Goal: Download file/media

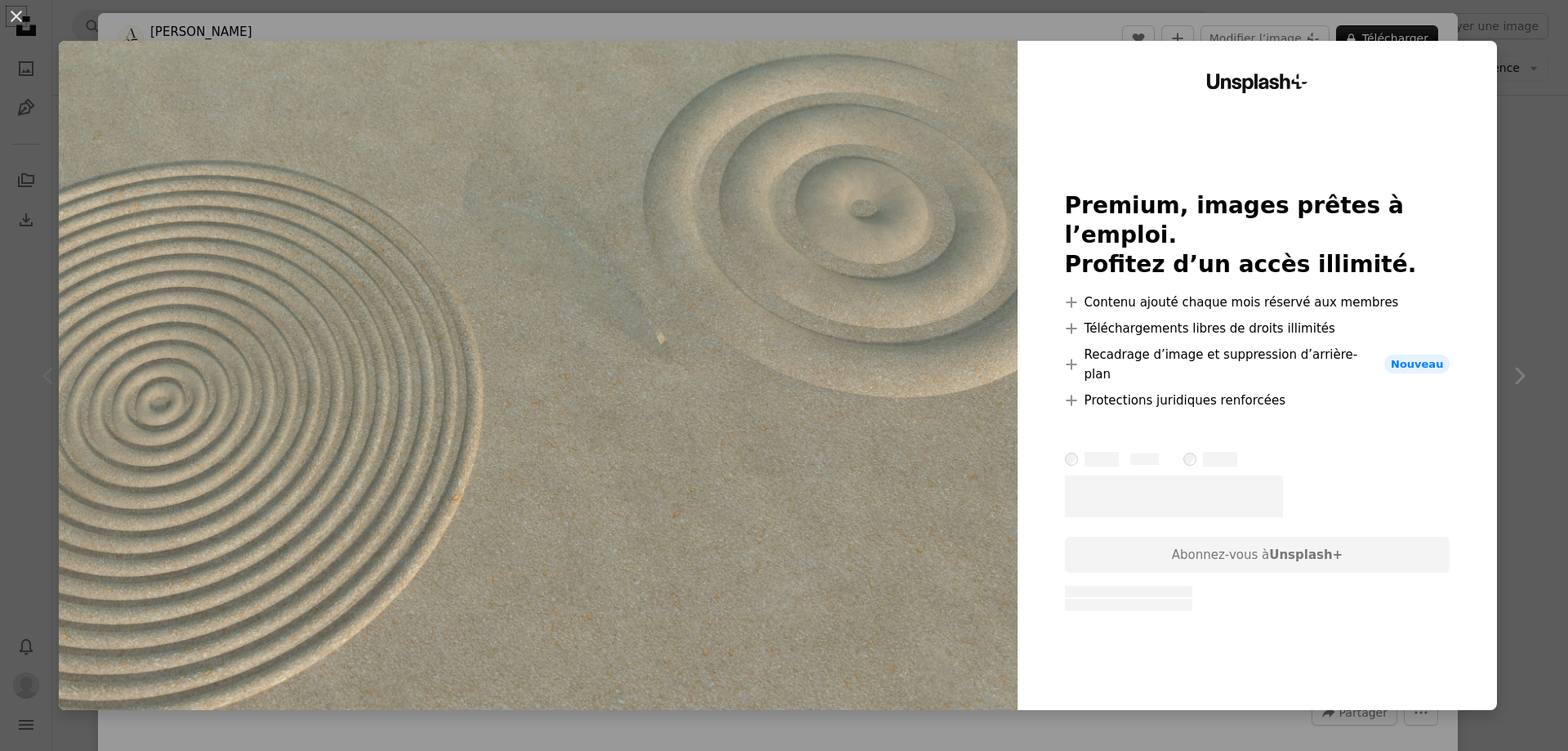
scroll to position [279, 0]
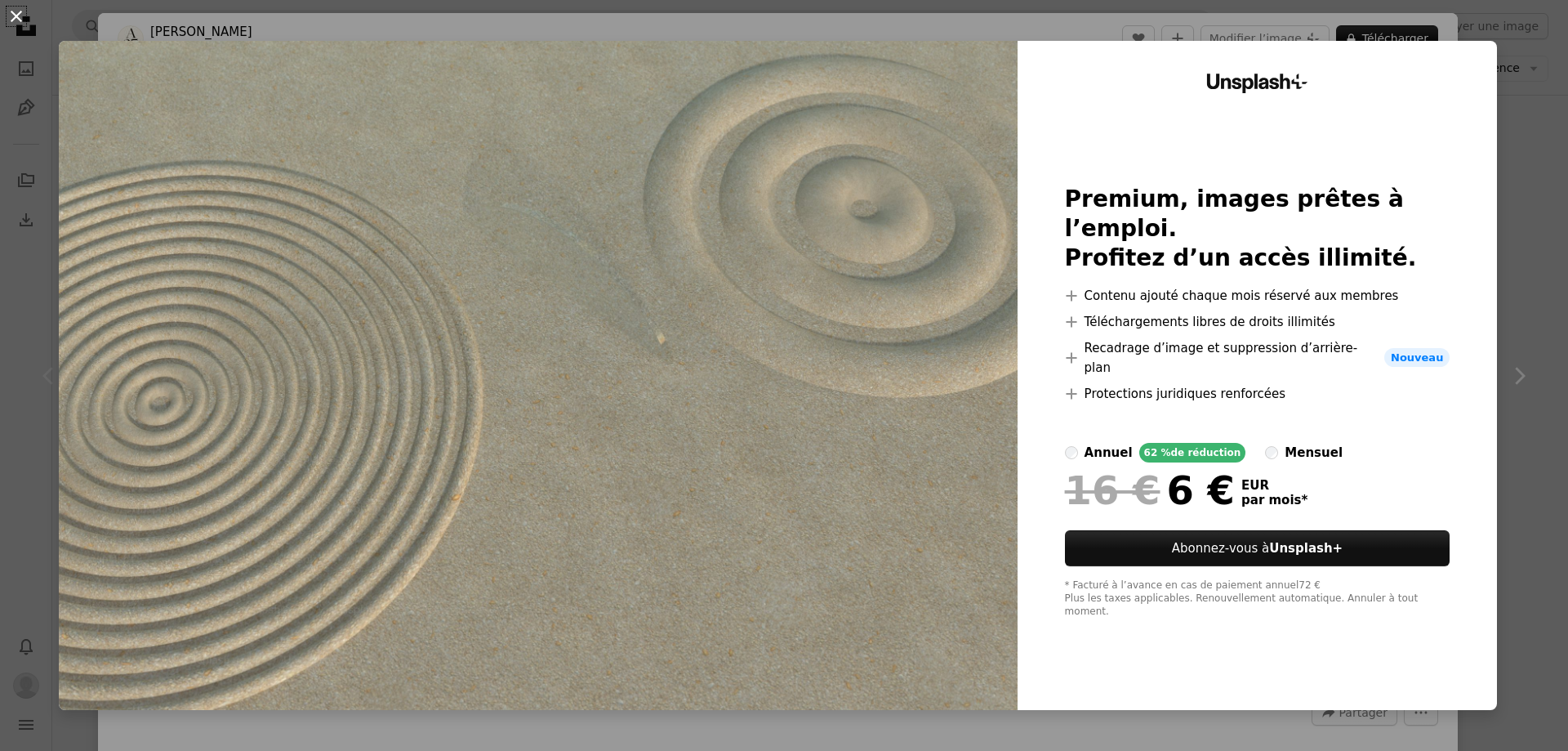
click at [13, 12] on button "An X shape" at bounding box center [17, 17] width 20 height 20
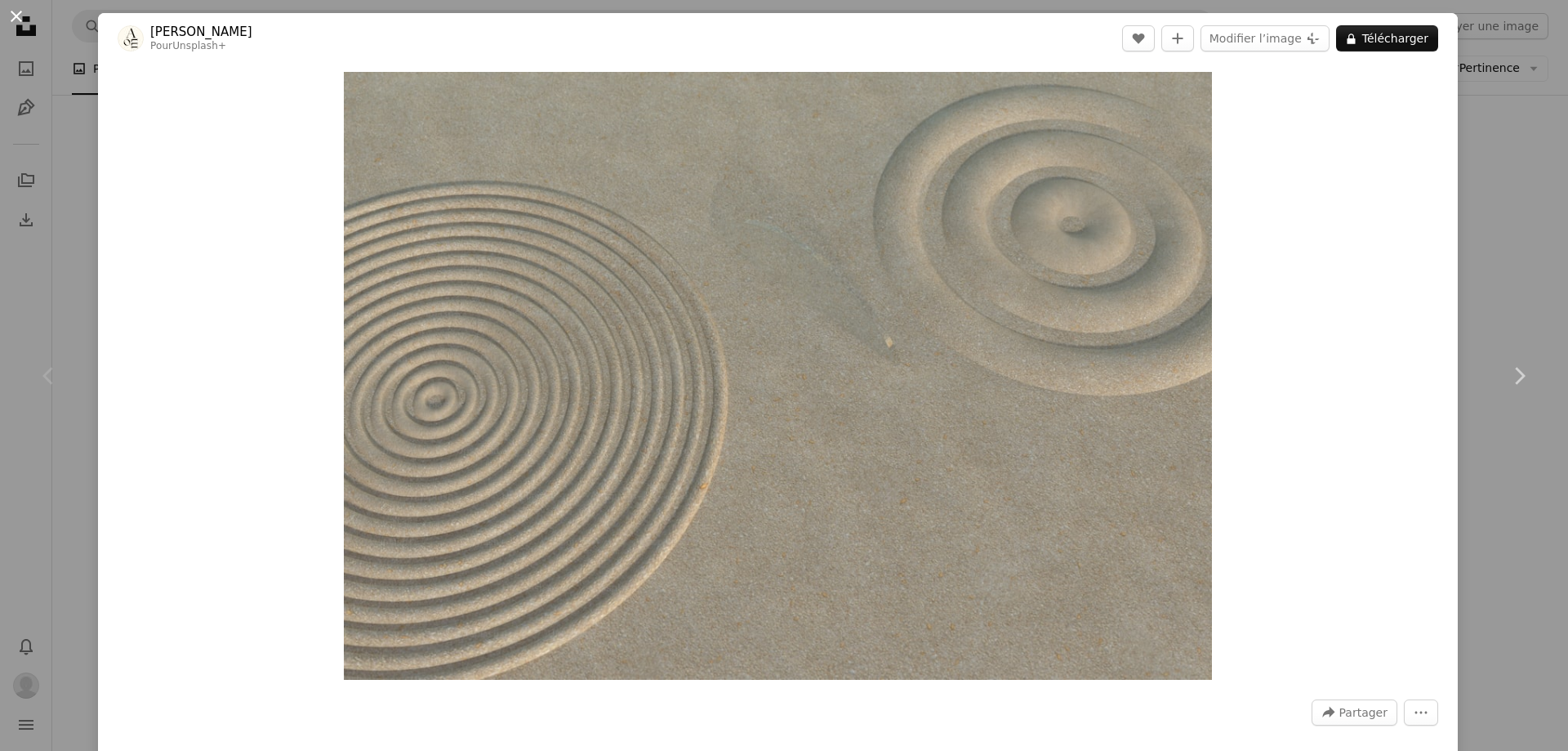
click at [15, 8] on button "An X shape" at bounding box center [17, 17] width 20 height 20
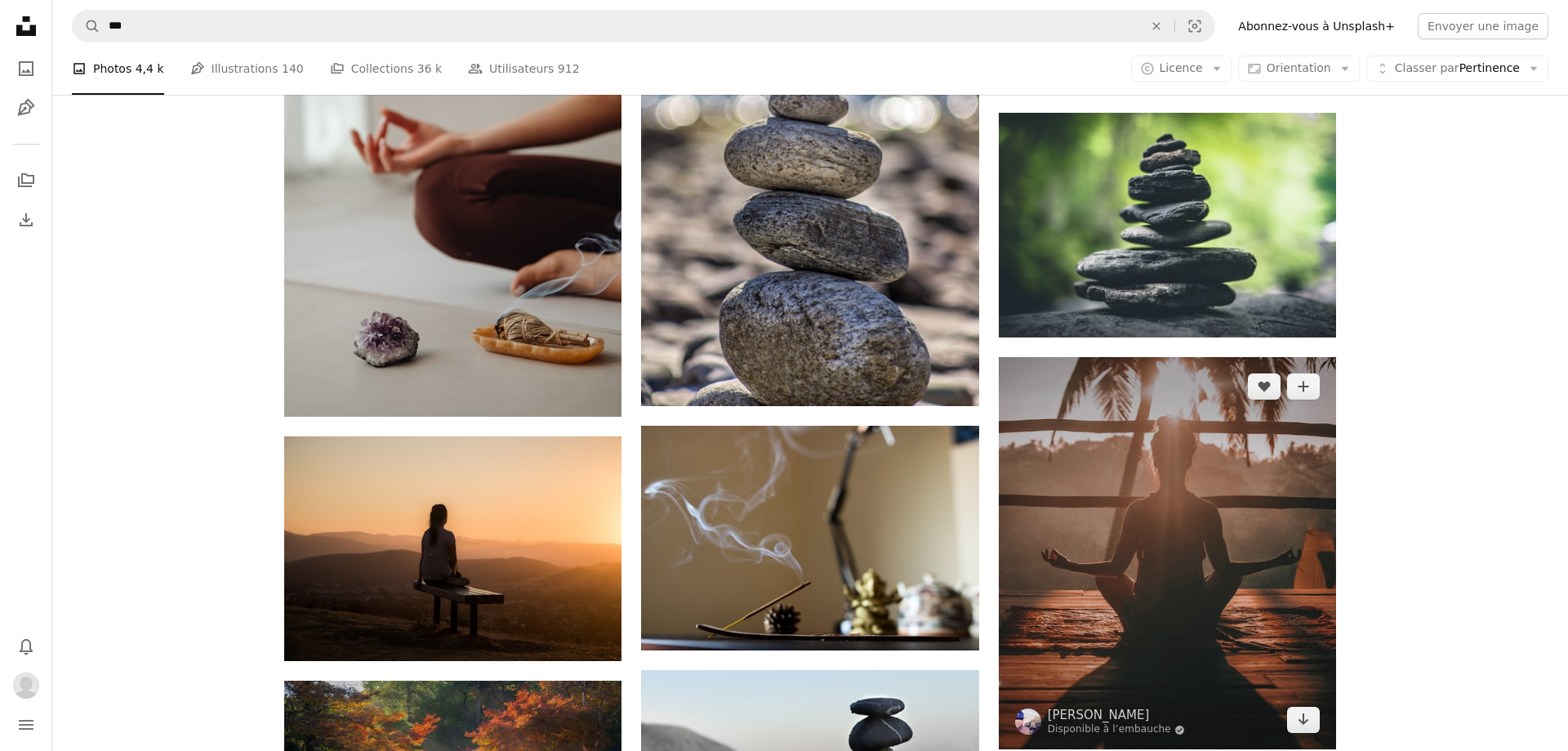
scroll to position [745, 0]
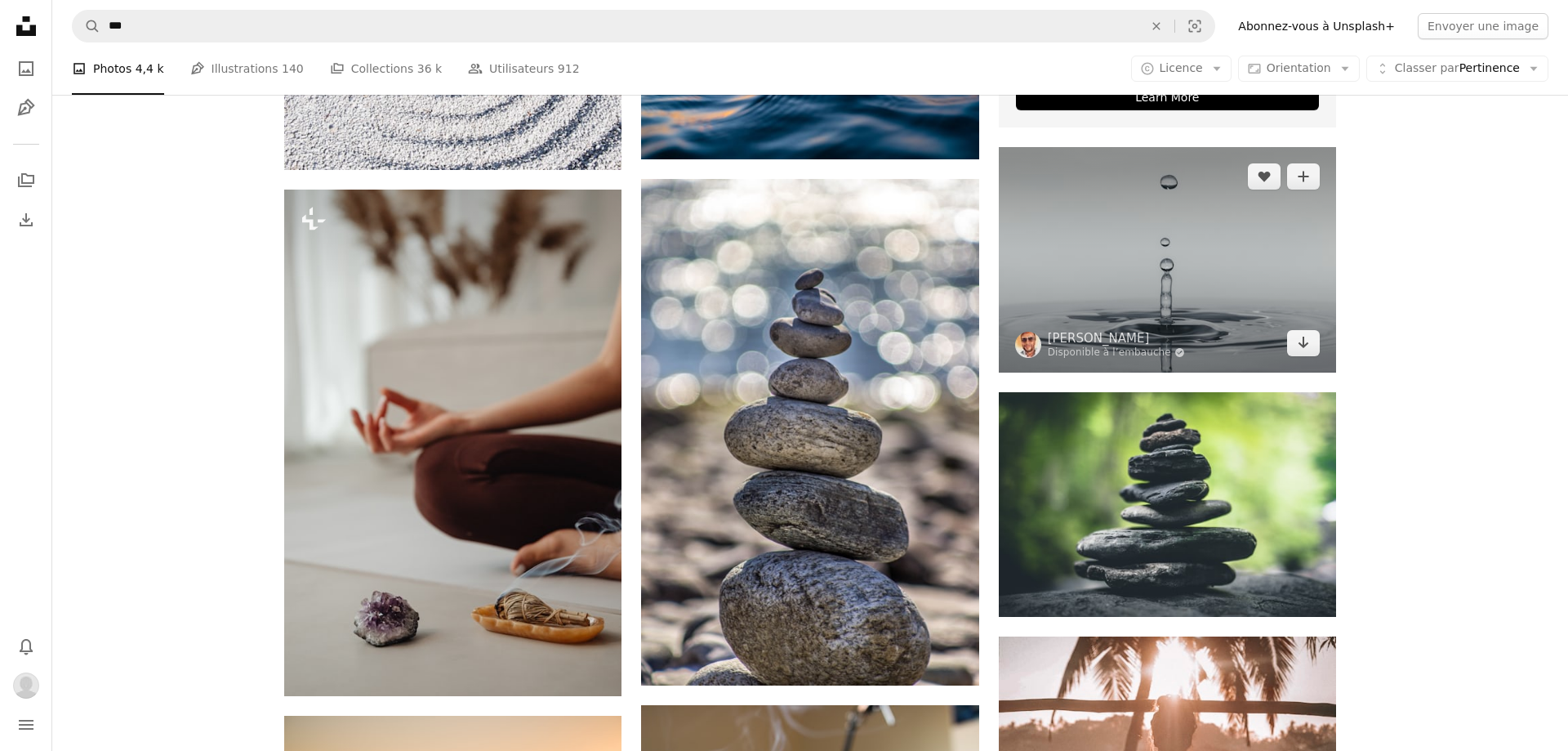
click at [1243, 304] on img at bounding box center [1167, 258] width 337 height 224
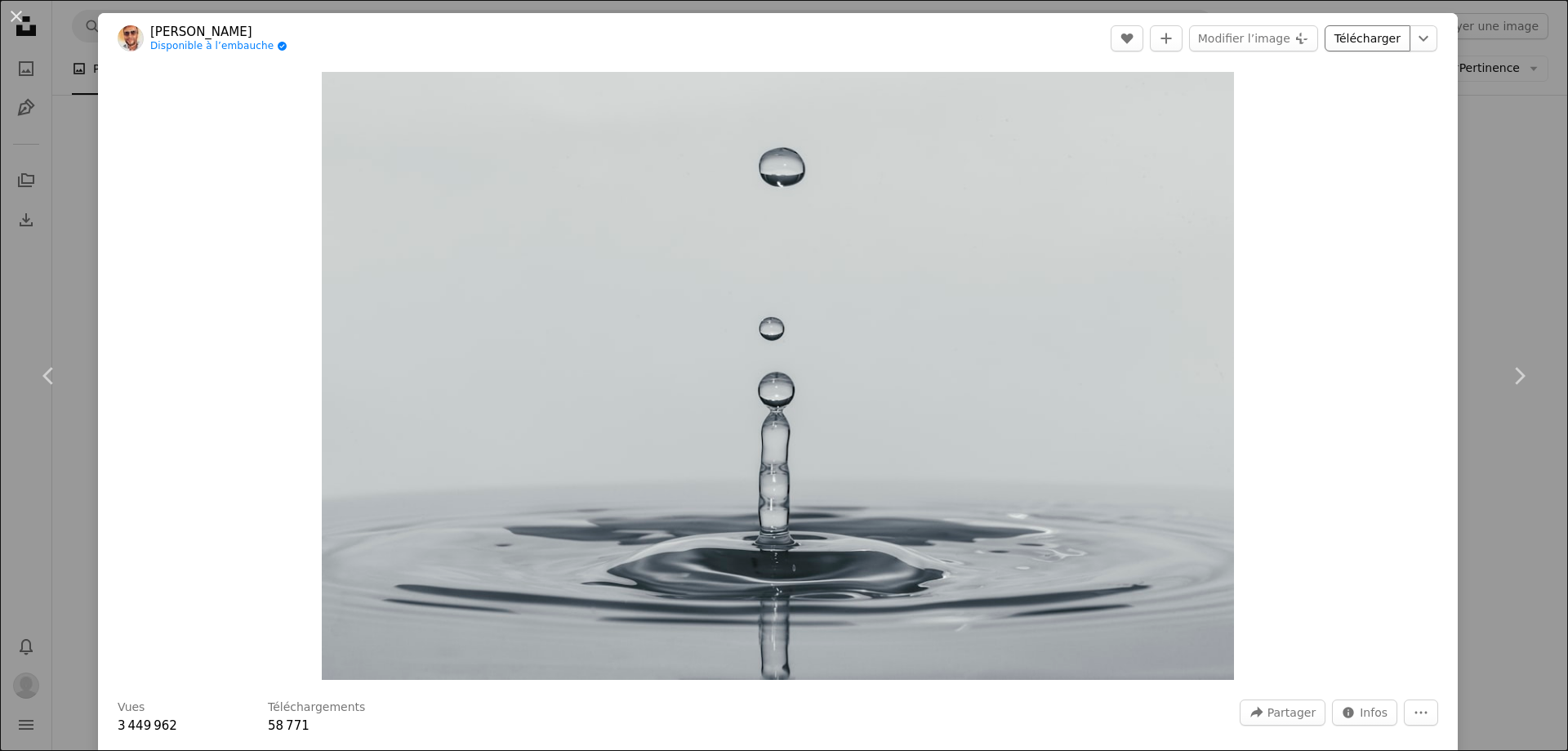
click at [1363, 37] on link "Télécharger" at bounding box center [1367, 38] width 86 height 26
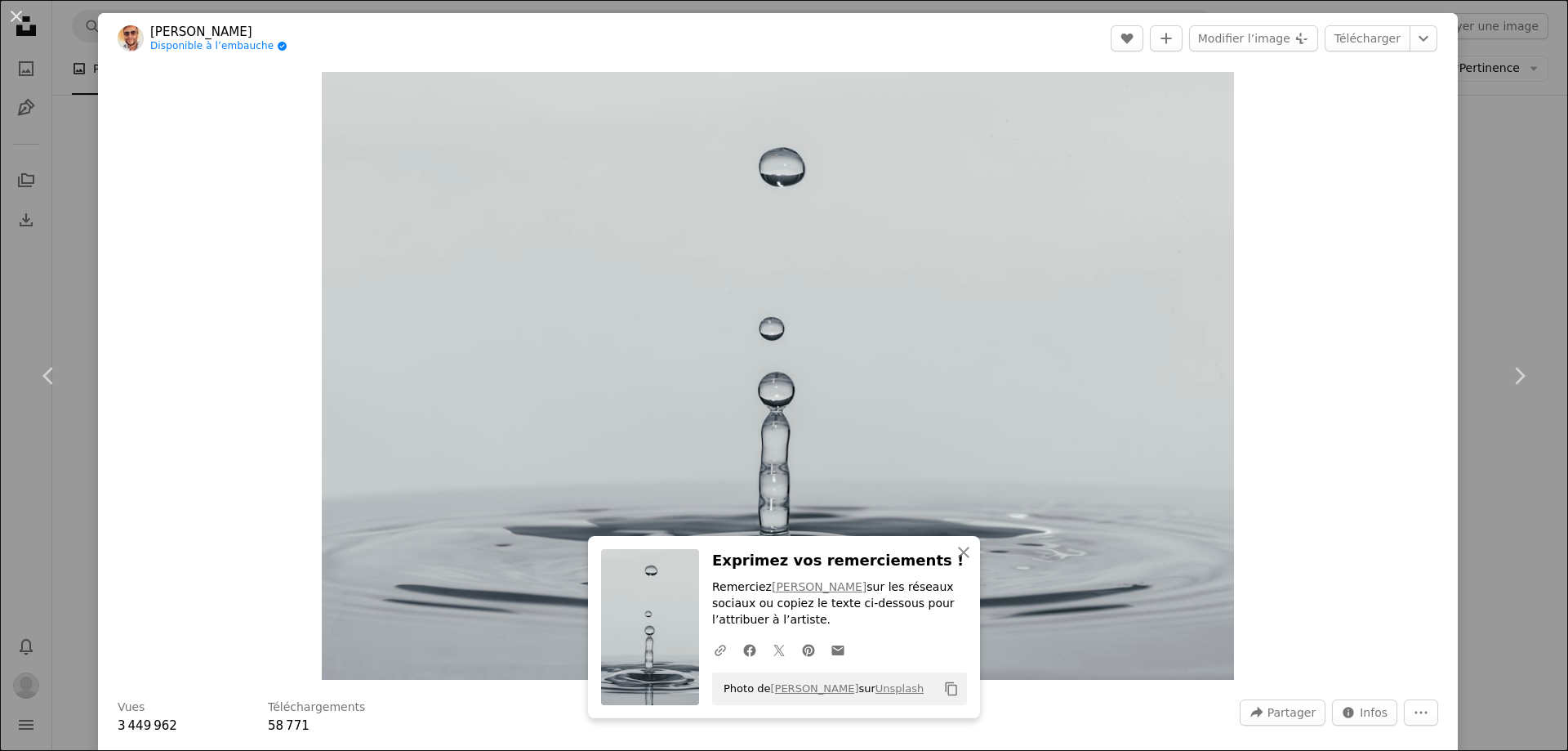
click at [93, 283] on div "An X shape Chevron left Chevron right An X shape Fermer Exprimez vos remercieme…" at bounding box center [784, 375] width 1568 height 751
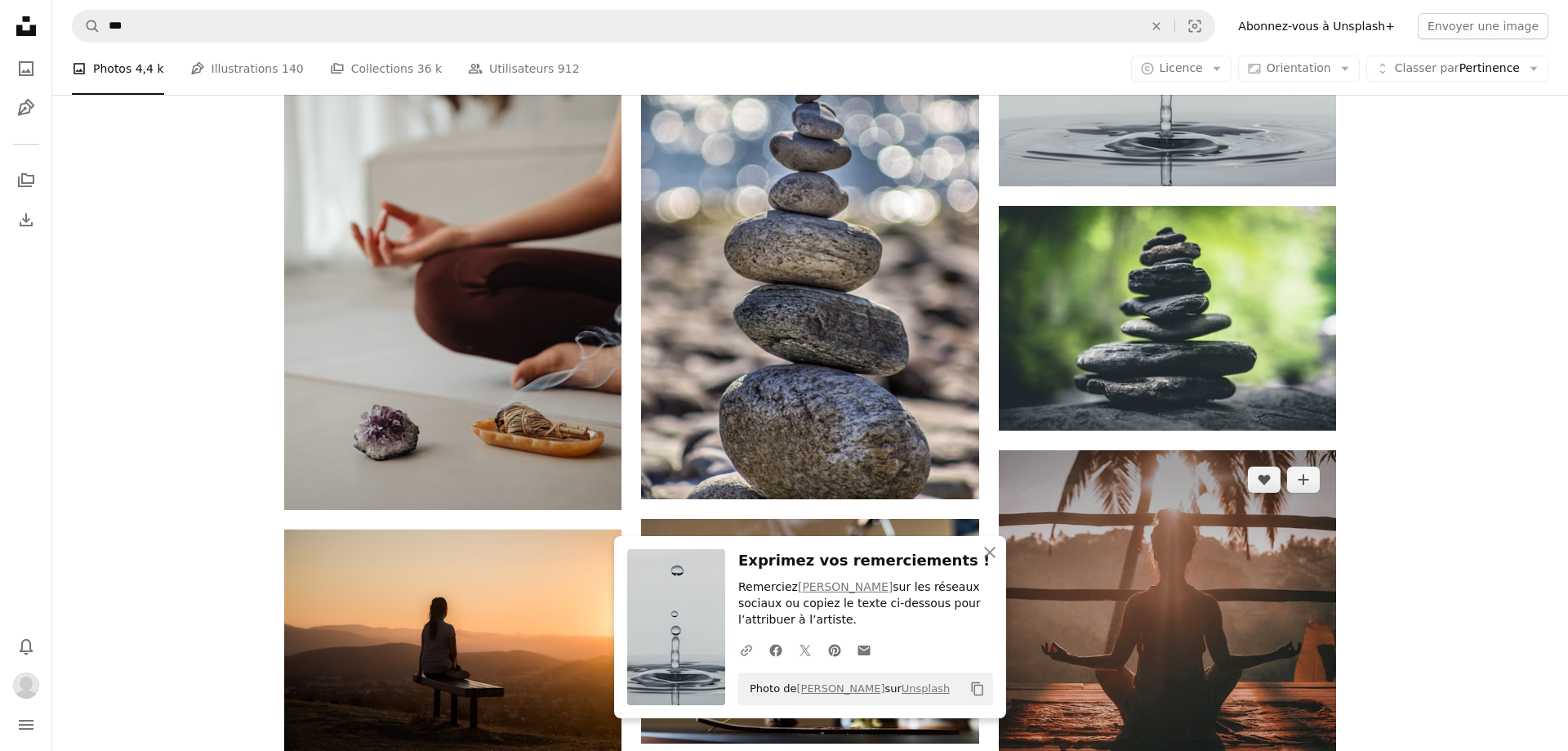
scroll to position [838, 0]
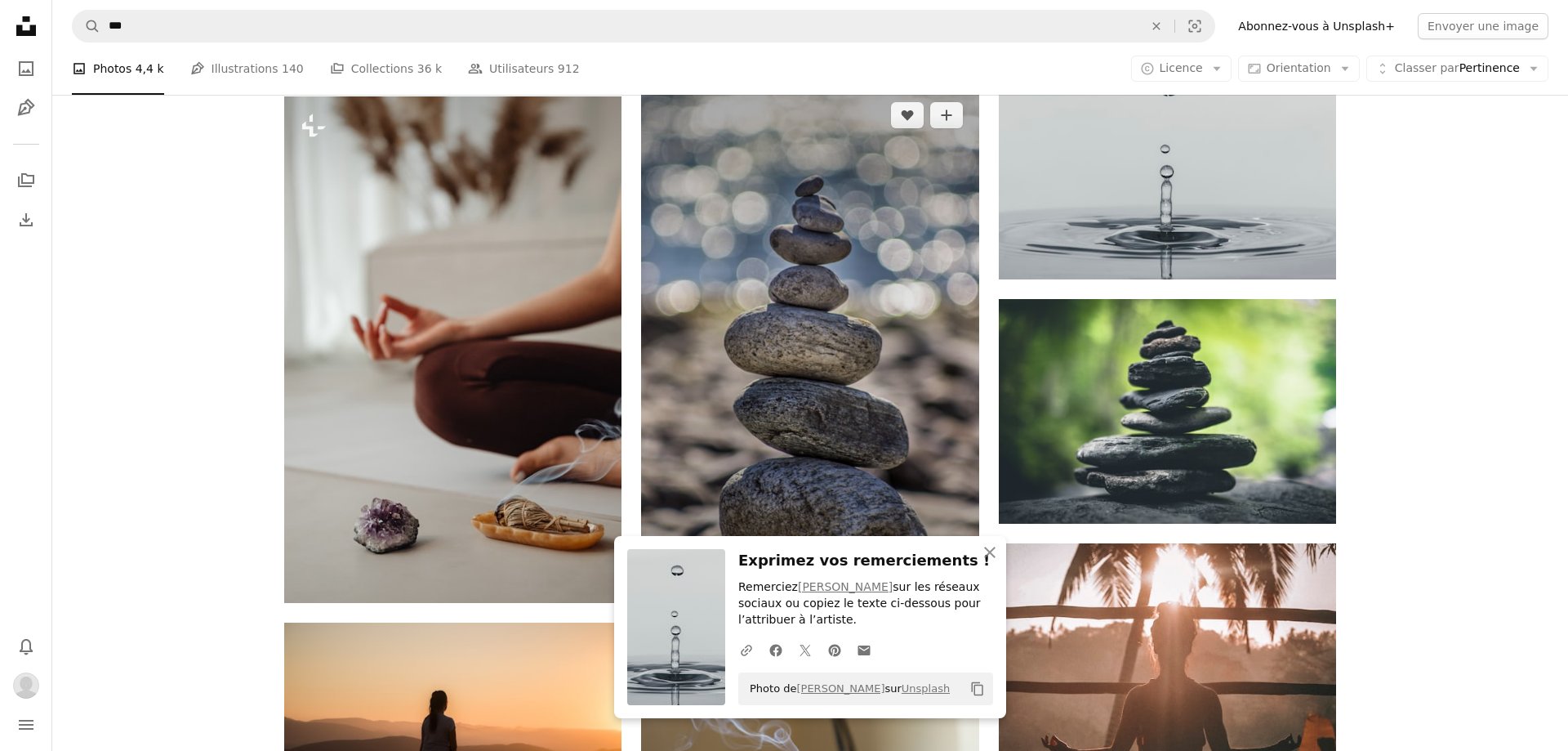
click at [890, 356] on img at bounding box center [809, 339] width 337 height 506
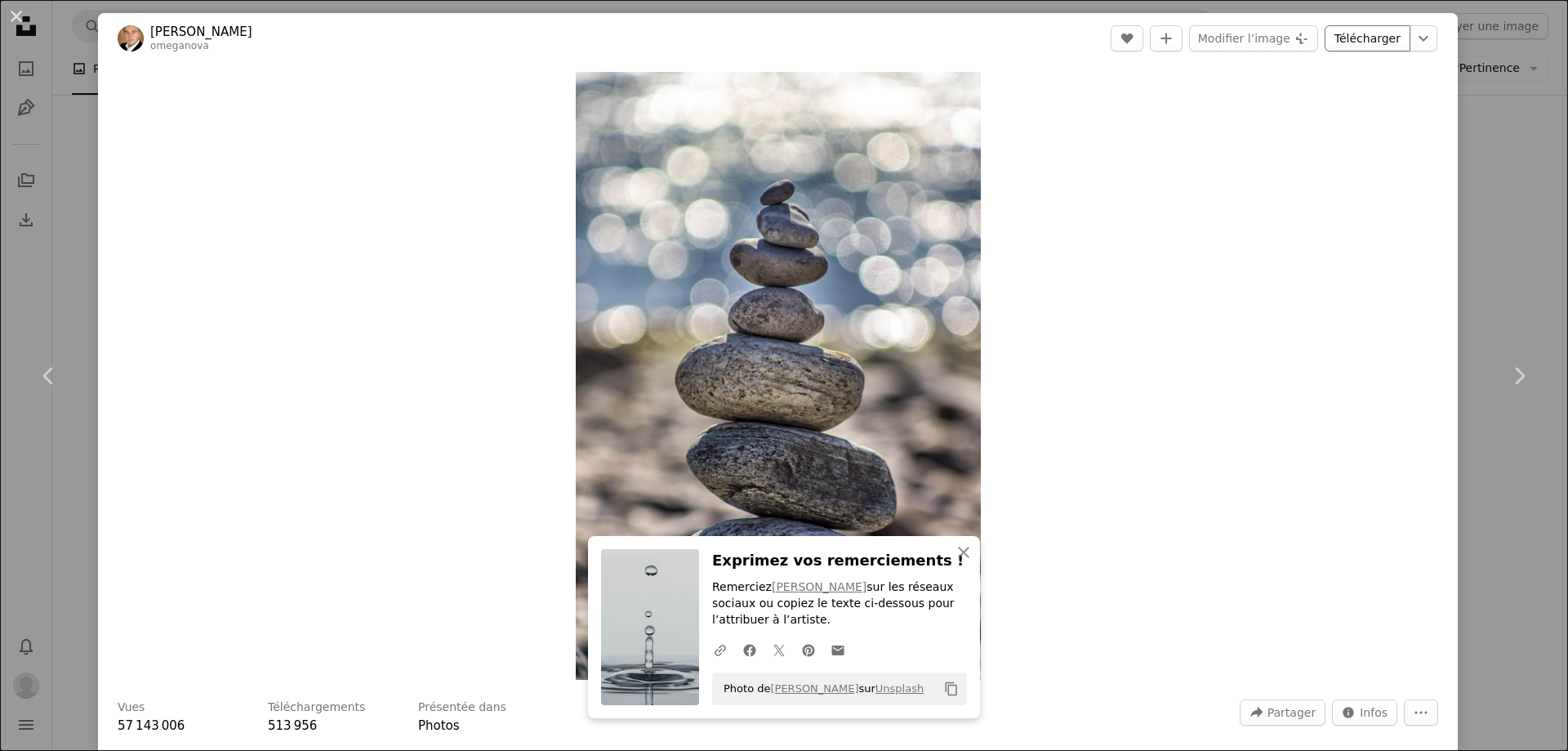
click at [1376, 37] on link "Télécharger" at bounding box center [1367, 38] width 86 height 26
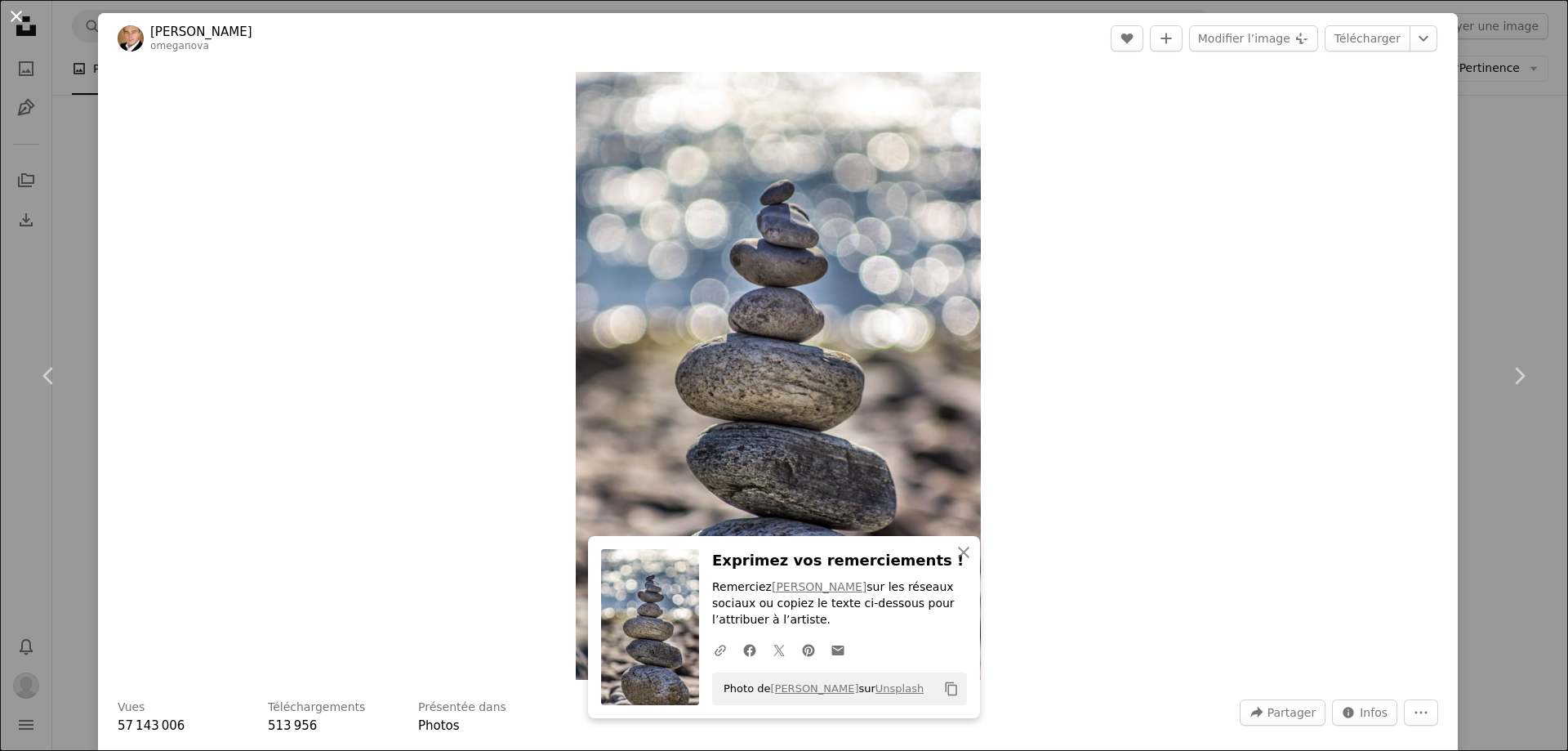
click at [18, 13] on button "An X shape" at bounding box center [17, 17] width 20 height 20
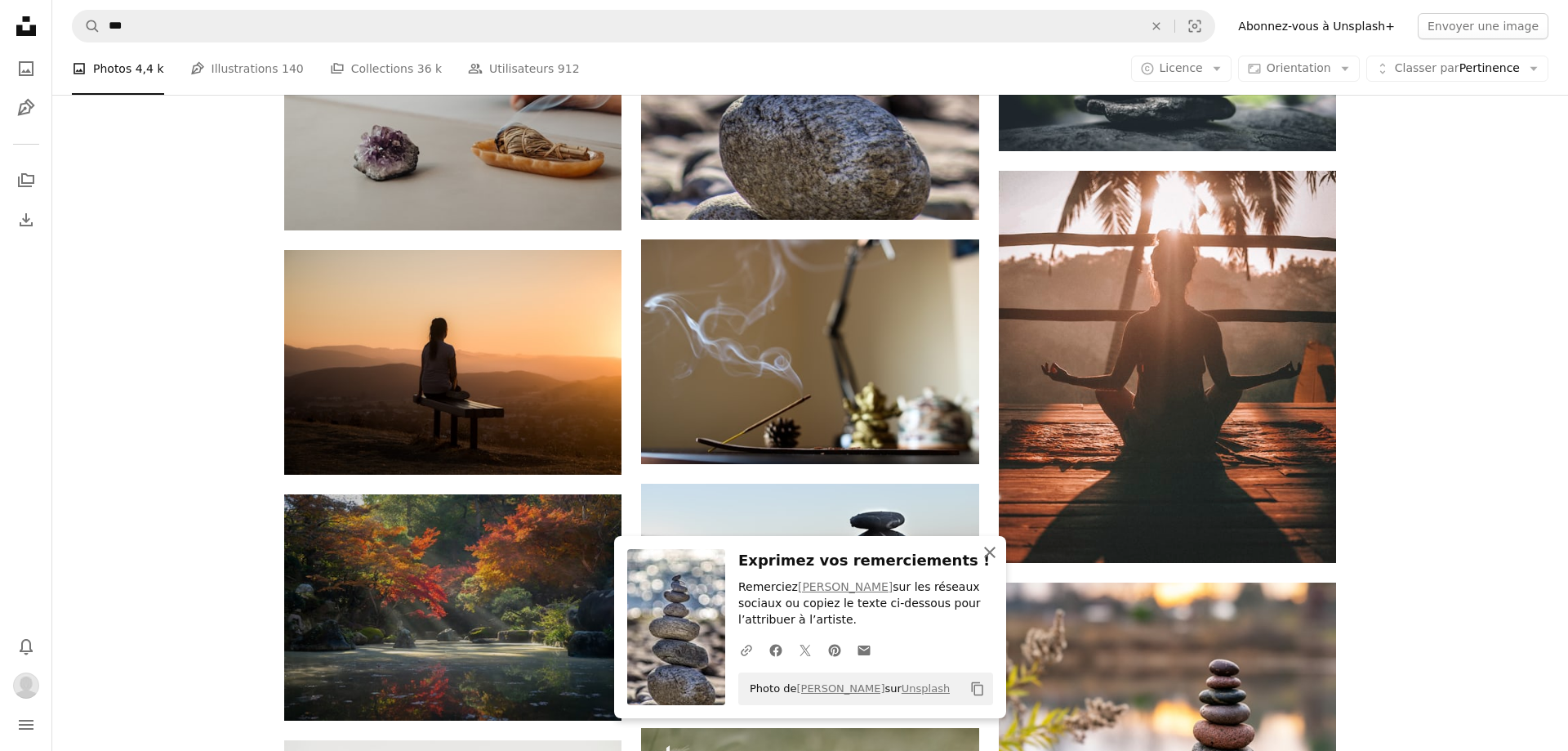
click at [987, 547] on icon "An X shape" at bounding box center [990, 552] width 20 height 20
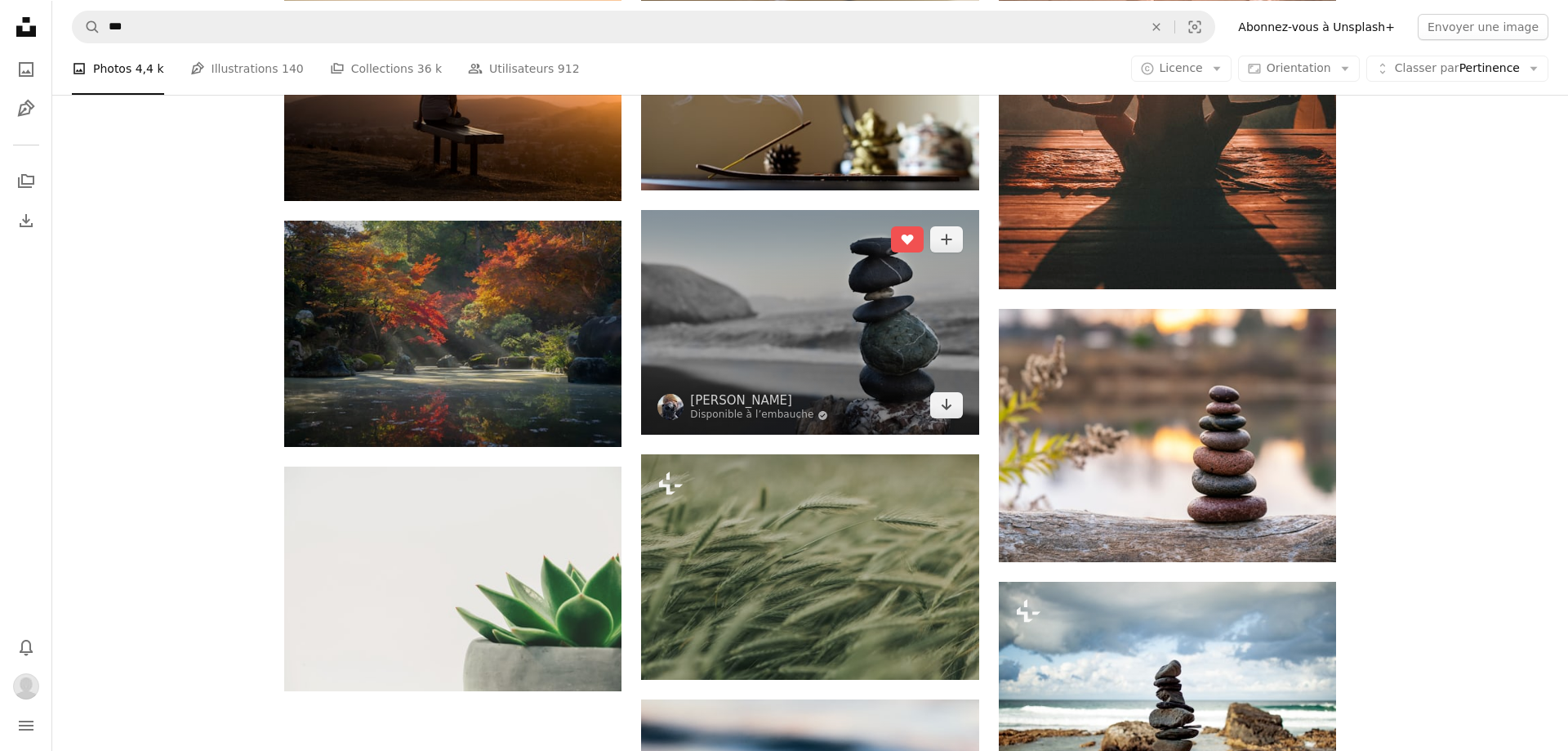
scroll to position [1489, 0]
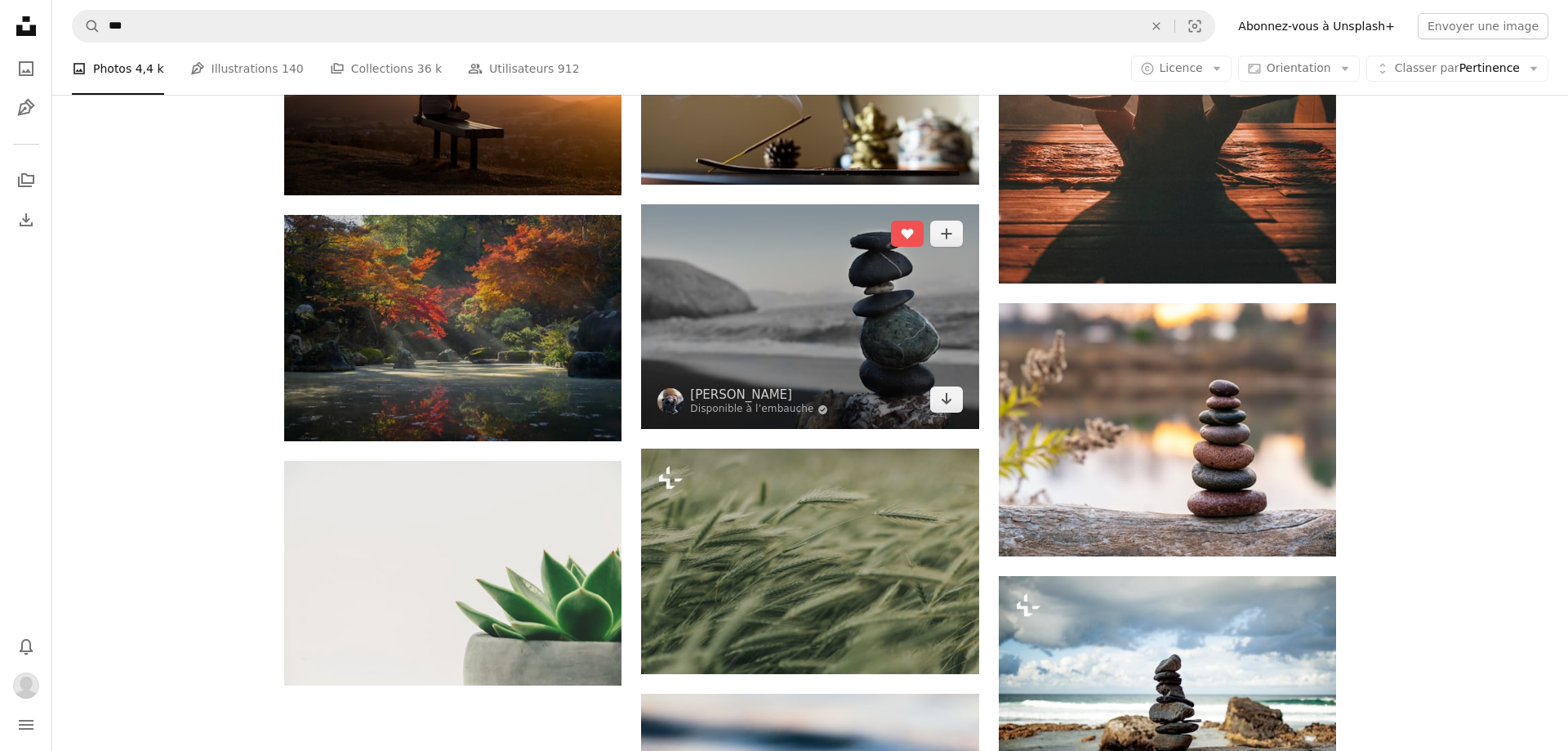
click at [917, 304] on img at bounding box center [809, 316] width 337 height 224
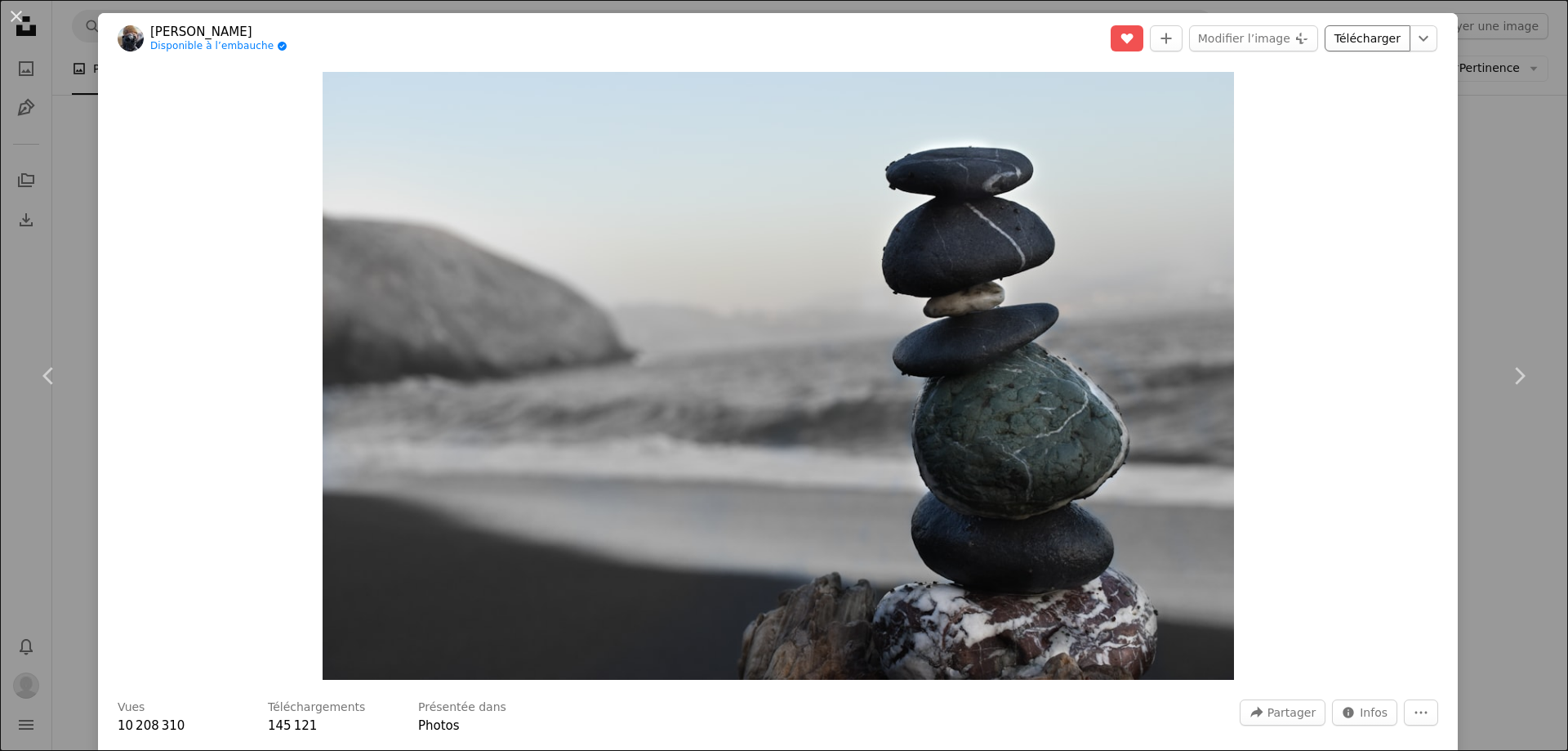
click at [1382, 38] on link "Télécharger" at bounding box center [1367, 38] width 86 height 26
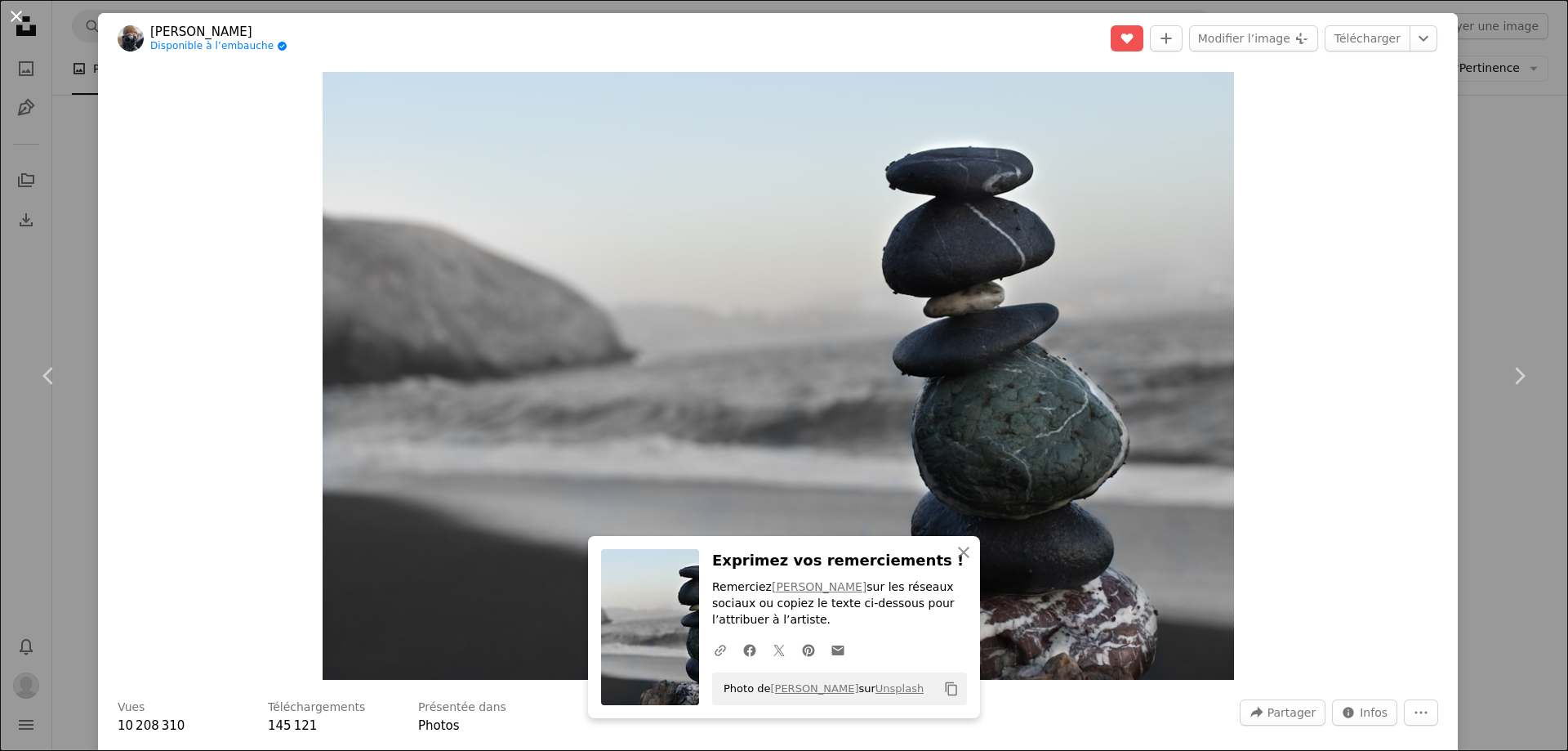
click at [18, 15] on button "An X shape" at bounding box center [17, 17] width 20 height 20
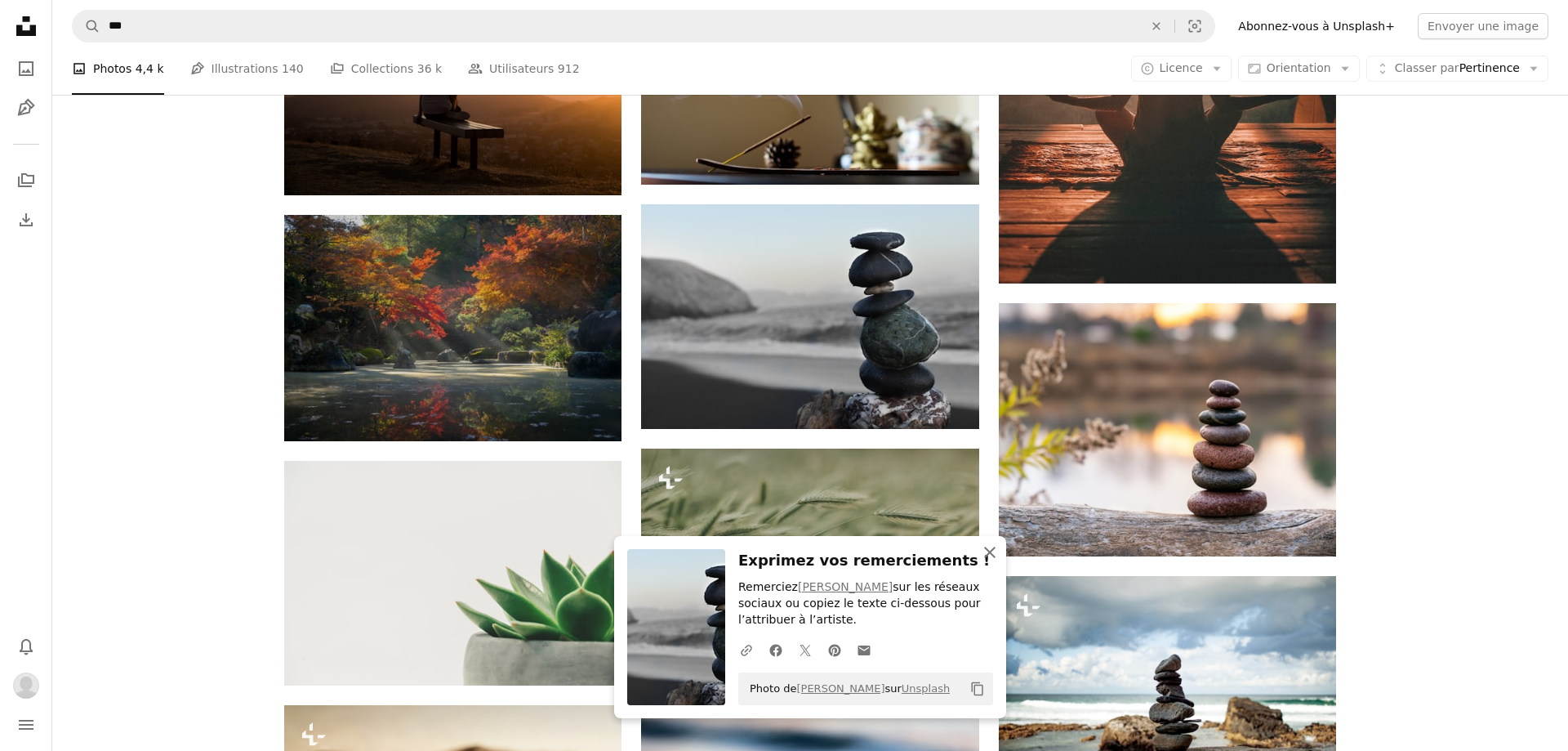
click at [987, 548] on icon "button" at bounding box center [990, 552] width 12 height 12
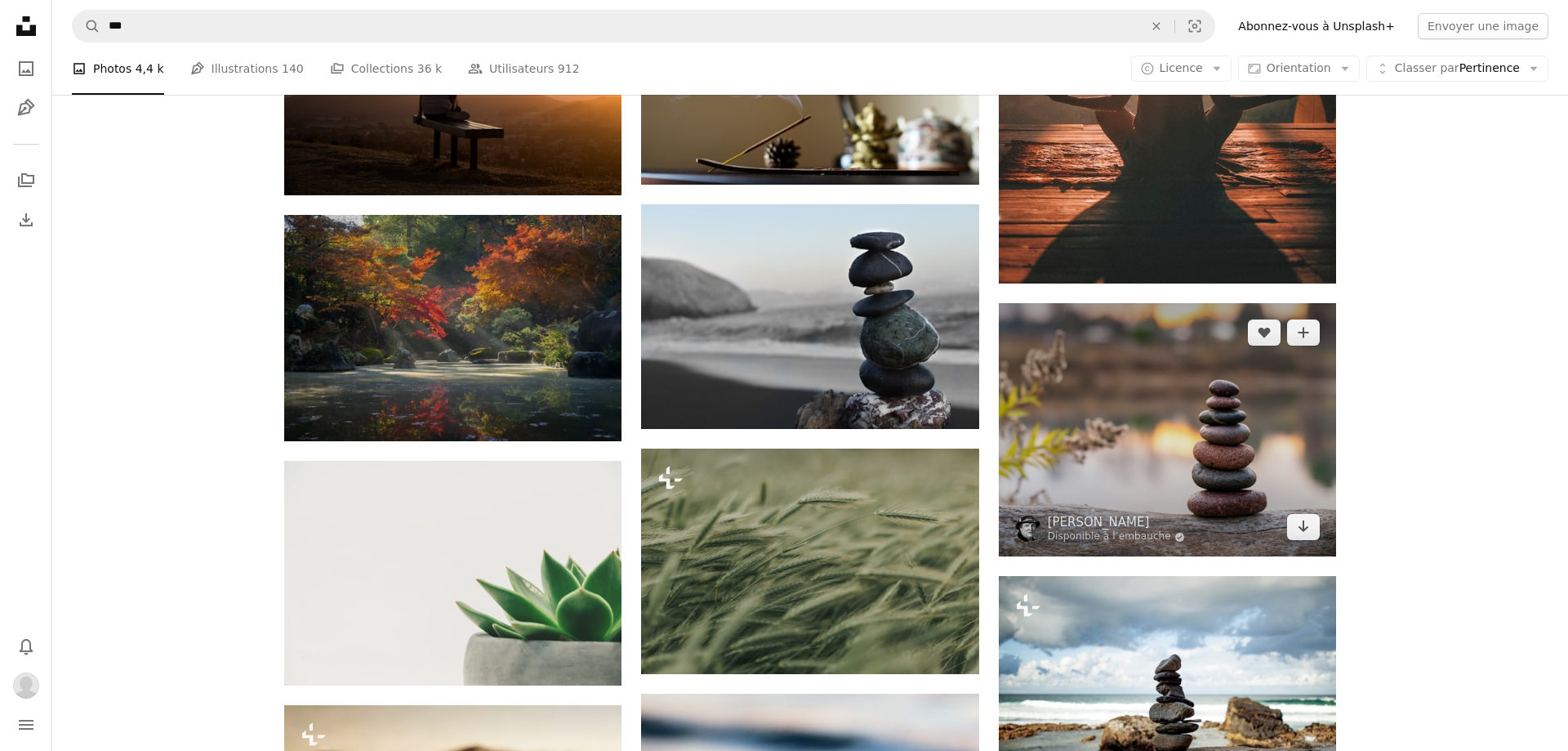
click at [1255, 441] on img at bounding box center [1167, 429] width 337 height 254
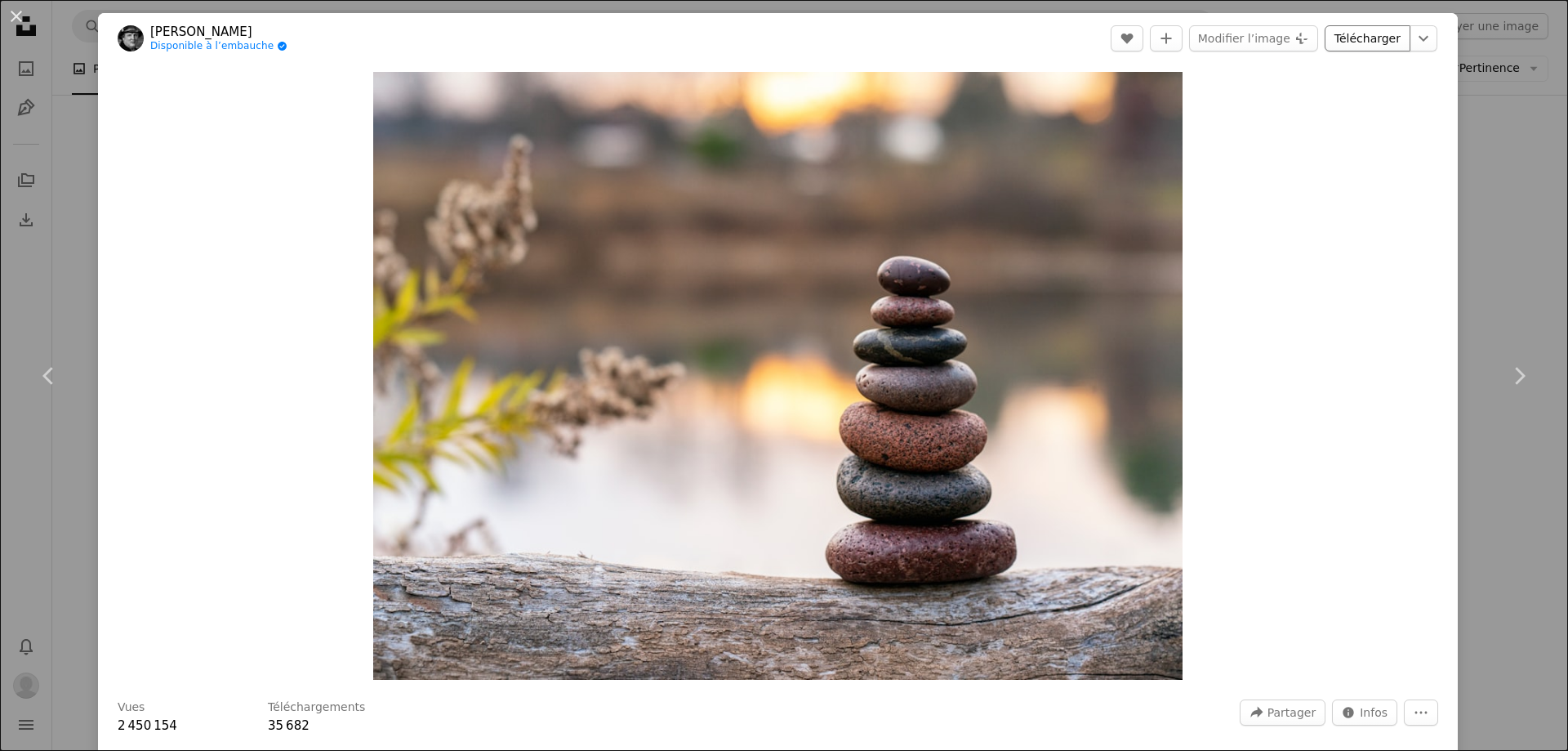
click at [1374, 39] on link "Télécharger" at bounding box center [1367, 38] width 86 height 26
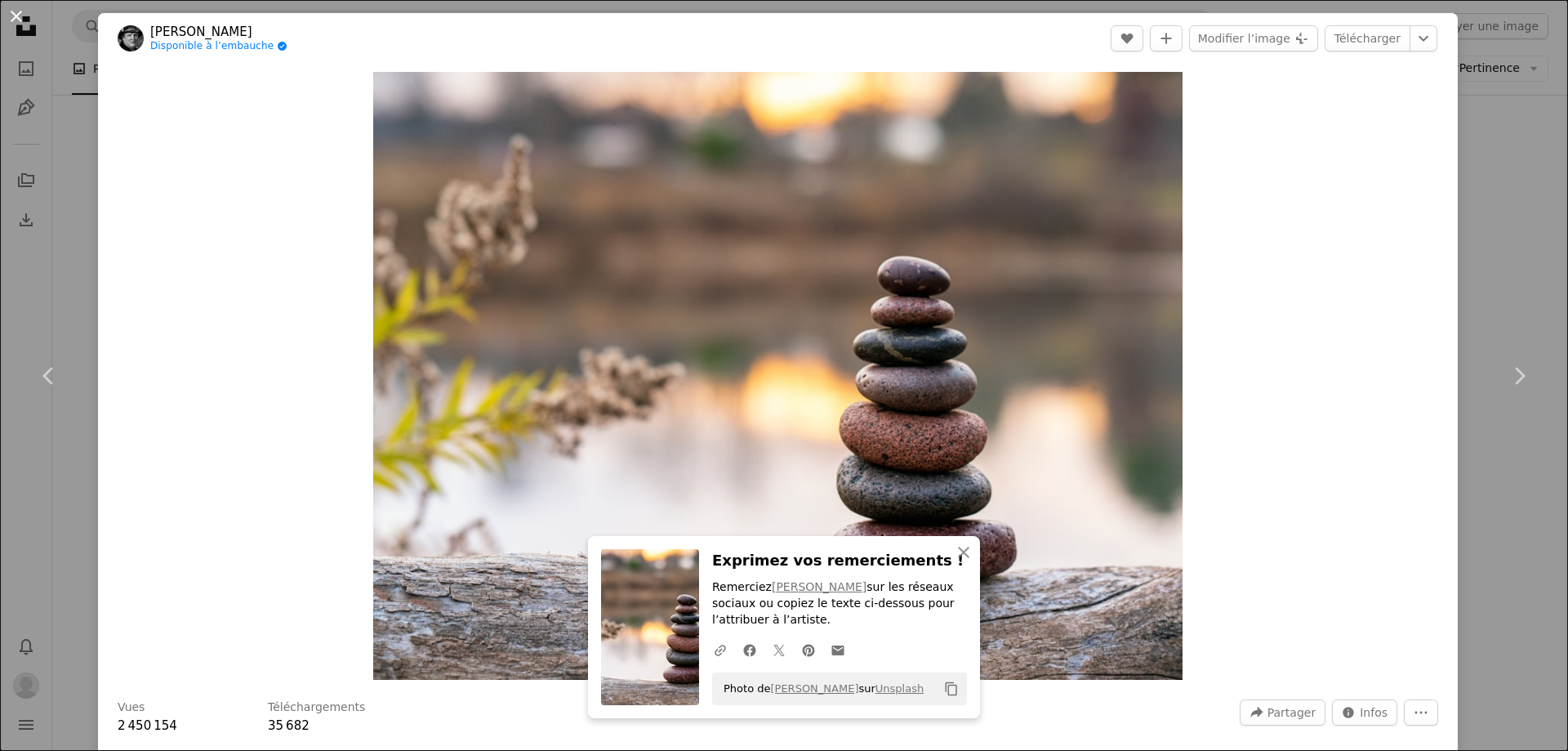
click at [13, 13] on button "An X shape" at bounding box center [17, 17] width 20 height 20
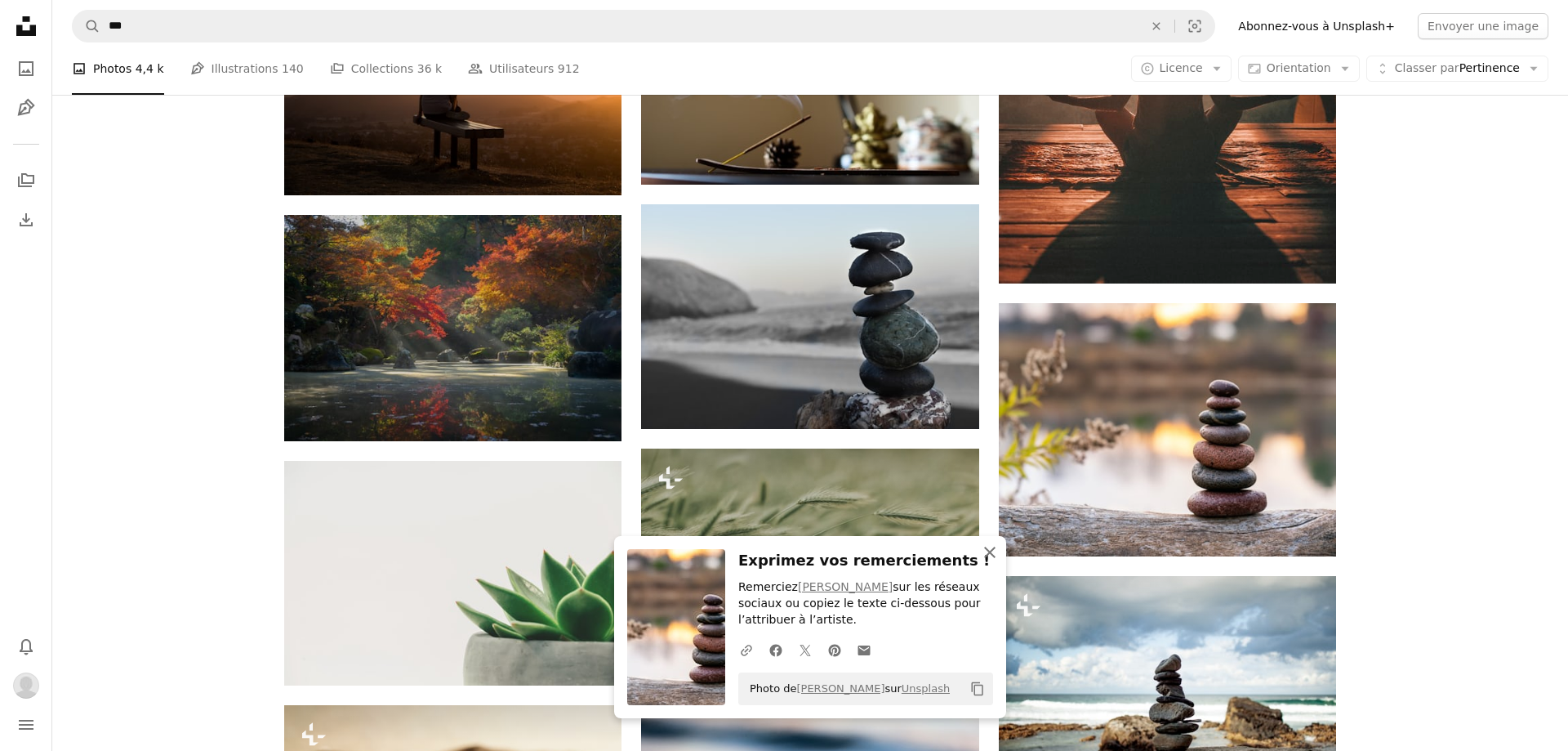
click at [991, 548] on icon "An X shape" at bounding box center [990, 552] width 20 height 20
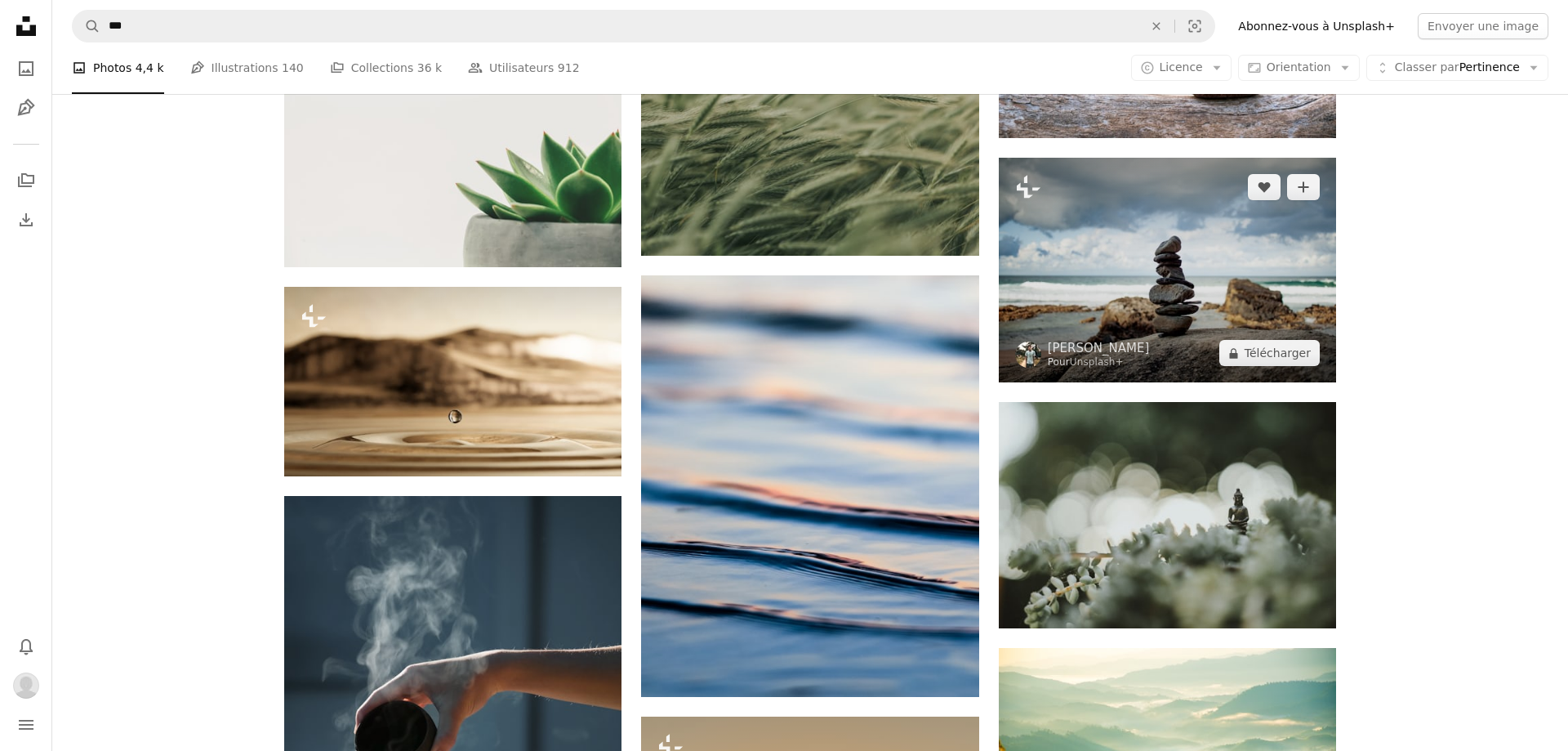
scroll to position [1955, 0]
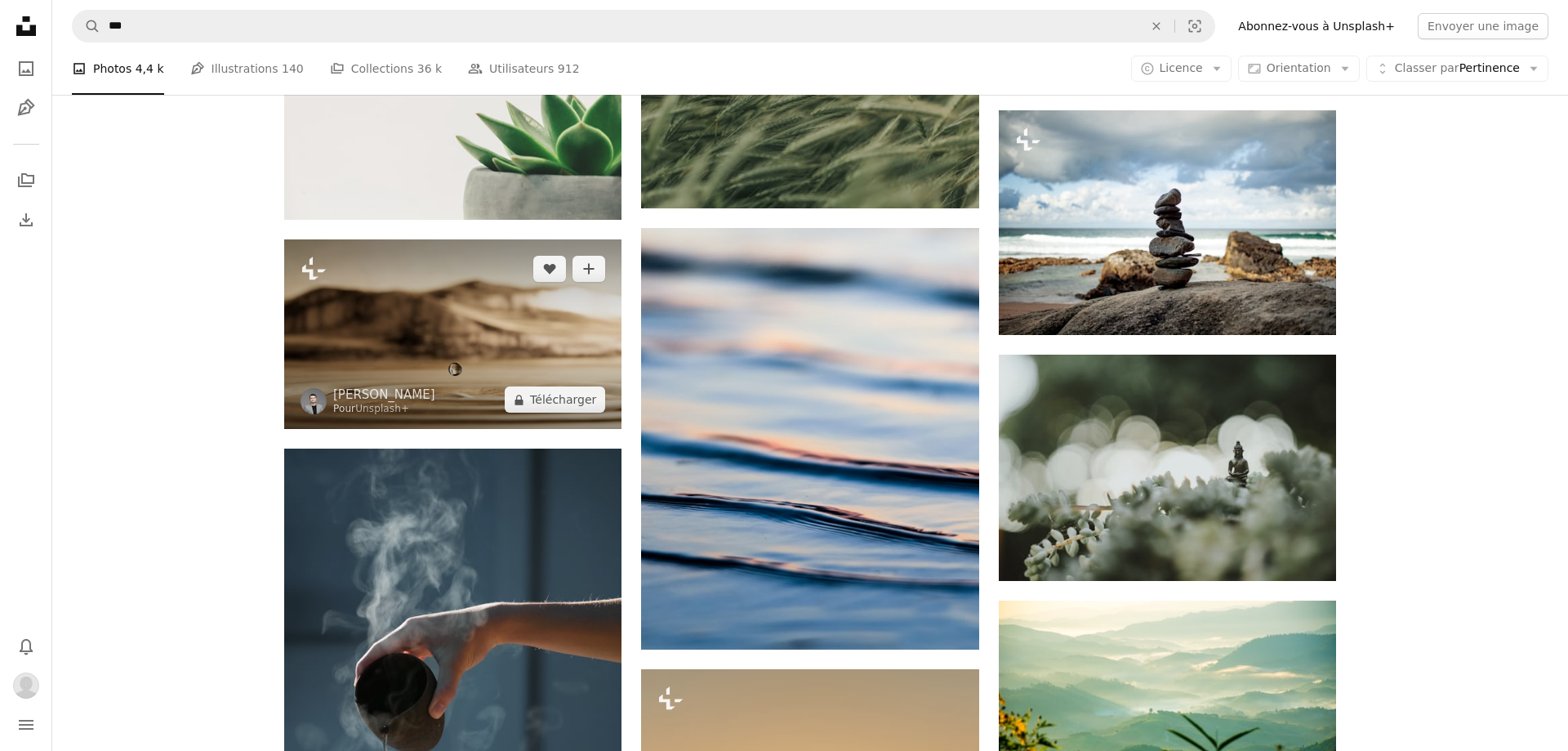
click at [528, 305] on img at bounding box center [452, 334] width 337 height 190
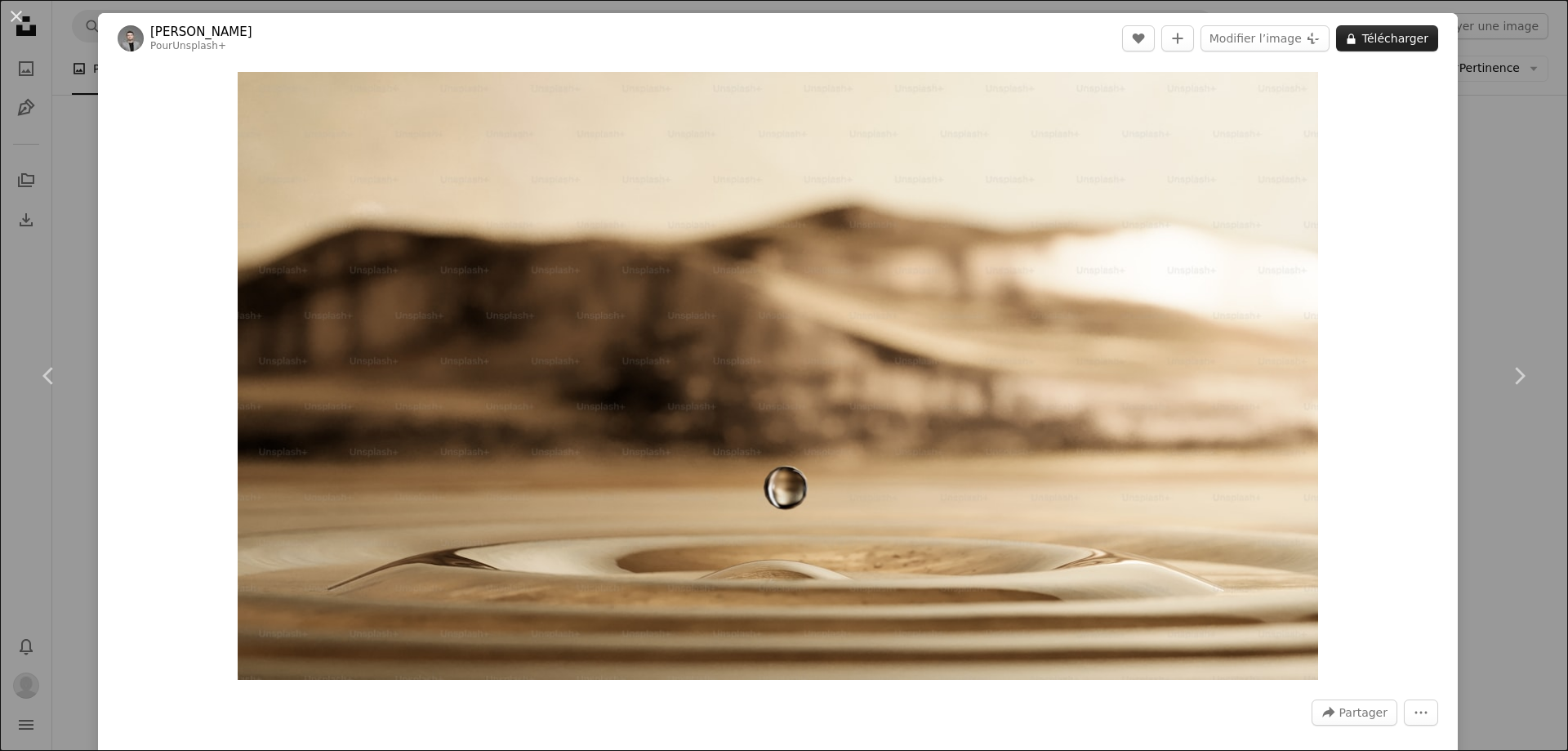
click at [1398, 41] on button "A lock Télécharger" at bounding box center [1387, 38] width 102 height 26
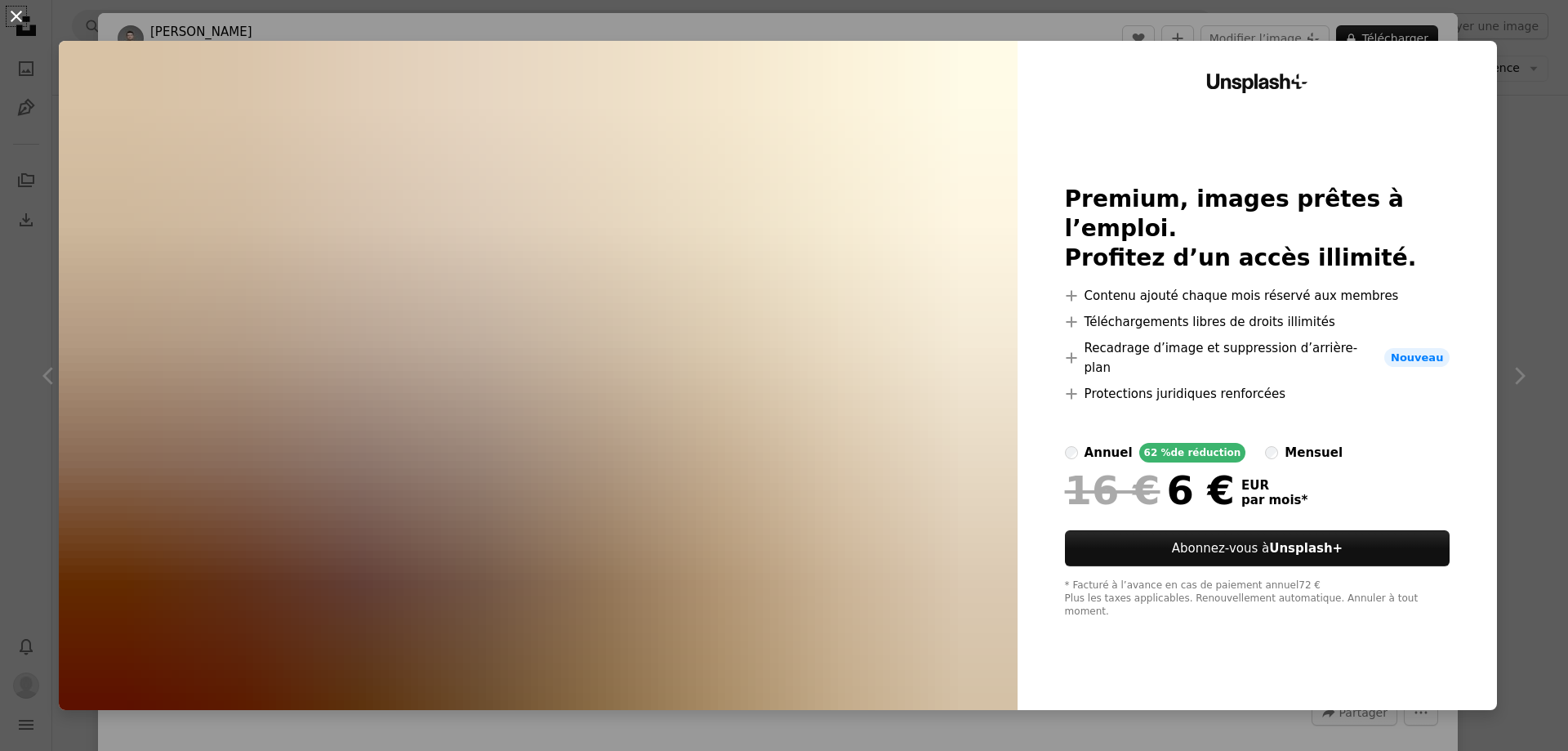
click at [9, 13] on button "An X shape" at bounding box center [17, 17] width 20 height 20
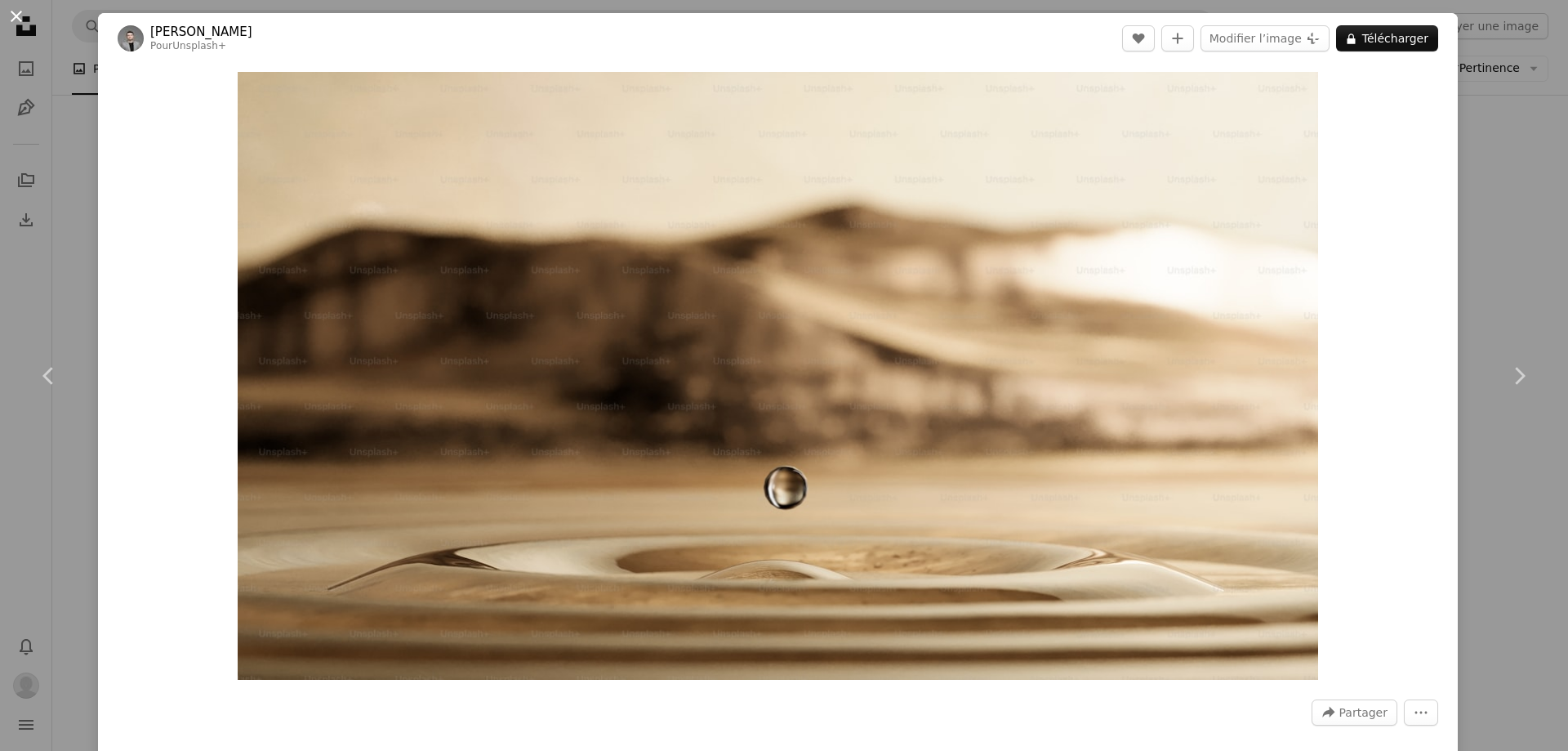
click at [15, 21] on button "An X shape" at bounding box center [17, 17] width 20 height 20
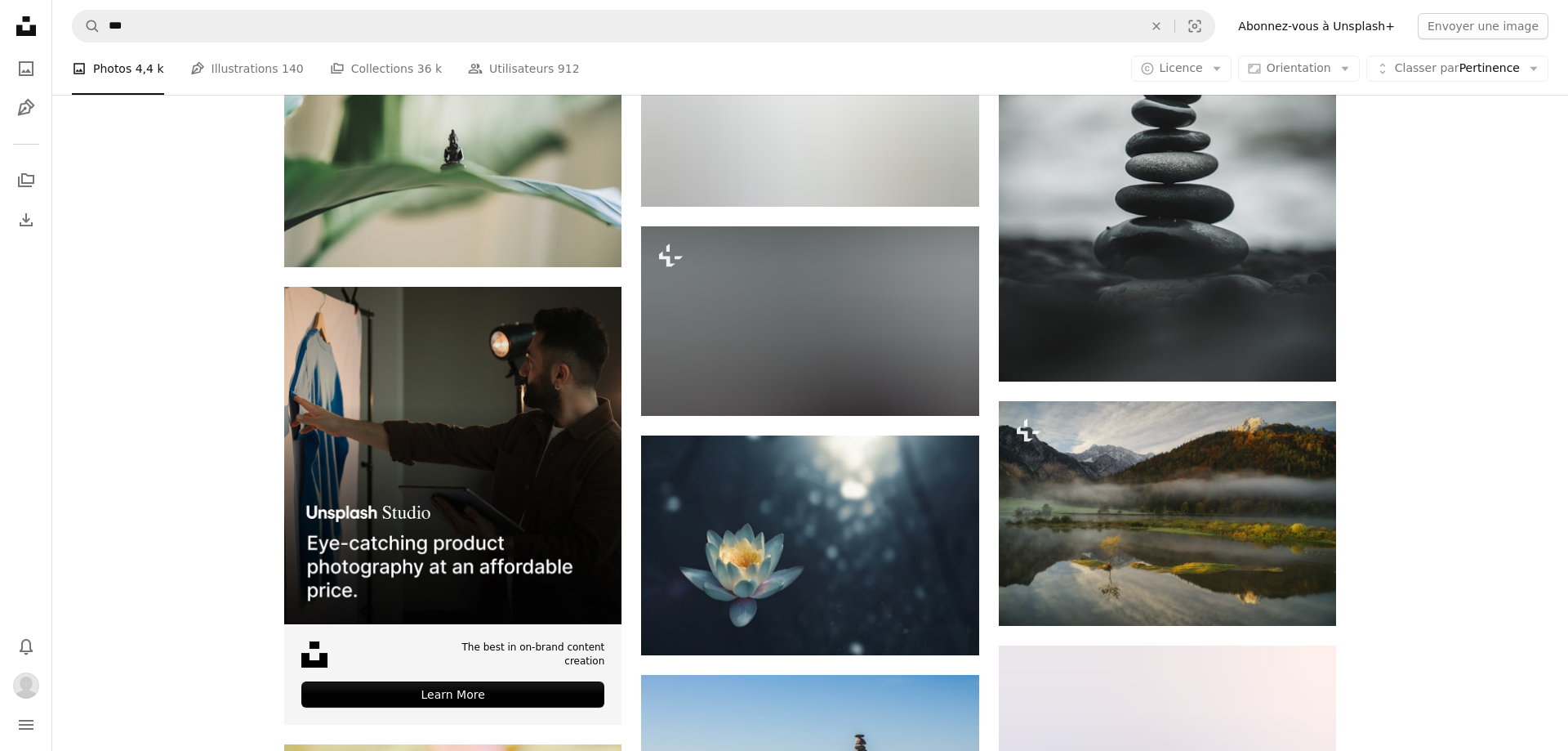
scroll to position [3445, 0]
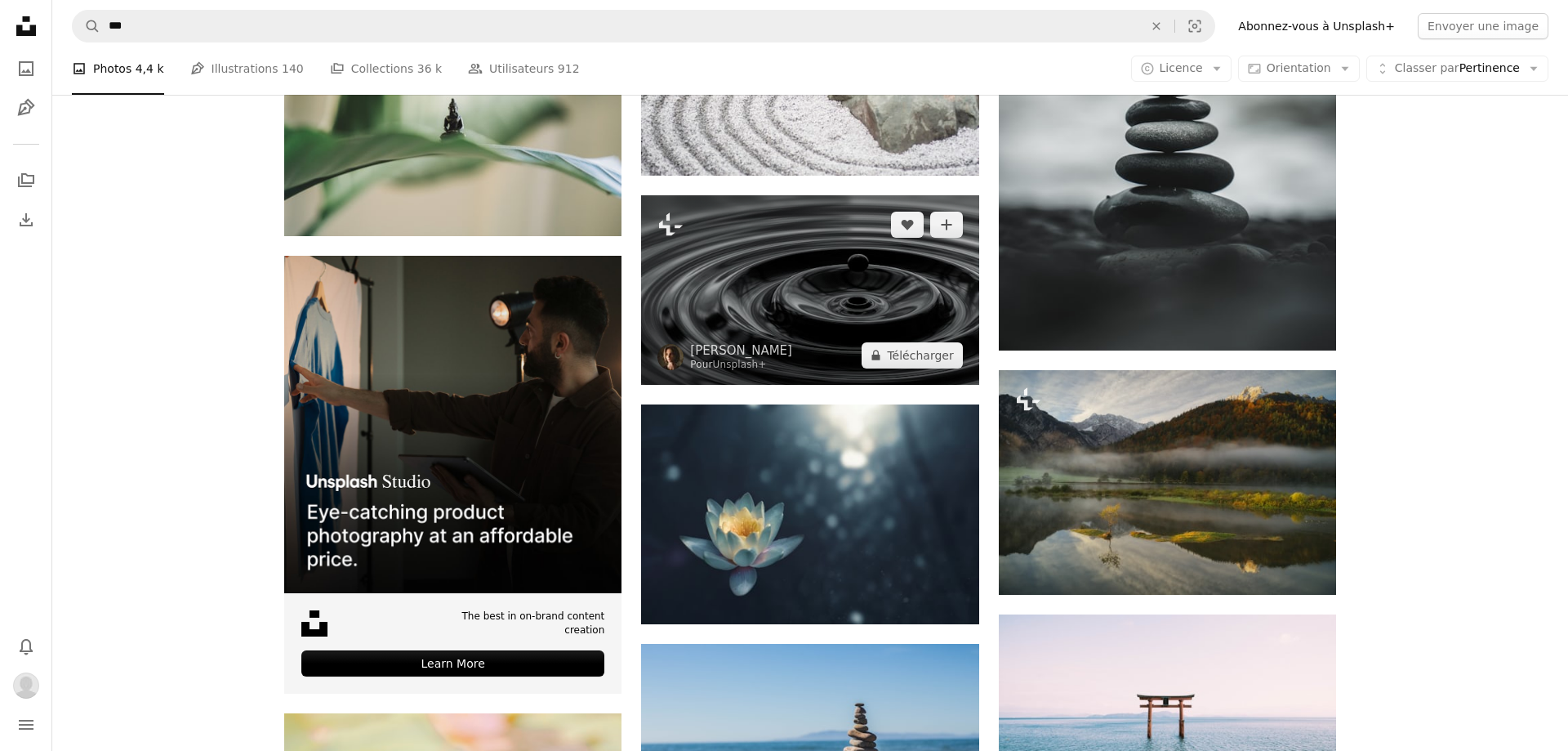
click at [859, 327] on img at bounding box center [809, 290] width 337 height 190
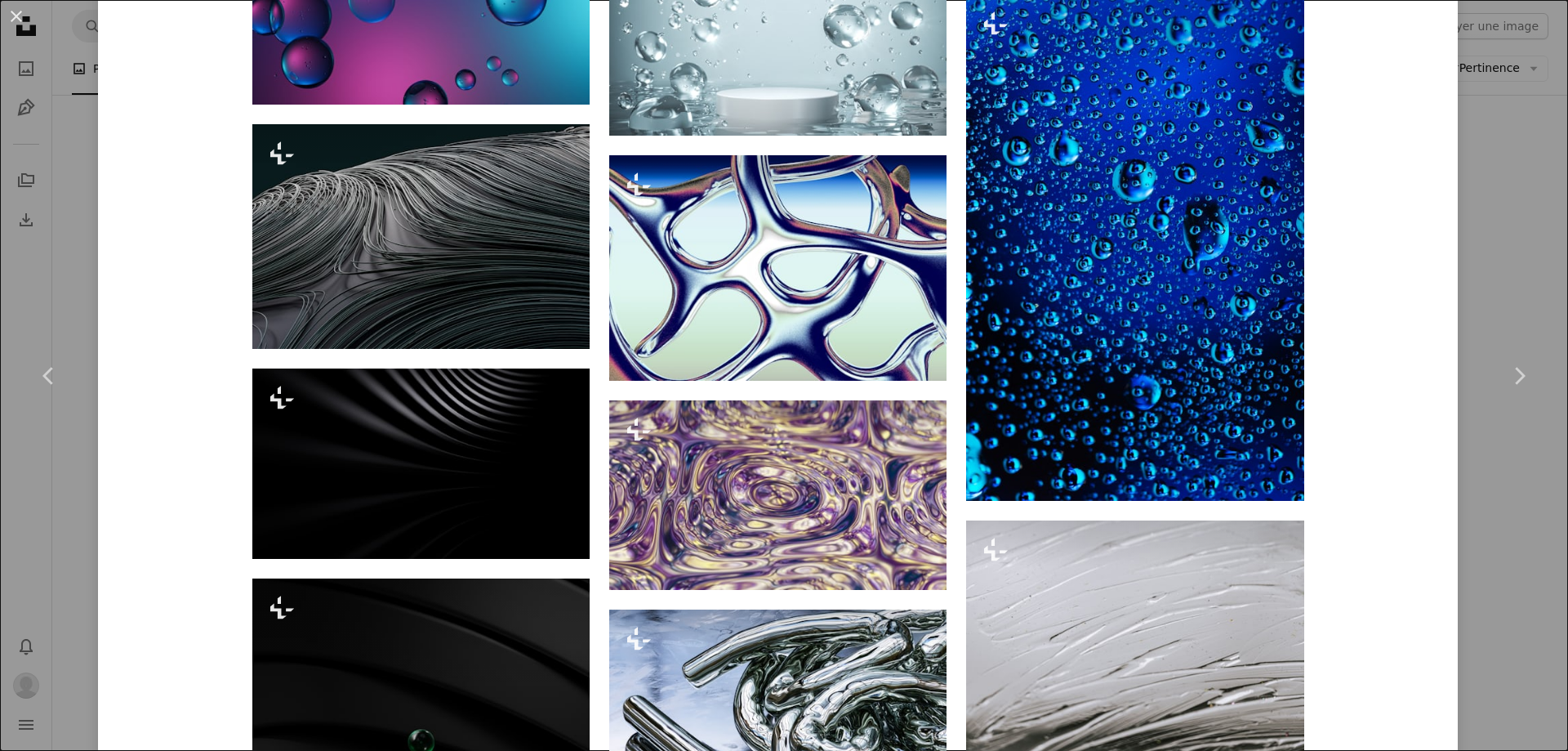
scroll to position [3332, 0]
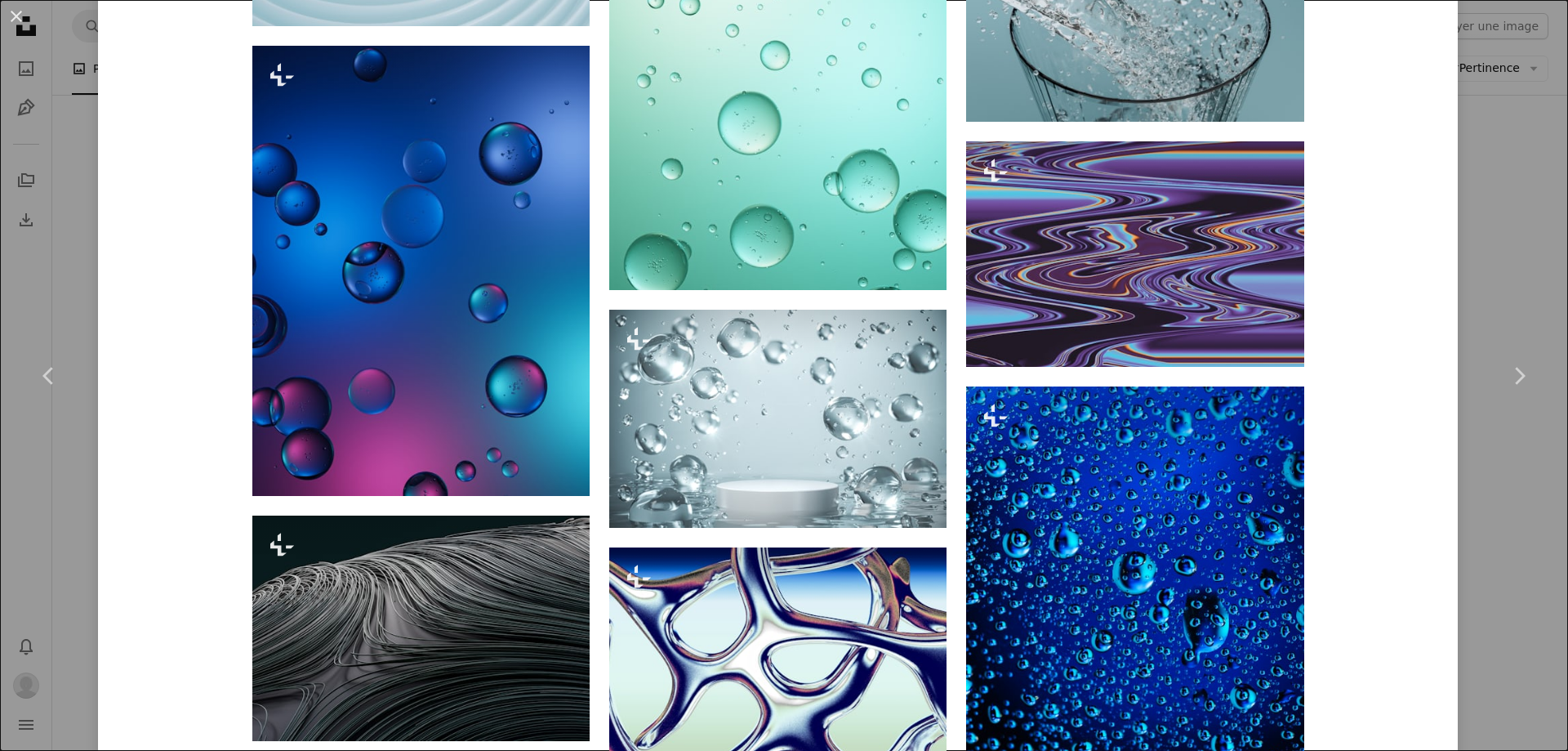
drag, startPoint x: 19, startPoint y: 15, endPoint x: 39, endPoint y: 18, distance: 20.2
click at [18, 13] on button "An X shape" at bounding box center [17, 17] width 20 height 20
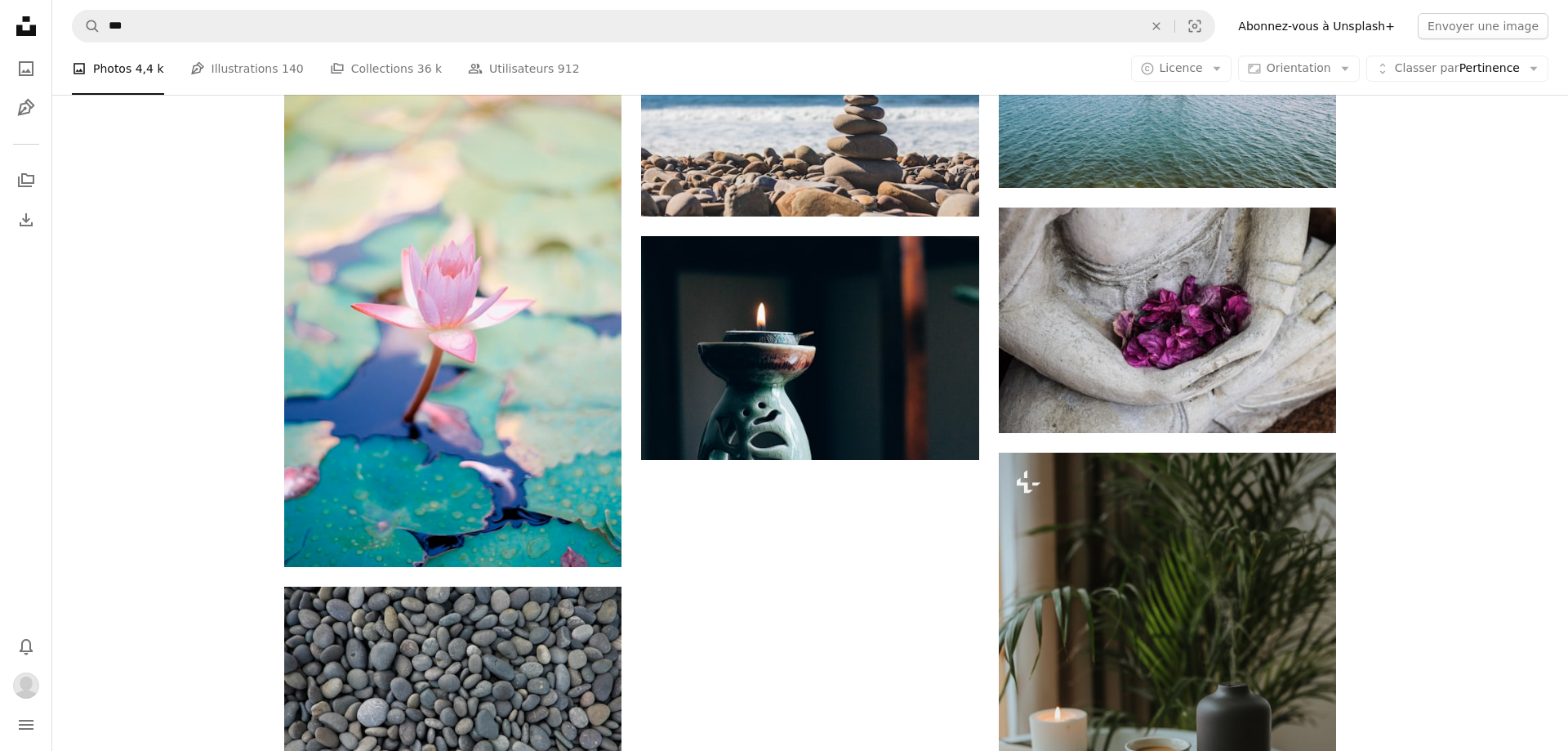
scroll to position [3911, 0]
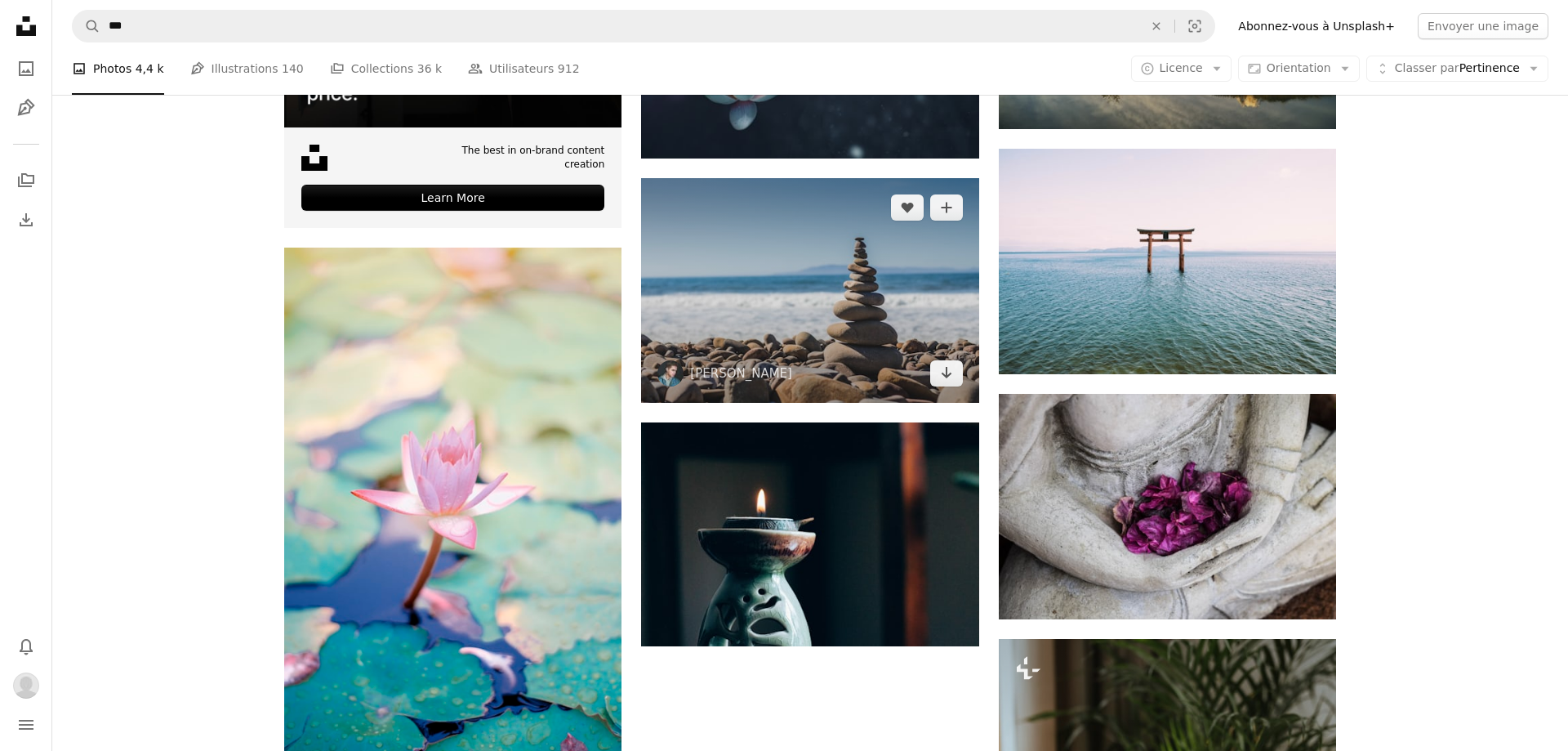
click at [905, 313] on img at bounding box center [809, 290] width 337 height 224
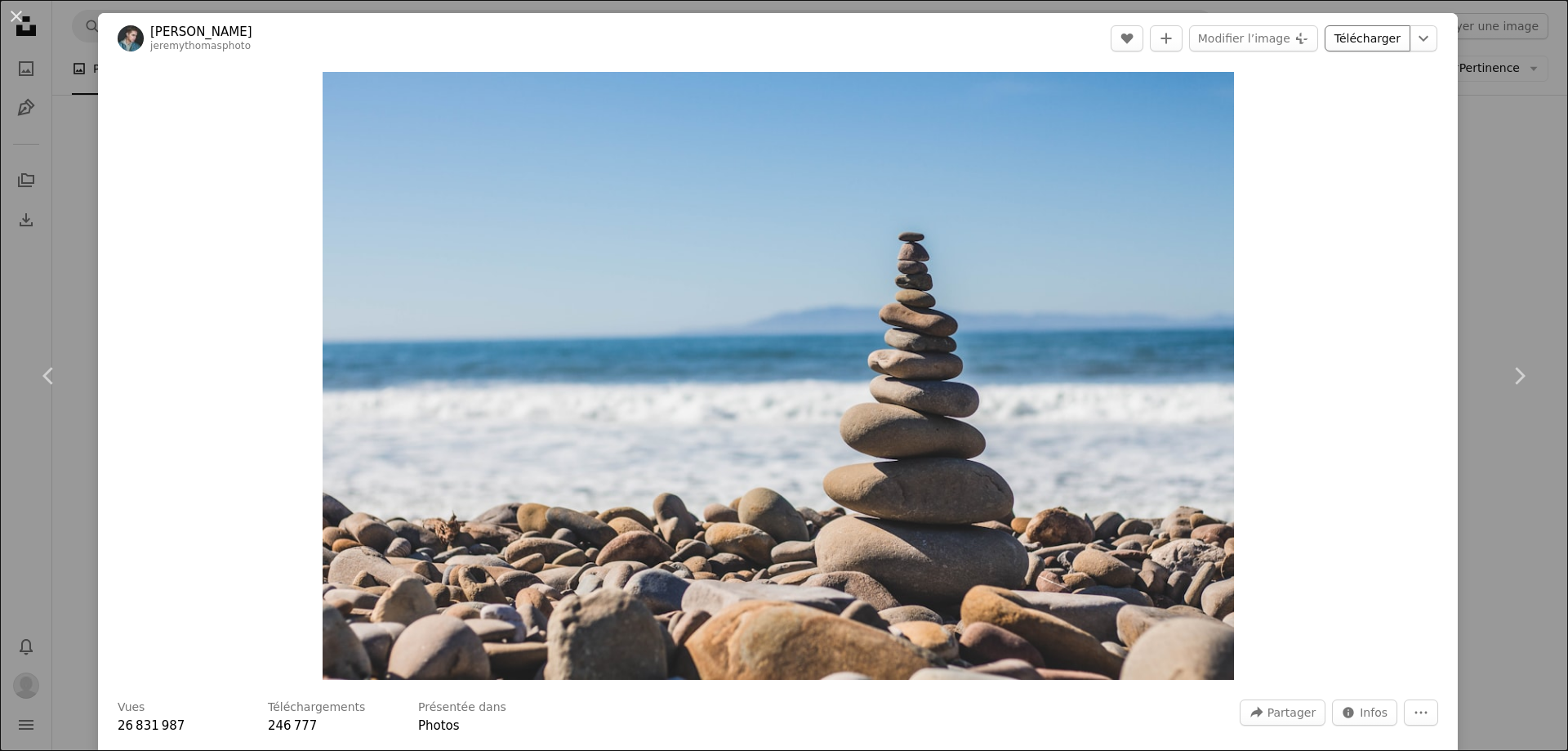
click at [1365, 45] on link "Télécharger" at bounding box center [1367, 38] width 86 height 26
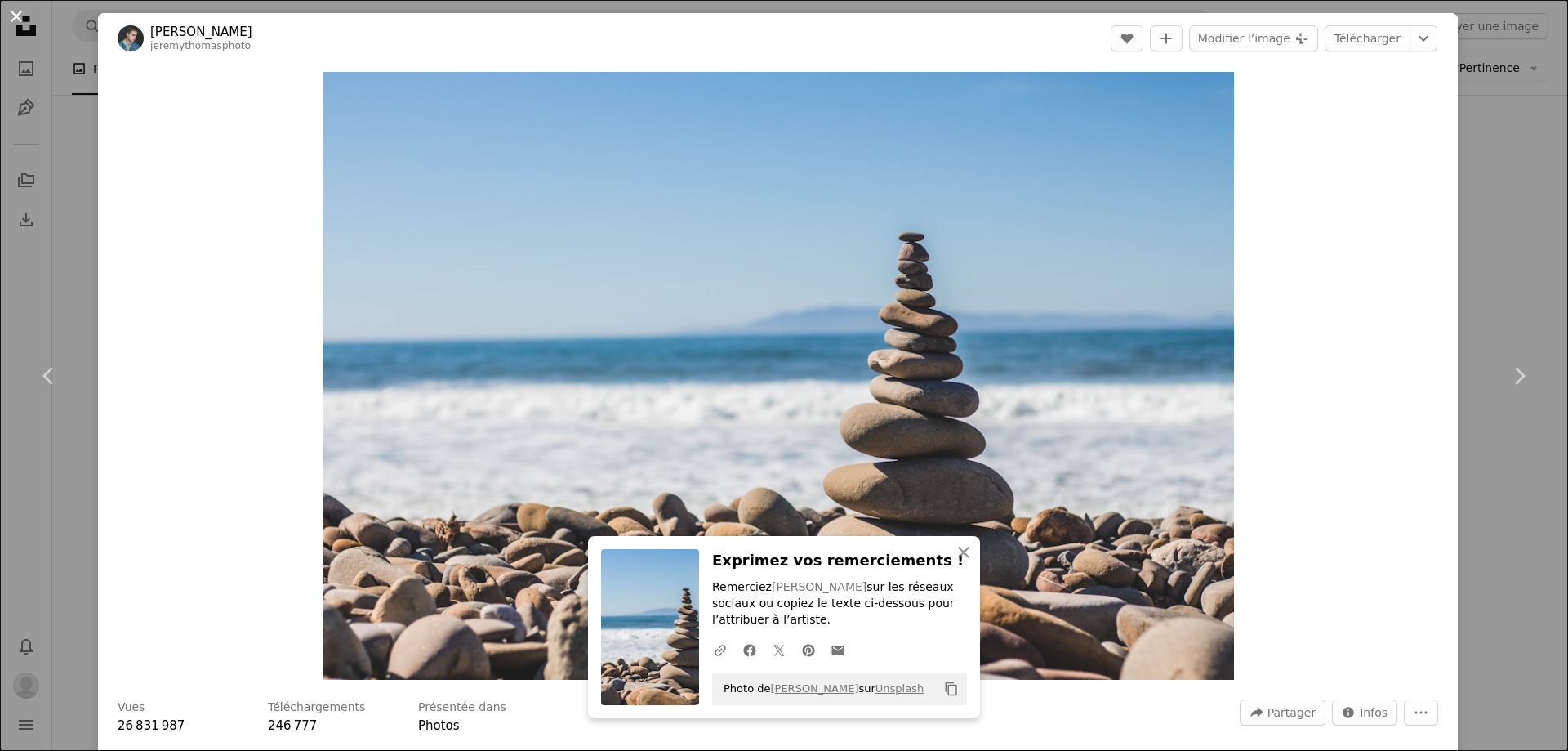
click at [22, 10] on button "An X shape" at bounding box center [17, 17] width 20 height 20
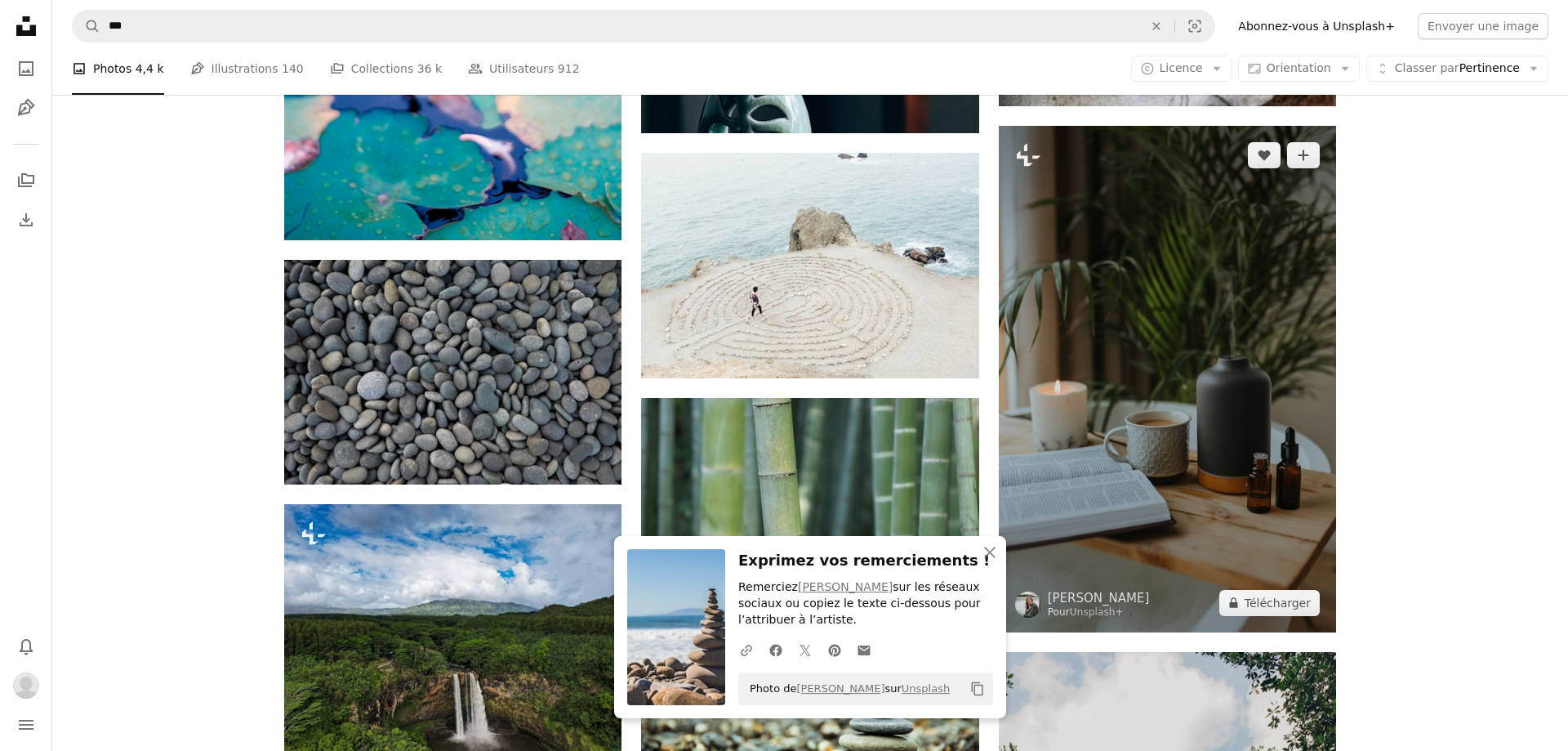
scroll to position [4469, 0]
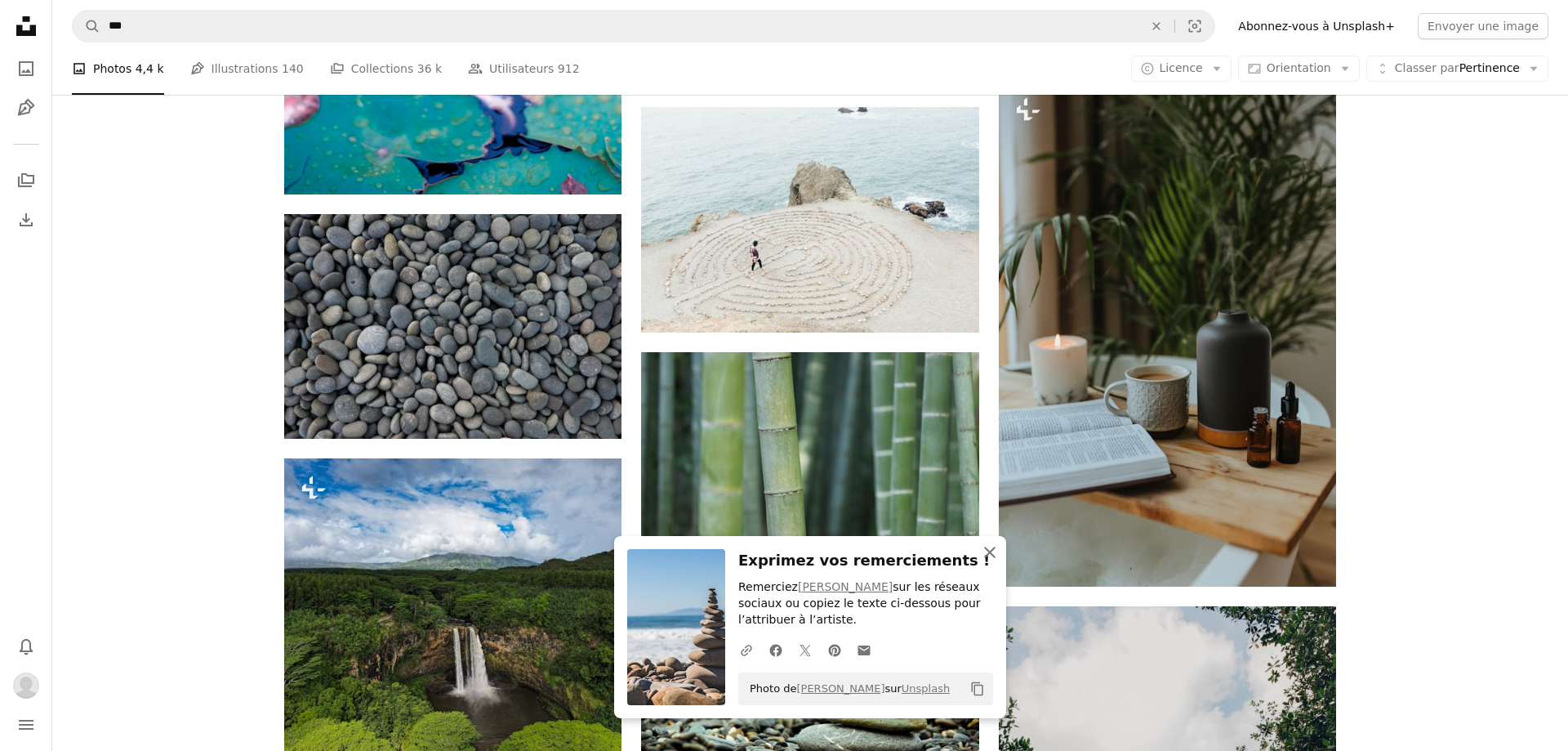
click at [987, 554] on icon "button" at bounding box center [990, 552] width 12 height 12
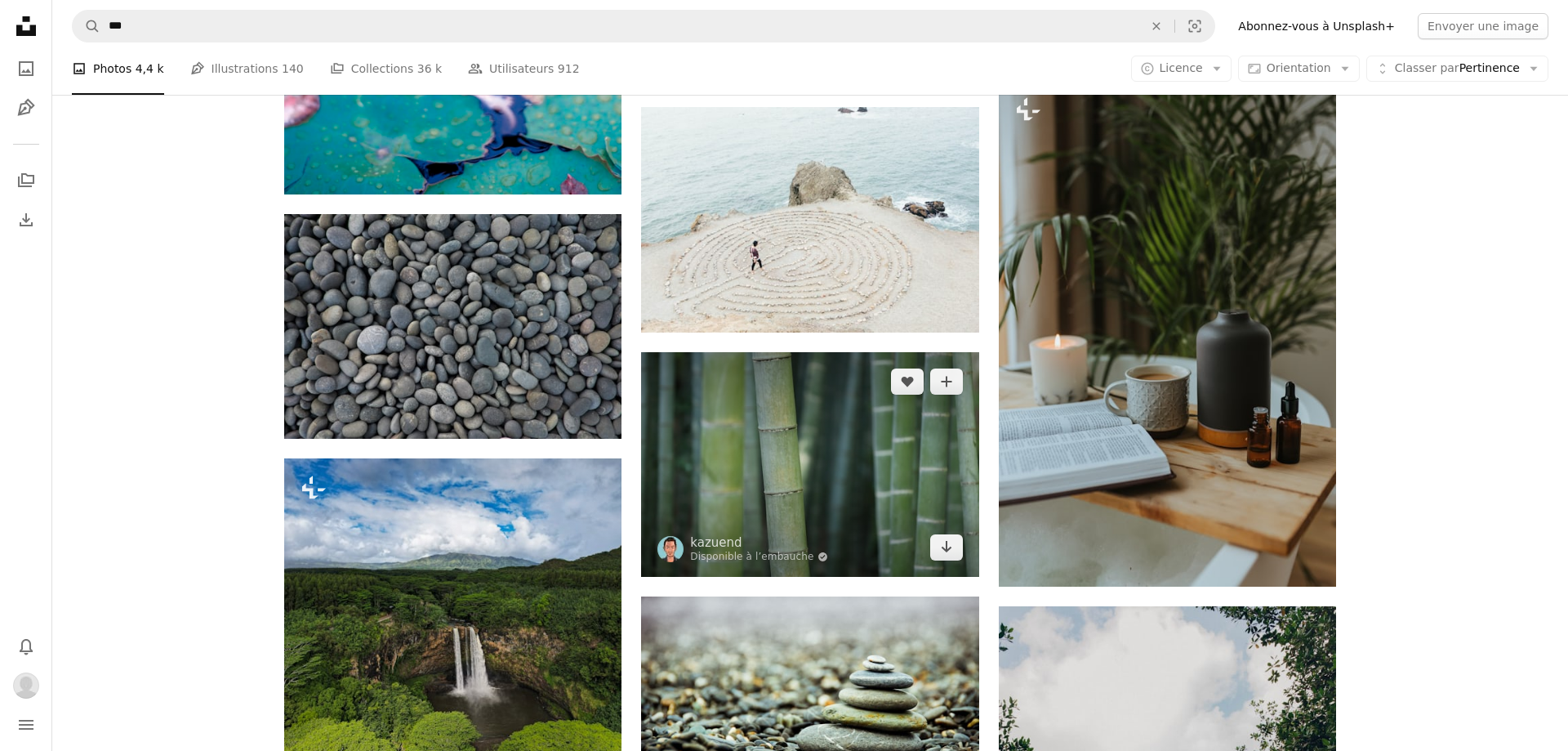
scroll to position [4283, 0]
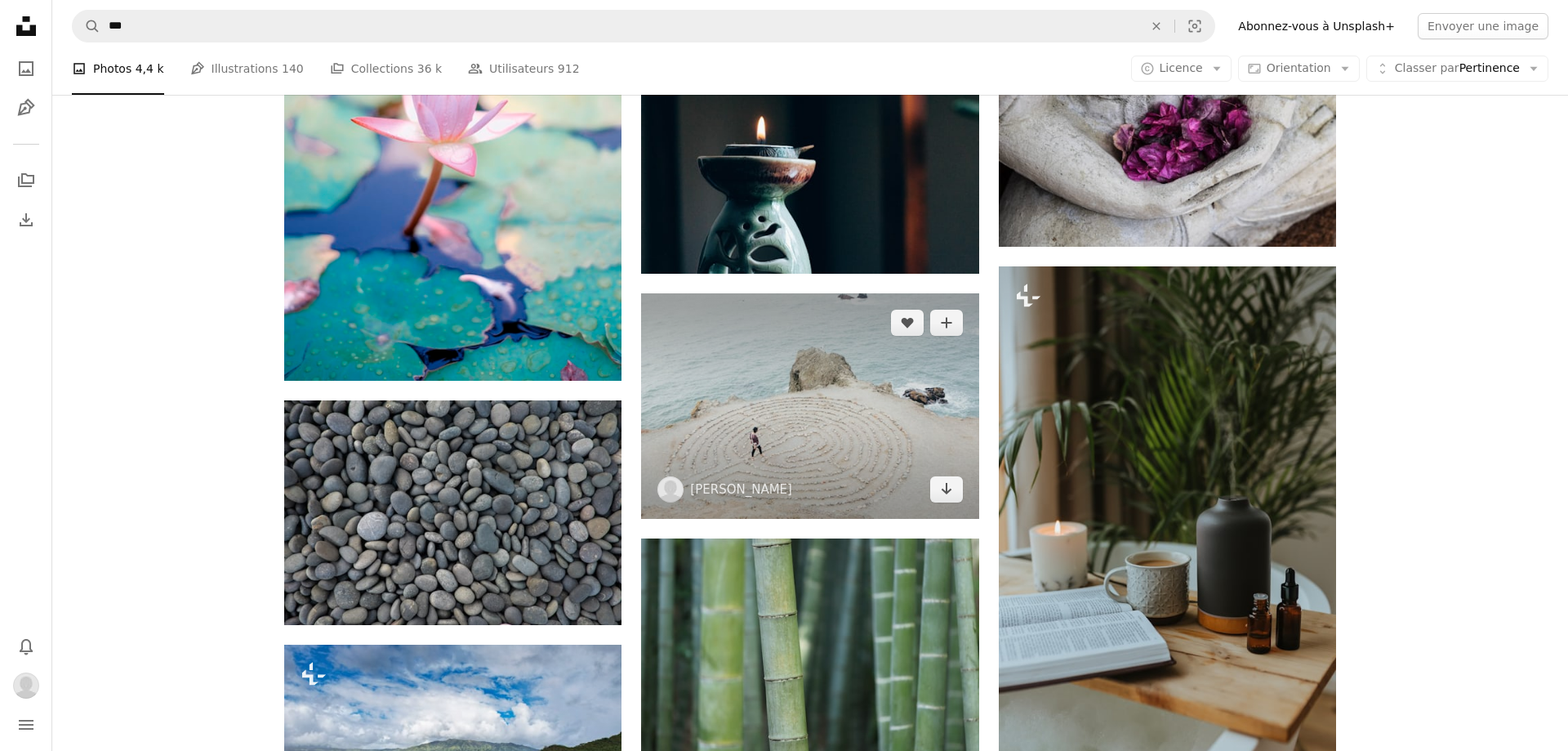
click at [823, 418] on img at bounding box center [809, 404] width 337 height 224
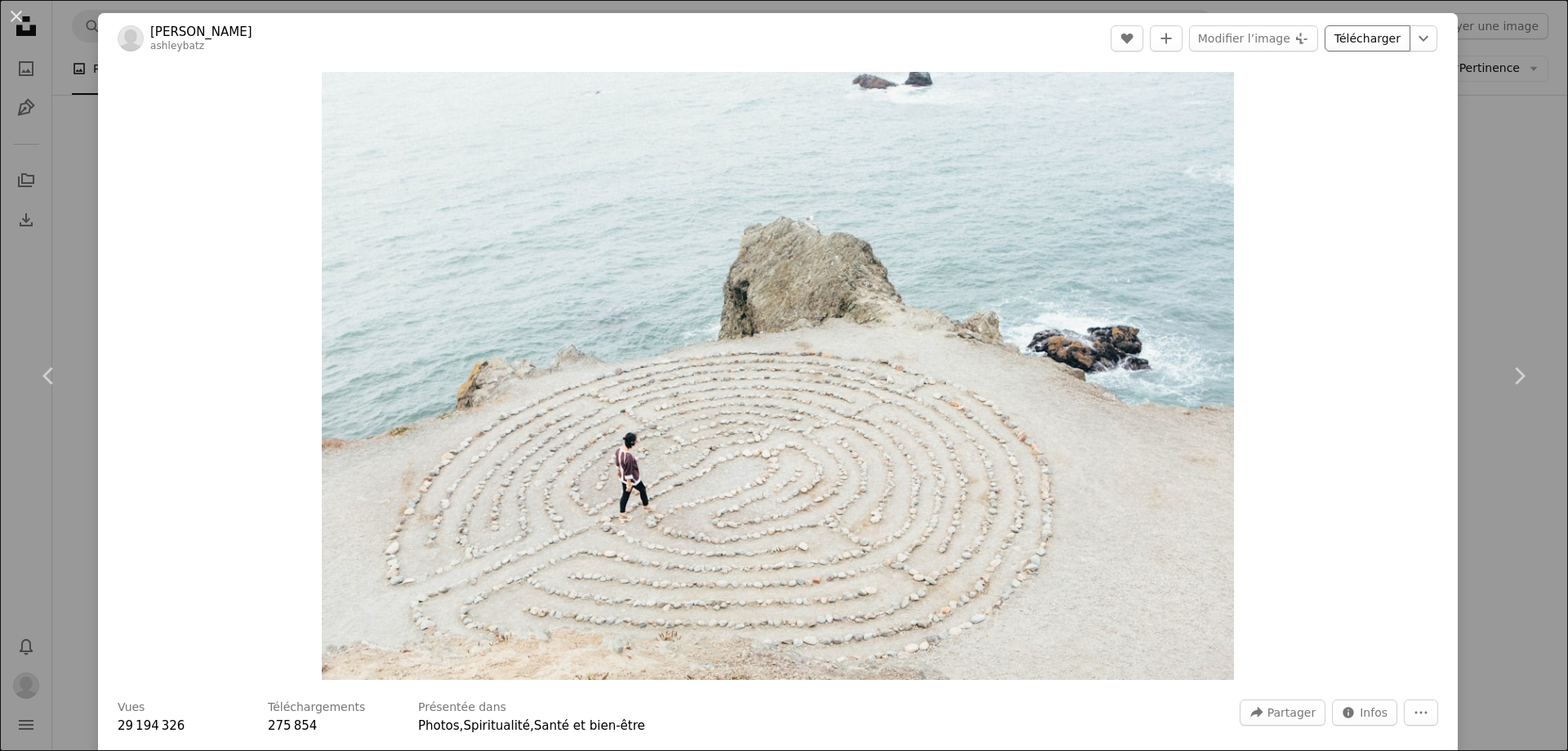
click at [1391, 37] on link "Télécharger" at bounding box center [1367, 38] width 86 height 26
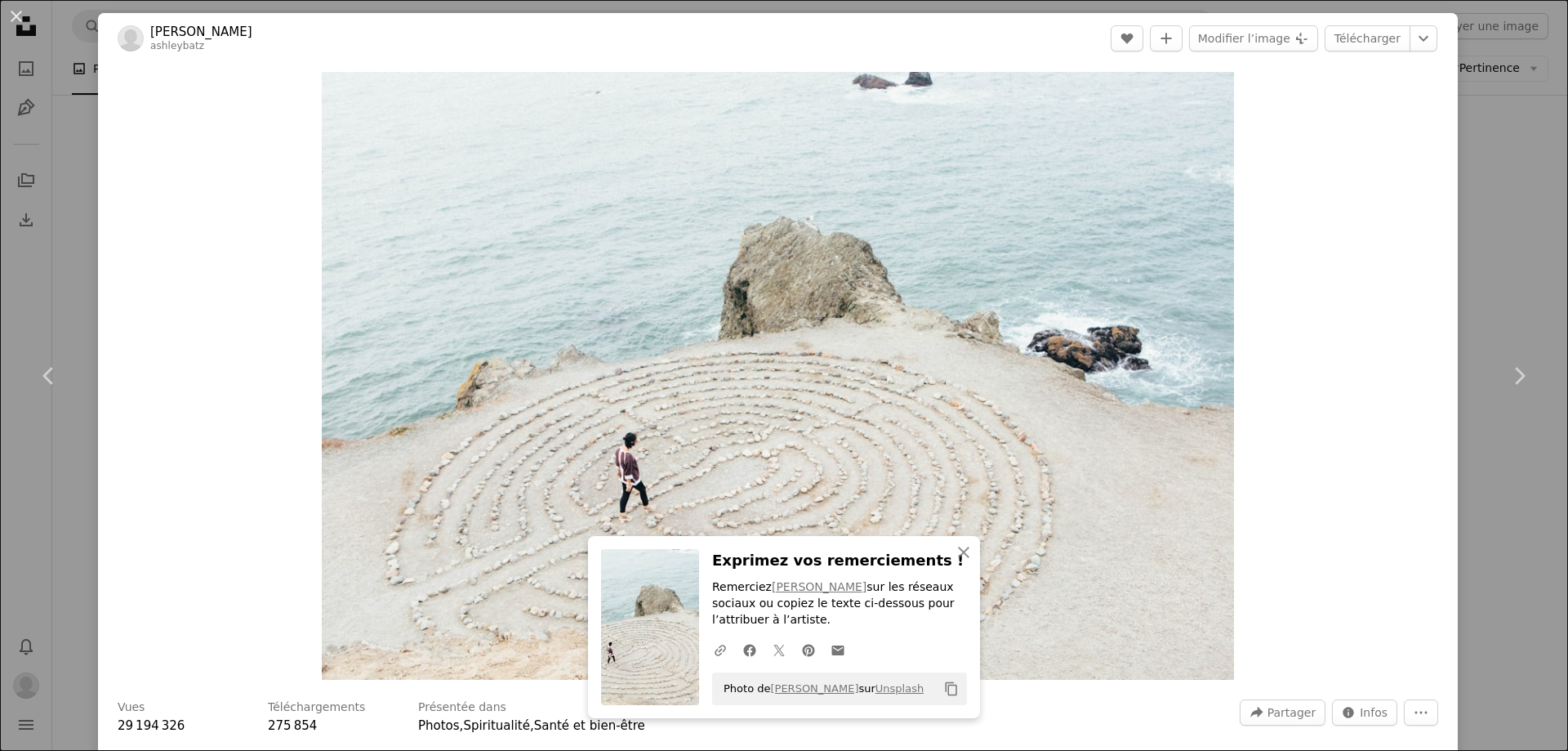
drag, startPoint x: 18, startPoint y: 16, endPoint x: 54, endPoint y: 39, distance: 42.7
click at [17, 16] on button "An X shape" at bounding box center [17, 17] width 20 height 20
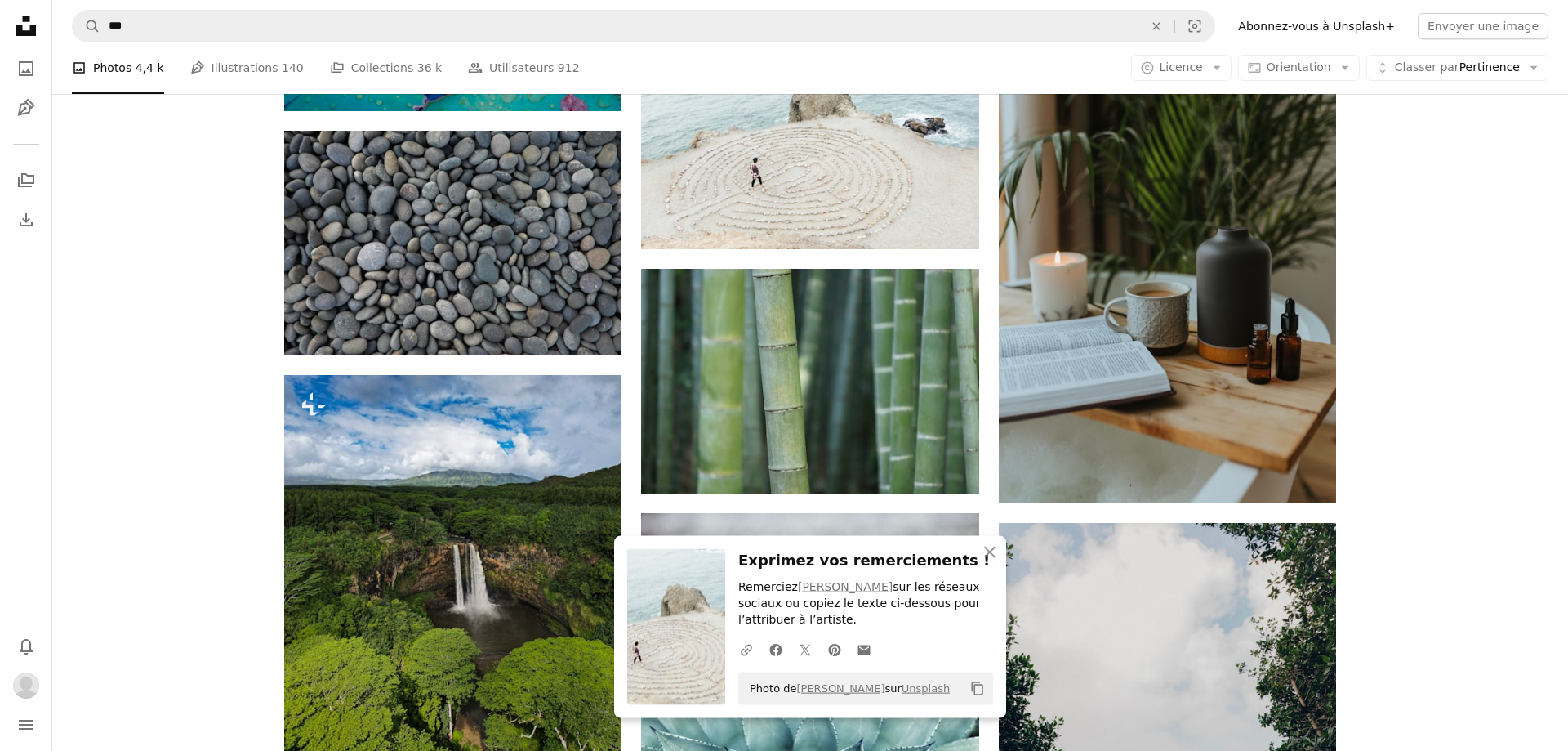
scroll to position [4562, 0]
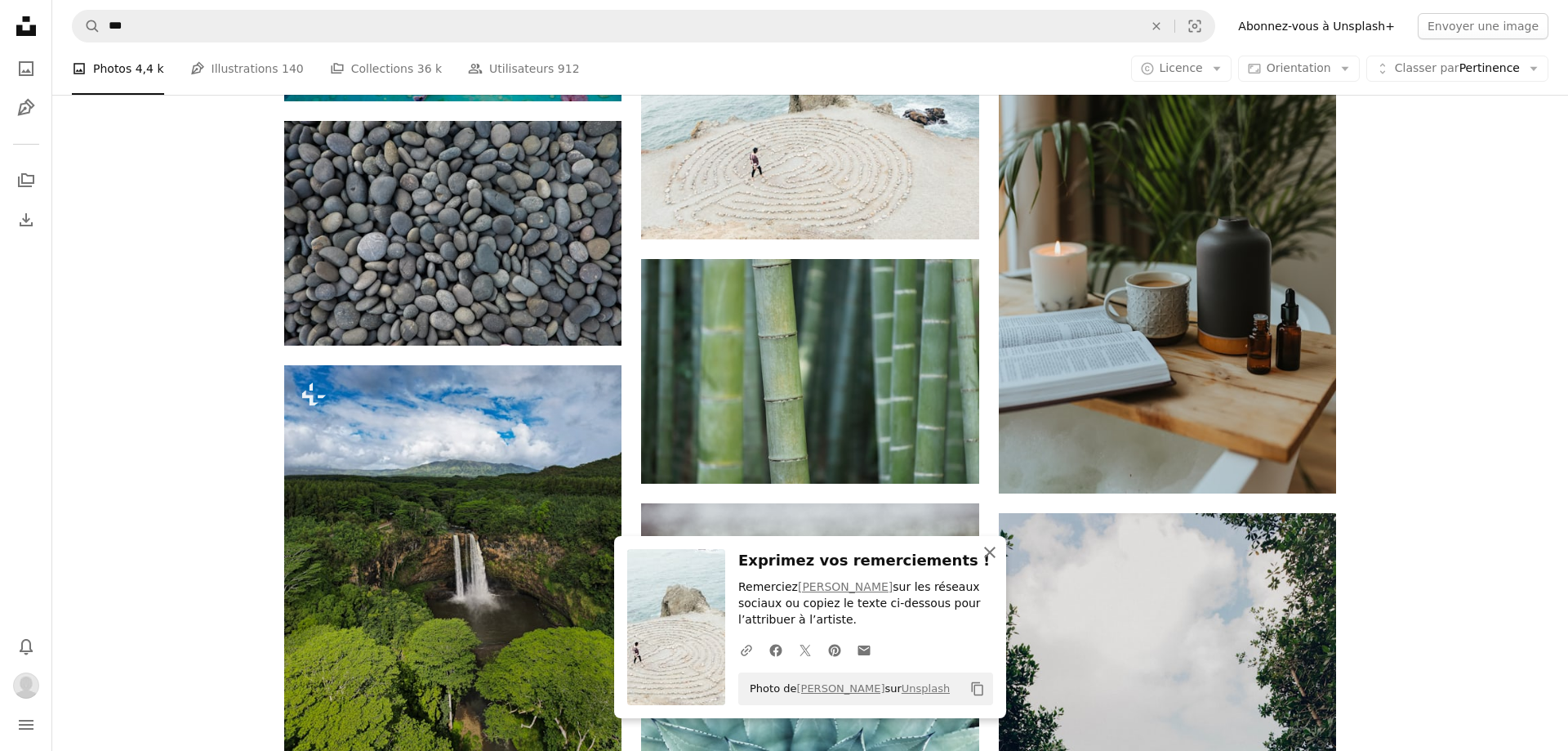
click at [992, 547] on icon "An X shape" at bounding box center [990, 552] width 20 height 20
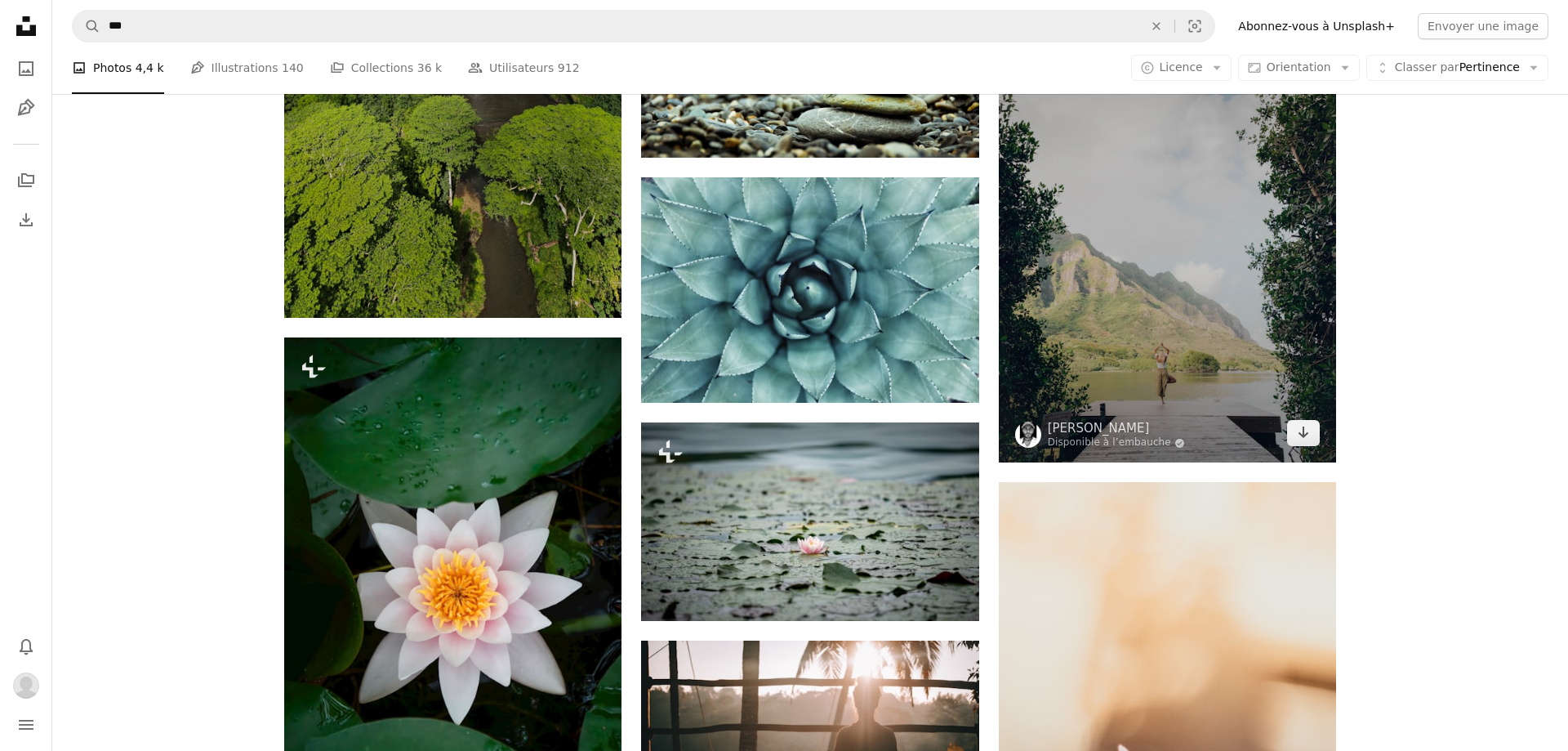
scroll to position [5121, 0]
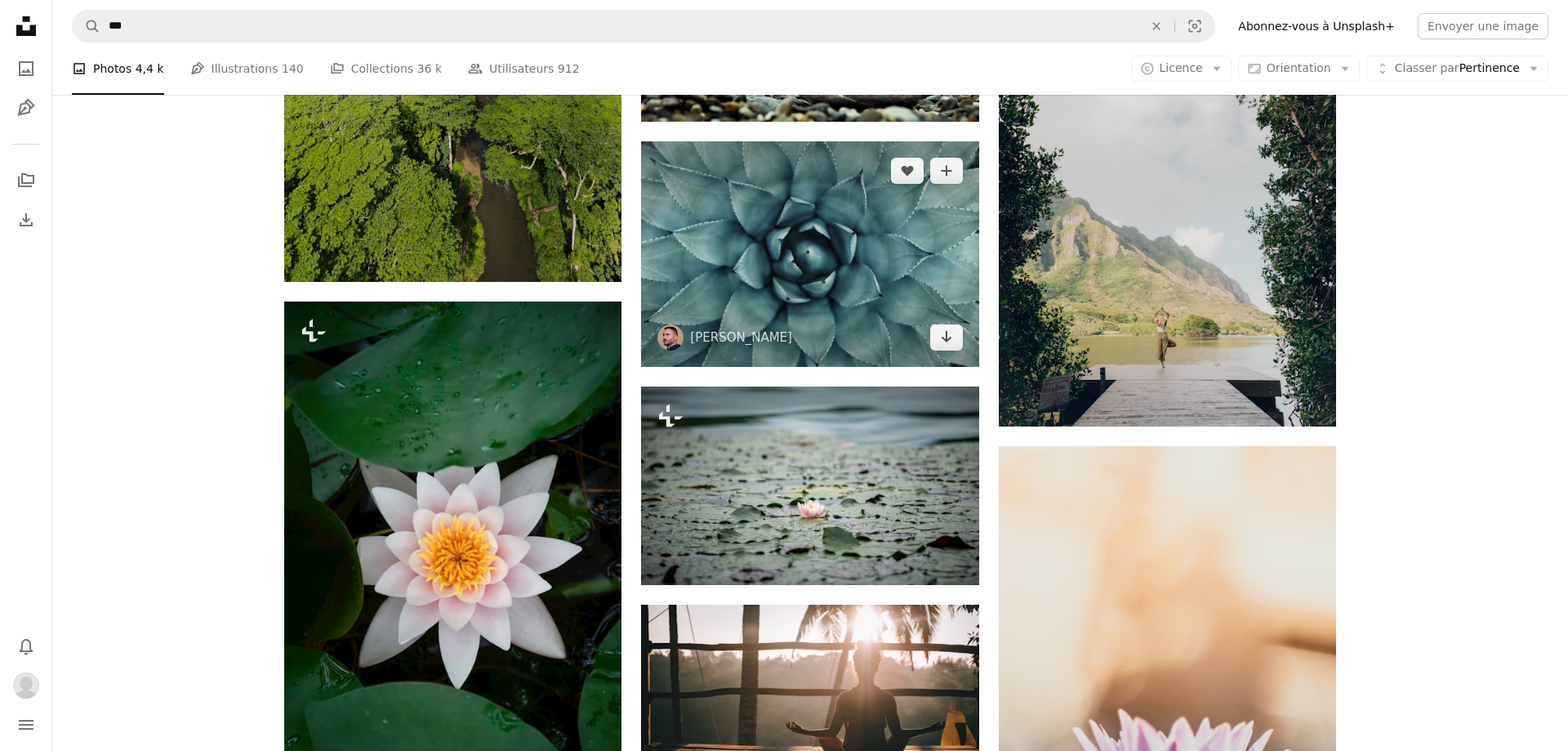
click at [869, 217] on img at bounding box center [809, 253] width 337 height 224
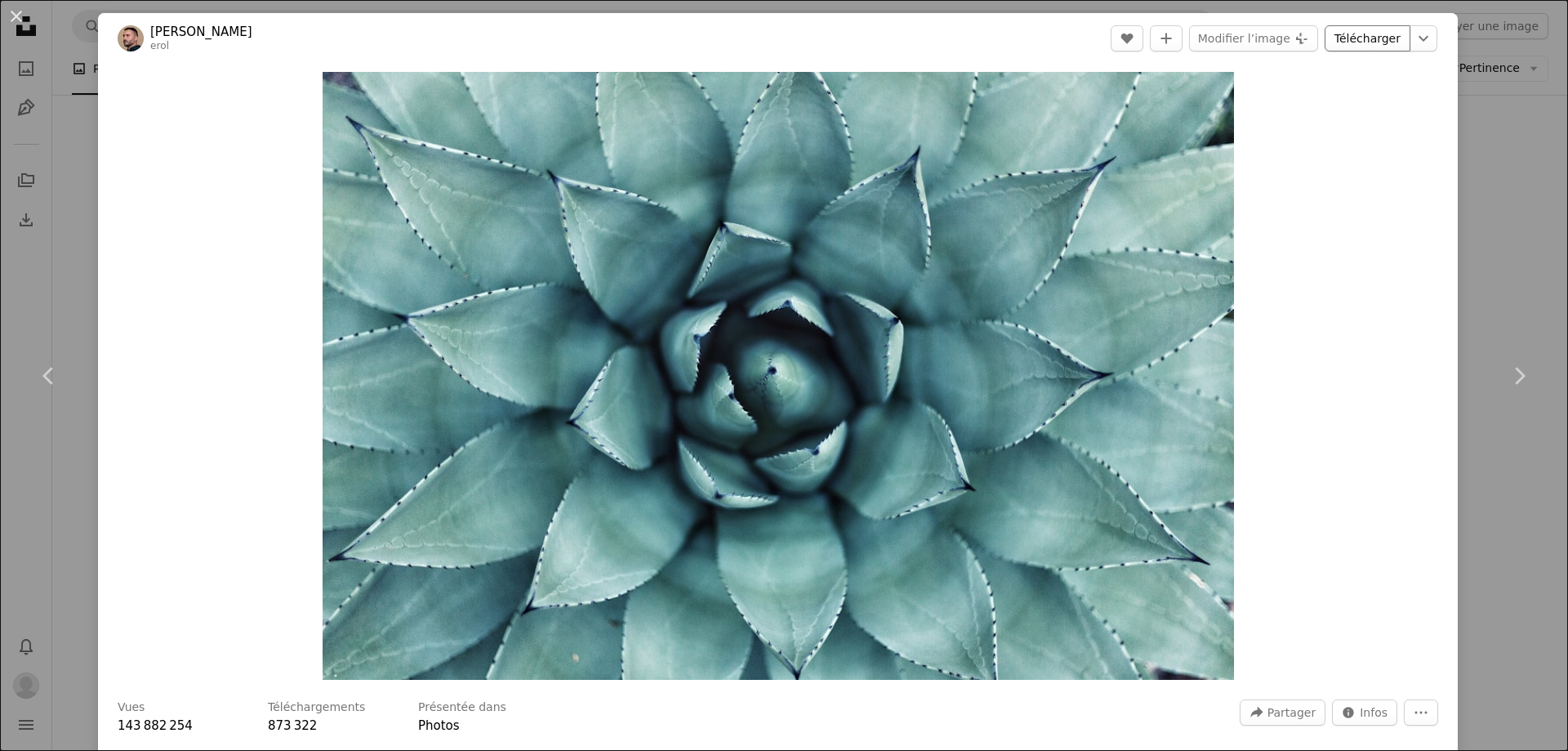
click at [1380, 38] on link "Télécharger" at bounding box center [1367, 38] width 86 height 26
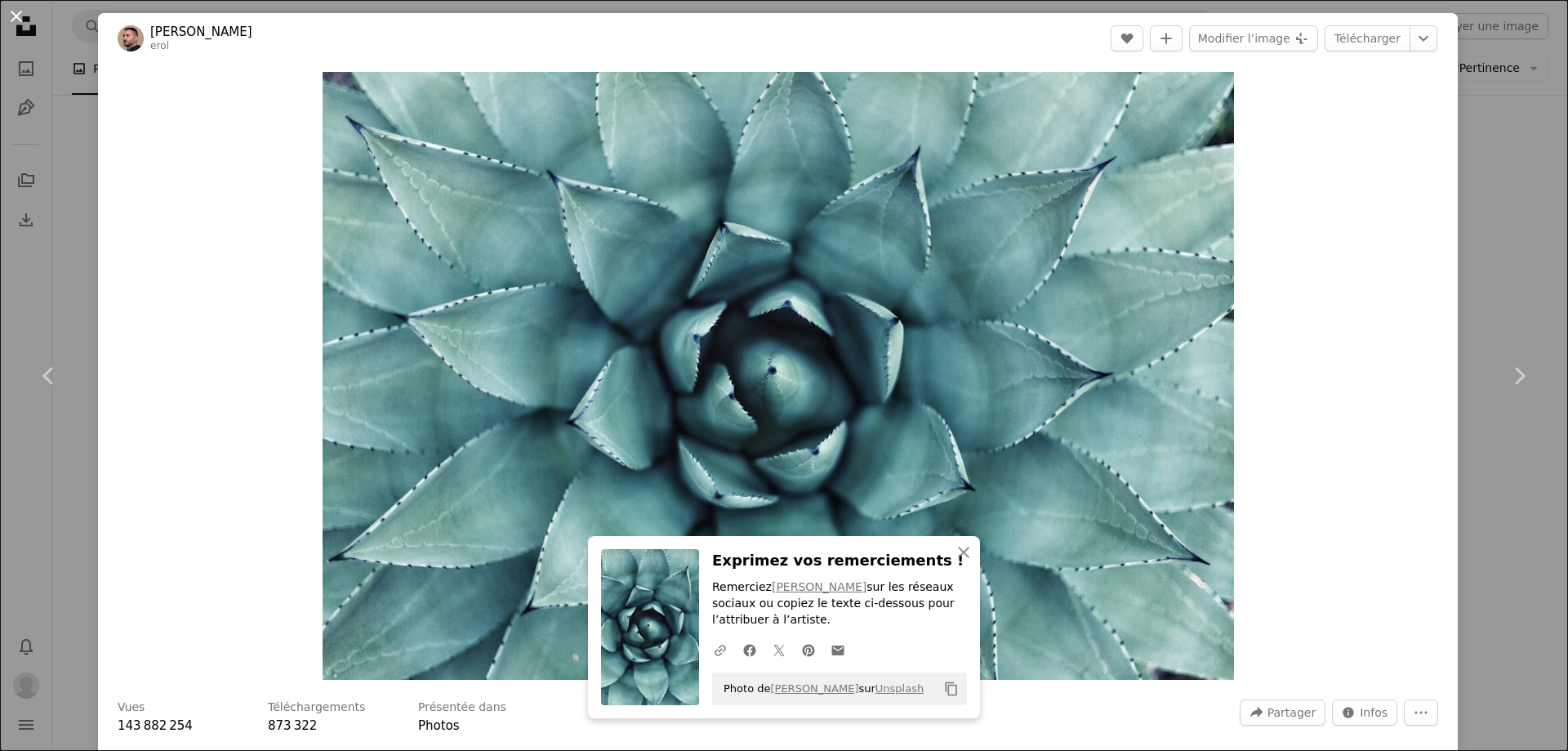
click at [8, 9] on button "An X shape" at bounding box center [17, 17] width 20 height 20
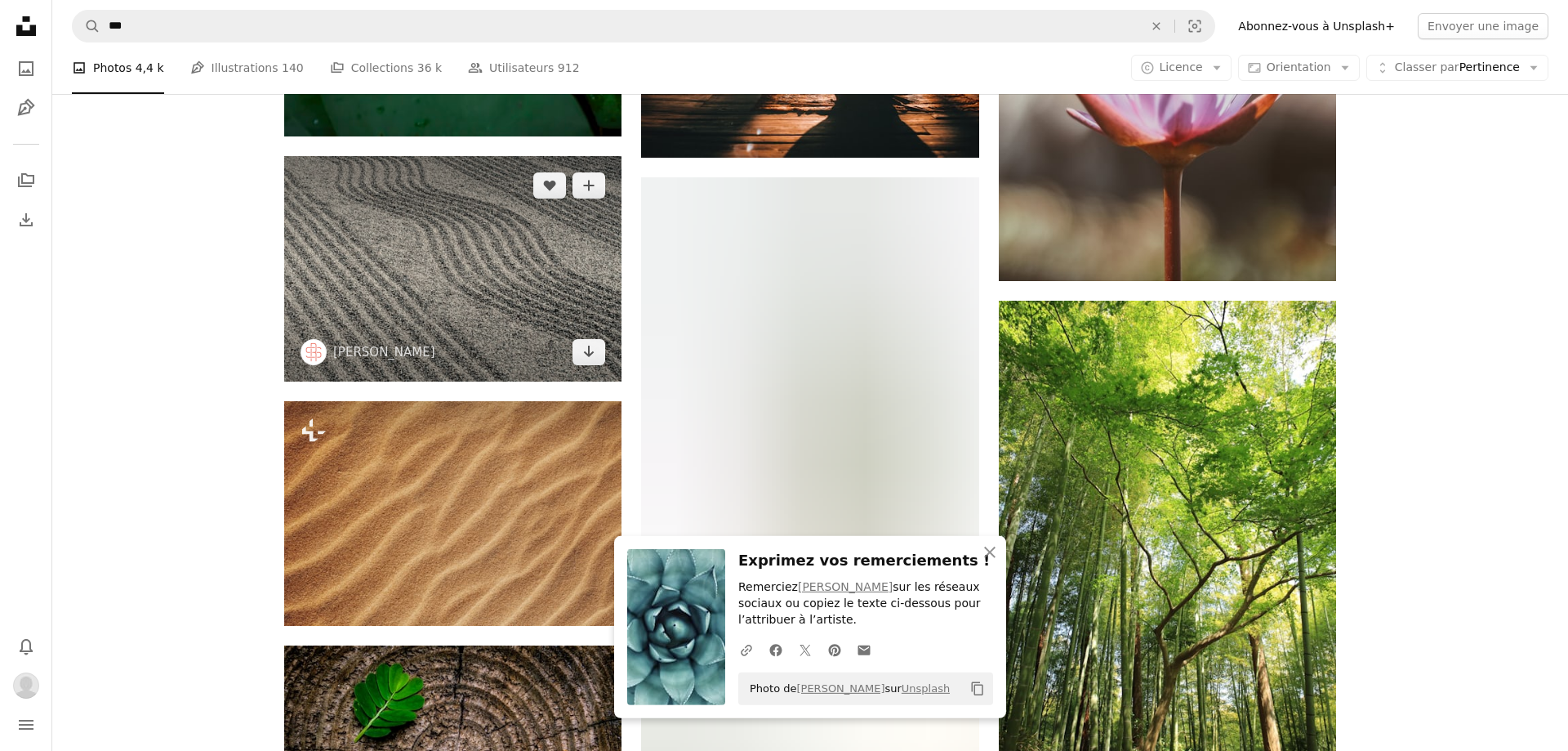
scroll to position [5773, 0]
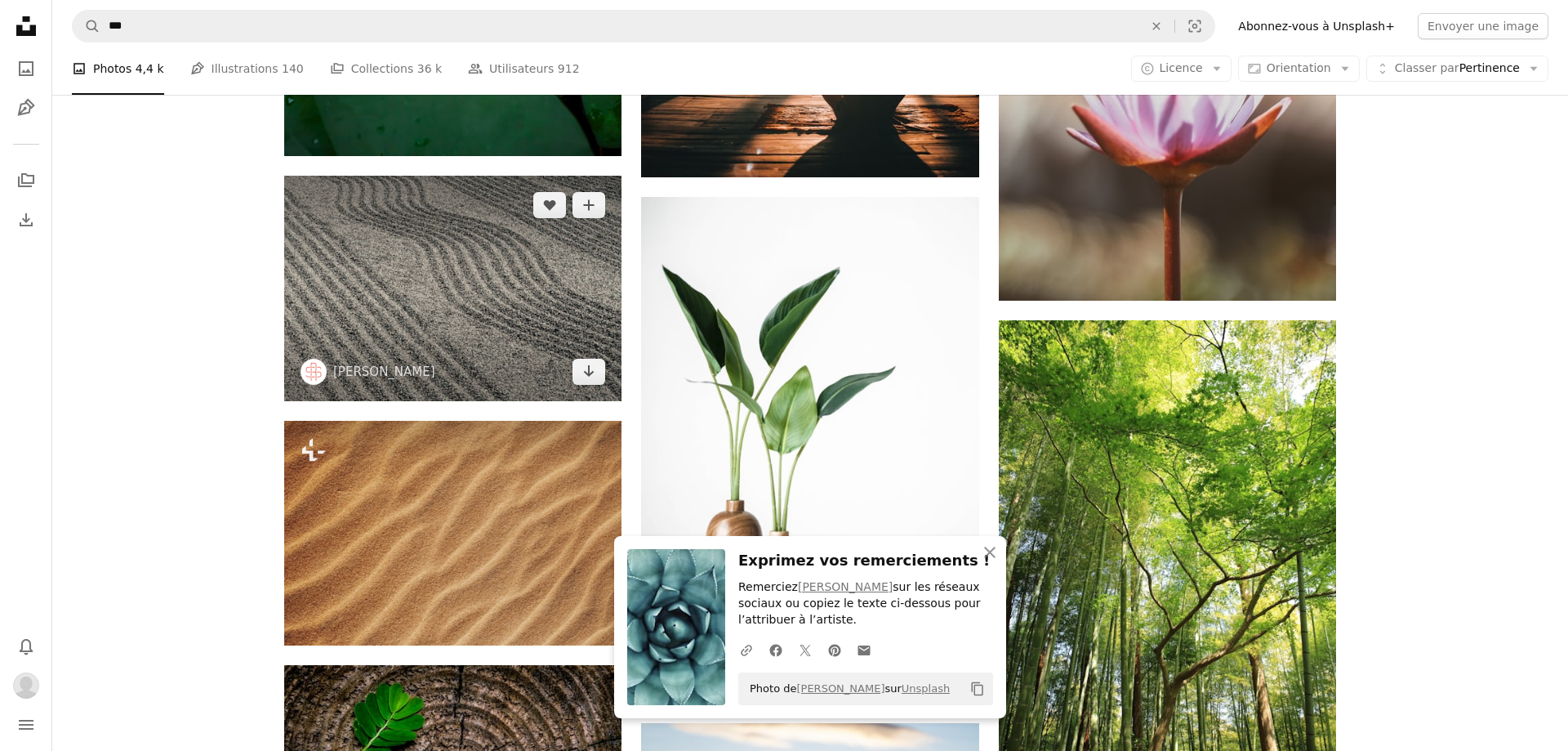
click at [490, 307] on img at bounding box center [452, 287] width 337 height 224
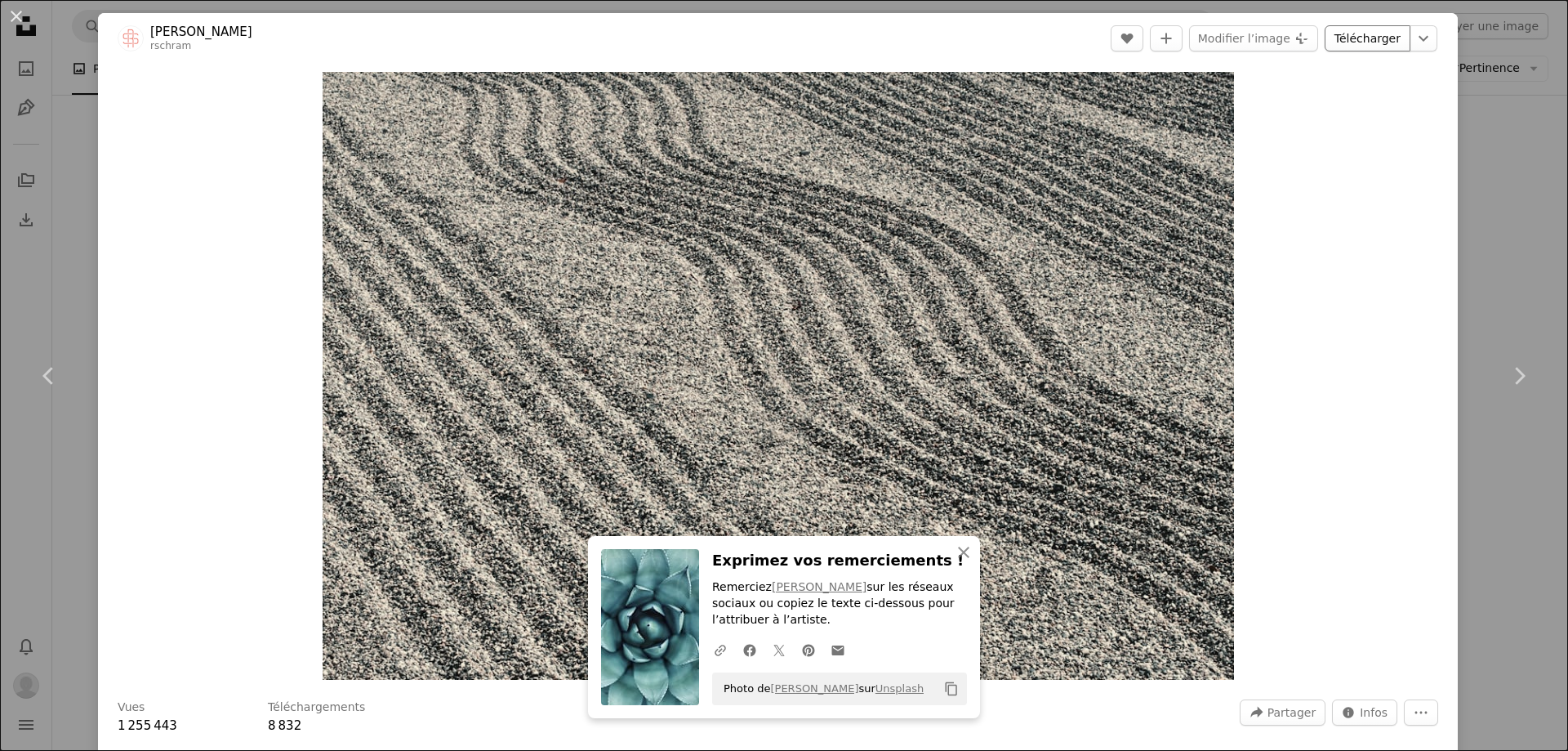
click at [1381, 38] on link "Télécharger" at bounding box center [1367, 38] width 86 height 26
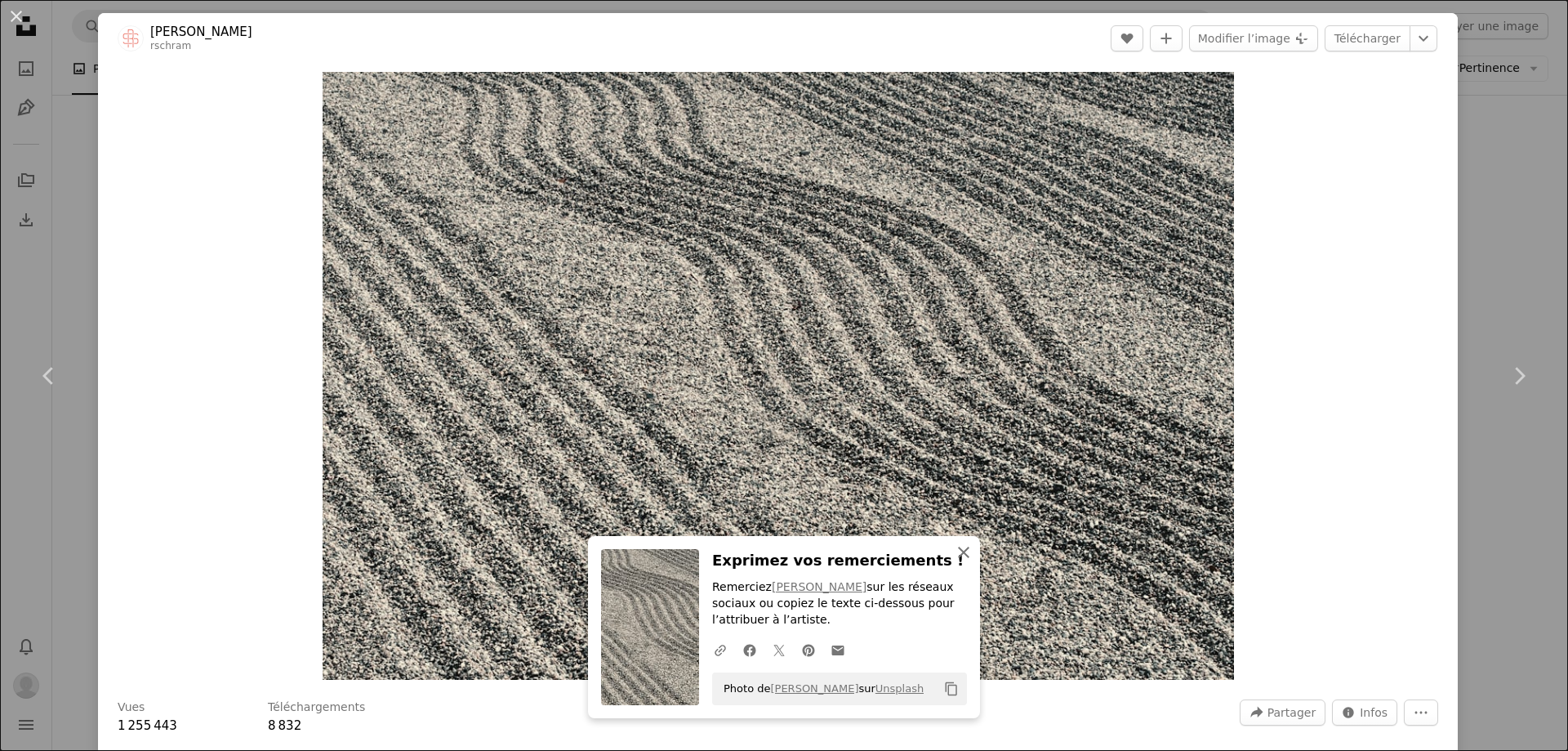
click at [965, 554] on icon "button" at bounding box center [963, 552] width 12 height 12
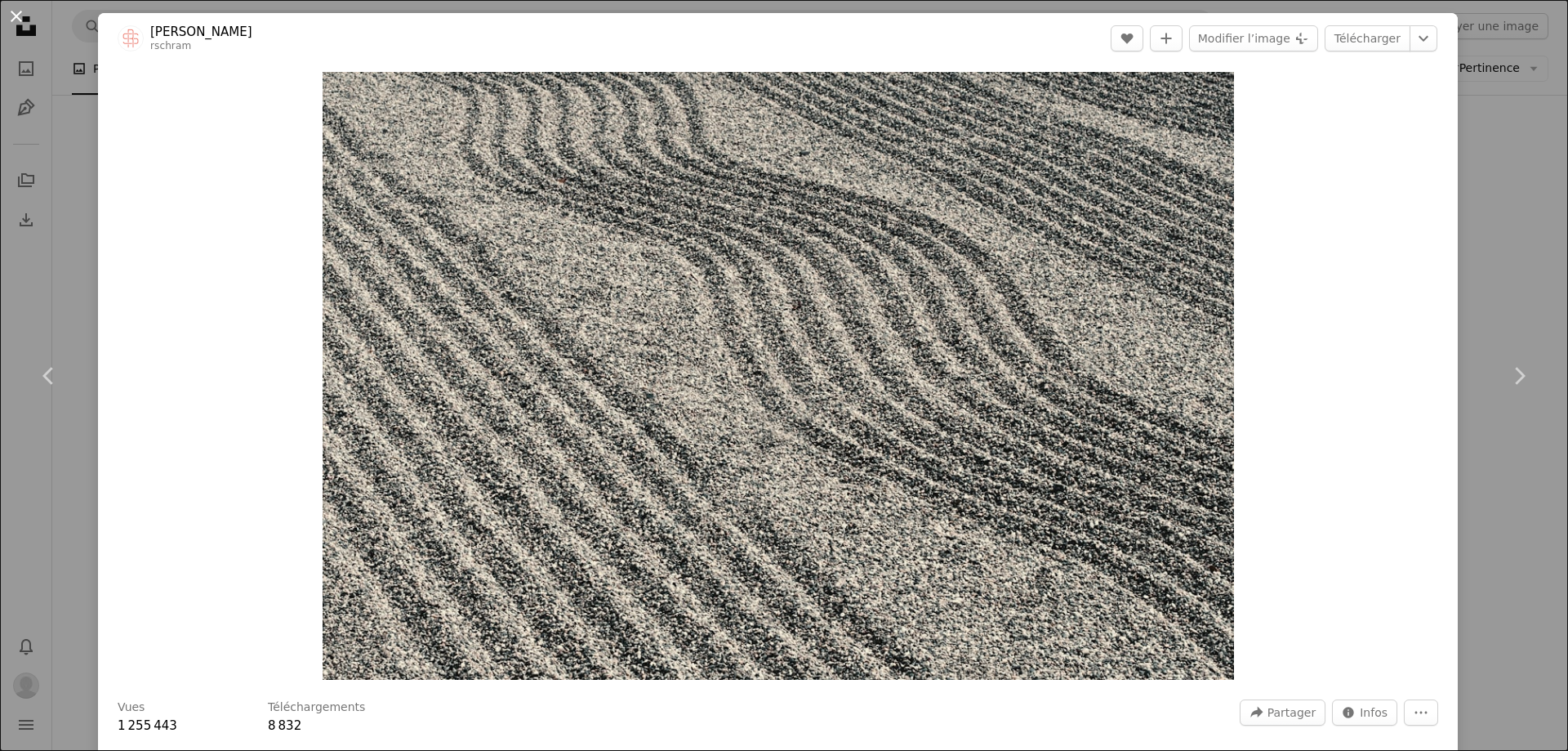
click at [18, 11] on button "An X shape" at bounding box center [17, 17] width 20 height 20
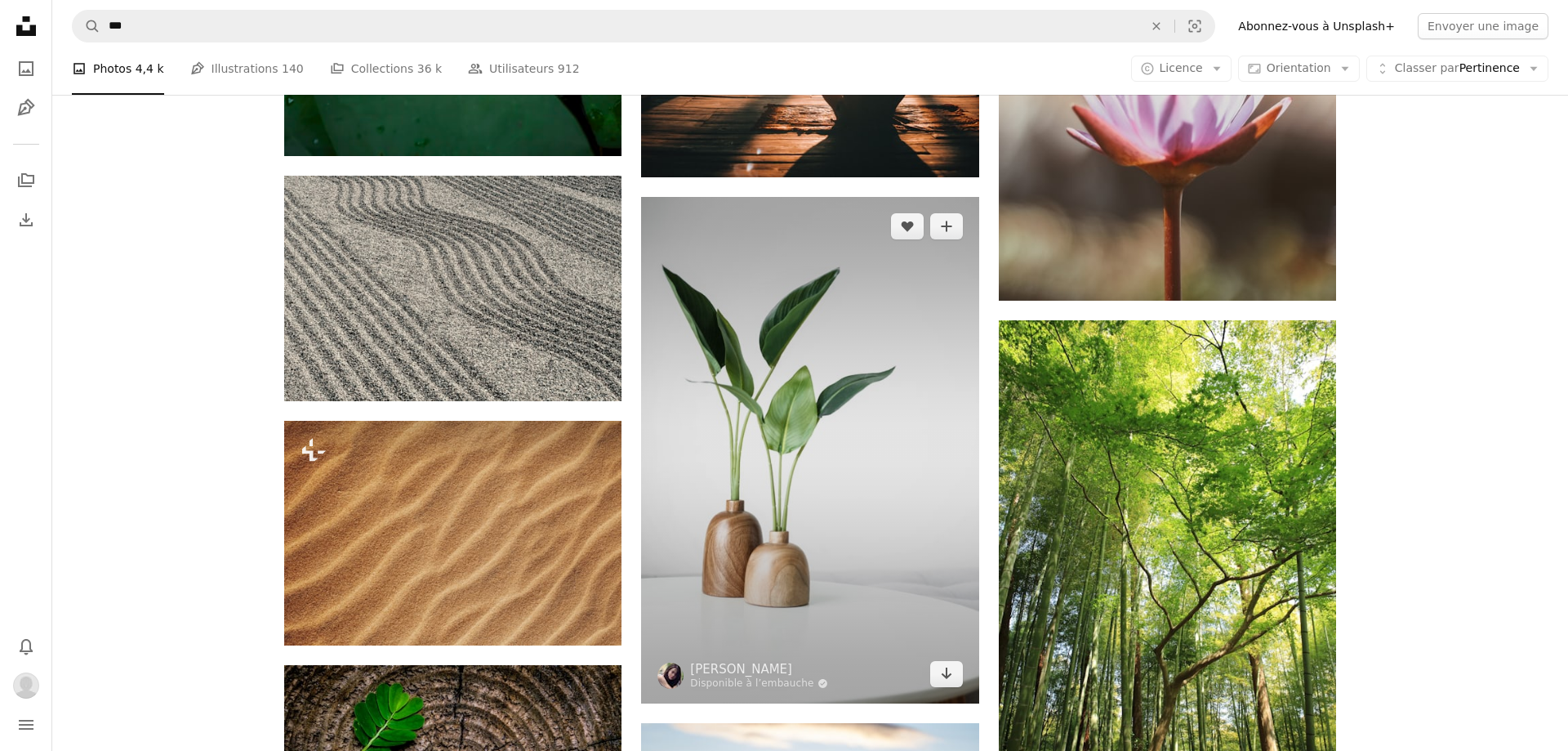
scroll to position [6145, 0]
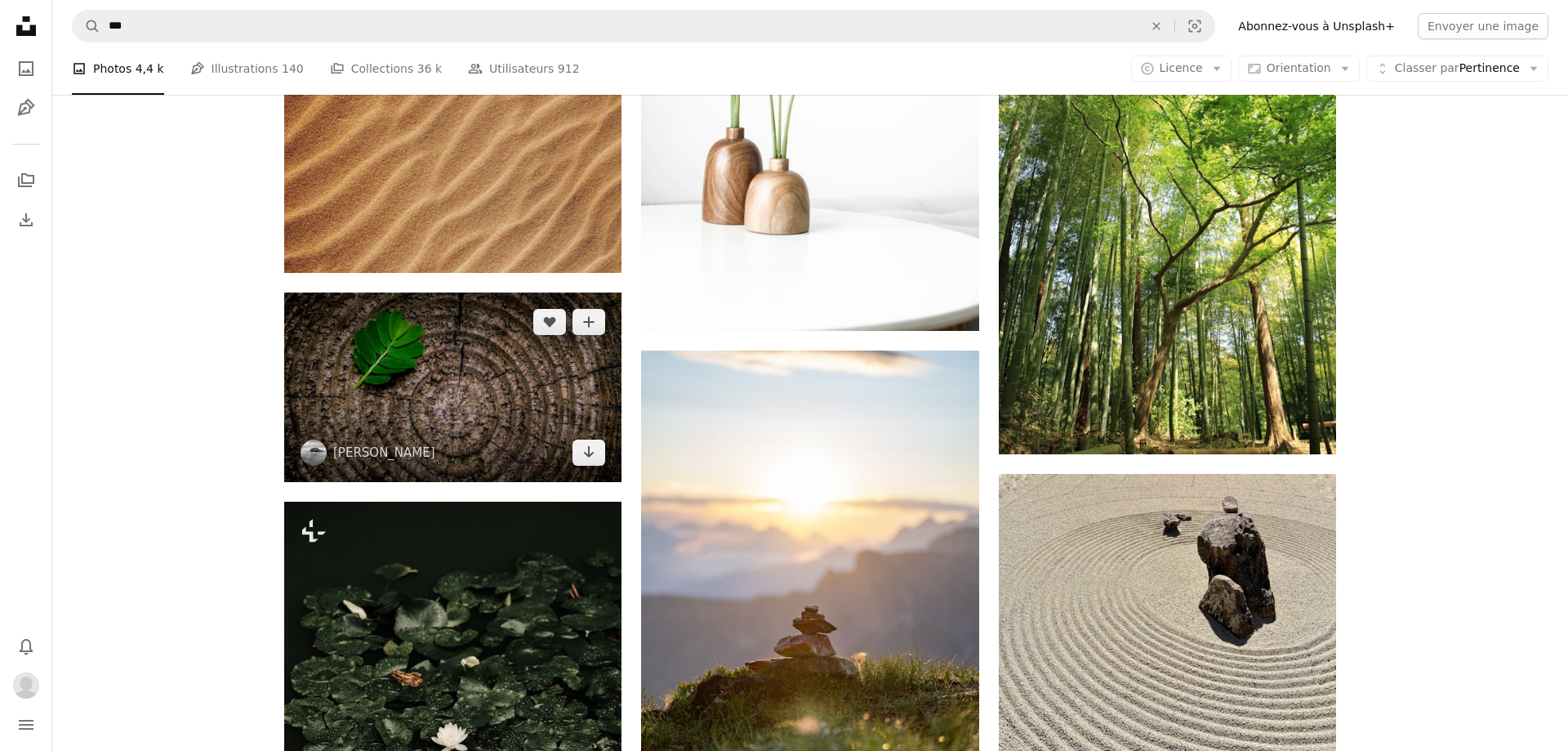
click at [494, 415] on img at bounding box center [452, 388] width 337 height 190
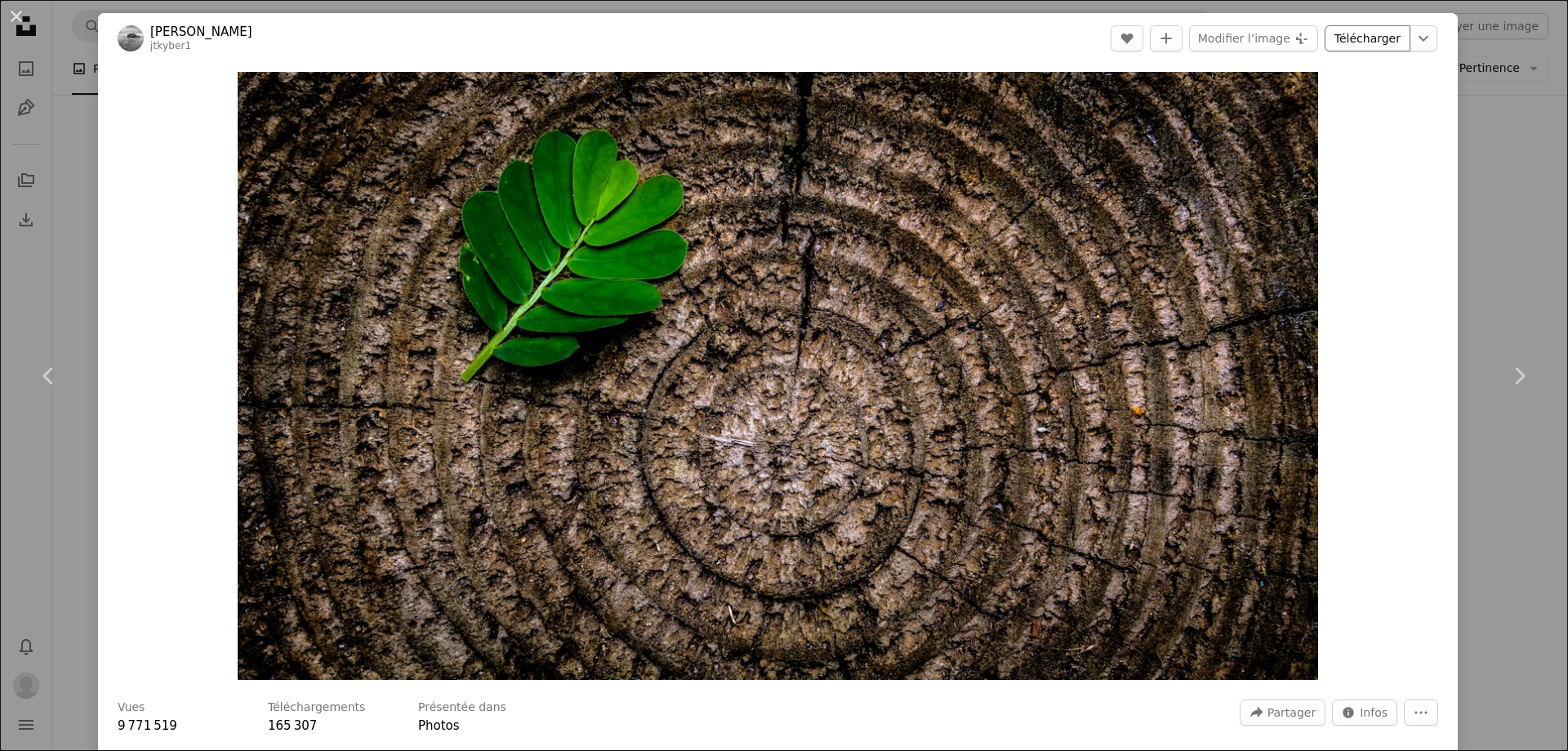
click at [1383, 39] on link "Télécharger" at bounding box center [1367, 38] width 86 height 26
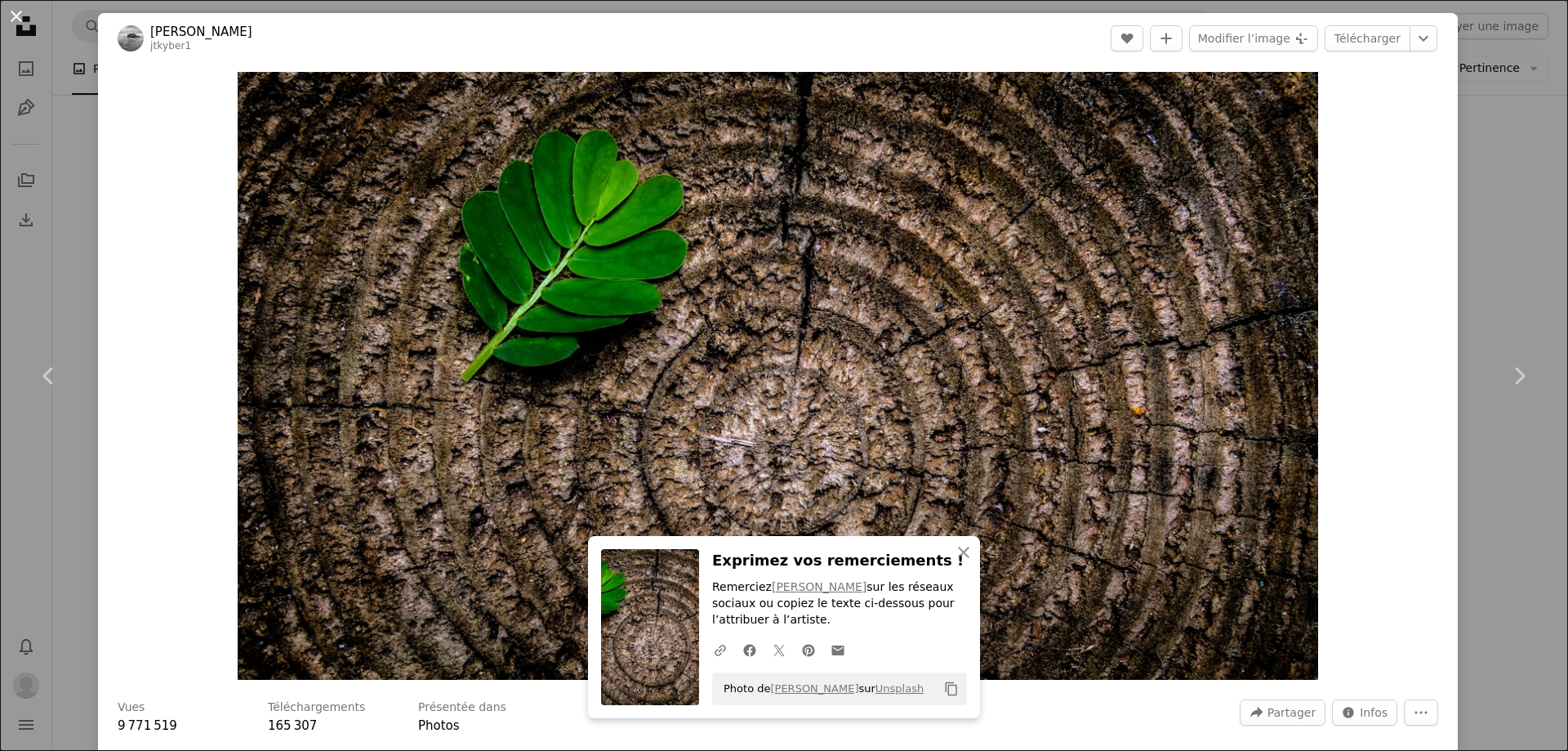
click at [24, 17] on button "An X shape" at bounding box center [17, 17] width 20 height 20
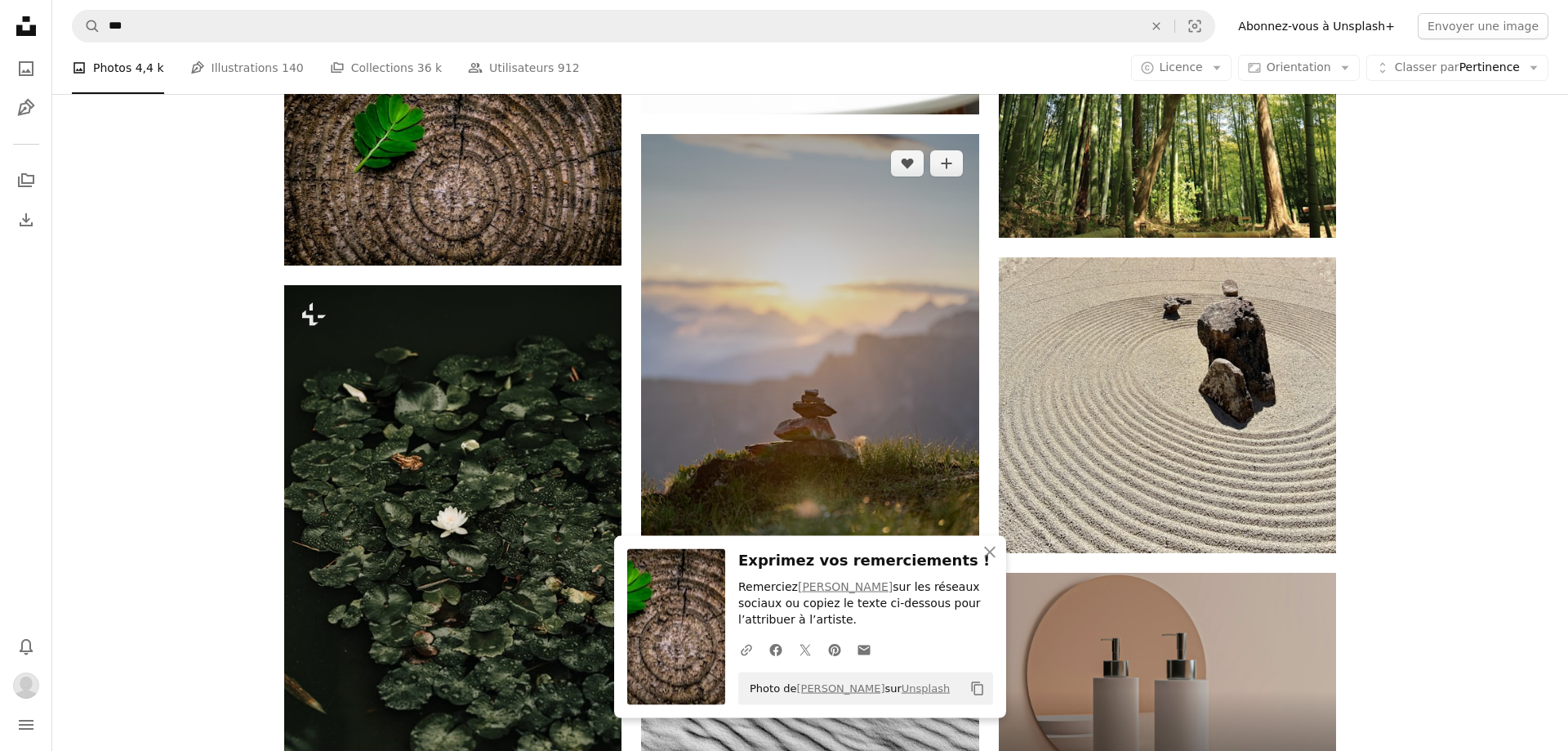
scroll to position [6331, 0]
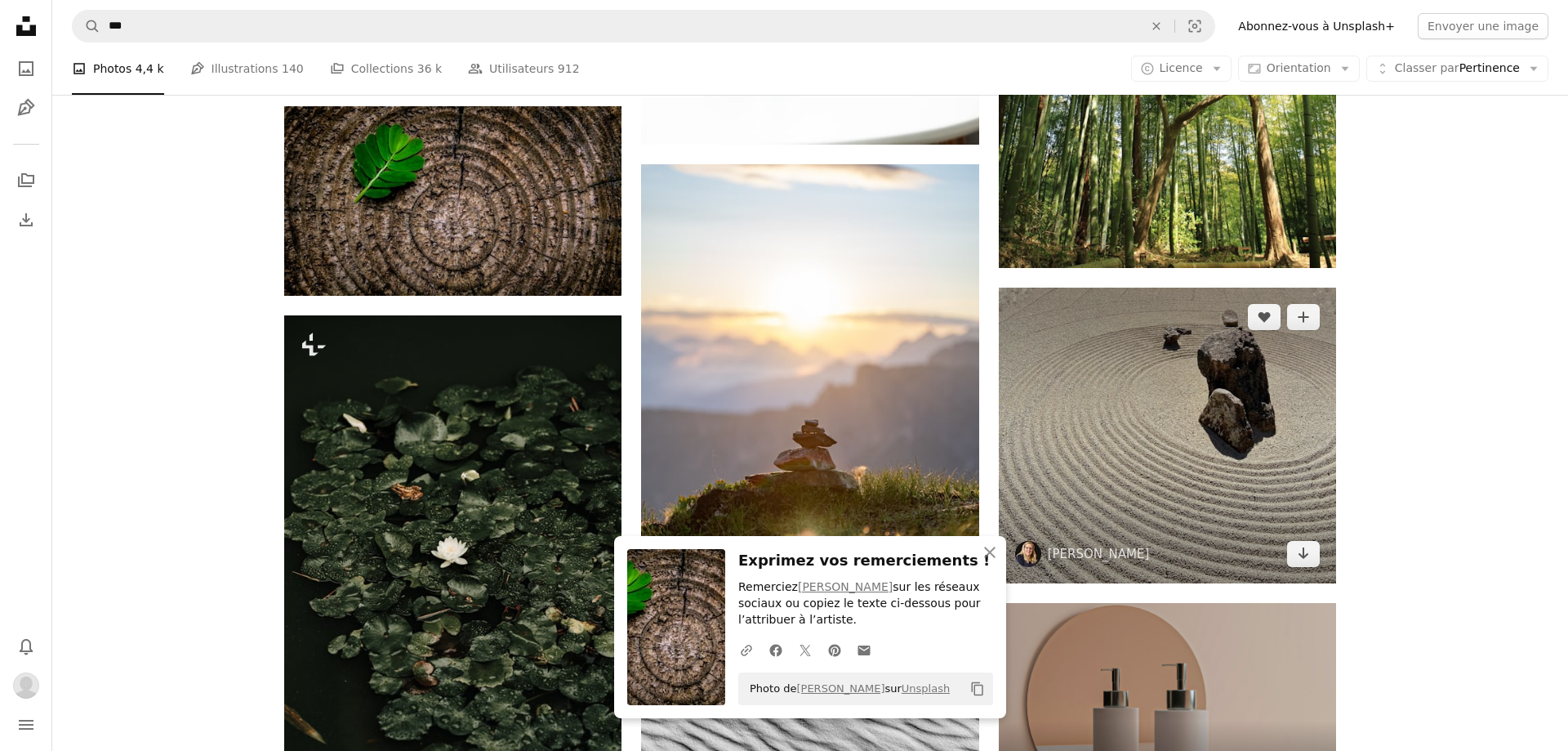
click at [1199, 461] on img at bounding box center [1167, 436] width 337 height 296
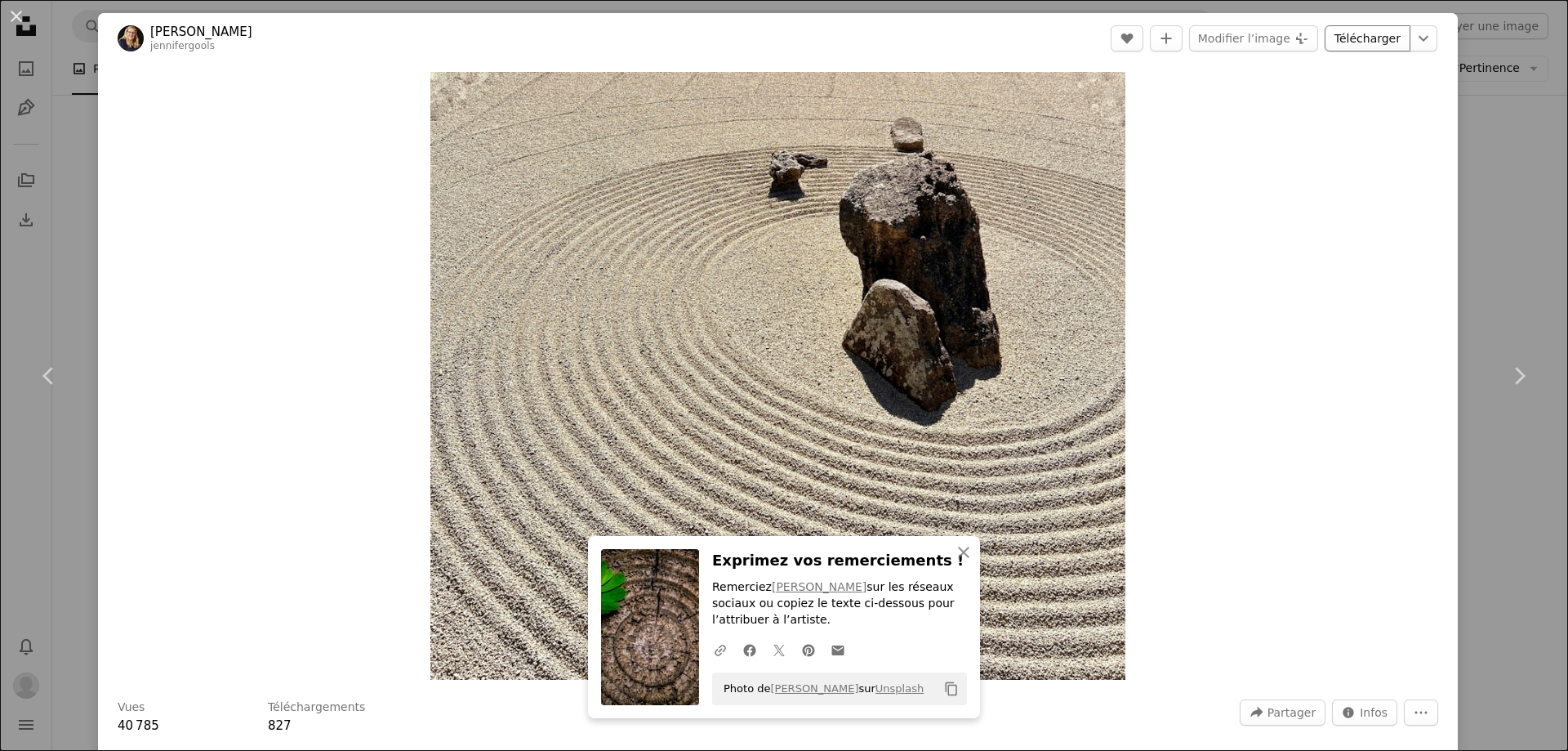
click at [1381, 33] on link "Télécharger" at bounding box center [1367, 38] width 86 height 26
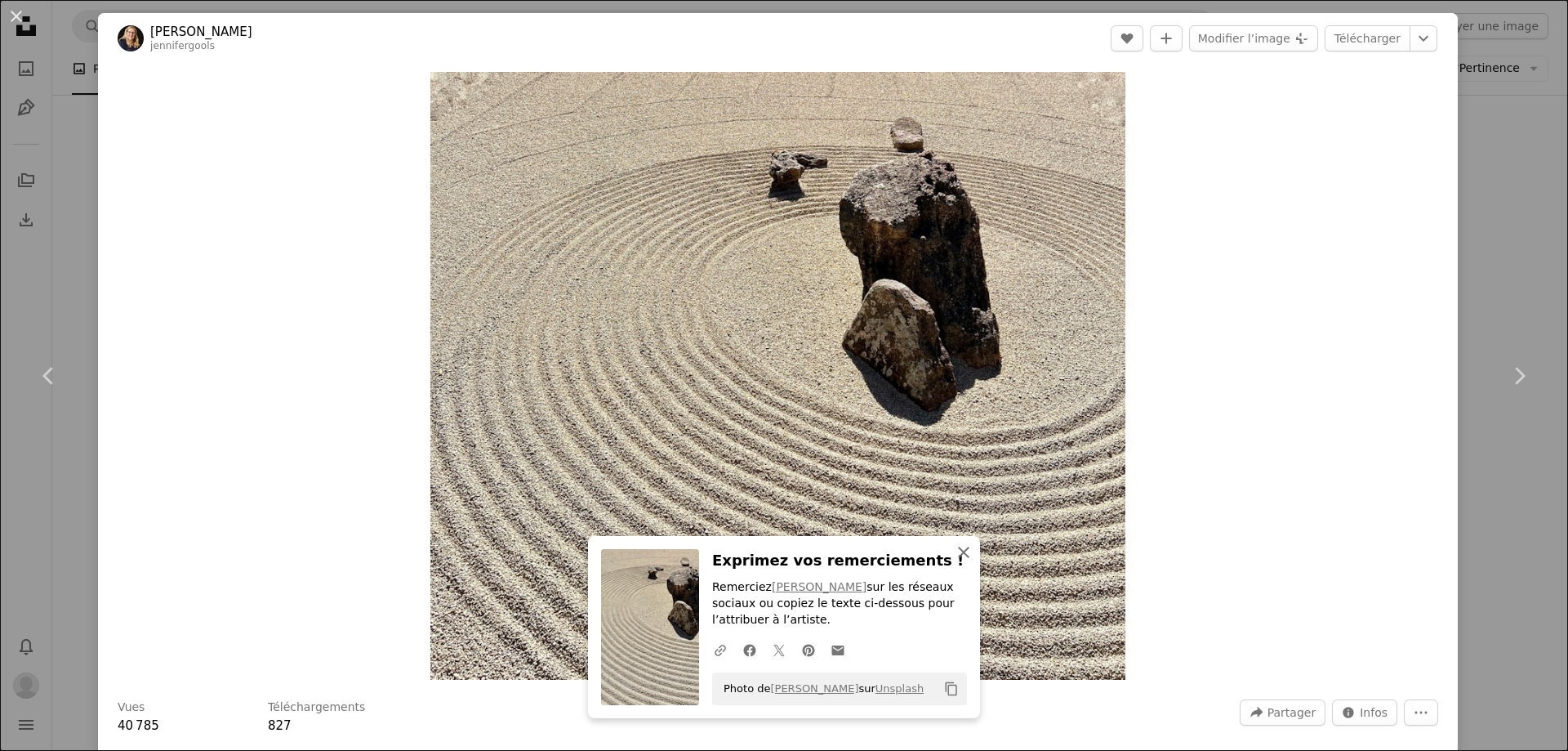
click at [962, 548] on icon "An X shape" at bounding box center [963, 552] width 20 height 20
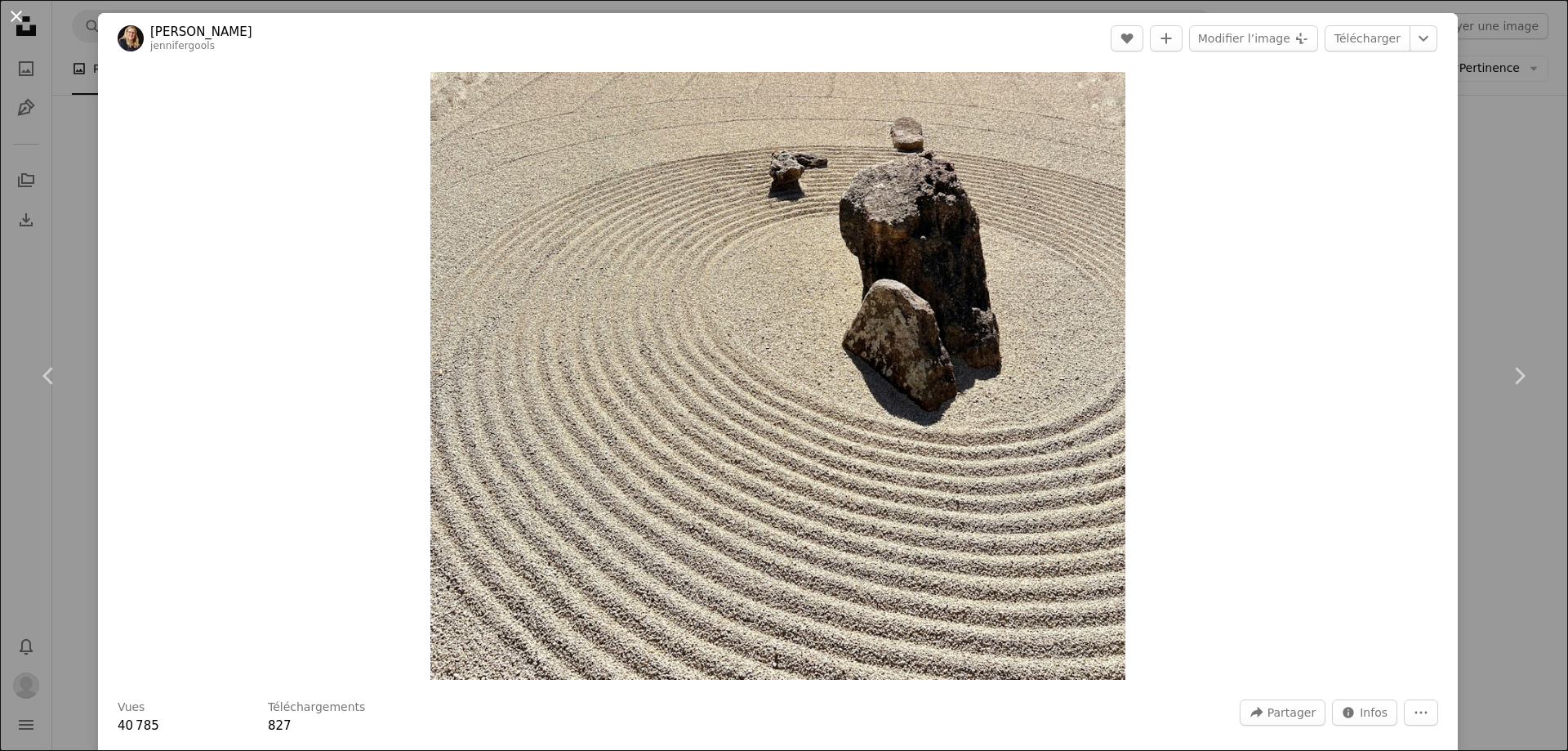
click at [7, 17] on button "An X shape" at bounding box center [17, 17] width 20 height 20
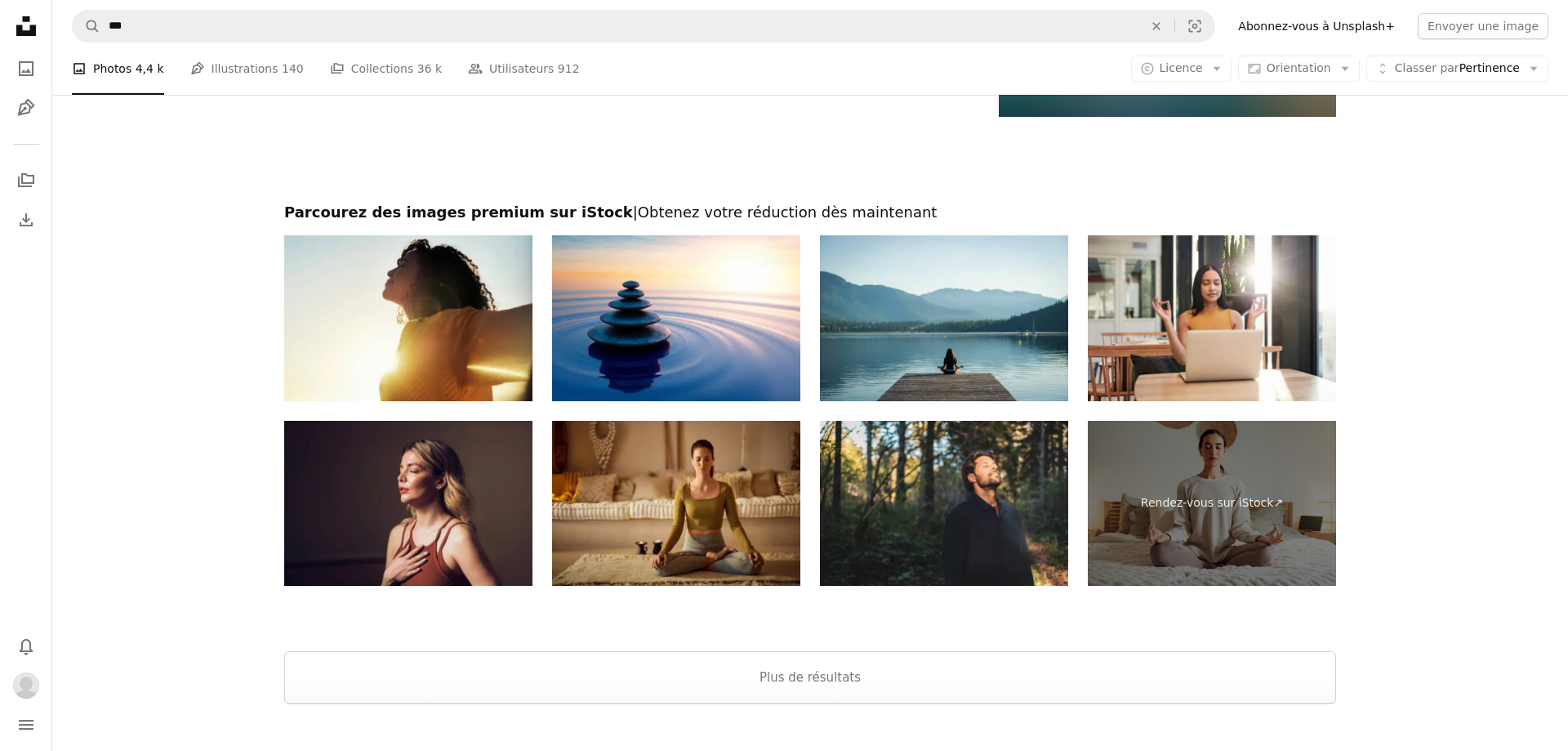
scroll to position [9590, 0]
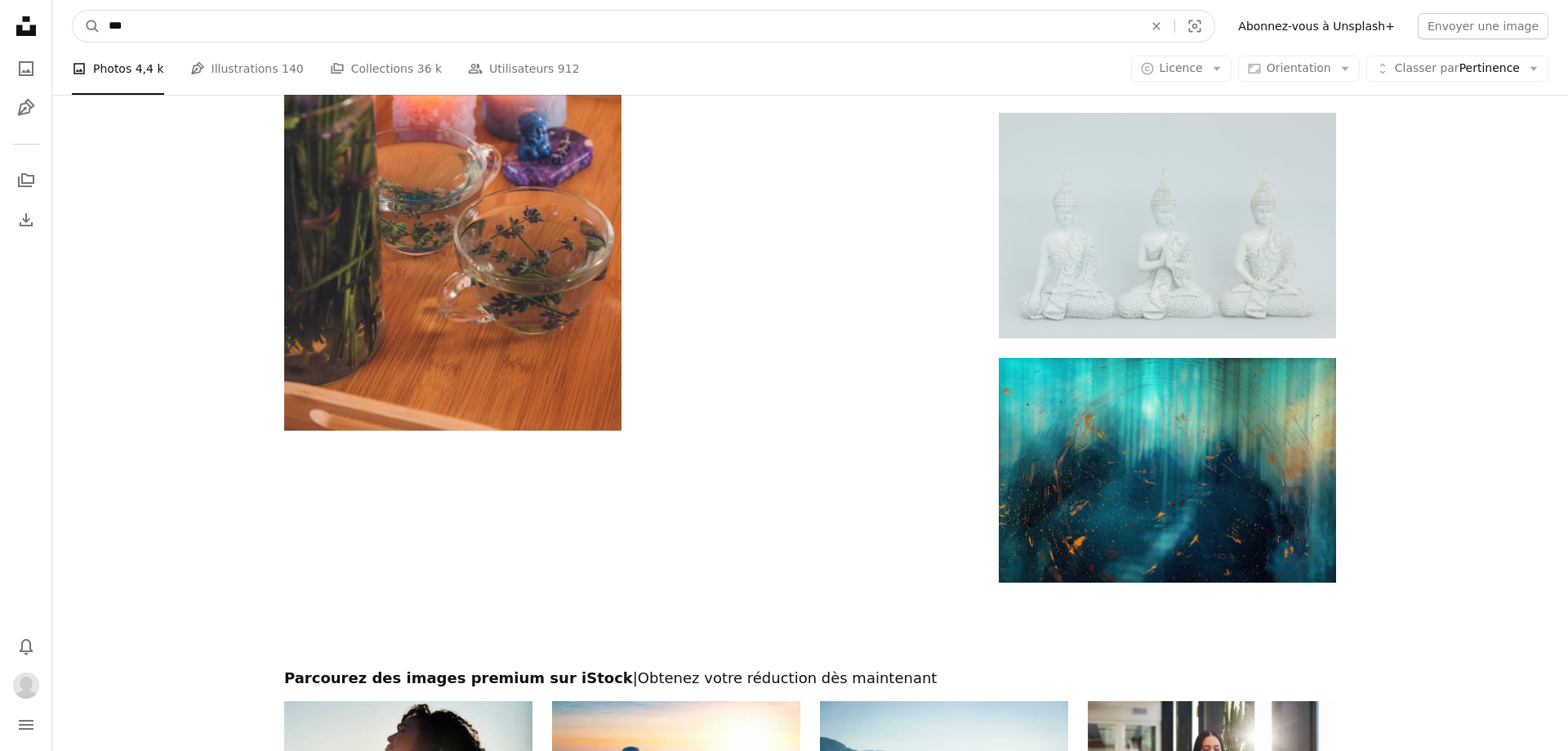
drag, startPoint x: 142, startPoint y: 27, endPoint x: 0, endPoint y: 25, distance: 142.0
click at [101, 25] on input "***" at bounding box center [620, 26] width 1038 height 31
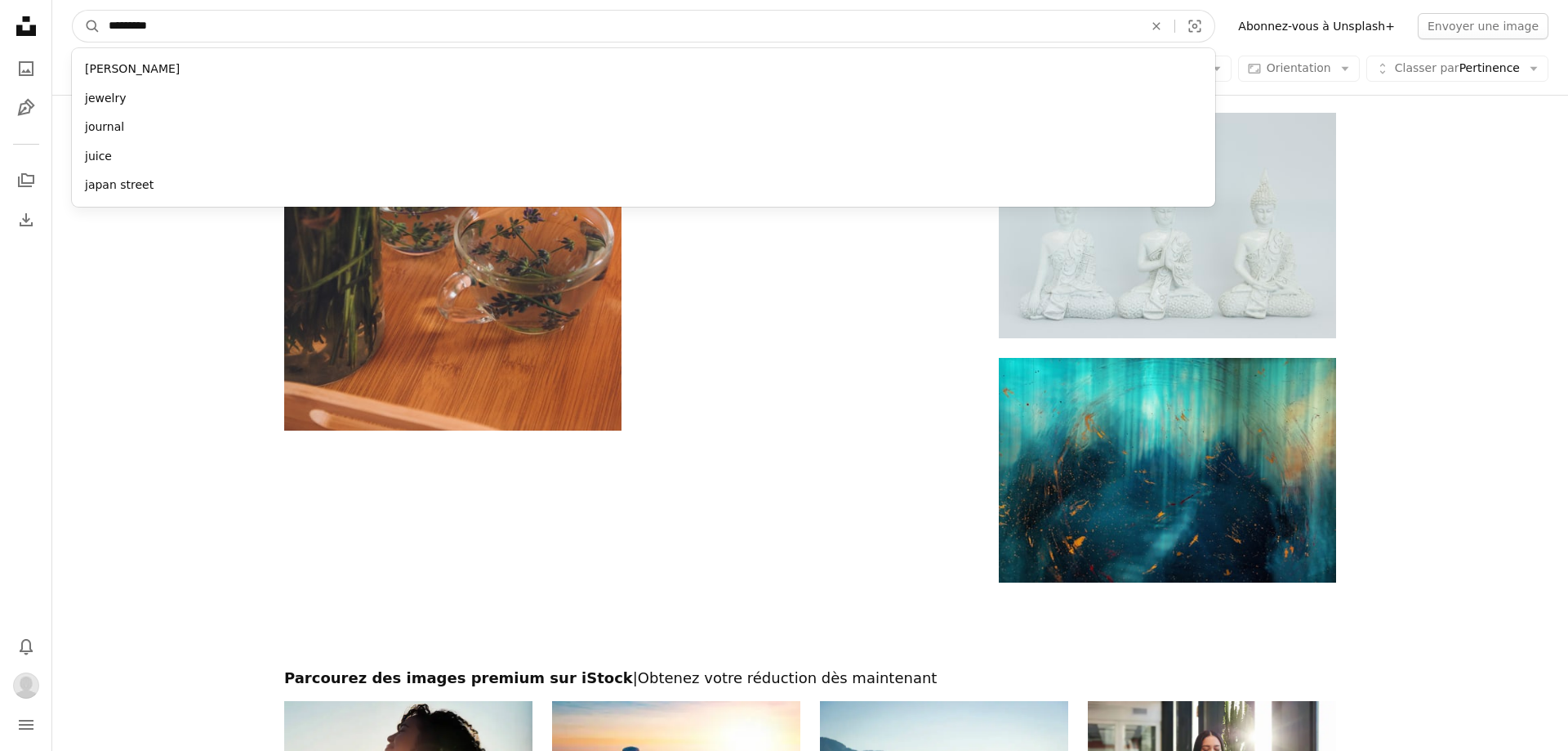
type input "**********"
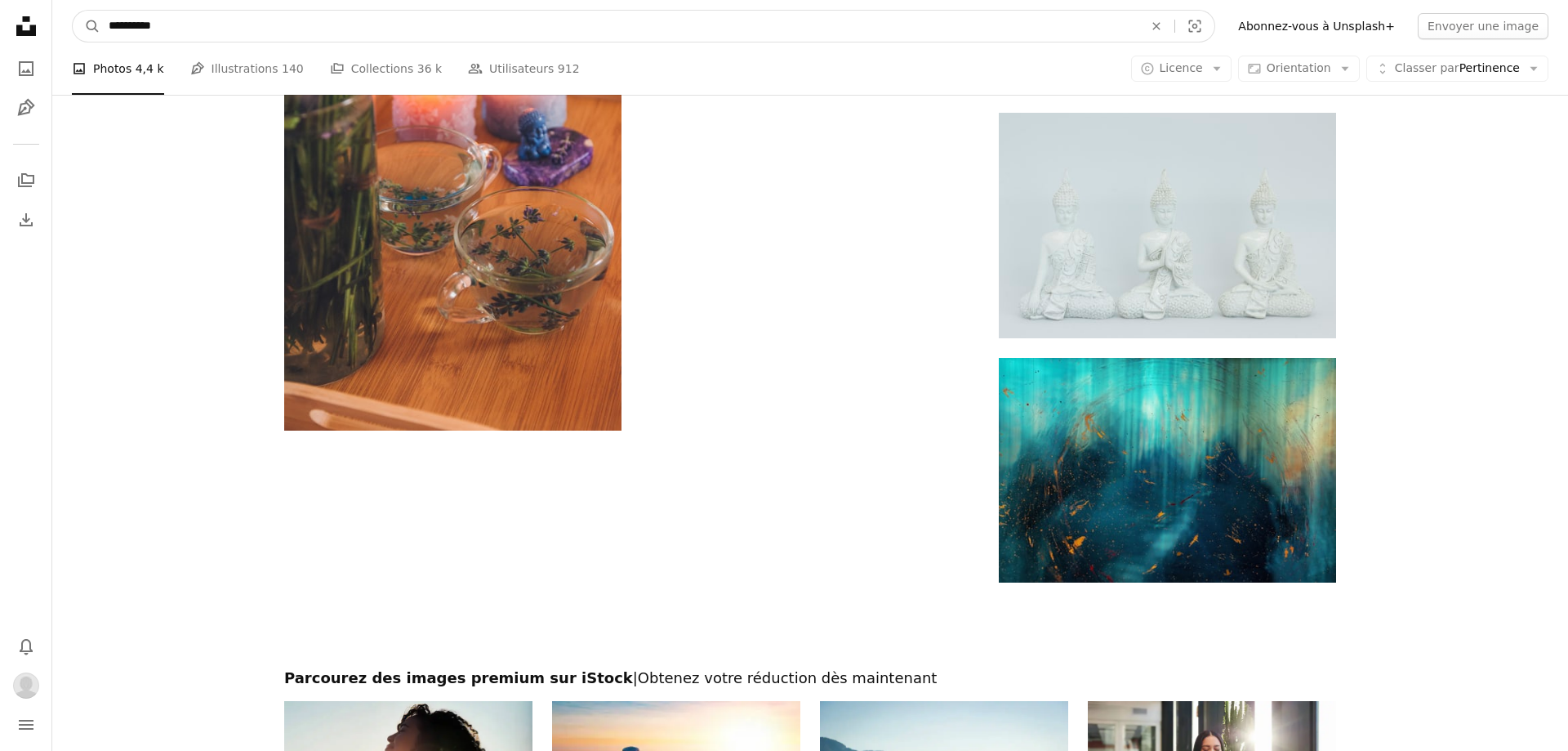
click button "A magnifying glass" at bounding box center [86, 26] width 27 height 31
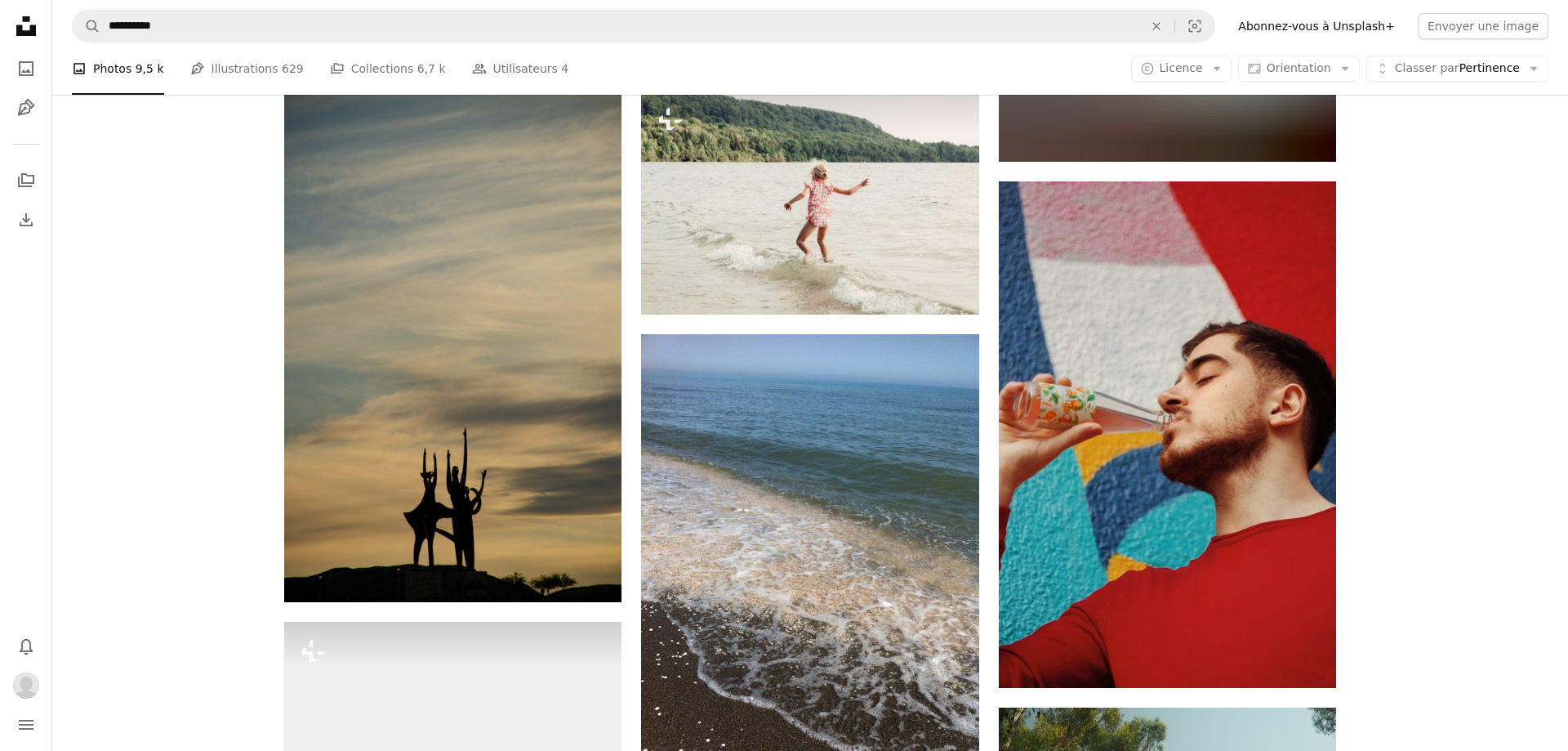
scroll to position [1862, 0]
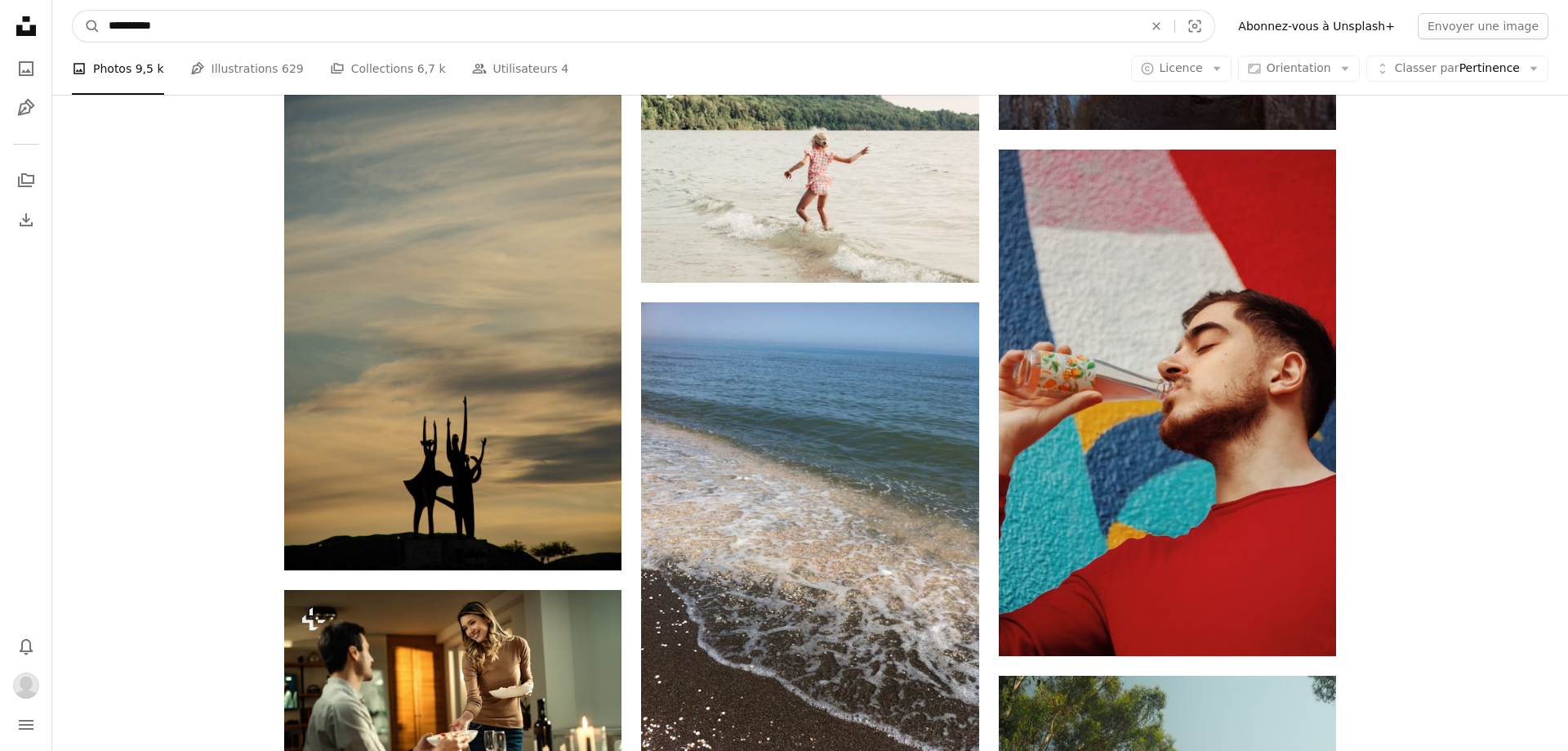
click at [130, 27] on input "**********" at bounding box center [620, 26] width 1038 height 31
type input "*********"
click button "A magnifying glass" at bounding box center [86, 26] width 27 height 31
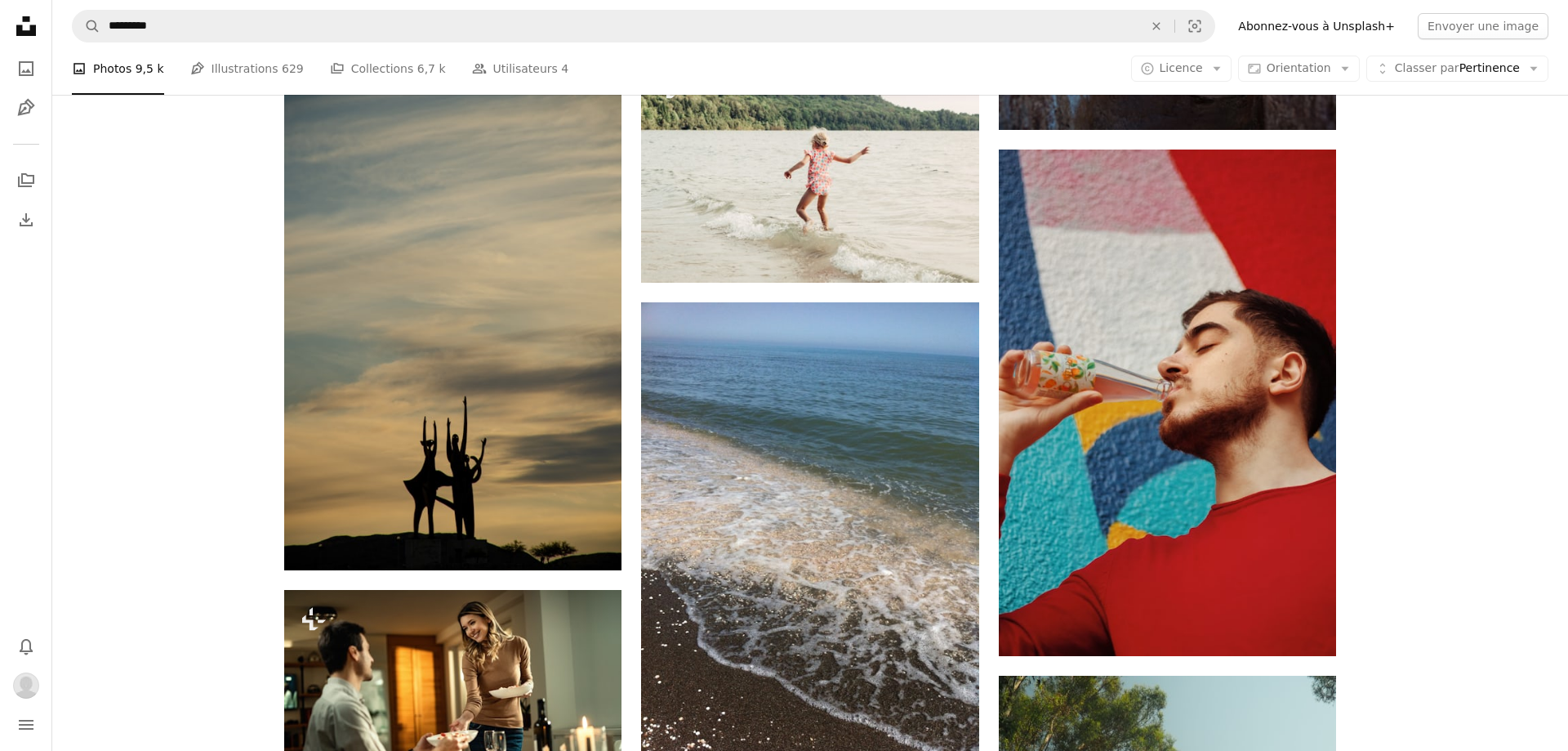
scroll to position [1489, 0]
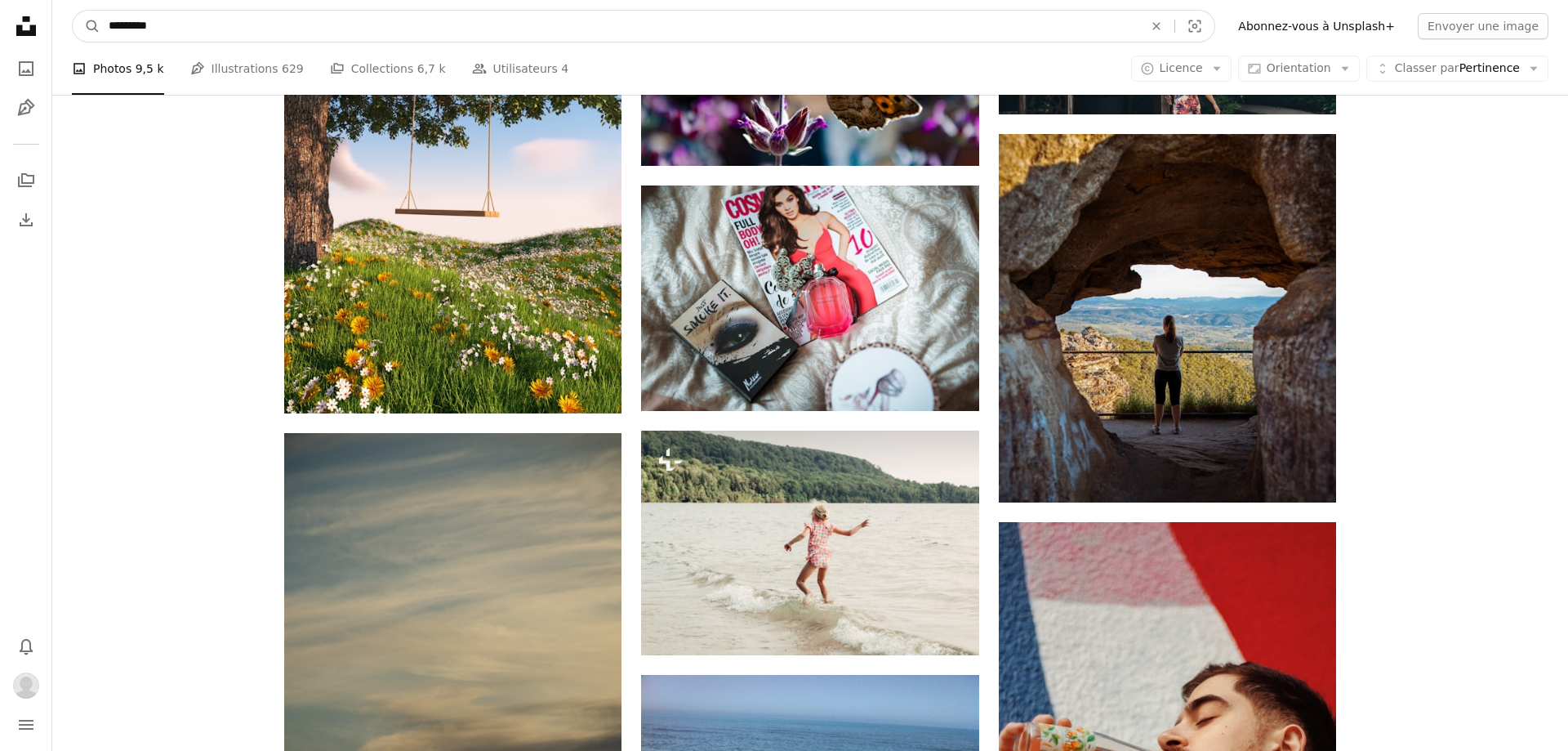
drag, startPoint x: 191, startPoint y: 29, endPoint x: 33, endPoint y: 13, distance: 158.8
click at [101, 13] on input "*********" at bounding box center [620, 26] width 1038 height 31
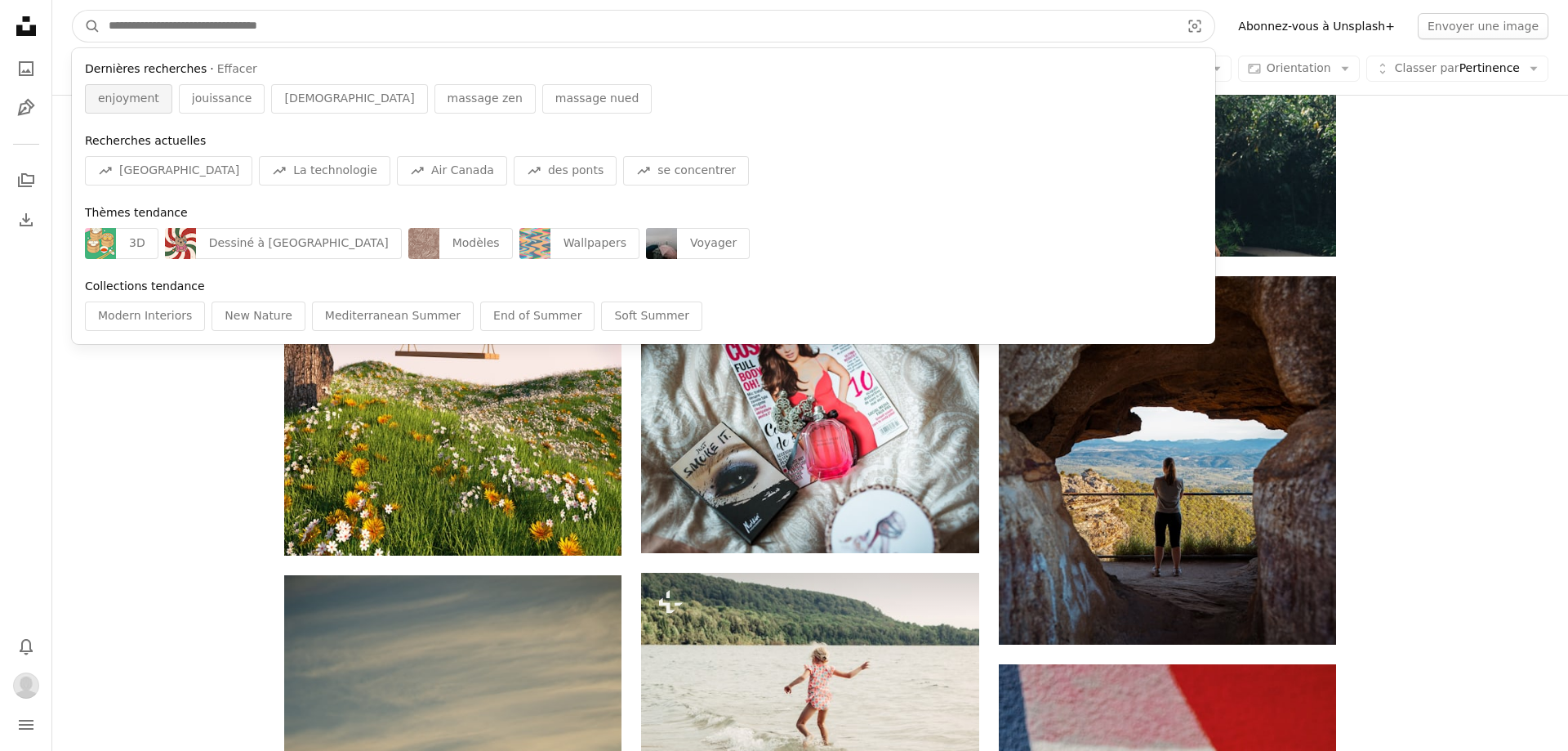
scroll to position [1210, 0]
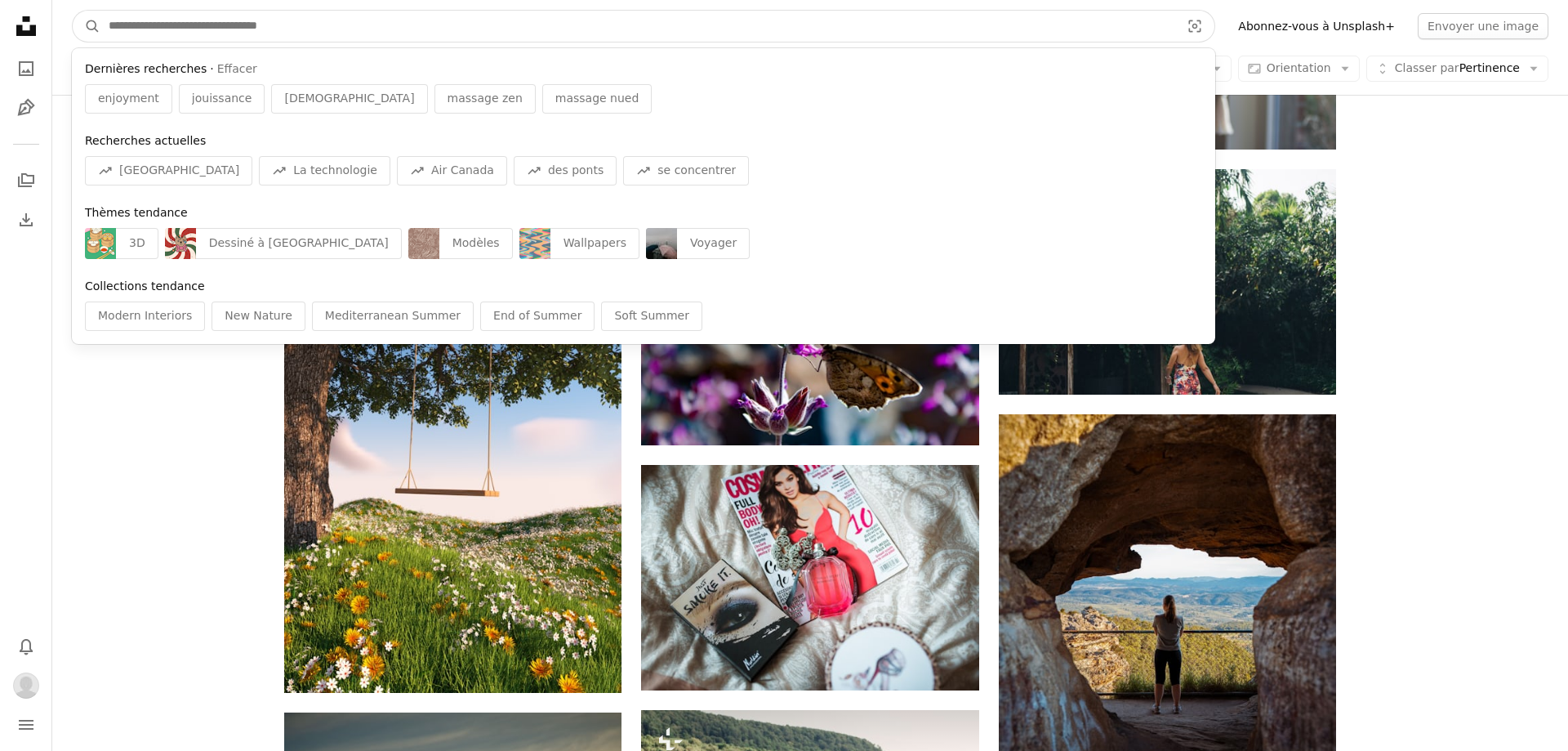
click at [133, 29] on input "Rechercher des visuels sur tout le site" at bounding box center [638, 26] width 1075 height 31
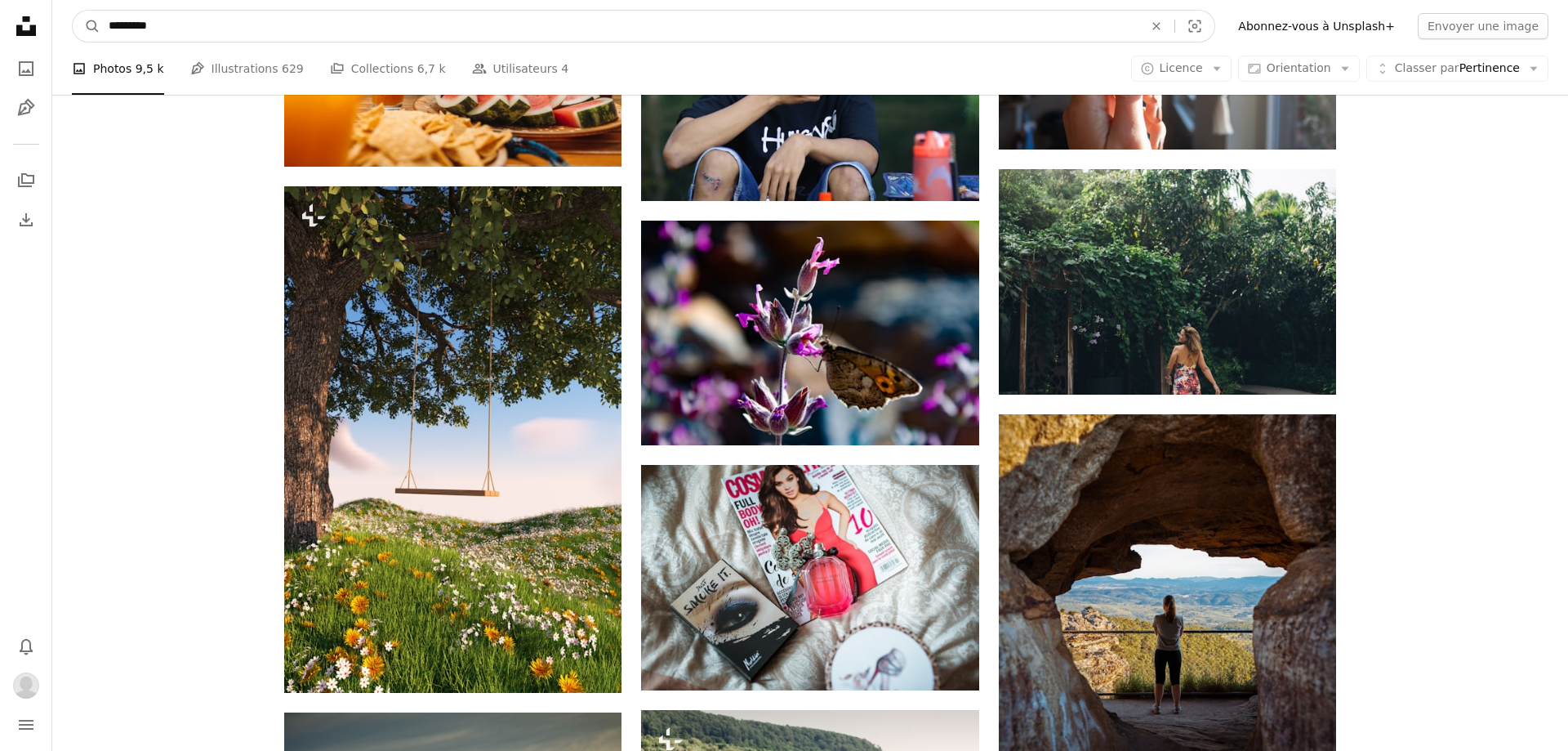
type input "**********"
click button "A magnifying glass" at bounding box center [86, 26] width 27 height 31
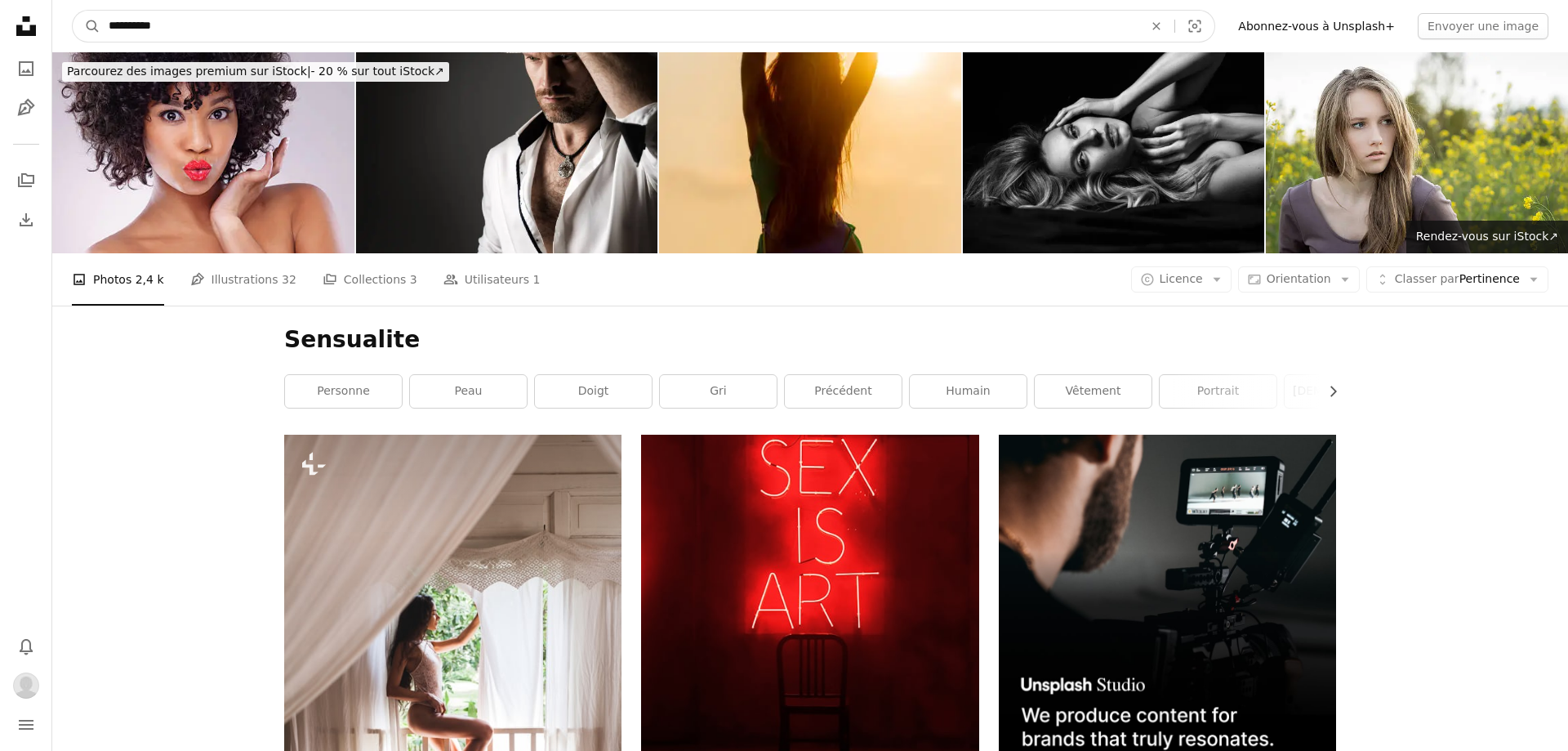
click at [197, 27] on input "**********" at bounding box center [620, 26] width 1038 height 31
type input "**********"
click at [72, 11] on button "A magnifying glass" at bounding box center [86, 26] width 27 height 31
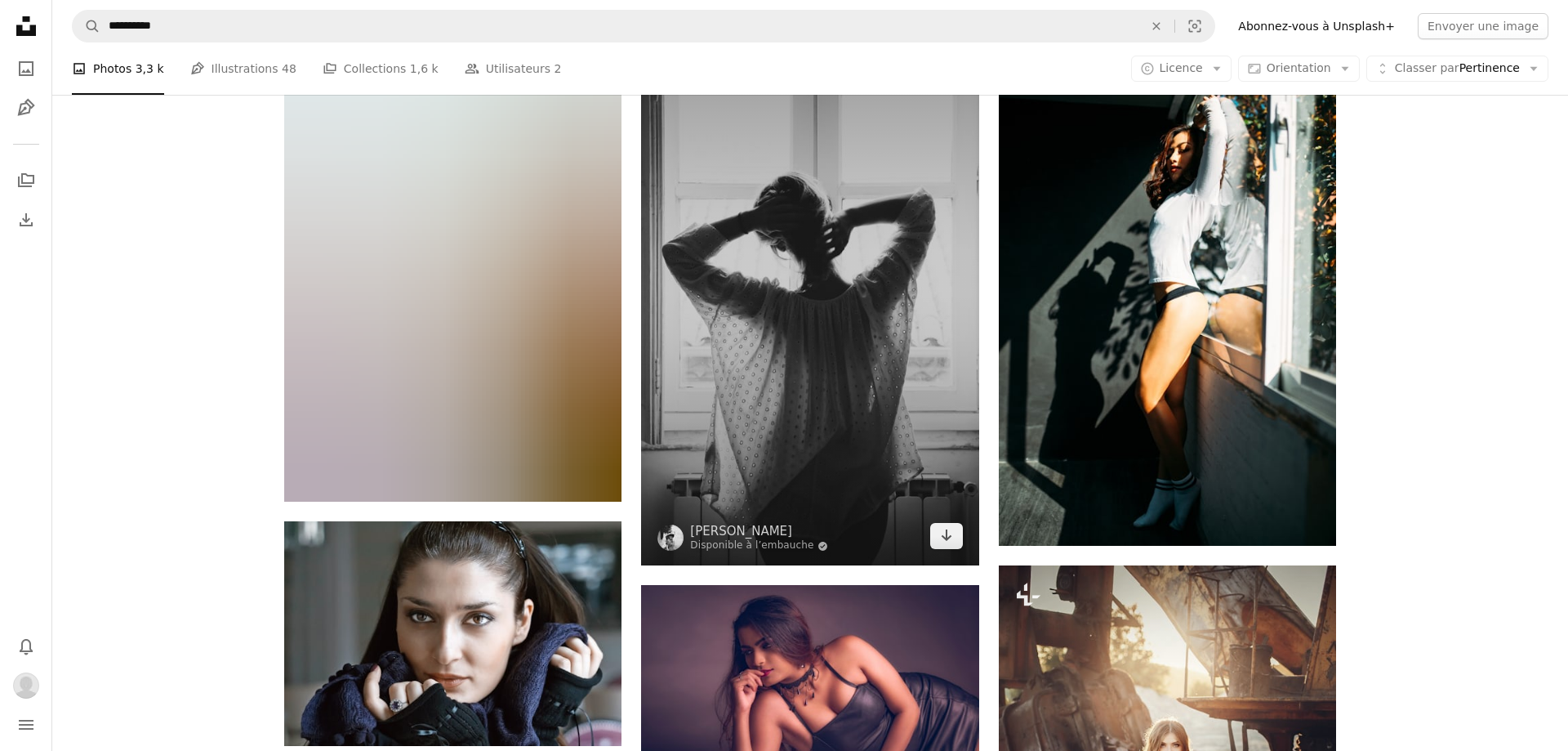
scroll to position [1024, 0]
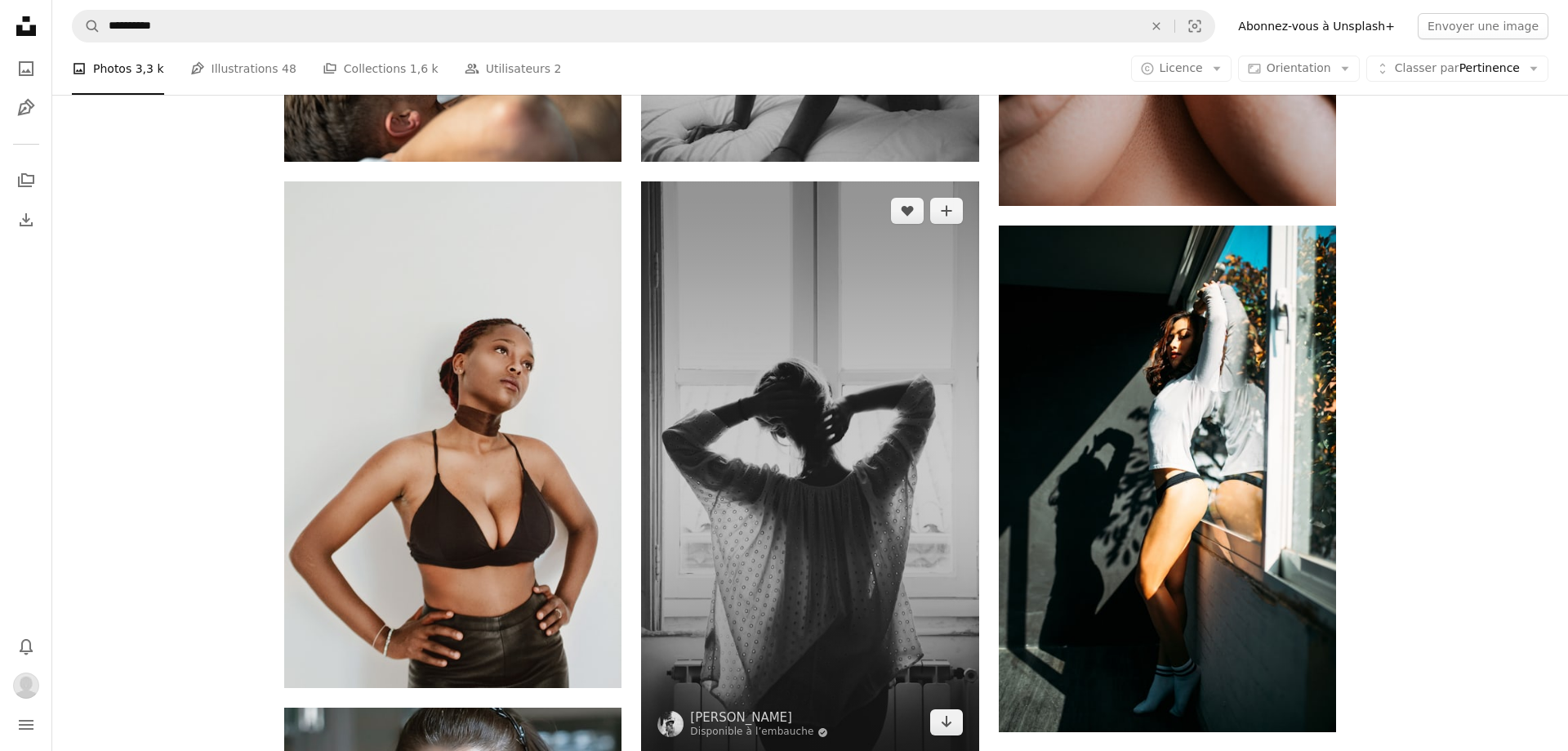
click at [899, 455] on img at bounding box center [809, 466] width 337 height 571
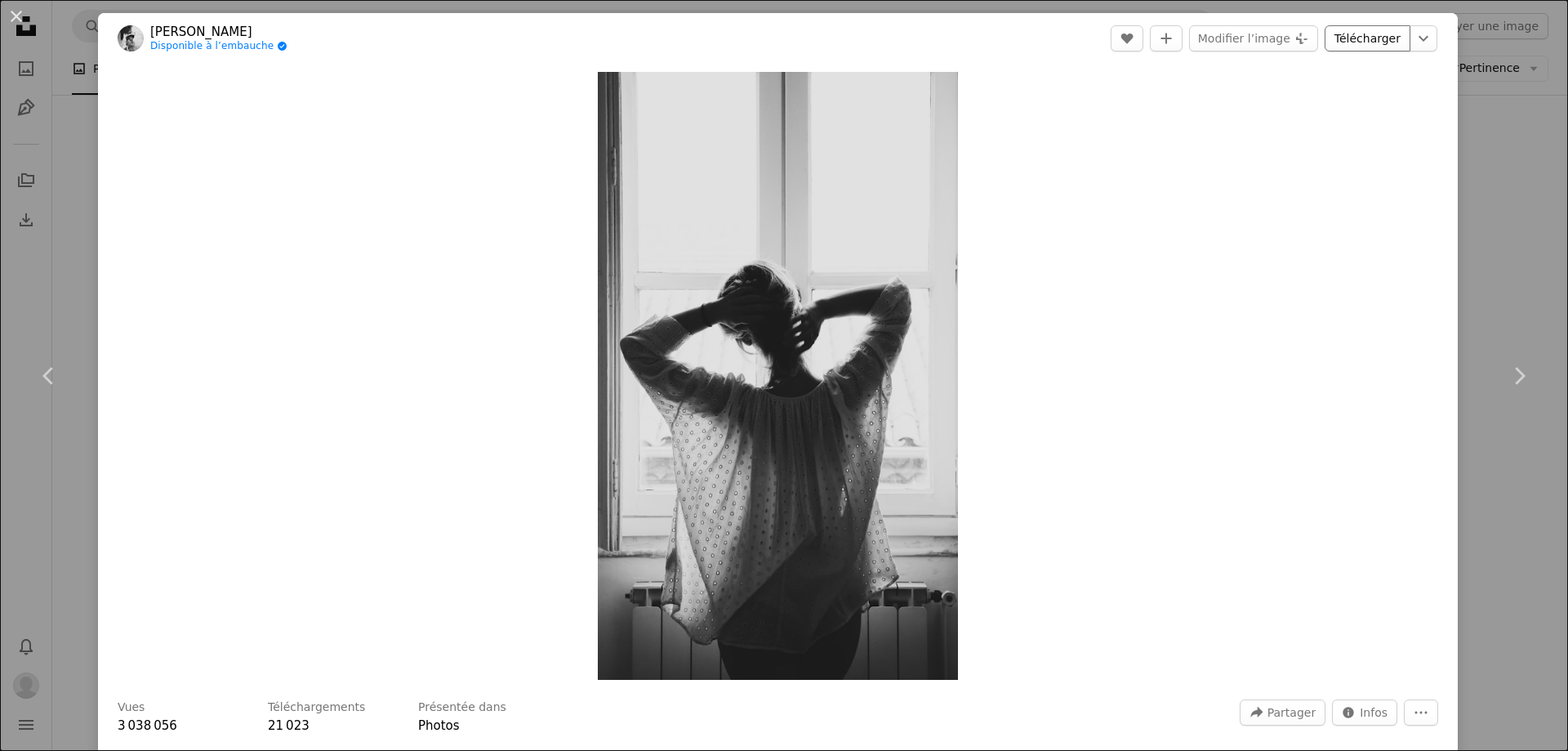
click at [1374, 34] on link "Télécharger" at bounding box center [1367, 38] width 86 height 26
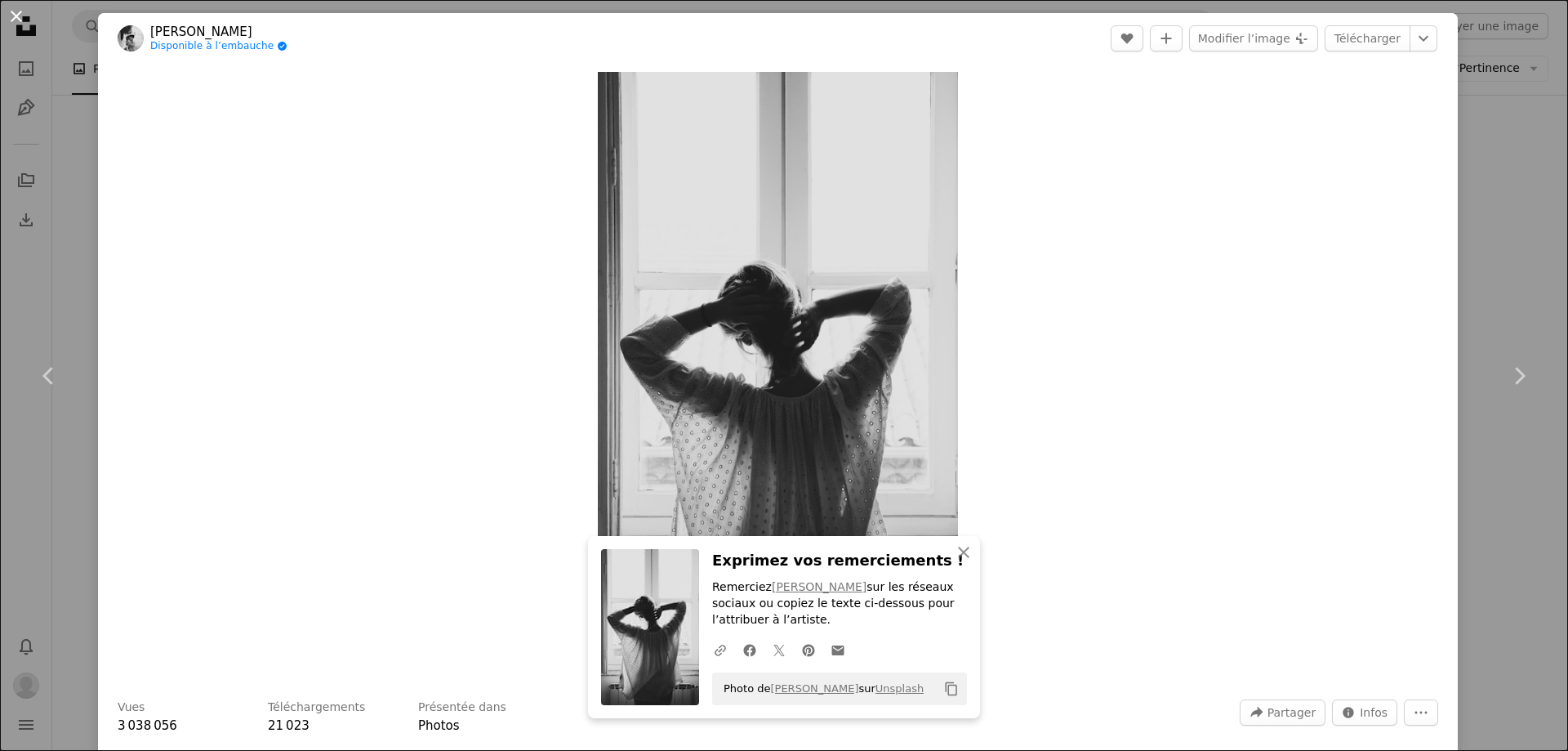
click at [21, 21] on button "An X shape" at bounding box center [17, 17] width 20 height 20
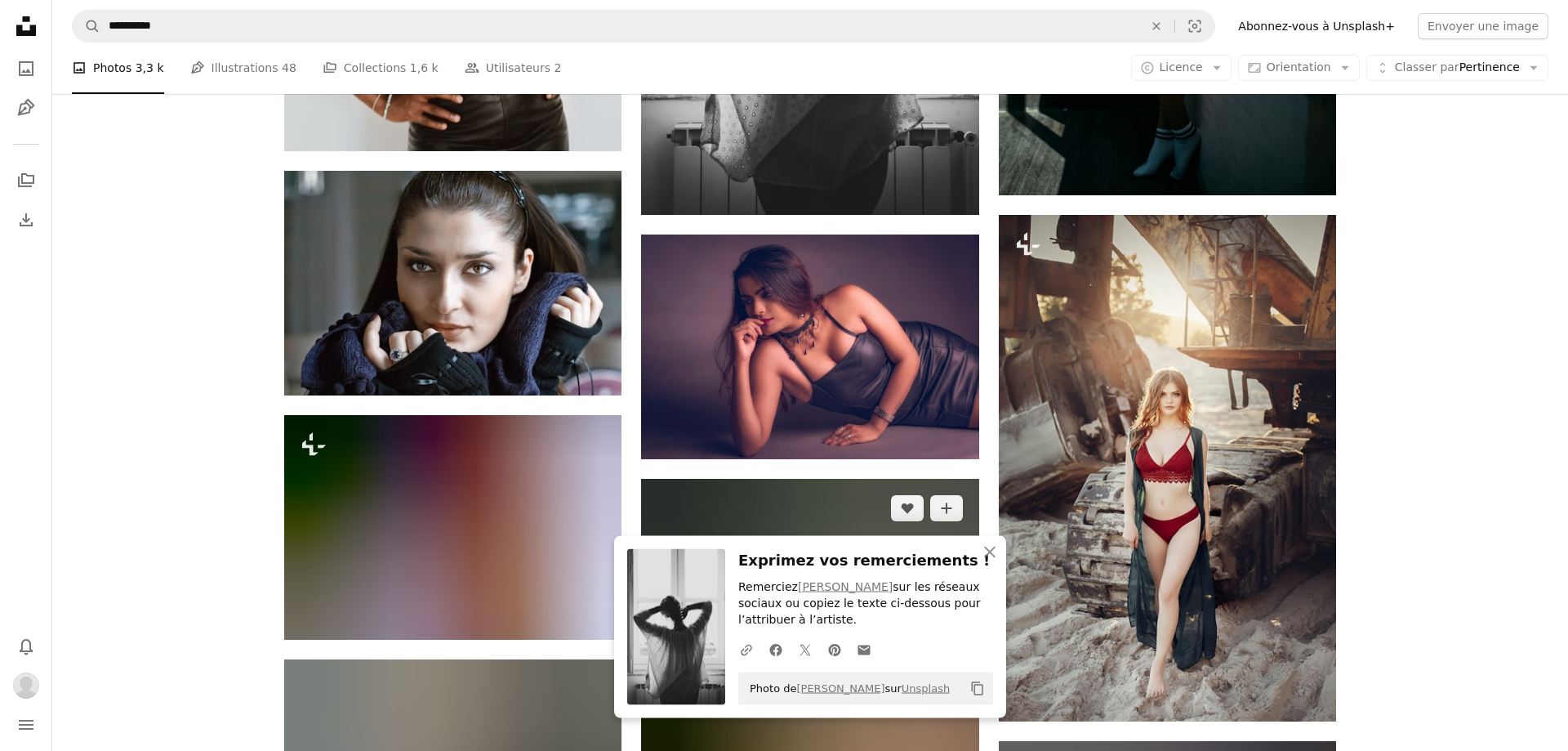
scroll to position [1769, 0]
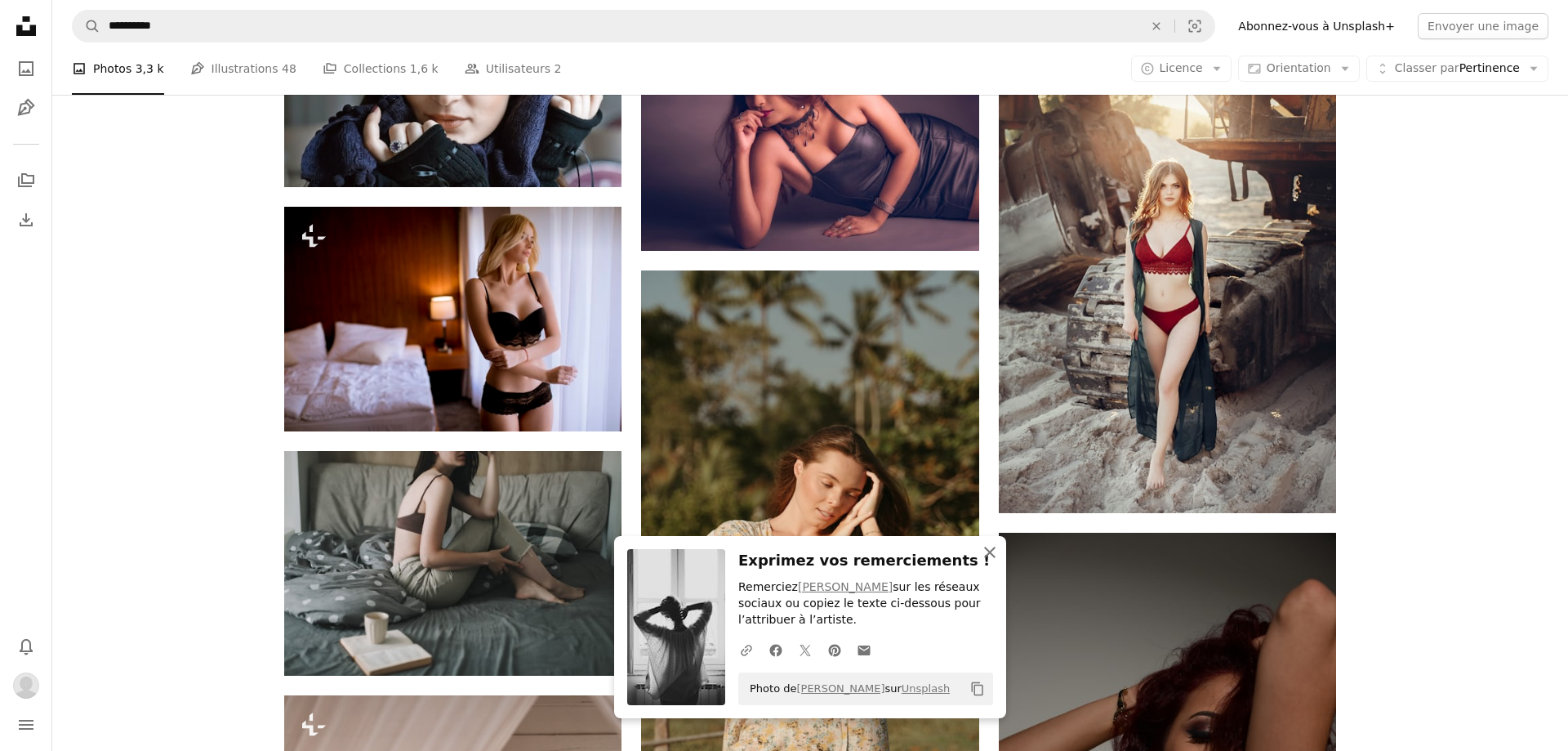
click at [987, 554] on icon "button" at bounding box center [990, 552] width 12 height 12
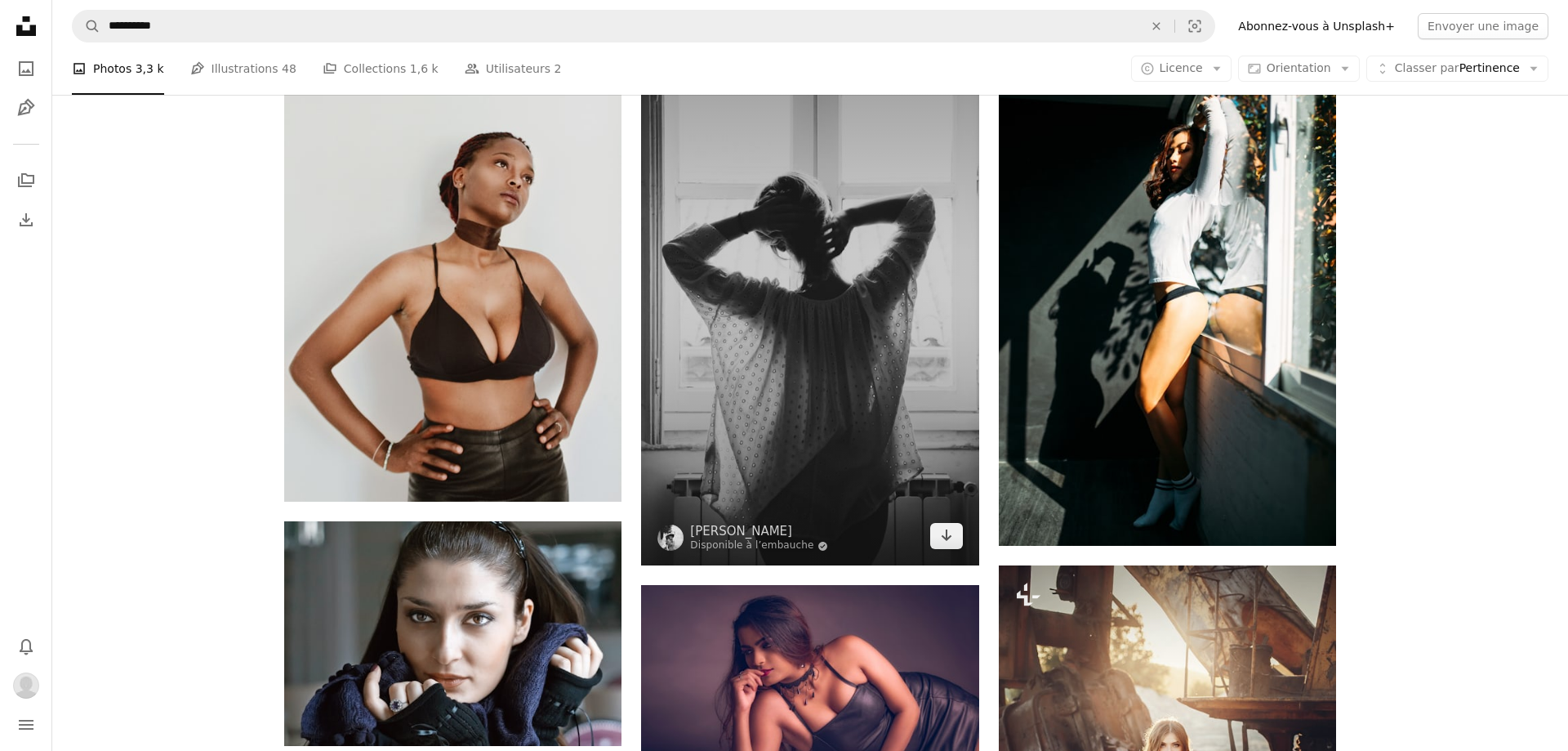
scroll to position [838, 0]
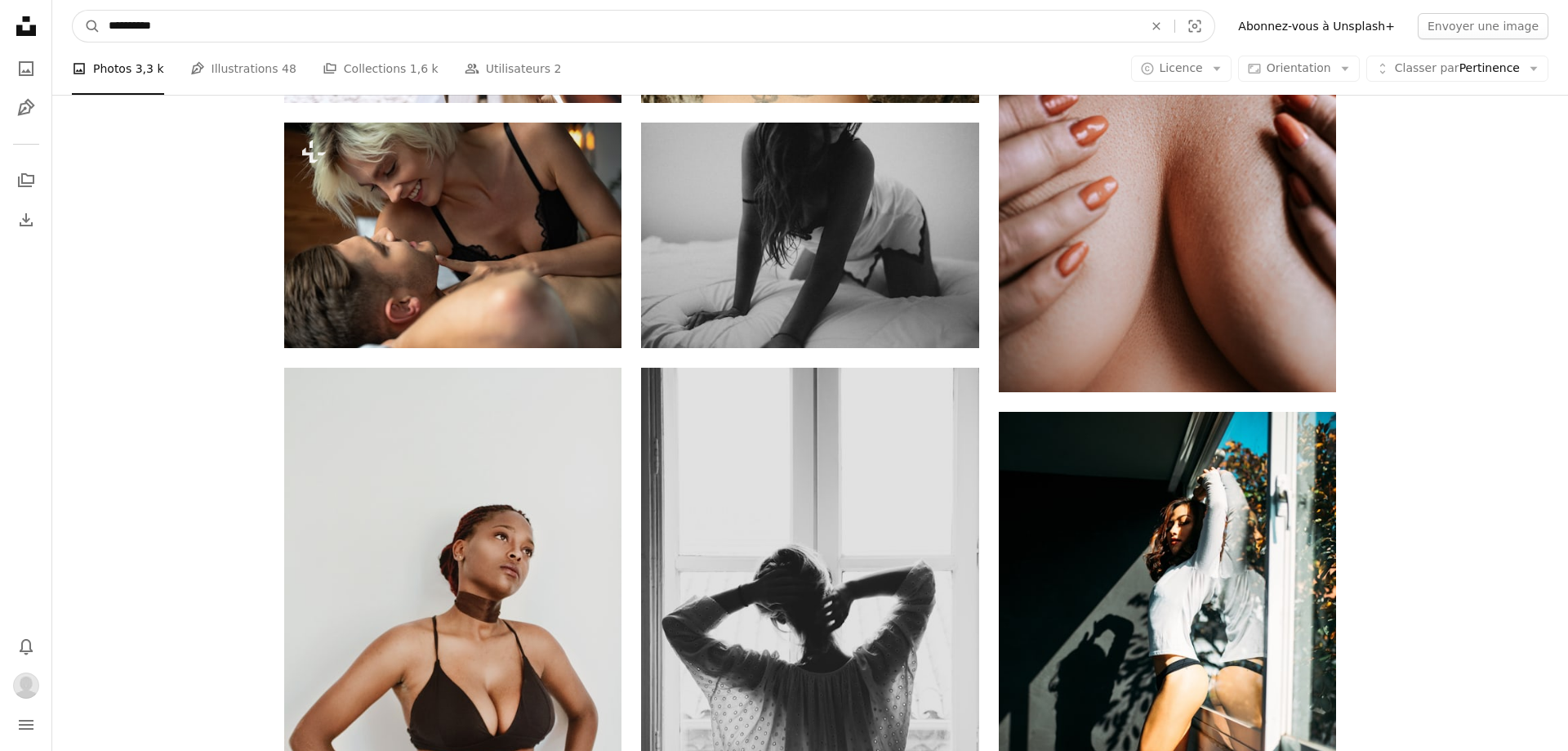
click at [201, 29] on input "**********" at bounding box center [620, 26] width 1038 height 31
type input "**********"
click button "A magnifying glass" at bounding box center [86, 26] width 27 height 31
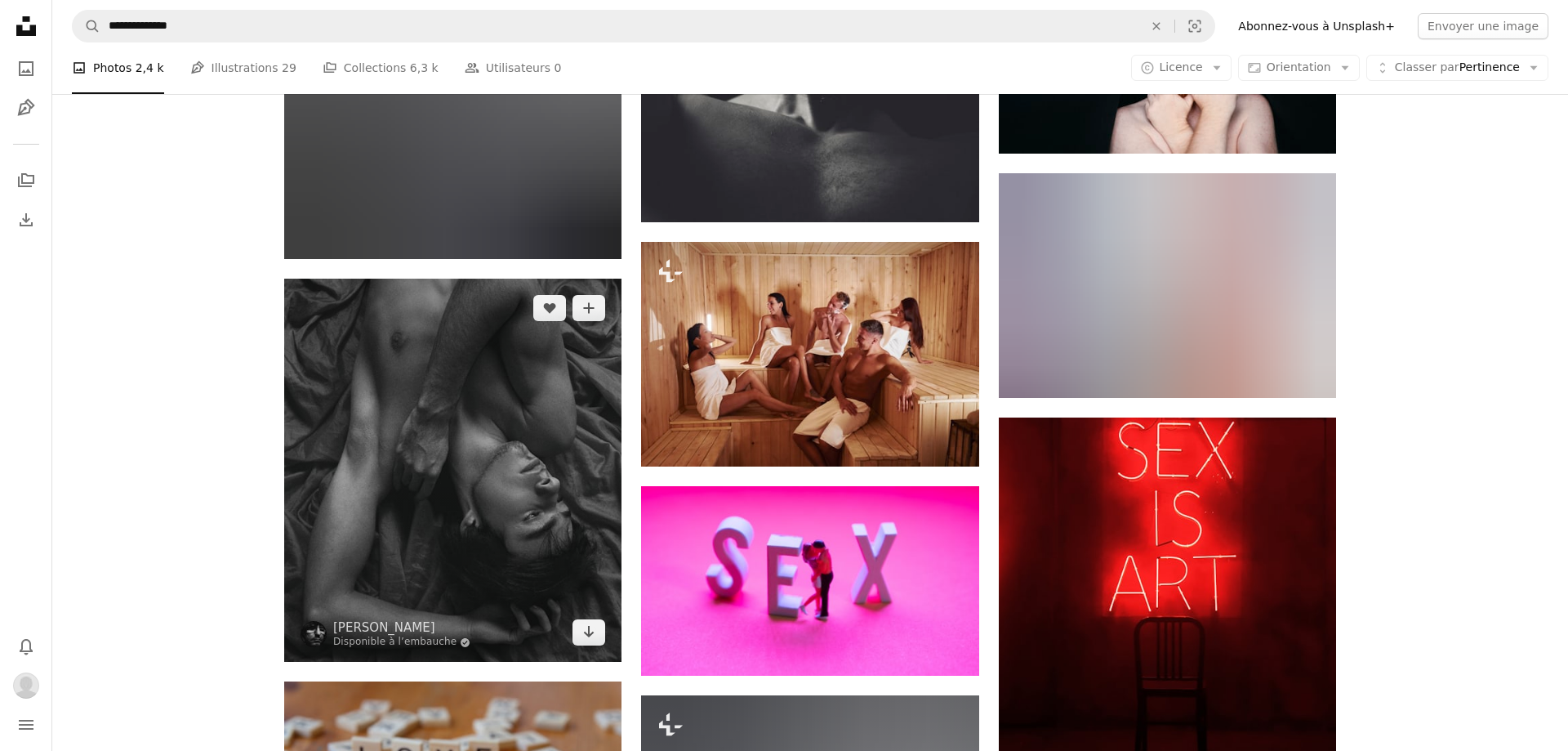
scroll to position [1583, 0]
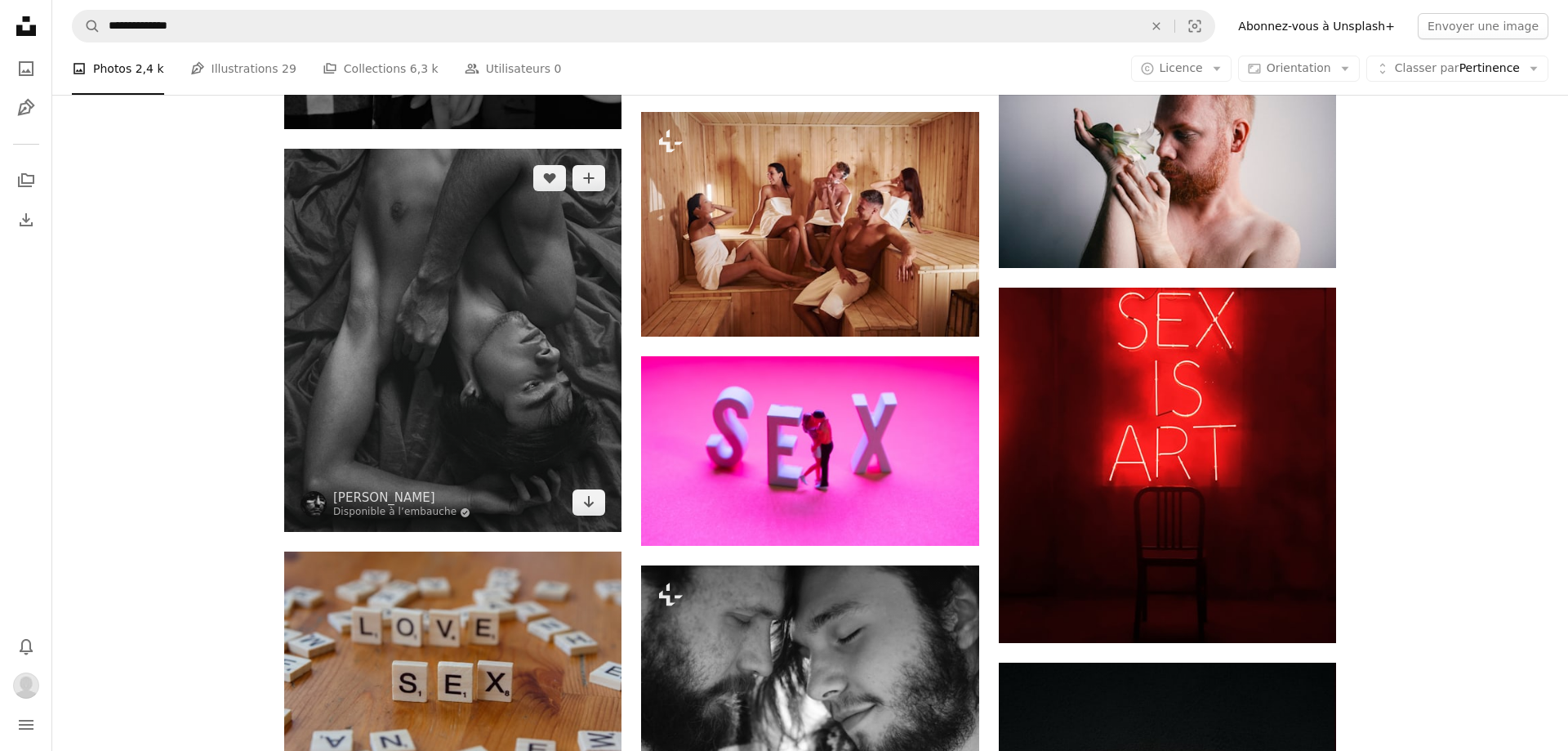
click at [556, 308] on img at bounding box center [452, 341] width 337 height 384
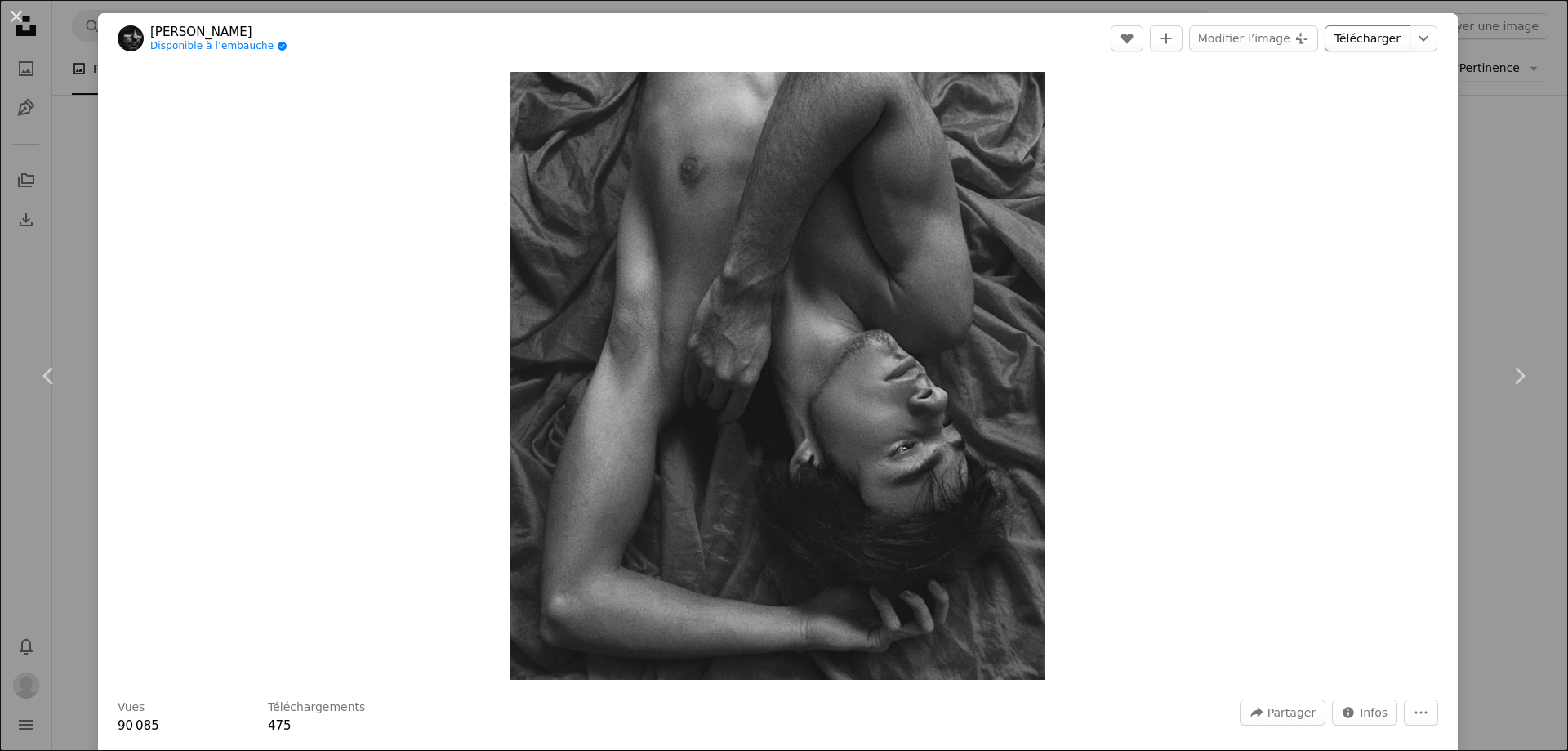
click at [1375, 42] on link "Télécharger" at bounding box center [1367, 38] width 86 height 26
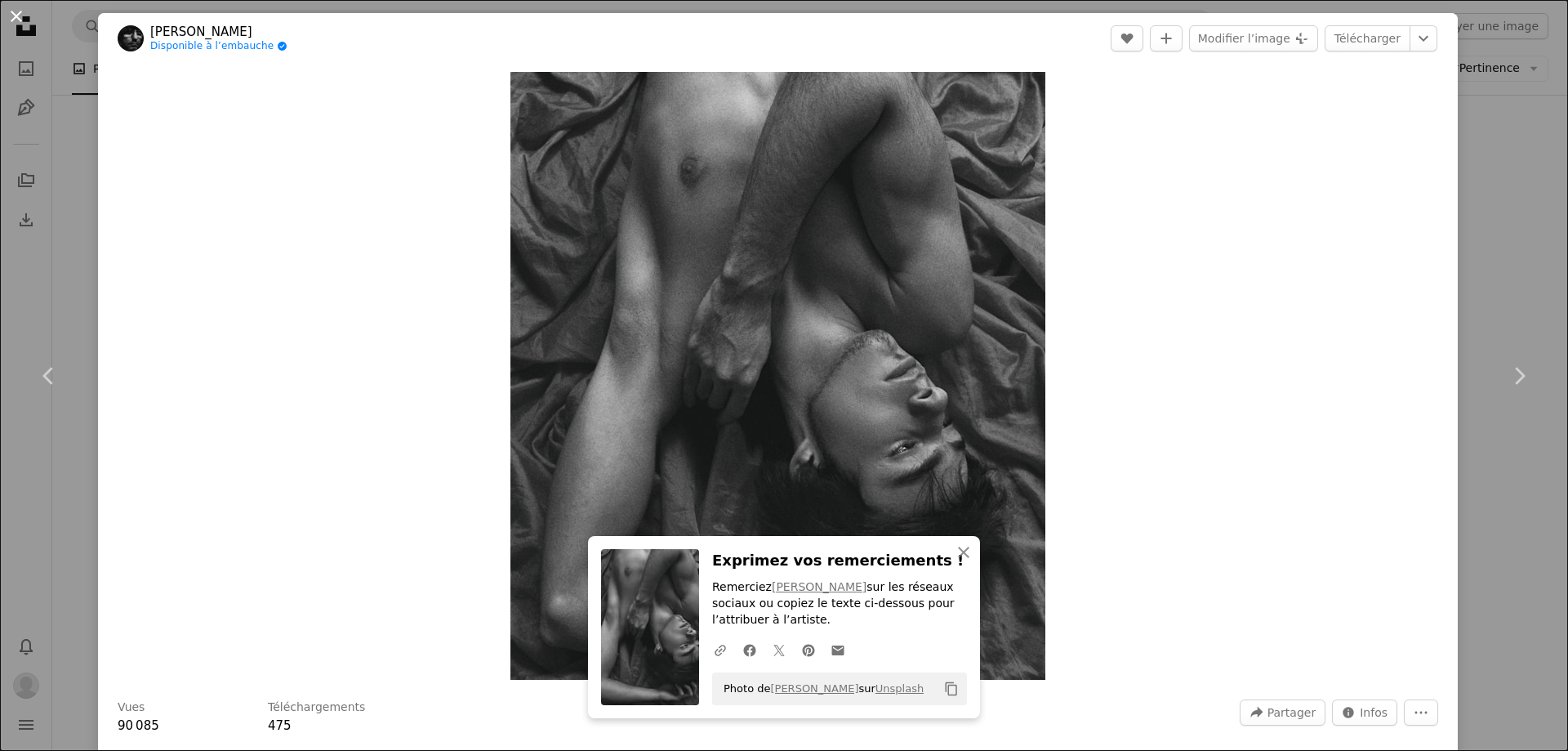
click at [21, 11] on button "An X shape" at bounding box center [17, 17] width 20 height 20
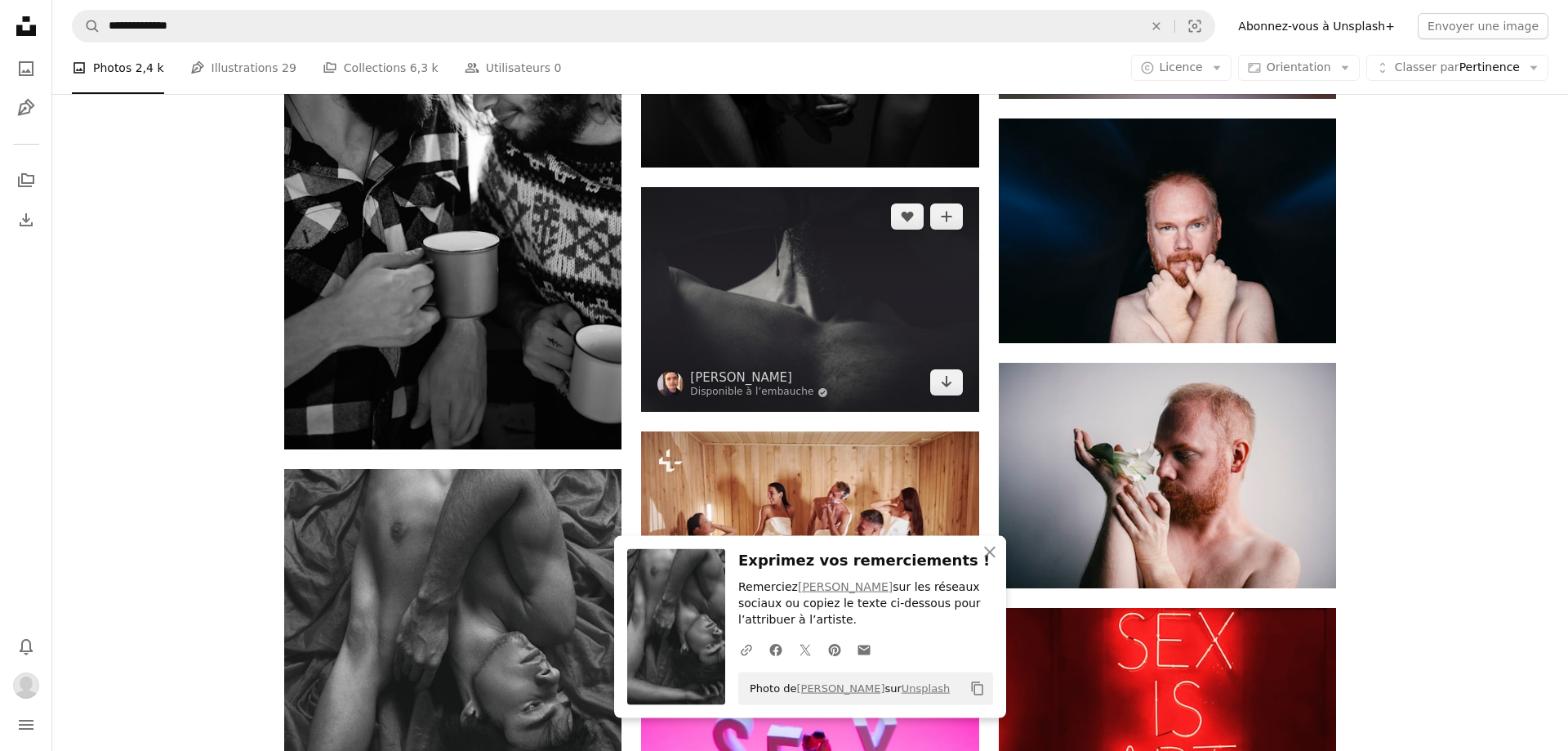
scroll to position [1210, 0]
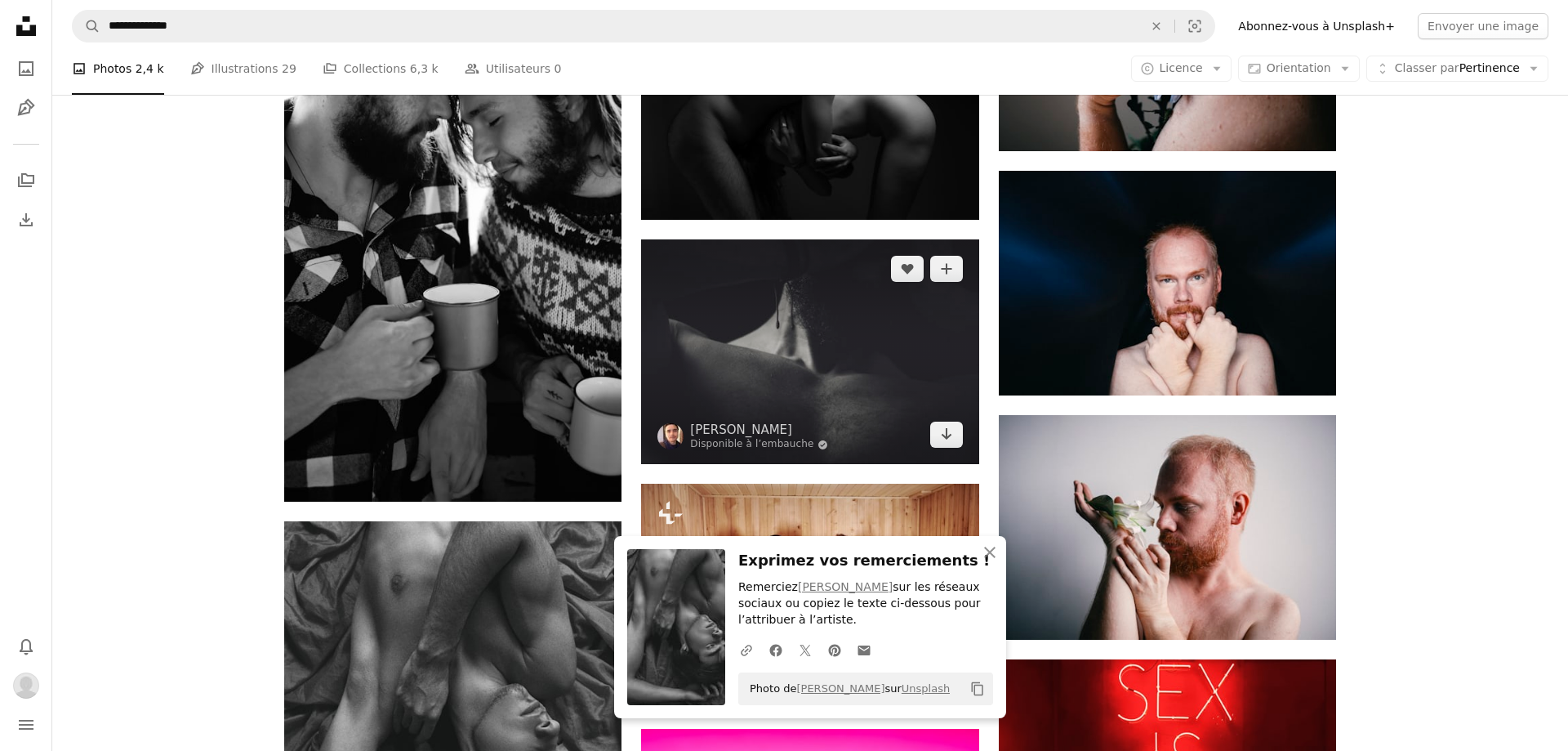
click at [864, 358] on img at bounding box center [809, 351] width 337 height 224
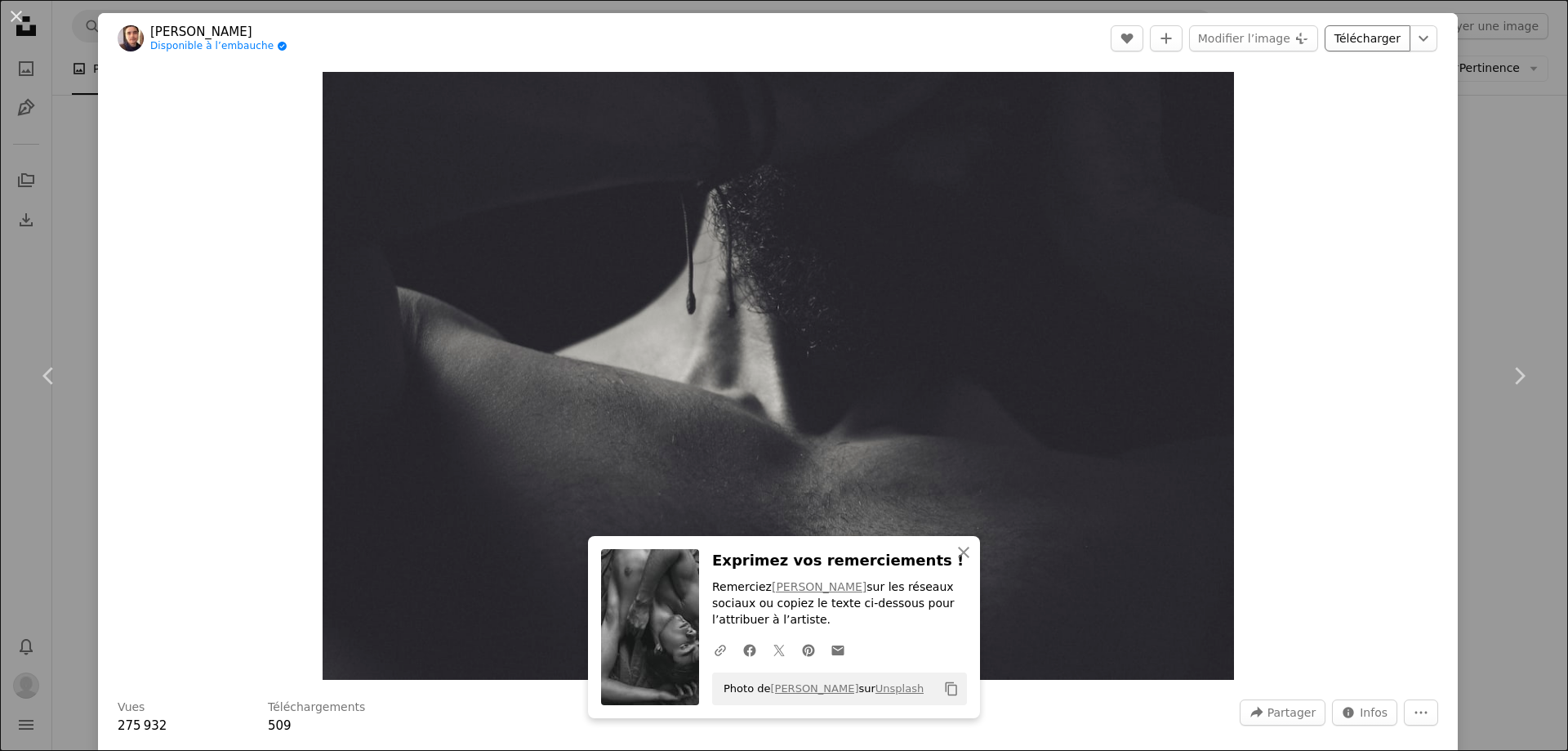
click at [1383, 36] on link "Télécharger" at bounding box center [1367, 38] width 86 height 26
click at [971, 553] on icon "An X shape" at bounding box center [963, 552] width 20 height 20
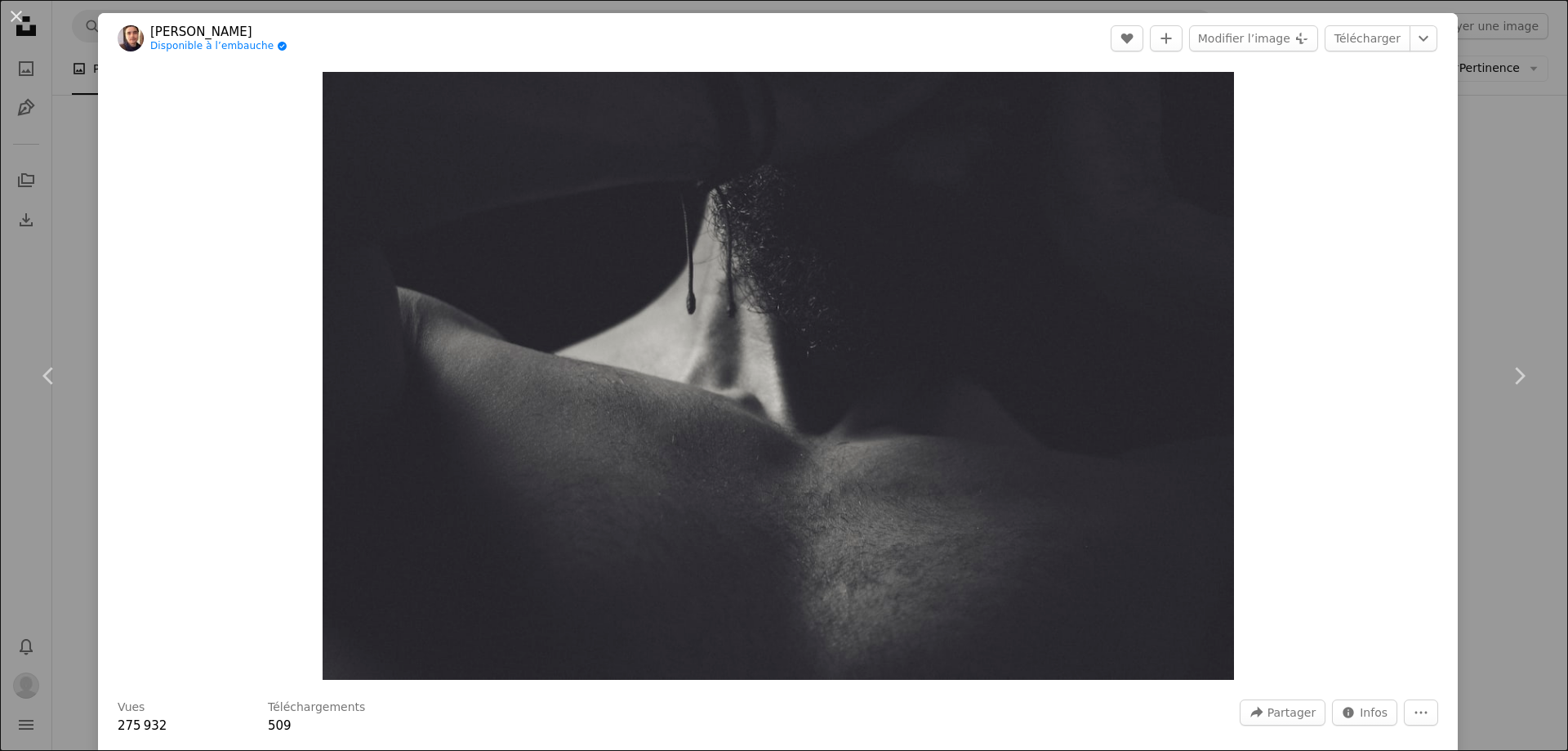
click at [7, 17] on button "An X shape" at bounding box center [17, 17] width 20 height 20
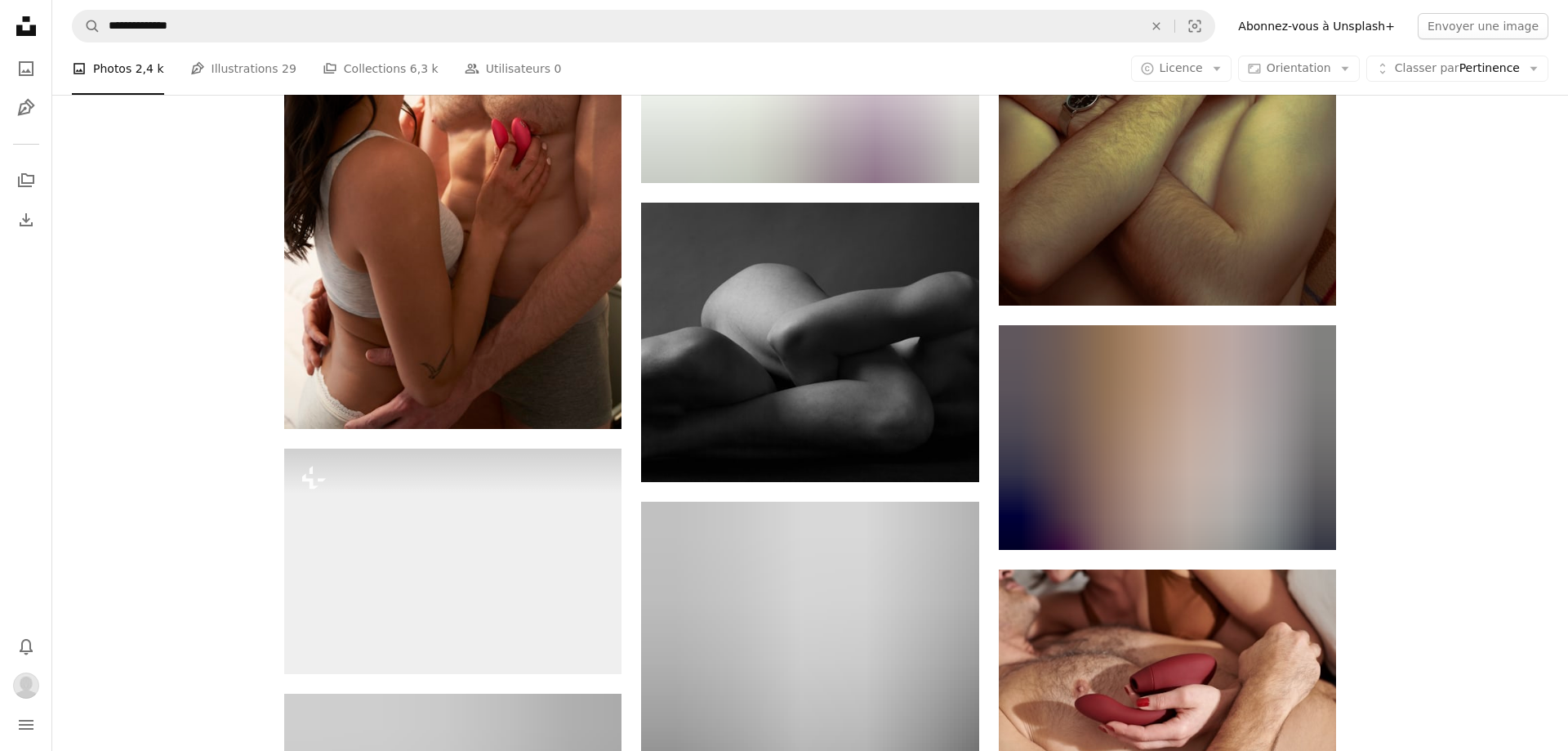
scroll to position [2980, 0]
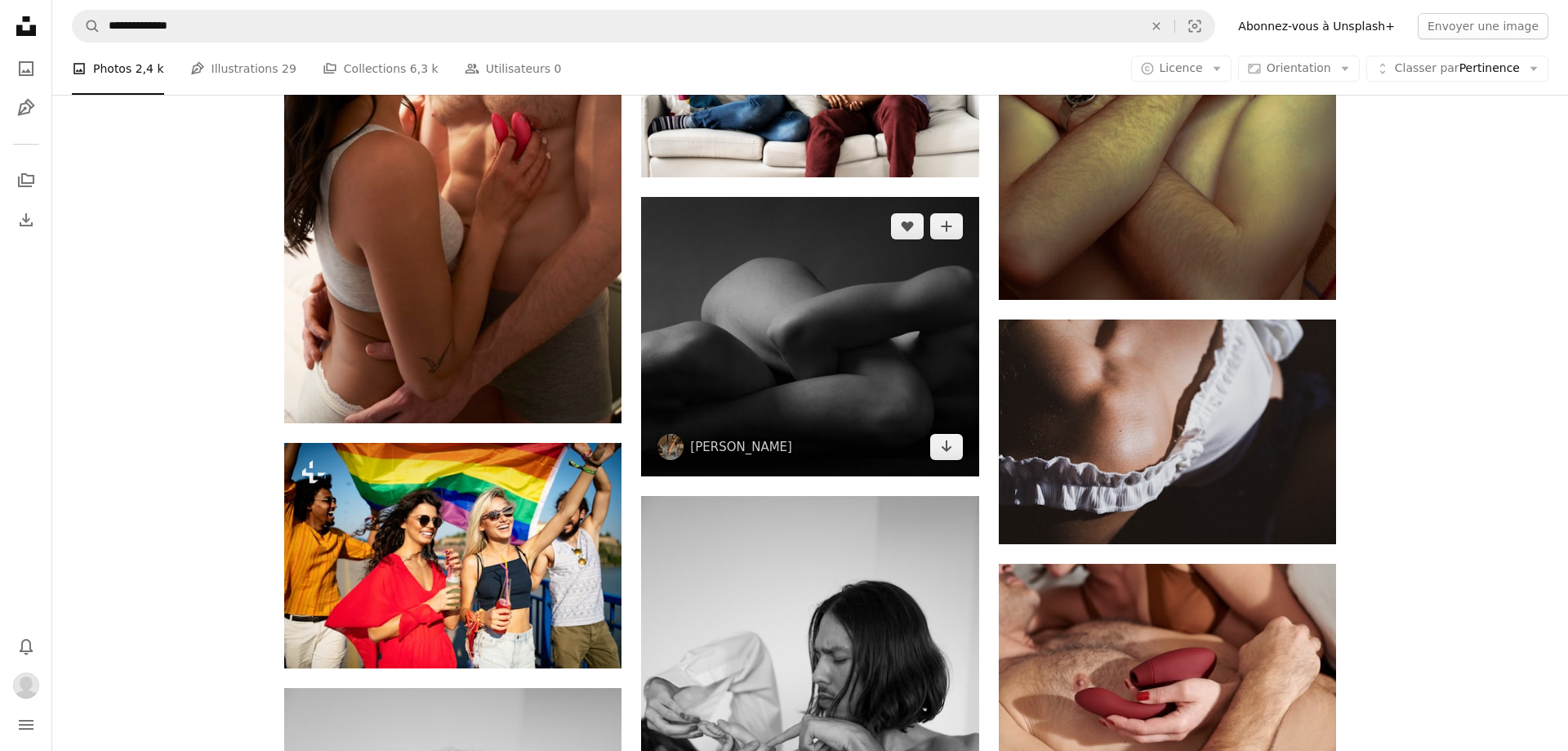
click at [864, 323] on img at bounding box center [809, 336] width 337 height 278
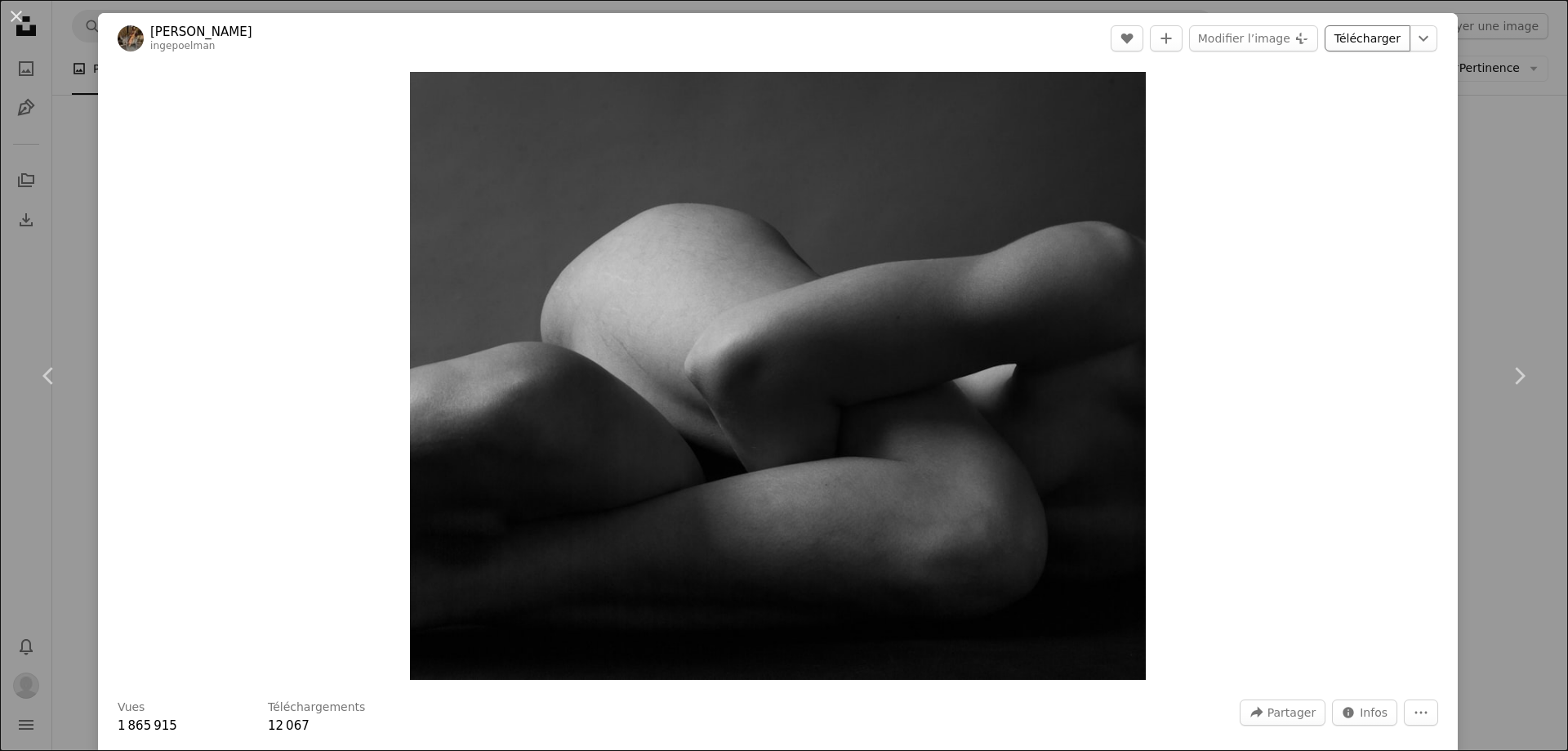
click at [1353, 42] on link "Télécharger" at bounding box center [1367, 38] width 86 height 26
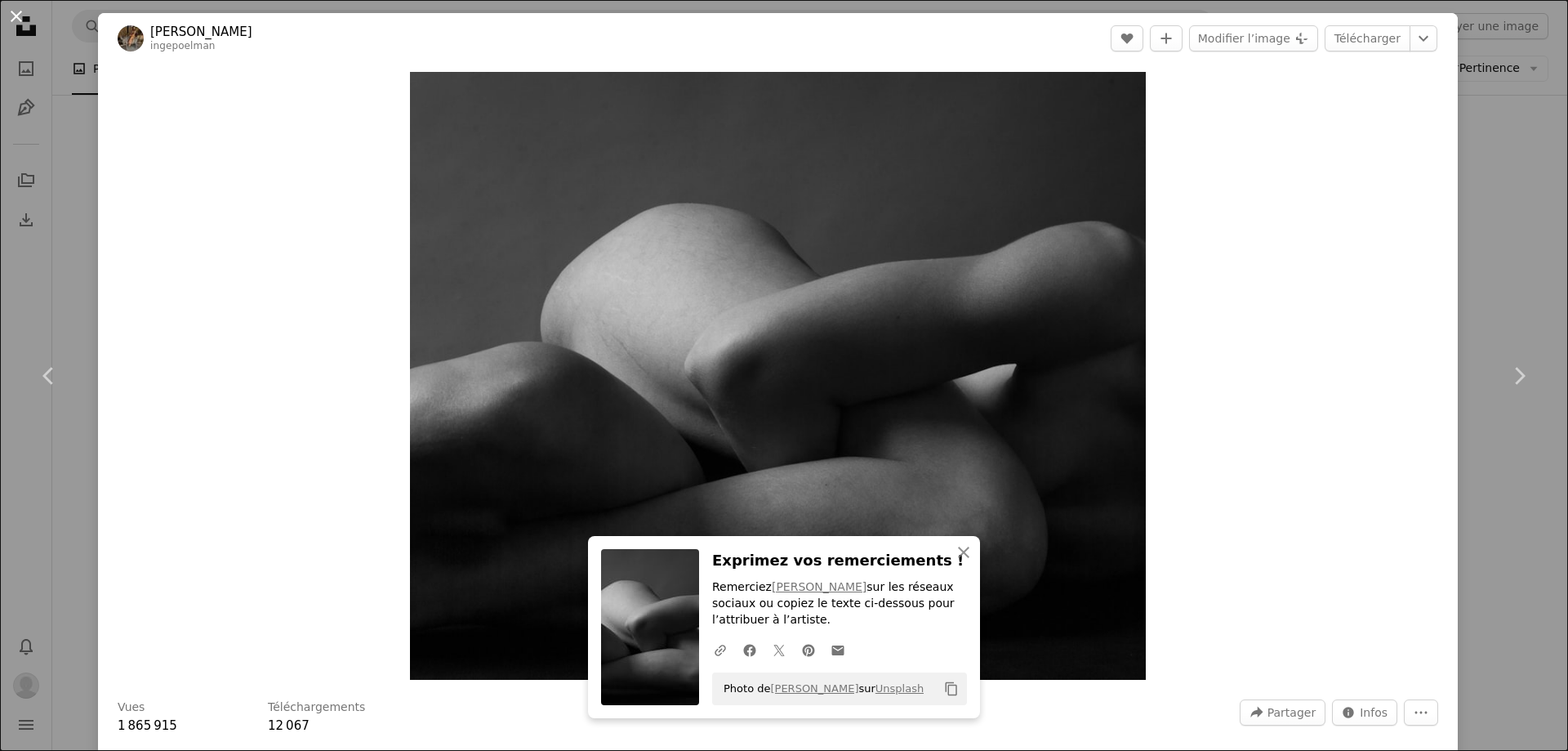
click at [12, 22] on button "An X shape" at bounding box center [17, 17] width 20 height 20
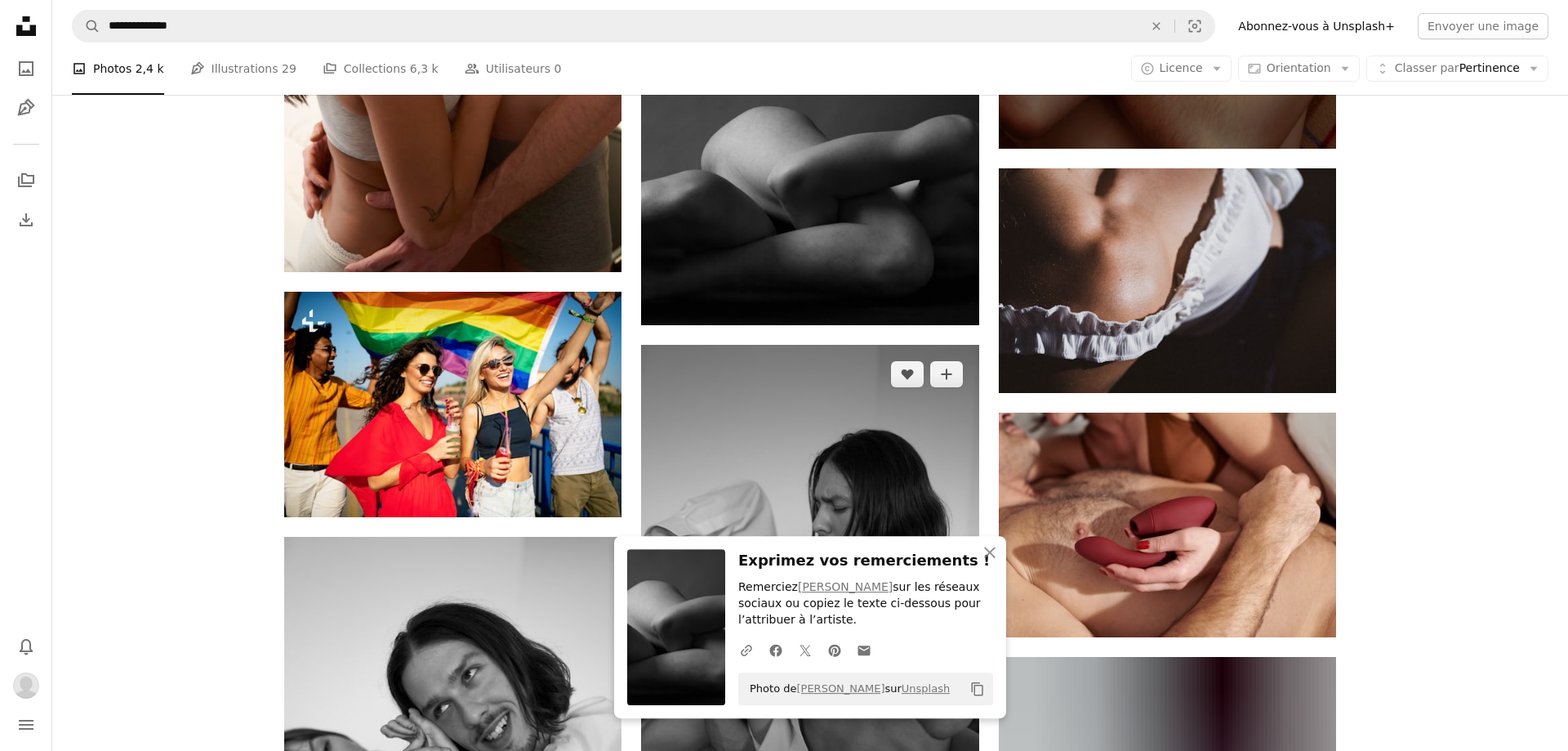
scroll to position [3352, 0]
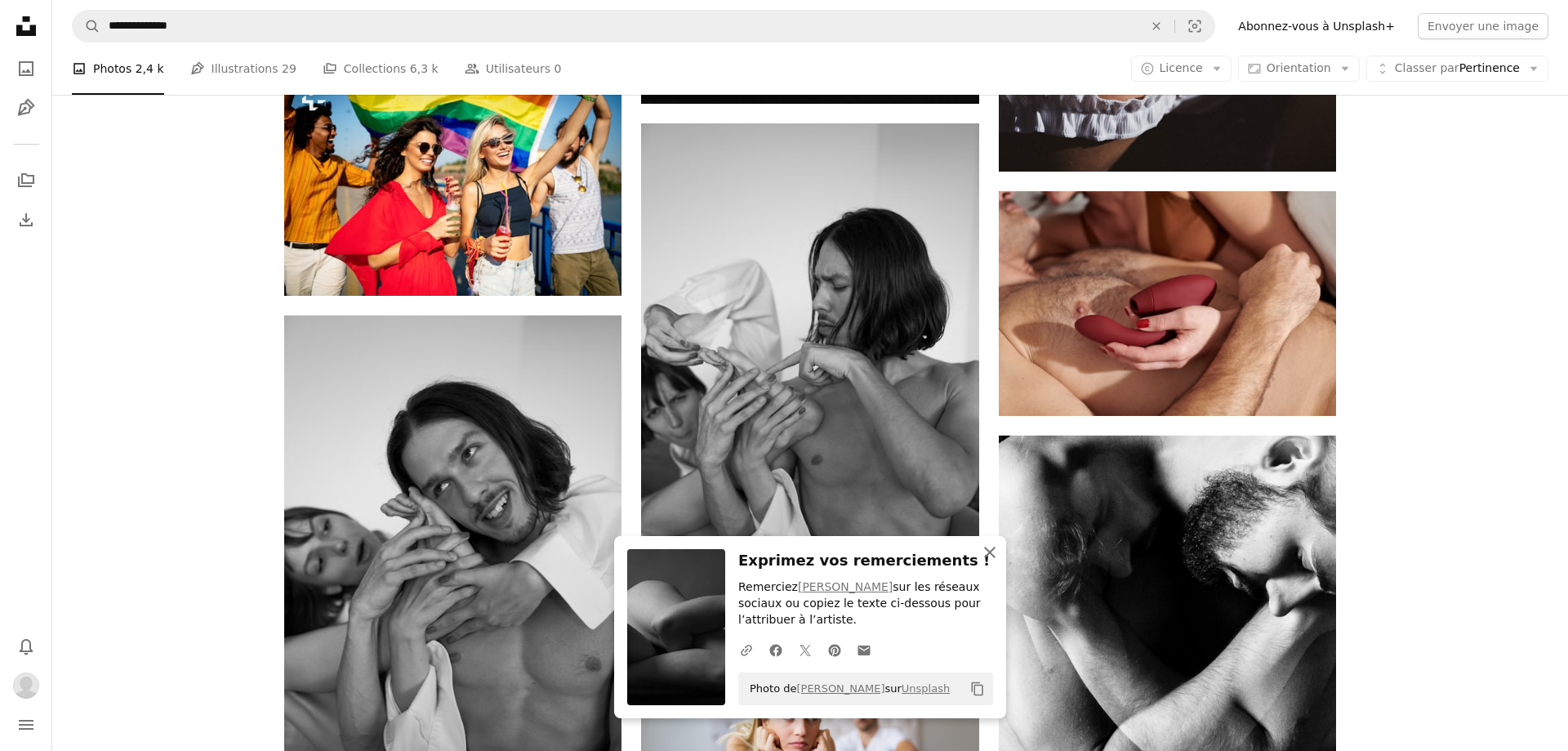
click at [987, 555] on icon "button" at bounding box center [990, 552] width 12 height 12
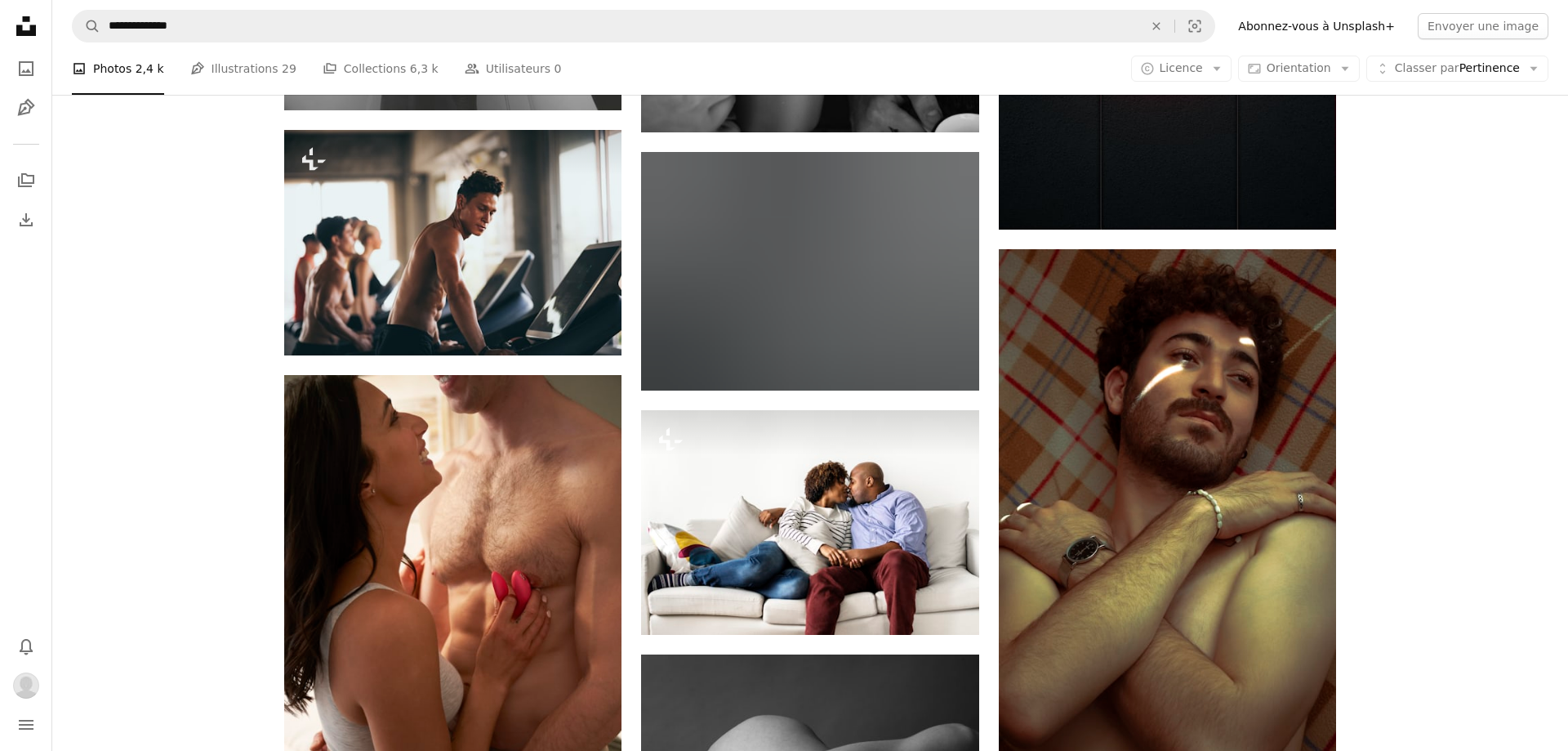
scroll to position [2420, 0]
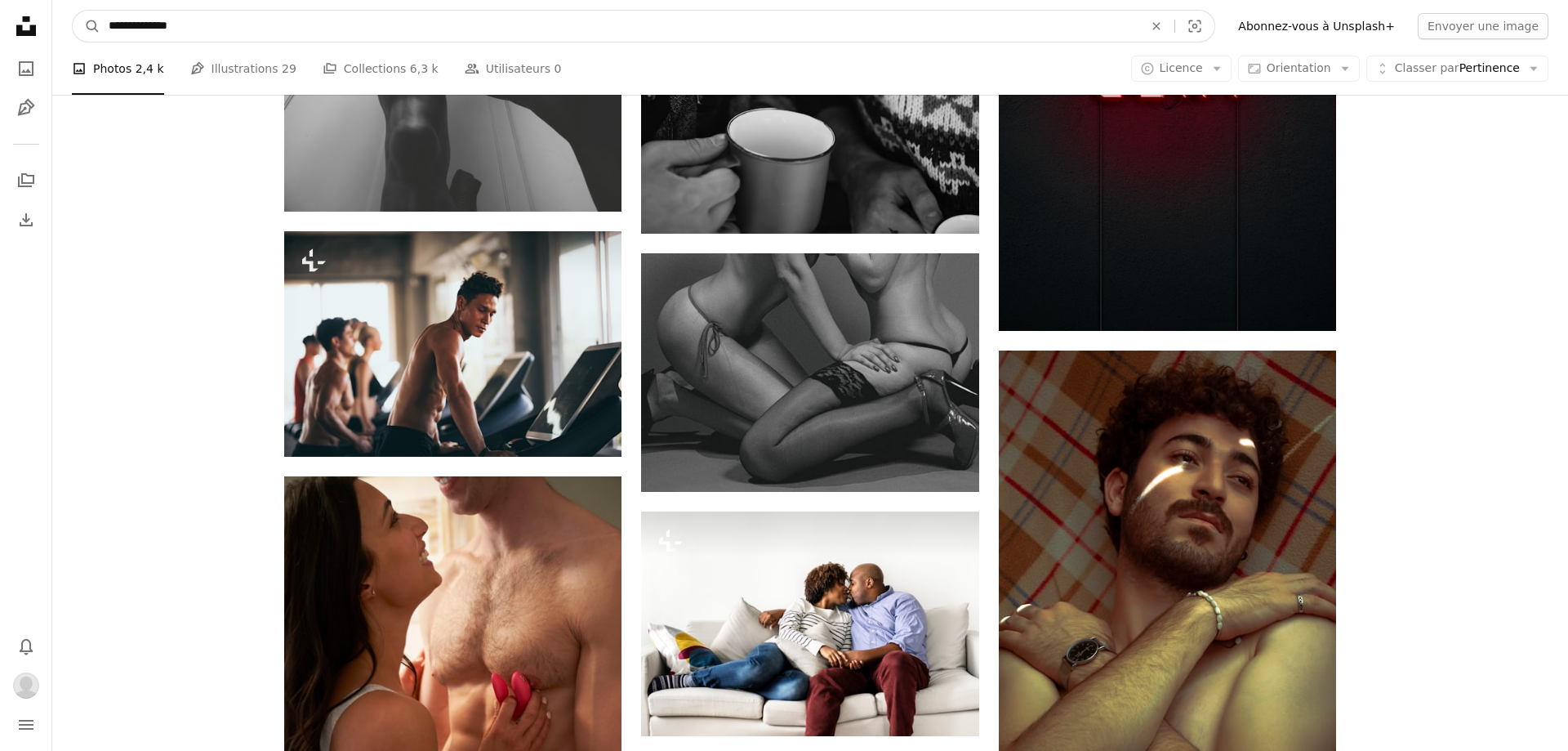
drag, startPoint x: 70, startPoint y: 45, endPoint x: 51, endPoint y: 45, distance: 19.0
click at [101, 42] on input "**********" at bounding box center [620, 26] width 1038 height 31
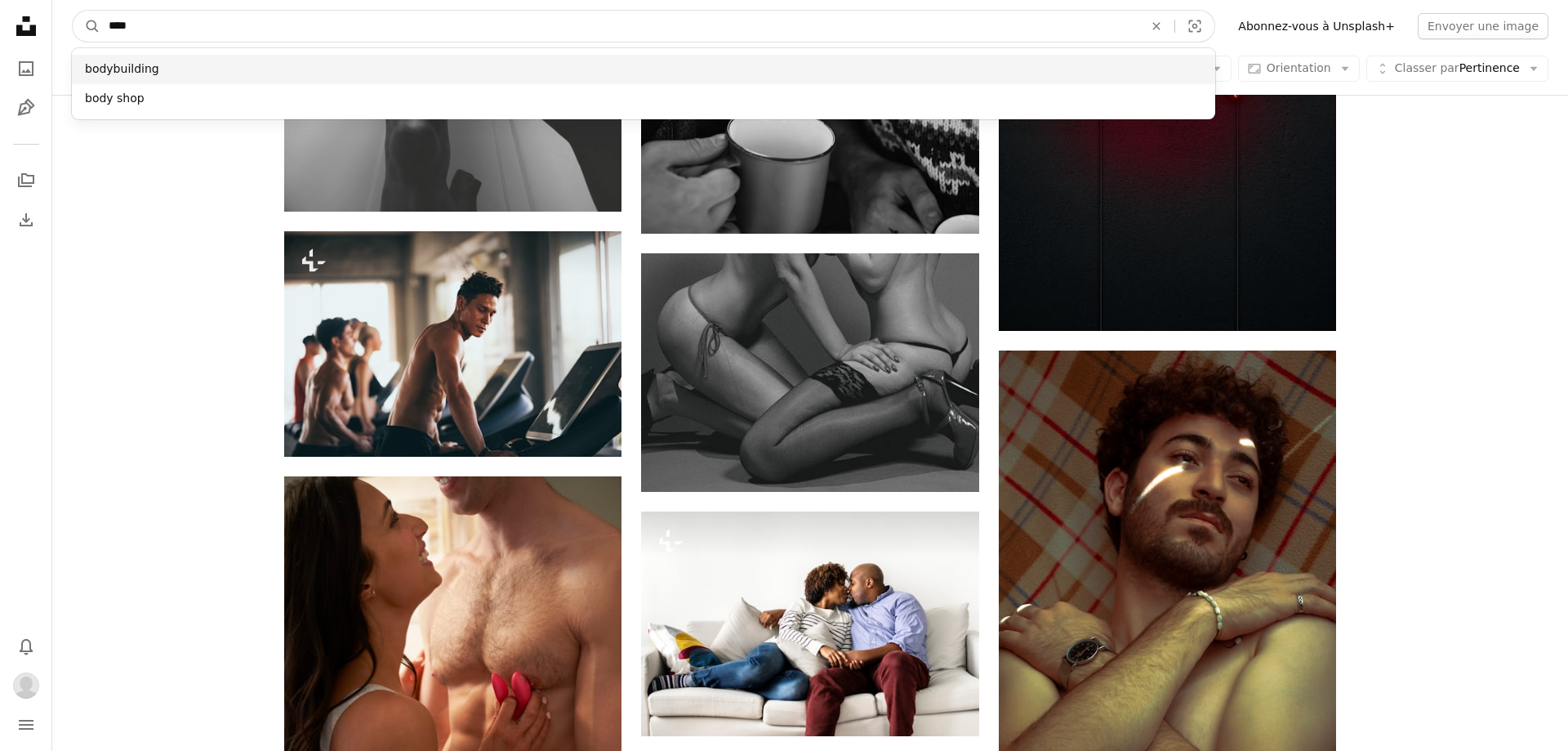
type input "****"
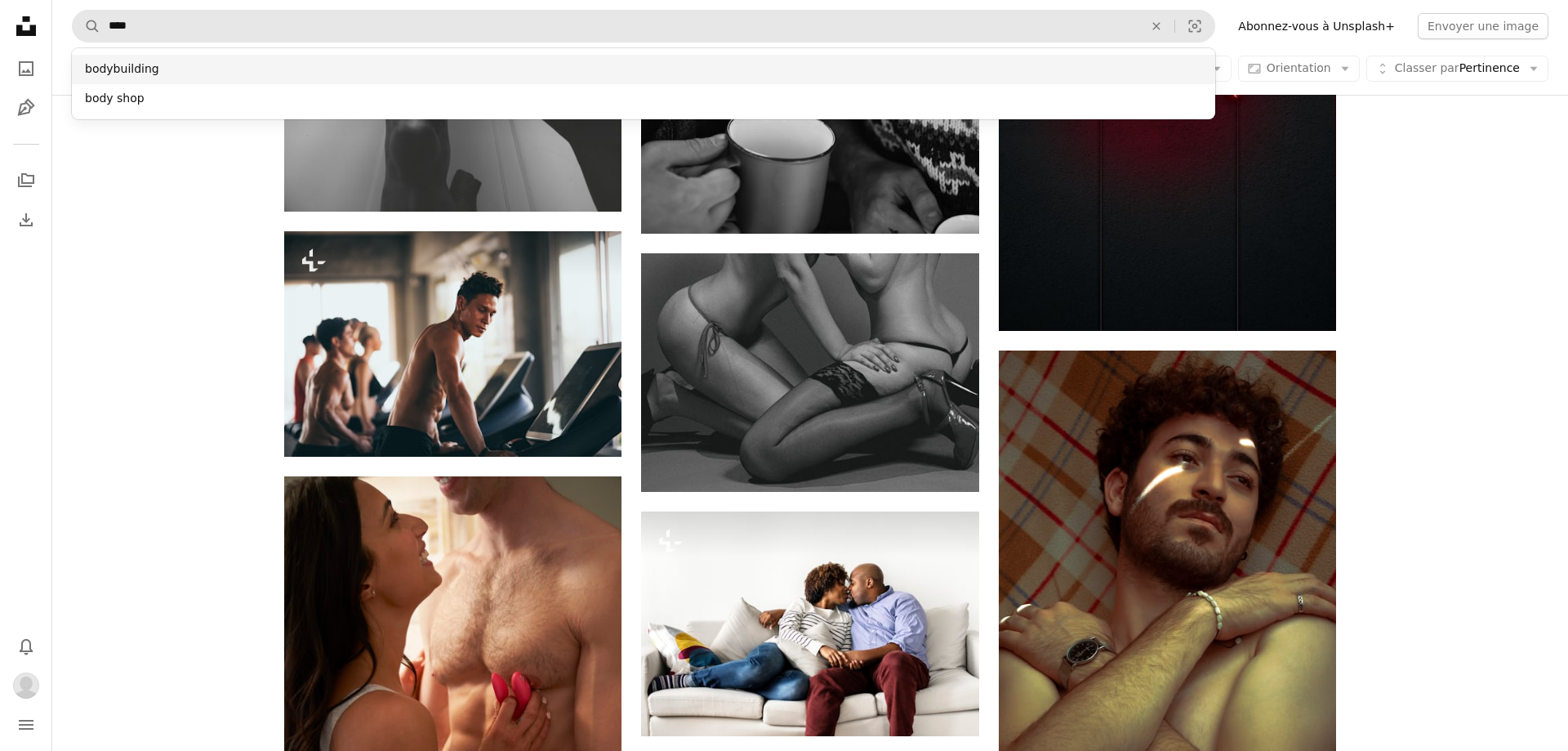
click at [123, 66] on div "bodybuilding" at bounding box center [643, 70] width 1143 height 29
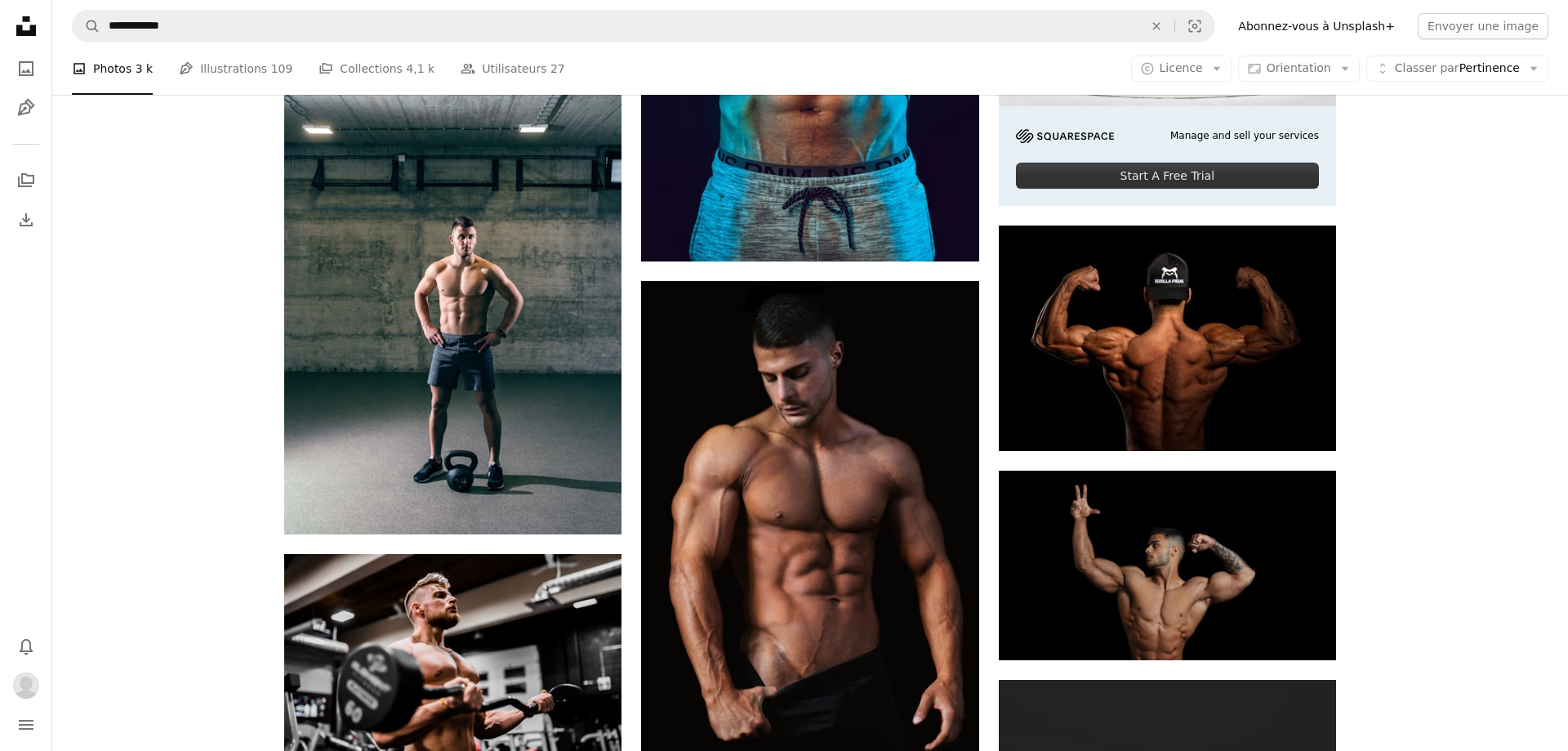
scroll to position [465, 0]
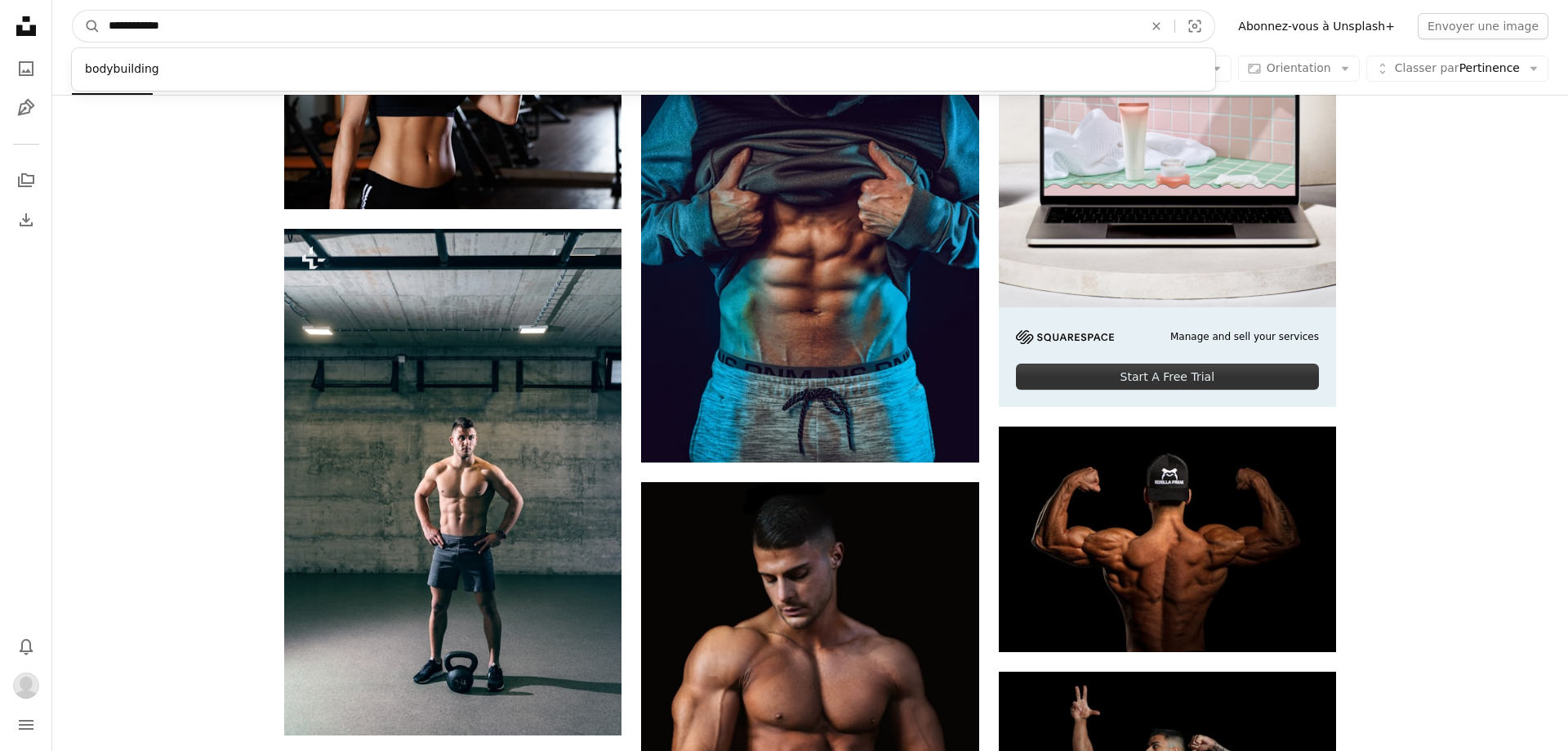
drag, startPoint x: 200, startPoint y: 23, endPoint x: 42, endPoint y: 46, distance: 159.7
click at [101, 42] on input "**********" at bounding box center [620, 26] width 1038 height 31
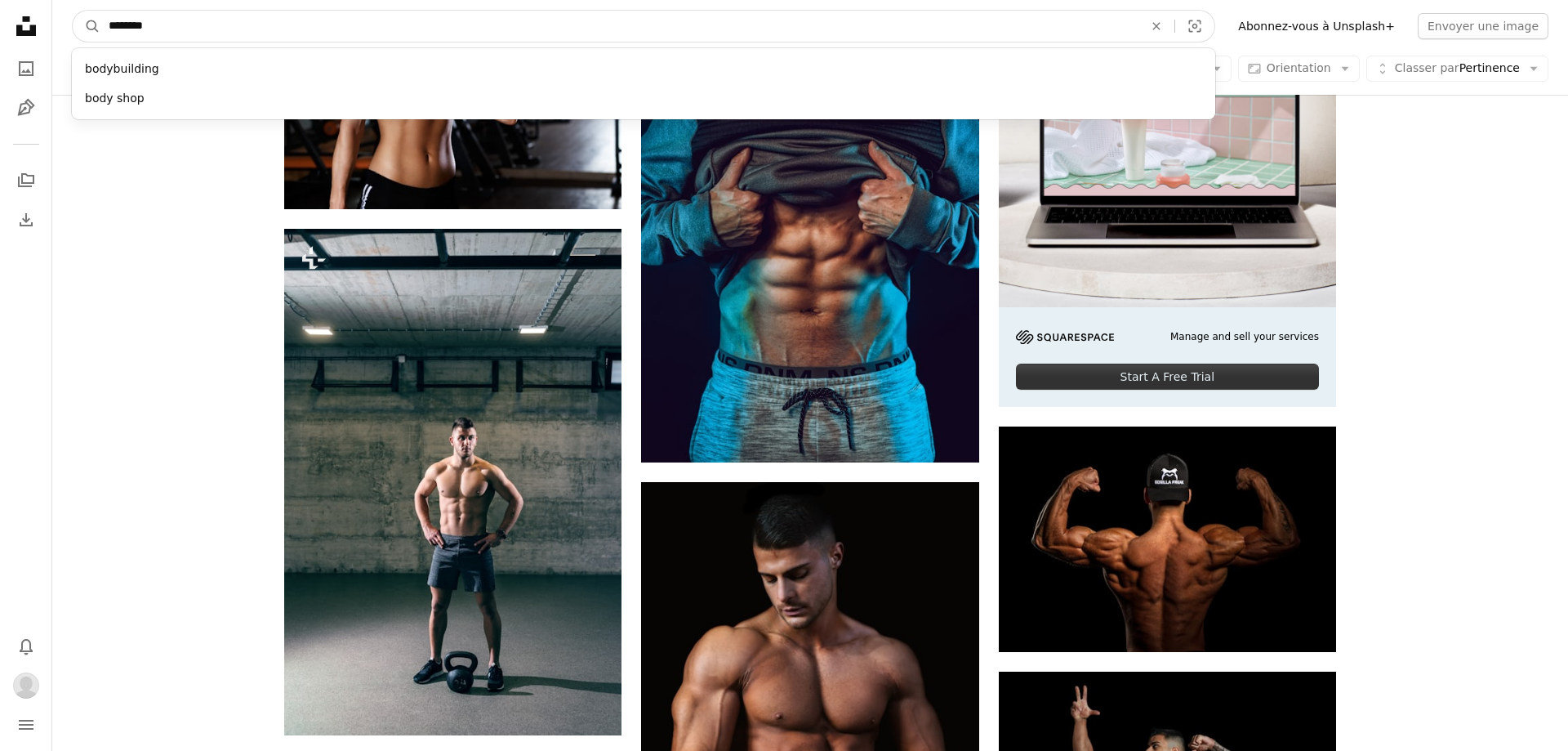
type input "*********"
click button "A magnifying glass" at bounding box center [86, 26] width 27 height 31
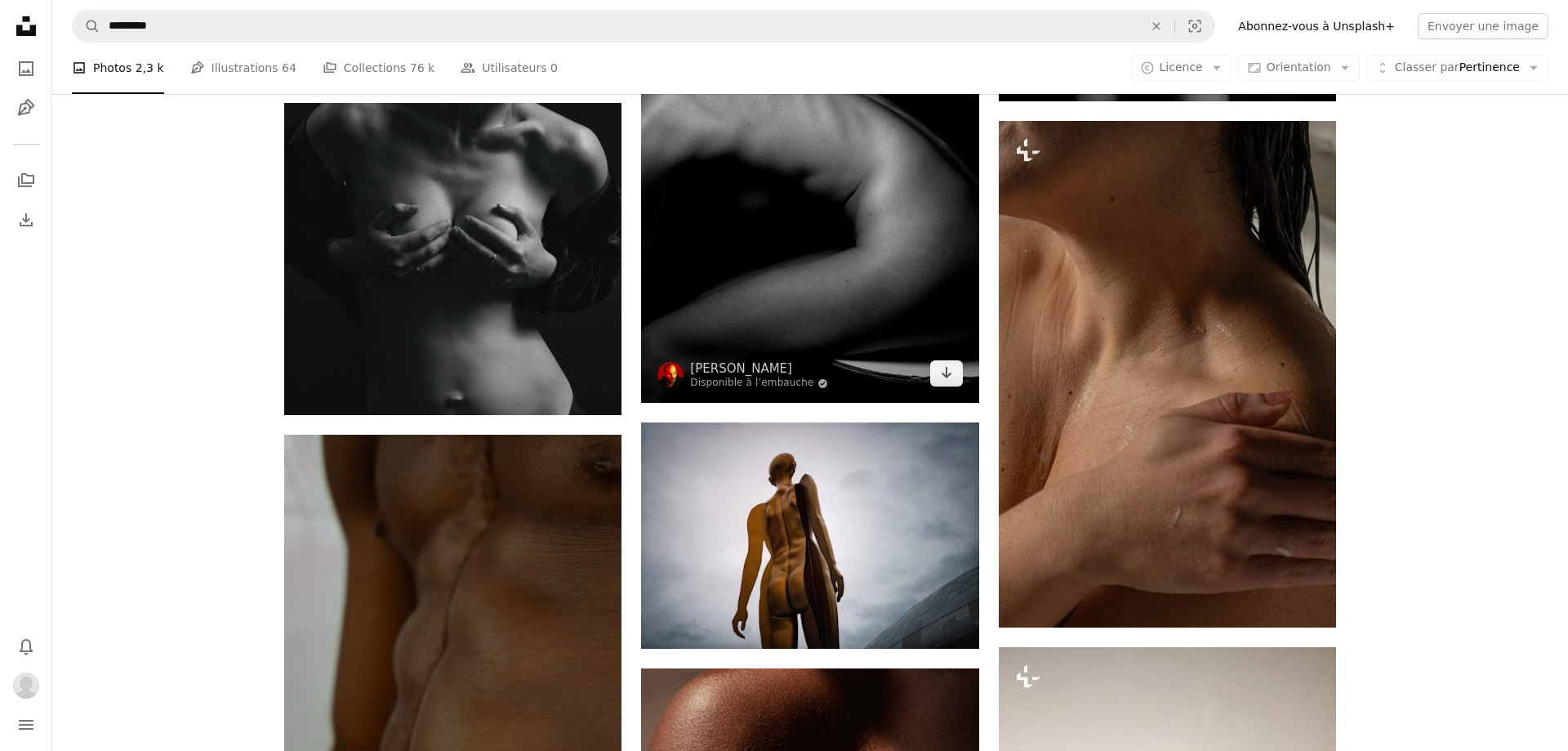
scroll to position [1862, 0]
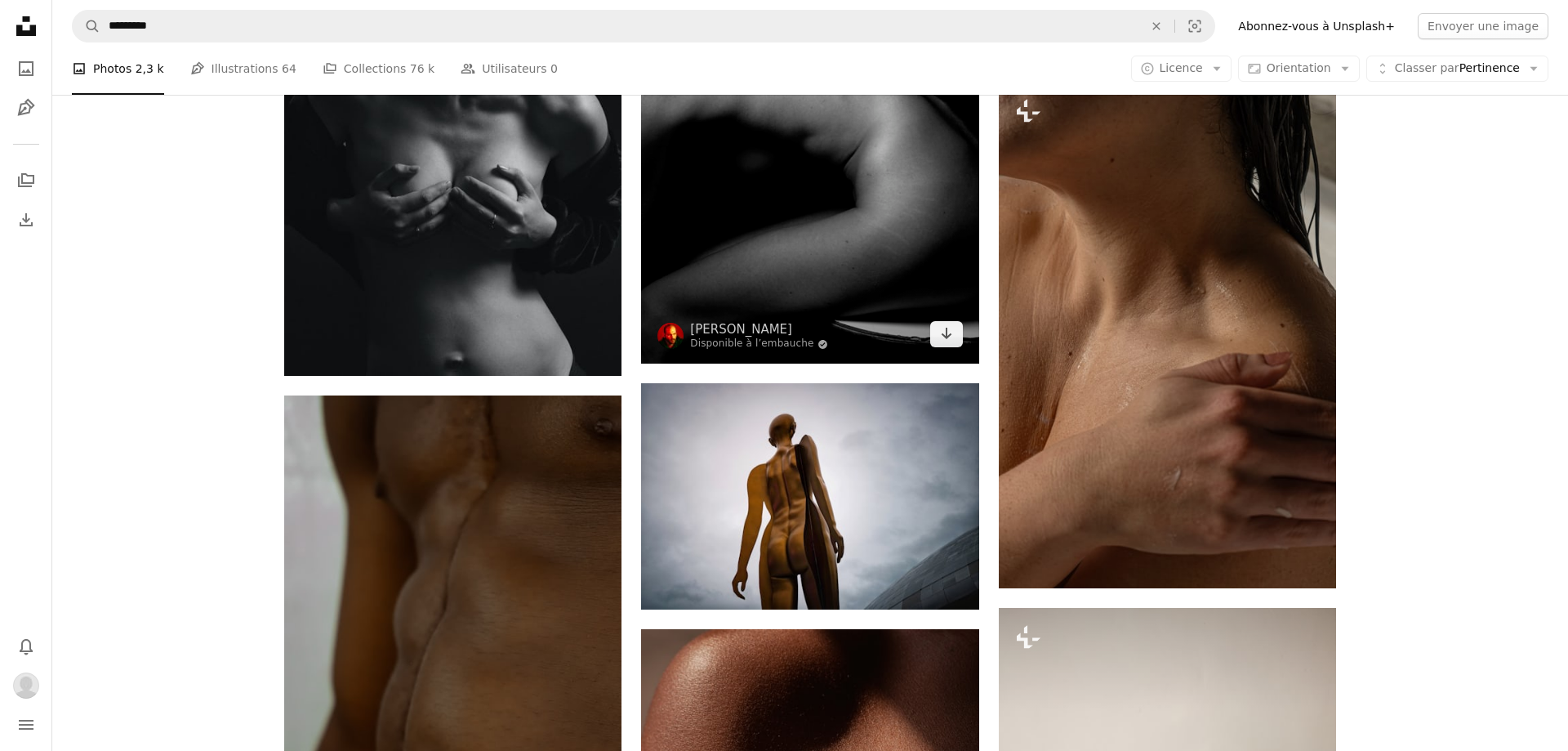
click at [860, 223] on img at bounding box center [809, 109] width 337 height 508
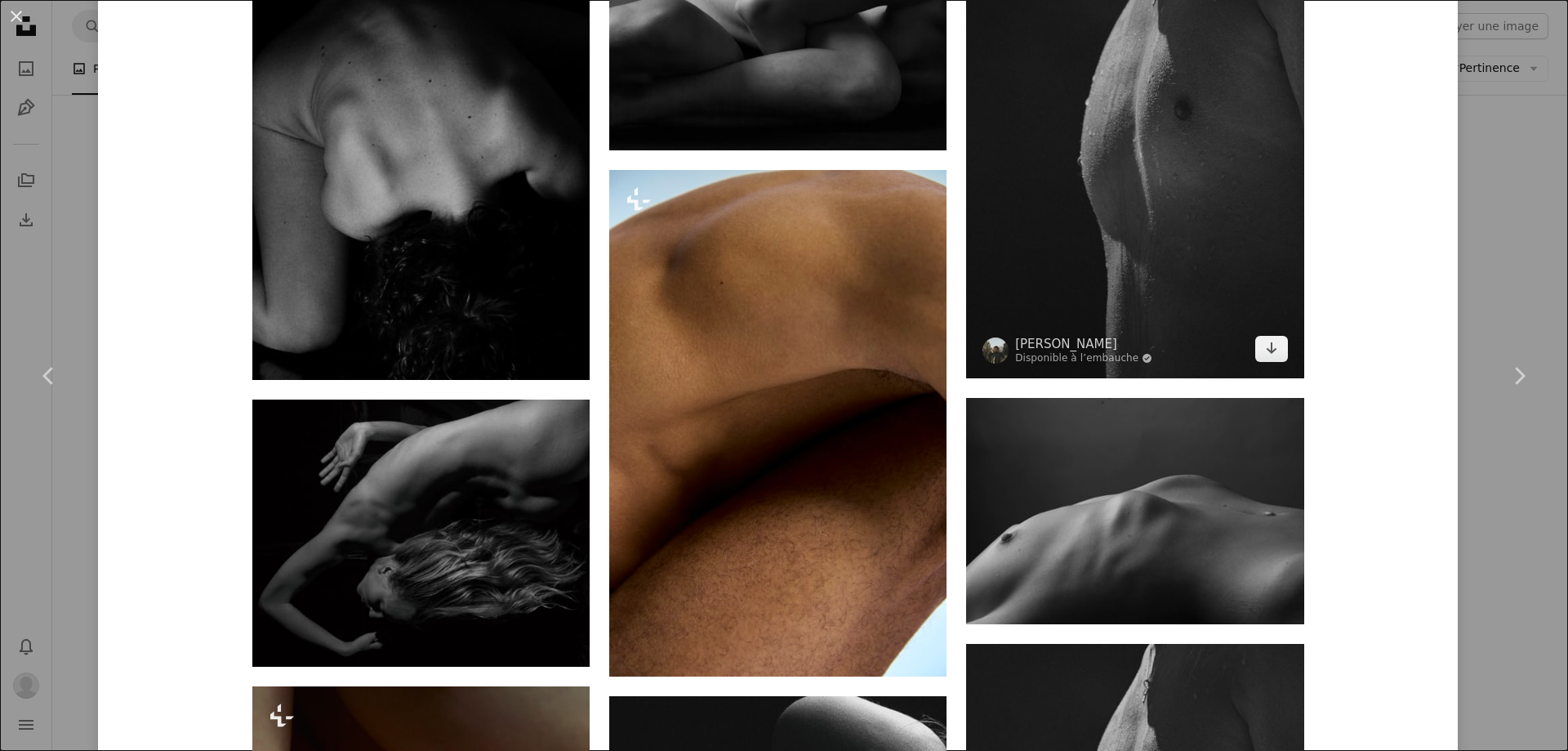
scroll to position [1569, 0]
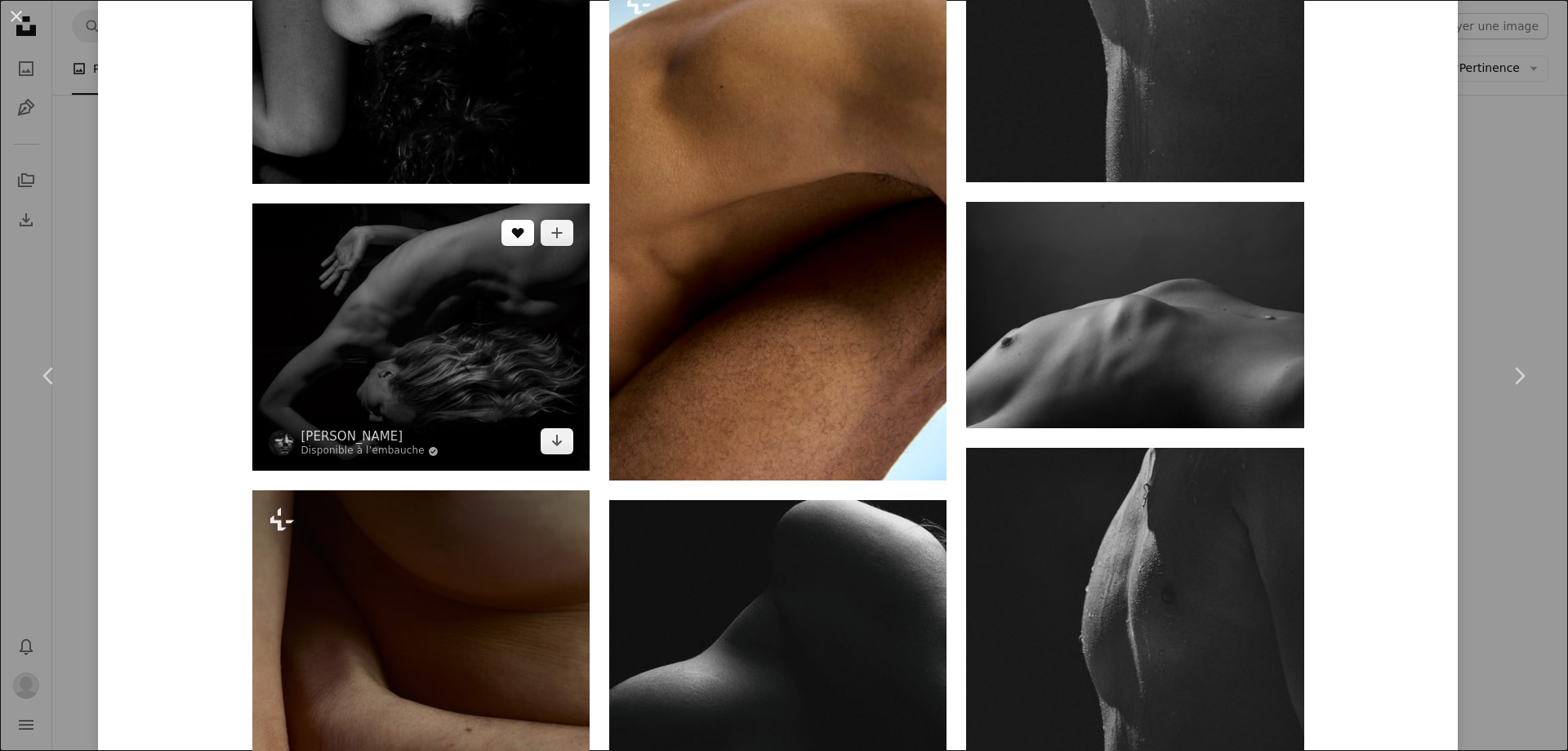
click at [523, 233] on icon "J’aime" at bounding box center [517, 233] width 13 height 11
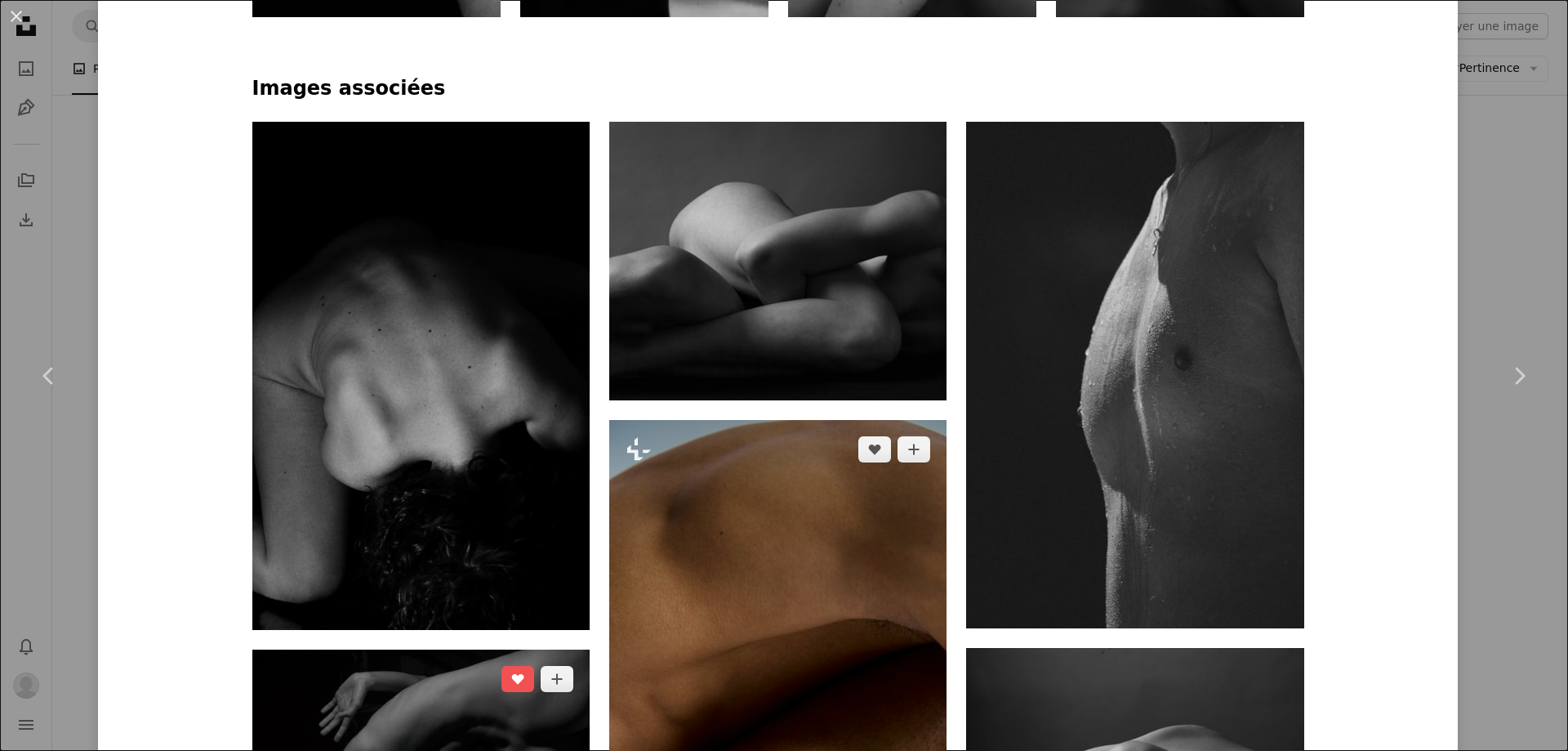
scroll to position [980, 0]
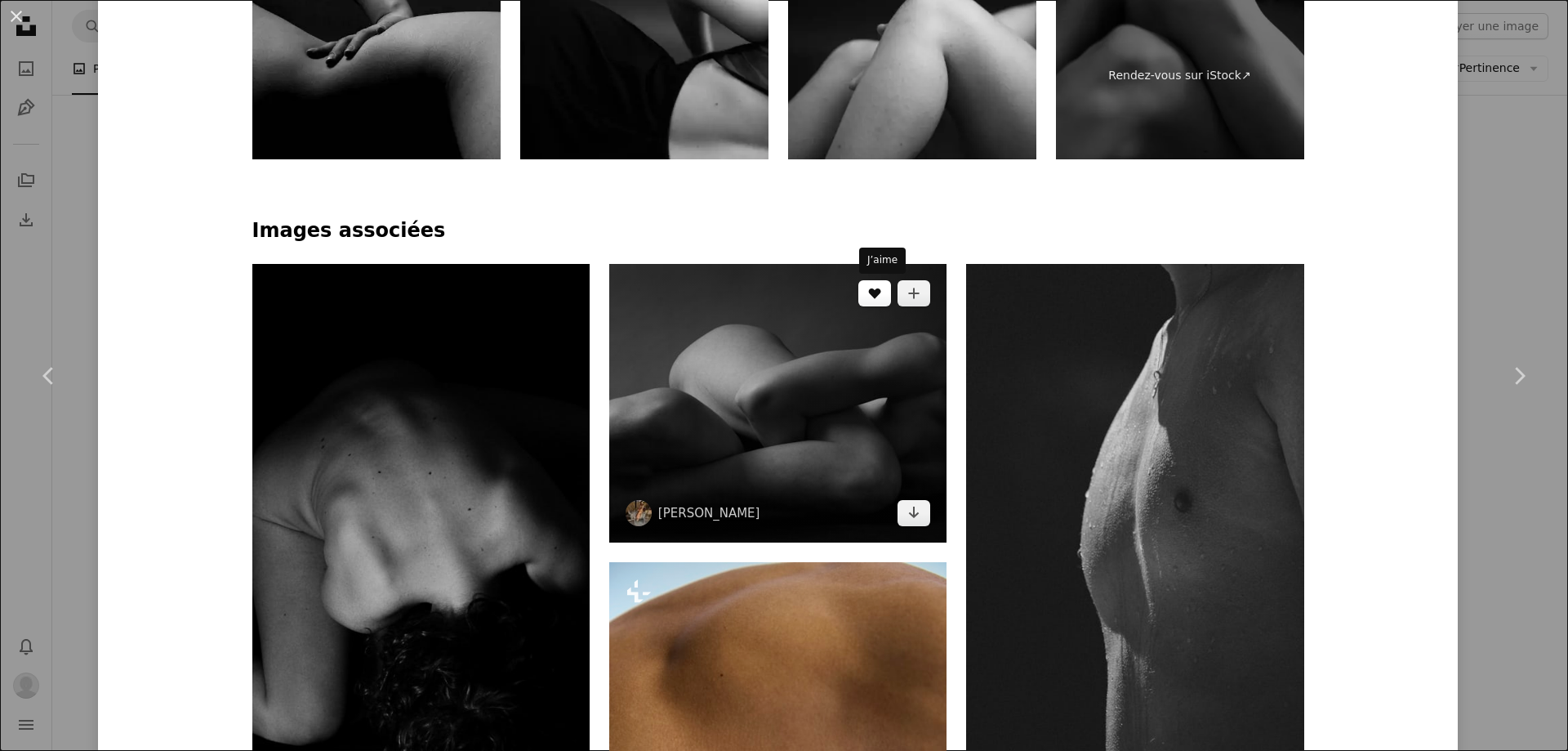
click at [881, 291] on icon "J’aime" at bounding box center [875, 293] width 13 height 11
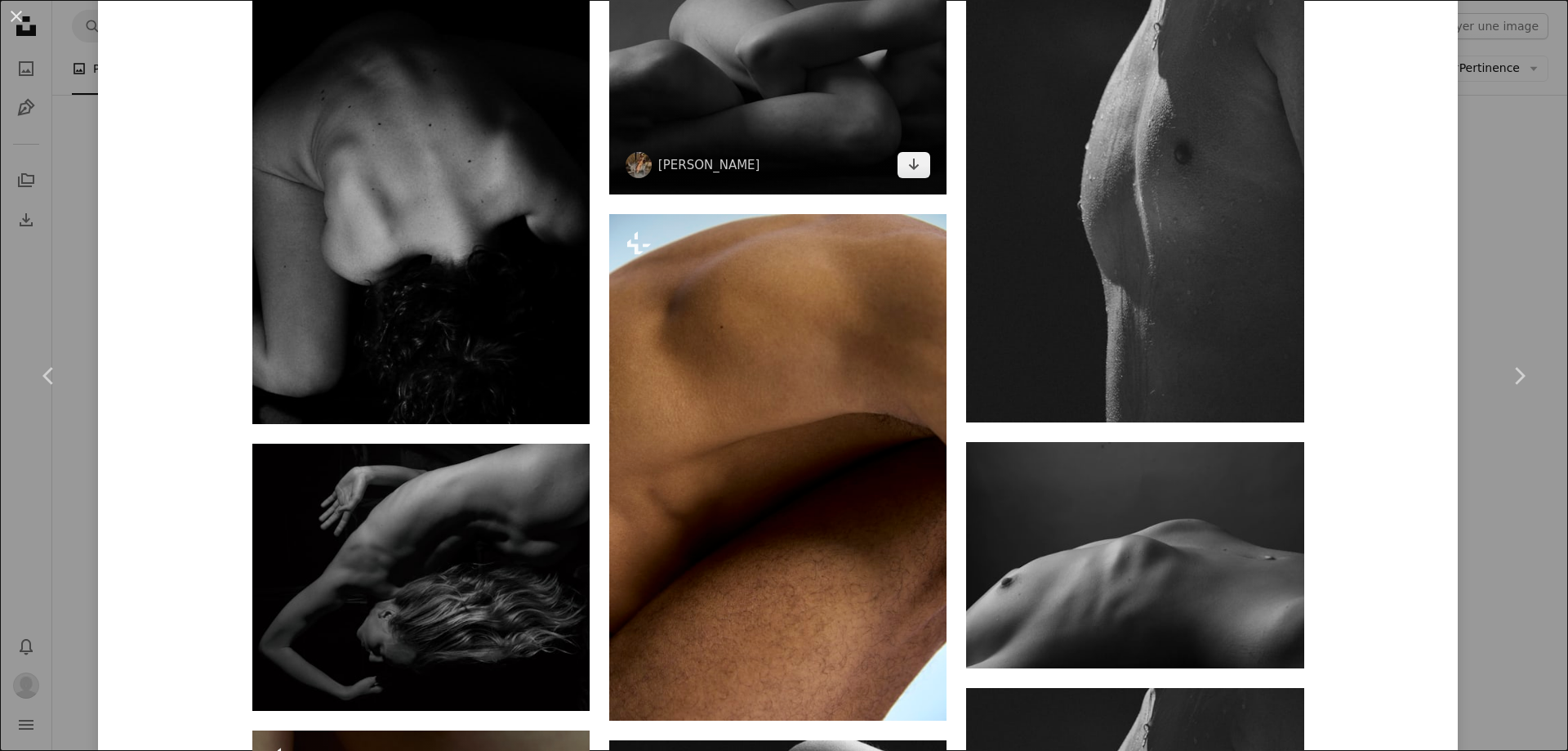
scroll to position [1176, 0]
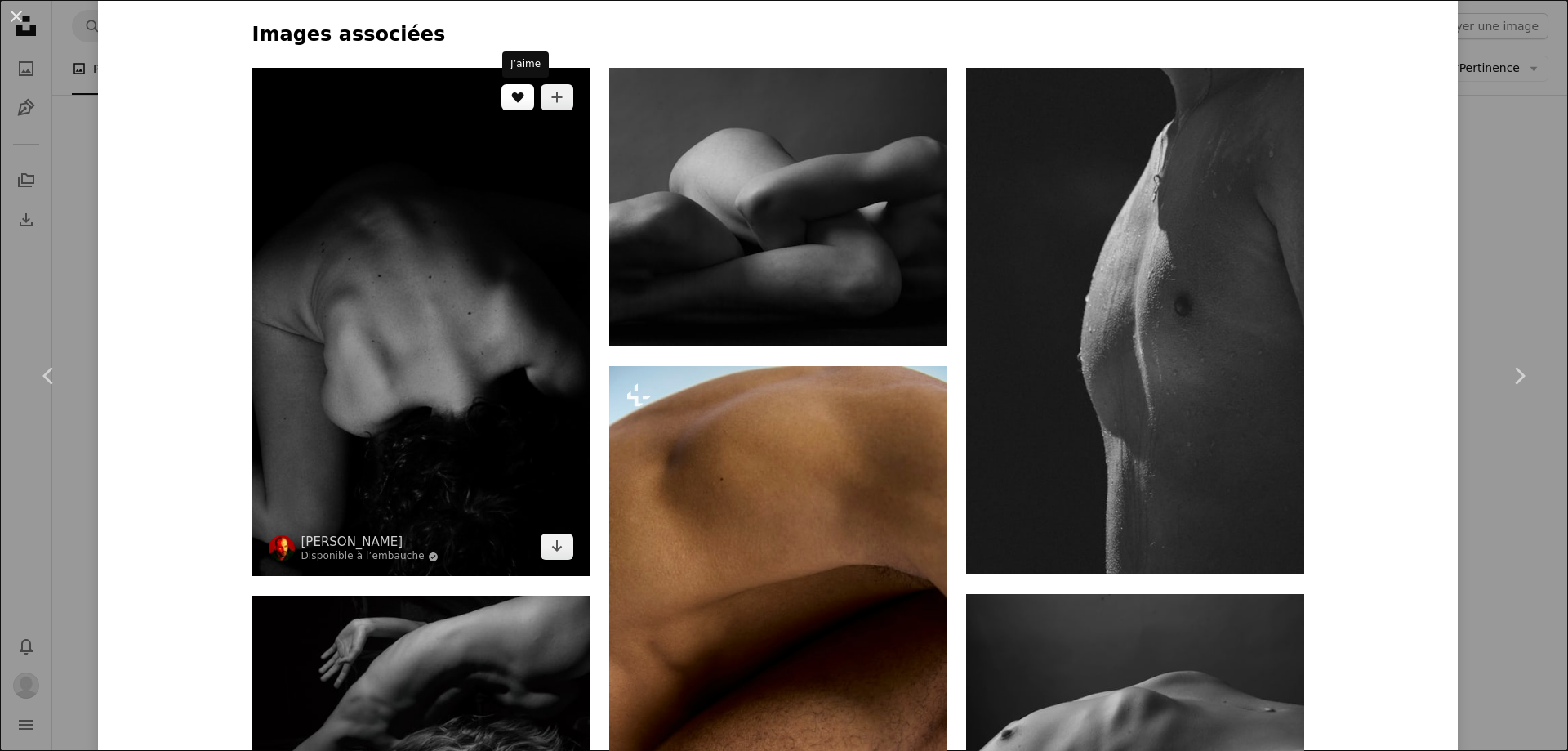
click at [523, 97] on icon "J’aime" at bounding box center [517, 97] width 13 height 11
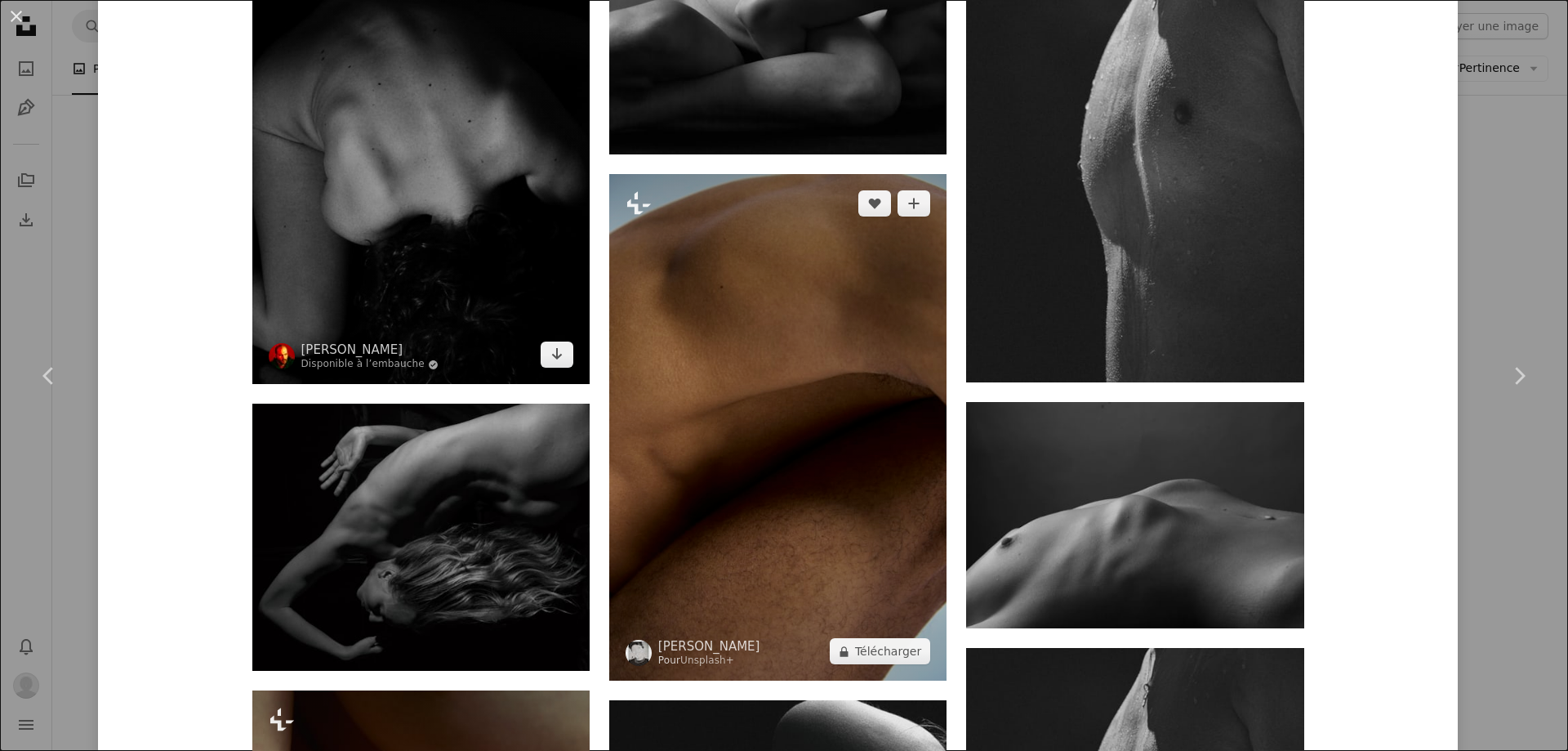
scroll to position [1470, 0]
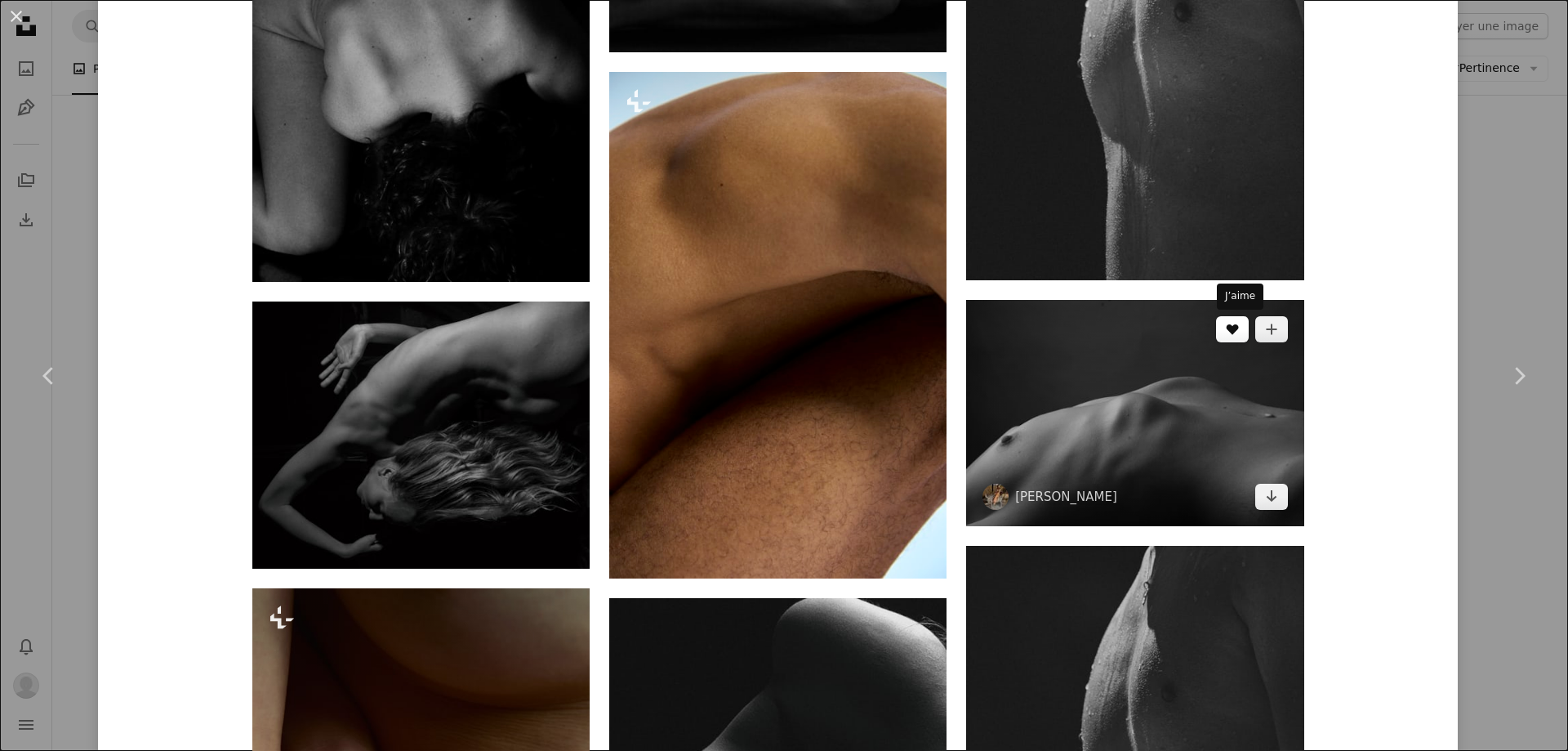
click at [1237, 332] on icon "J’aime" at bounding box center [1231, 329] width 13 height 11
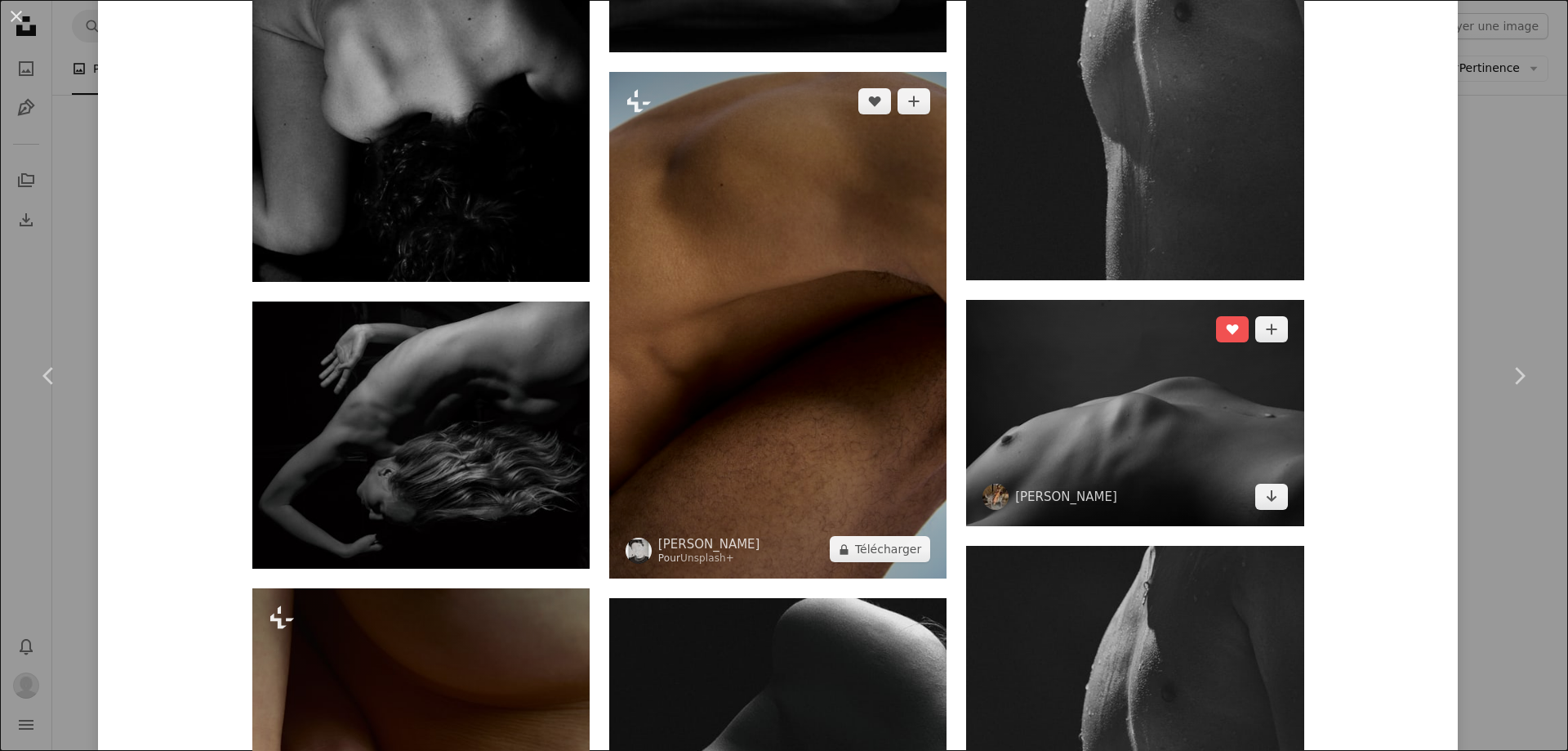
scroll to position [1666, 0]
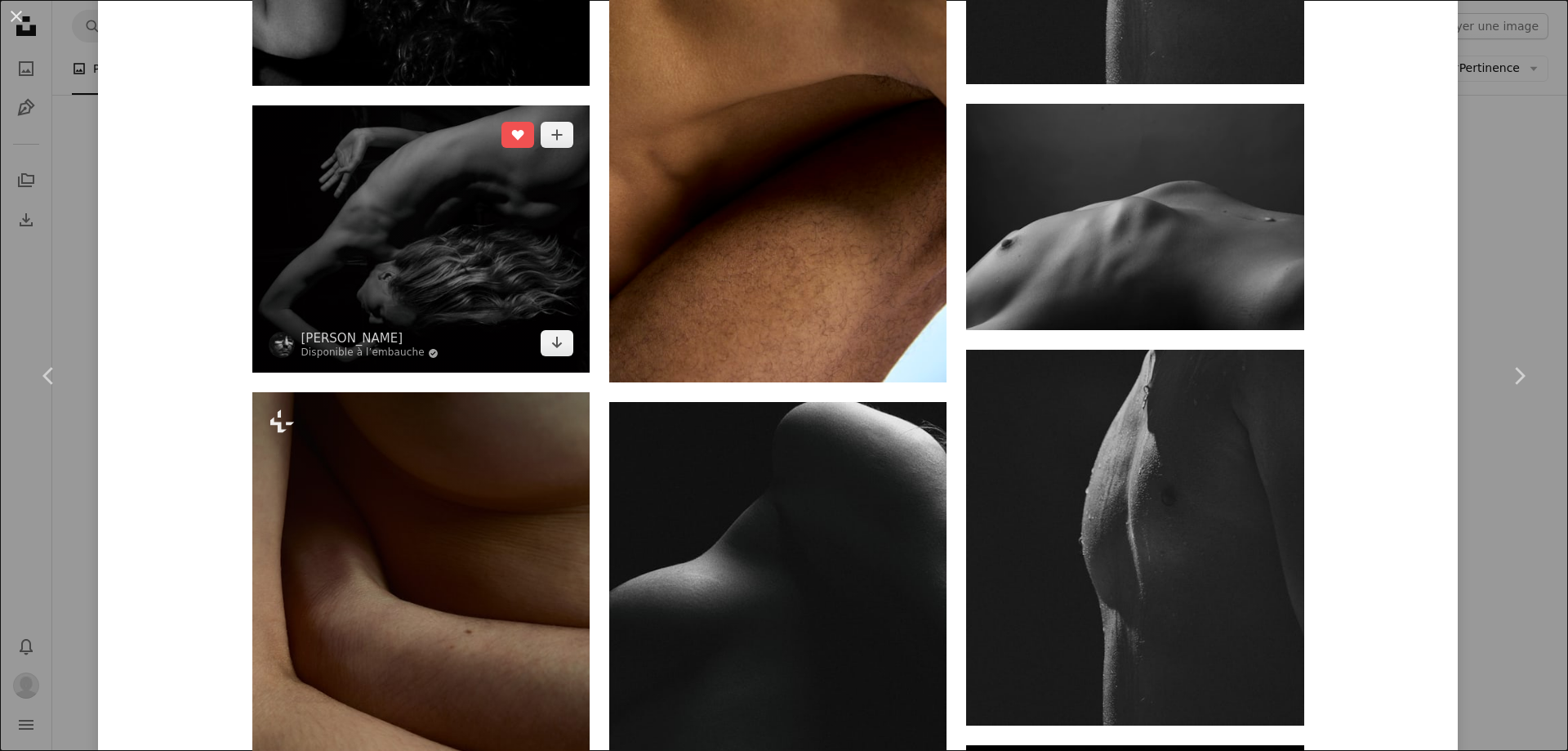
click at [509, 191] on img at bounding box center [421, 239] width 337 height 267
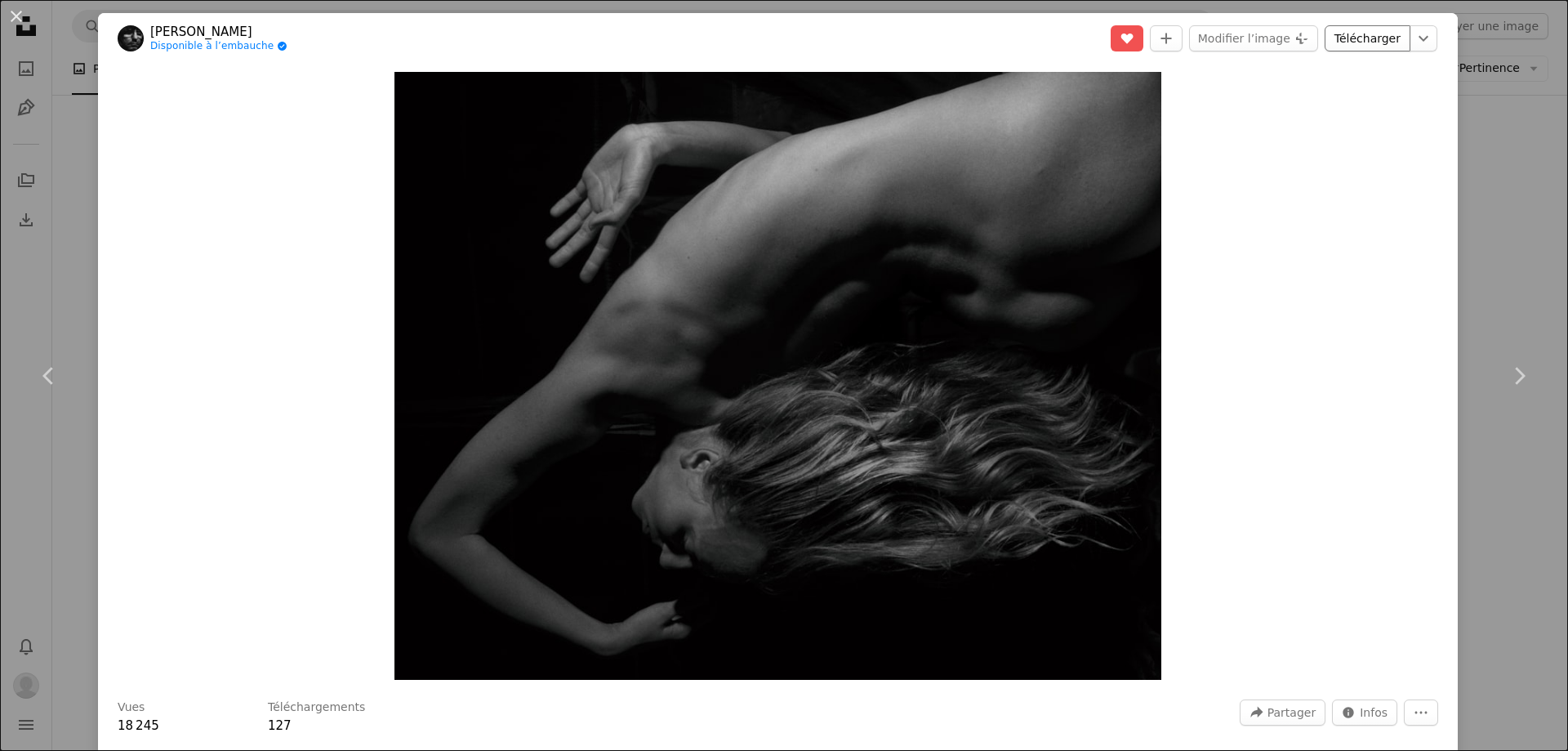
click at [1385, 42] on link "Télécharger" at bounding box center [1367, 38] width 86 height 26
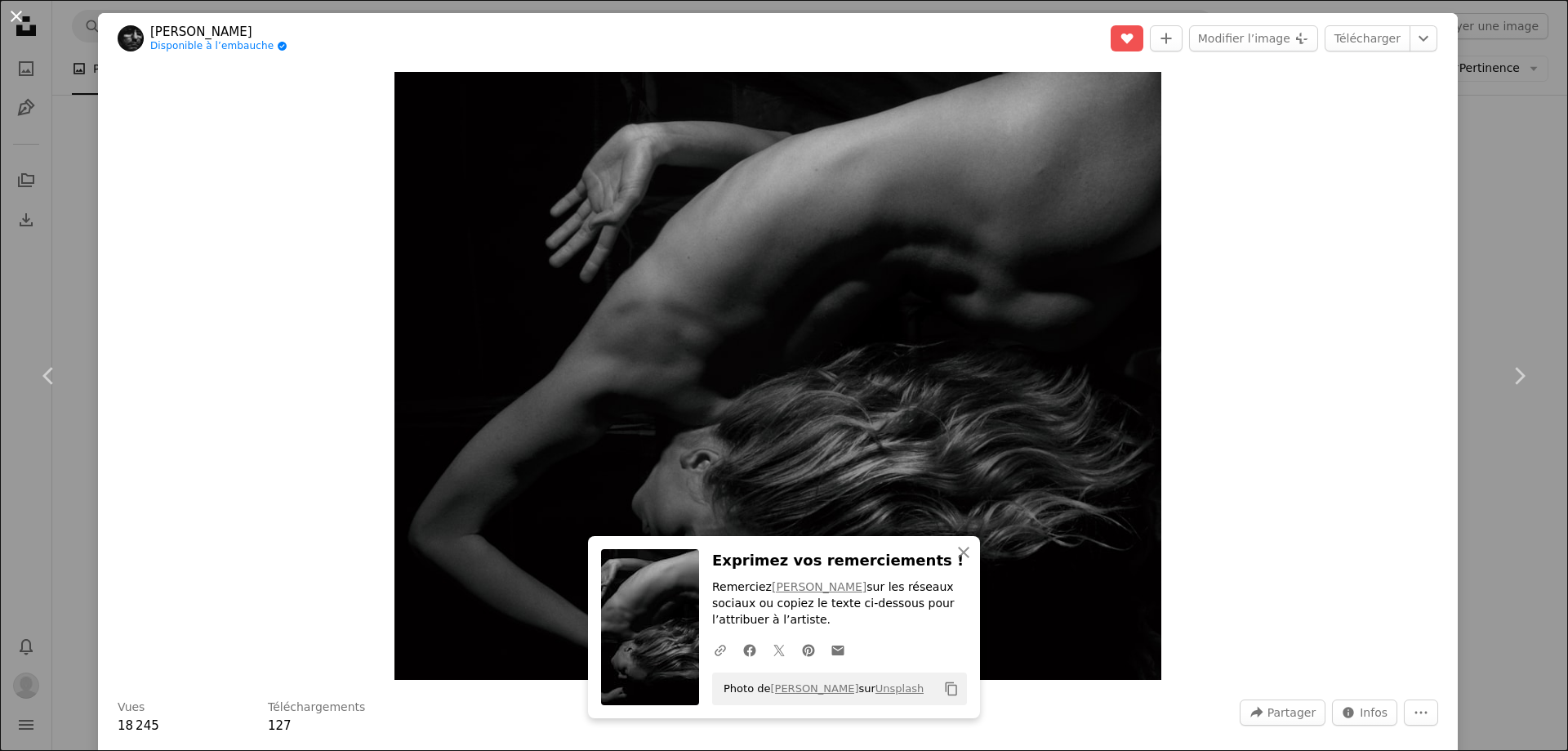
click at [10, 13] on button "An X shape" at bounding box center [17, 17] width 20 height 20
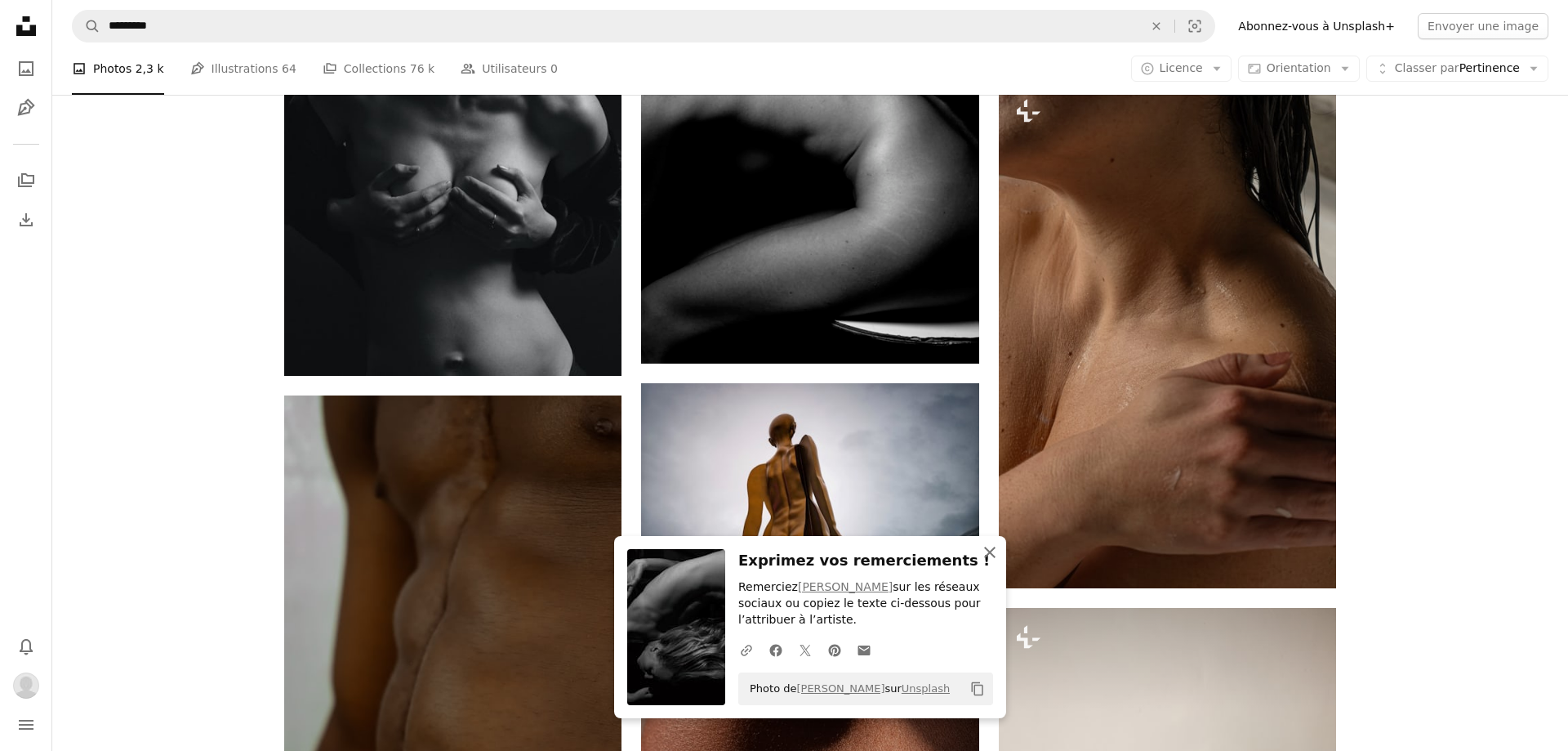
click at [991, 552] on icon "button" at bounding box center [990, 552] width 12 height 12
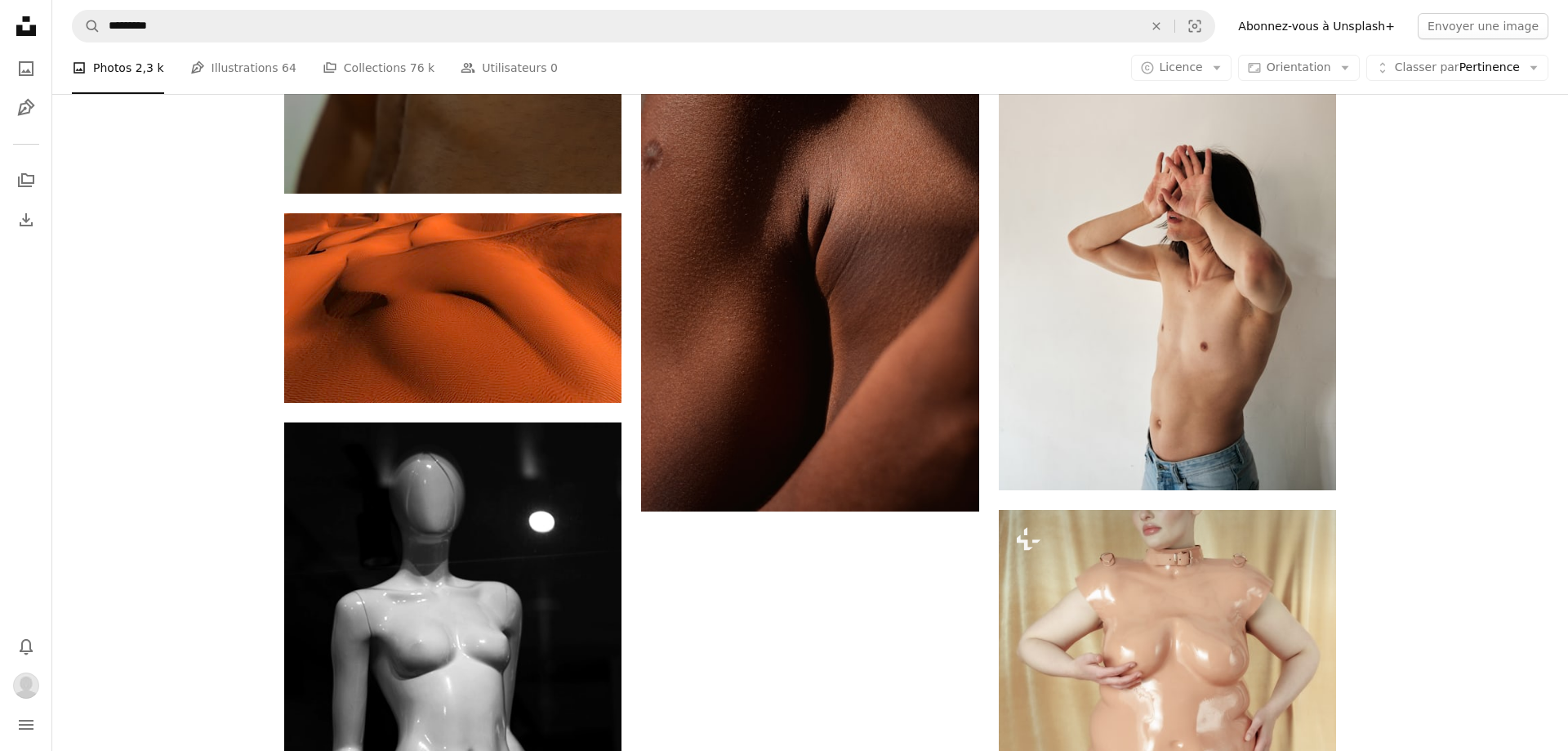
scroll to position [2327, 0]
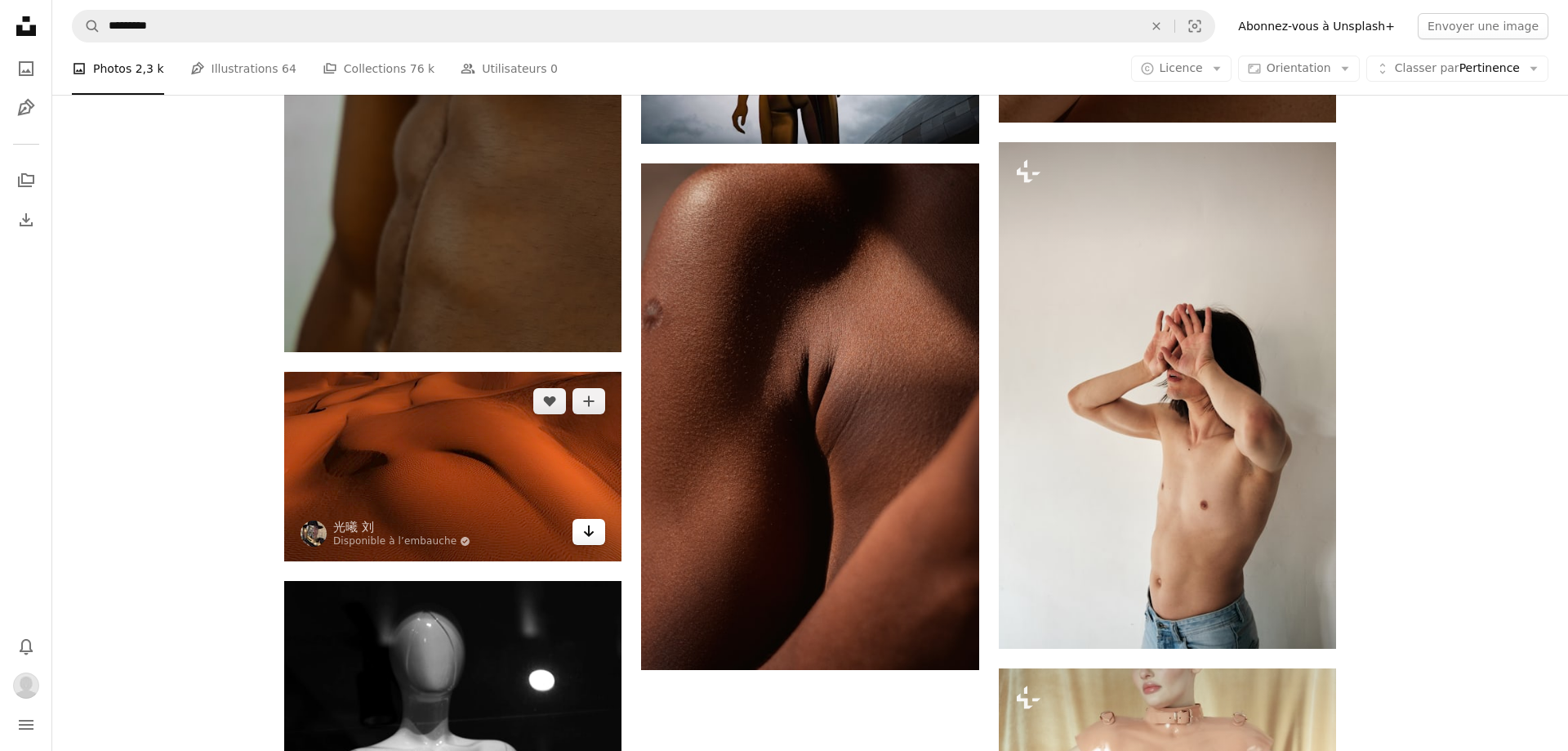
click at [584, 540] on icon "Arrow pointing down" at bounding box center [588, 531] width 13 height 20
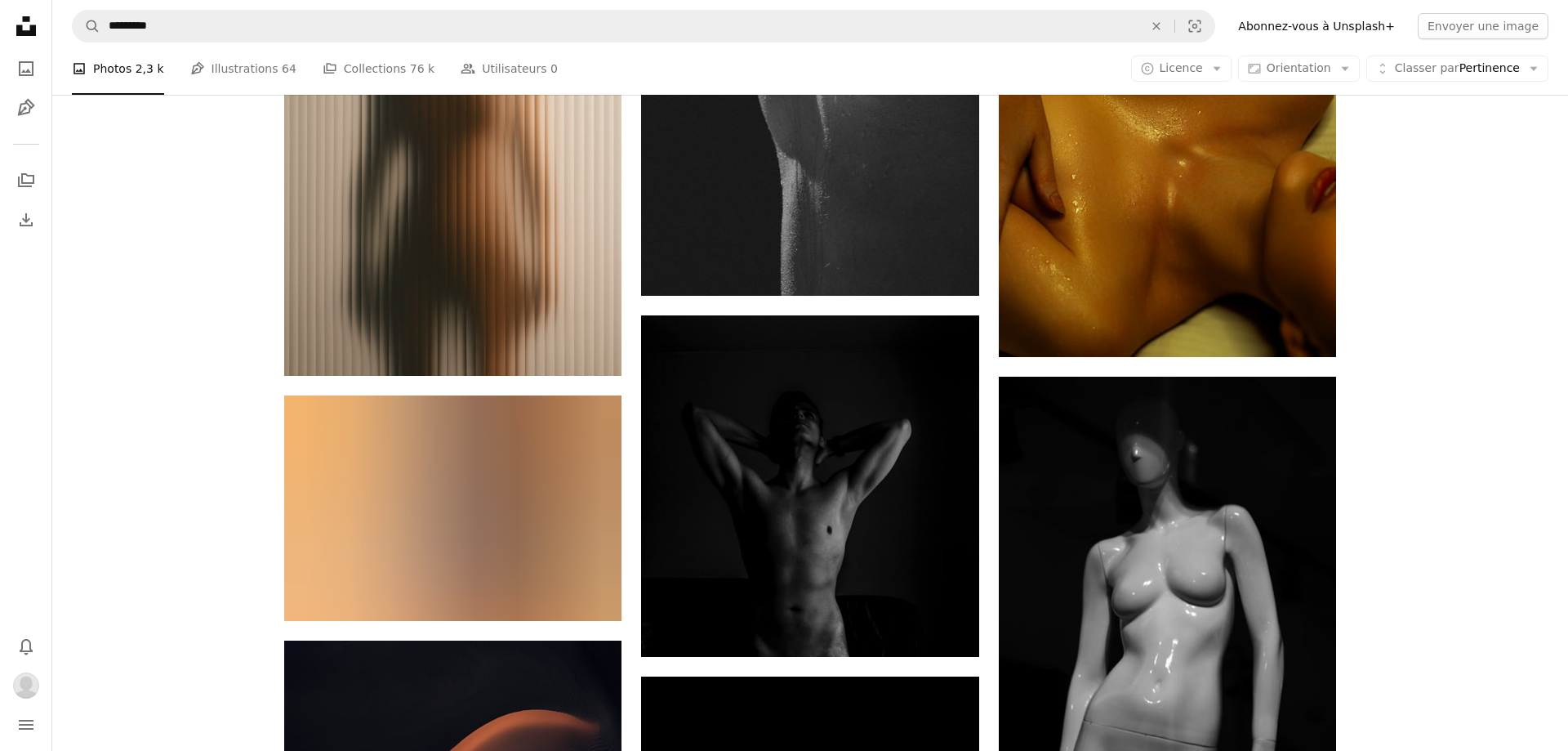
scroll to position [1024, 0]
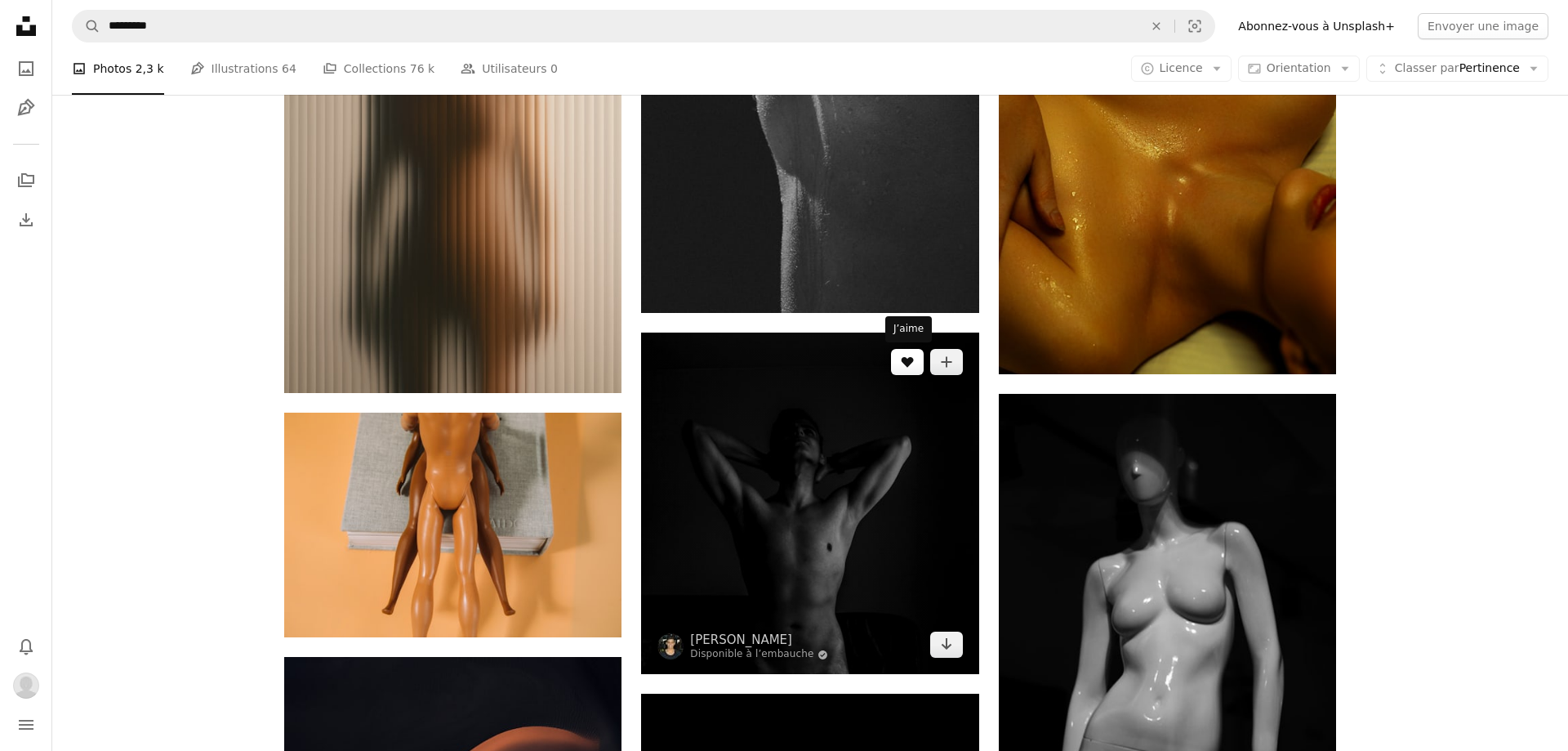
click at [906, 366] on icon "J’aime" at bounding box center [906, 362] width 13 height 11
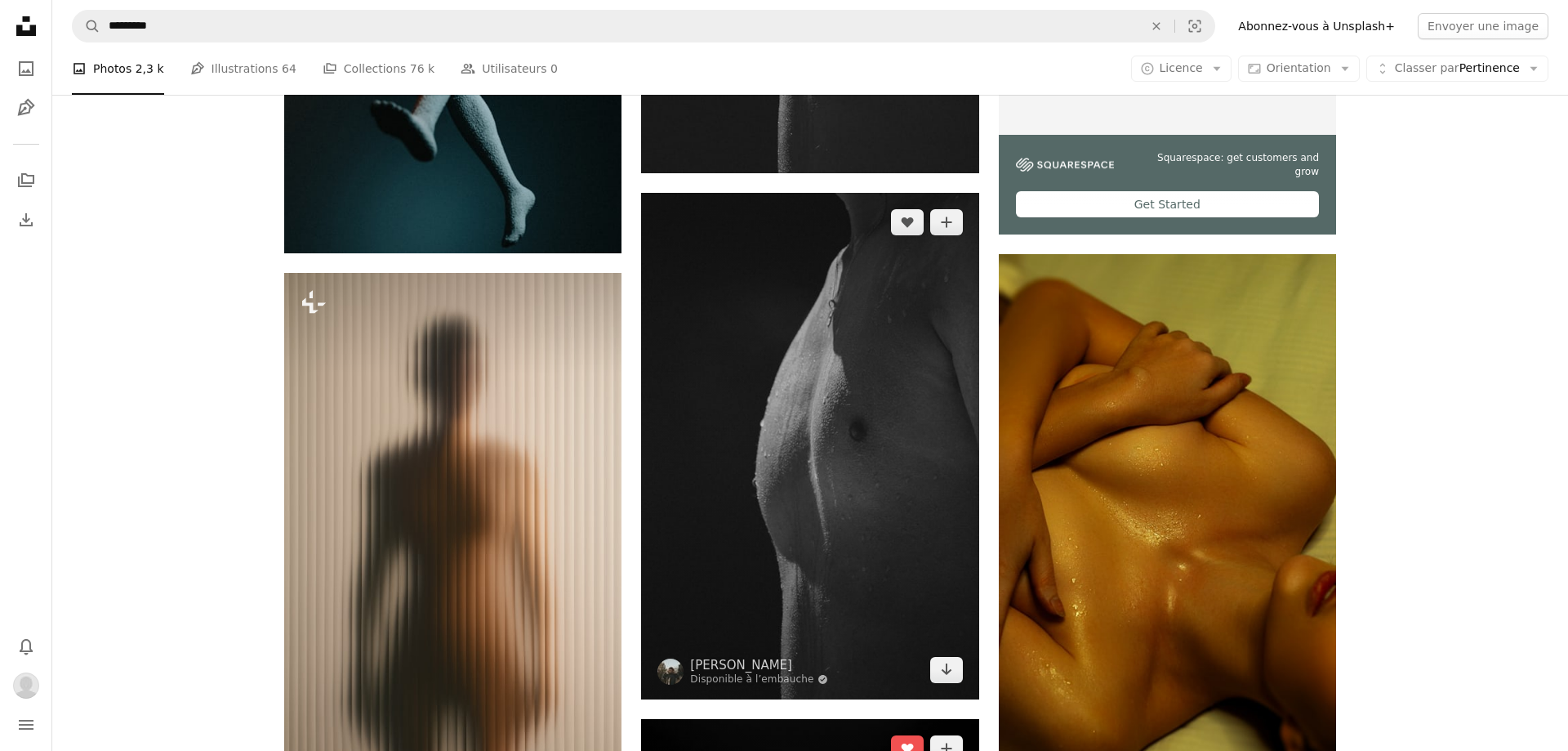
scroll to position [559, 0]
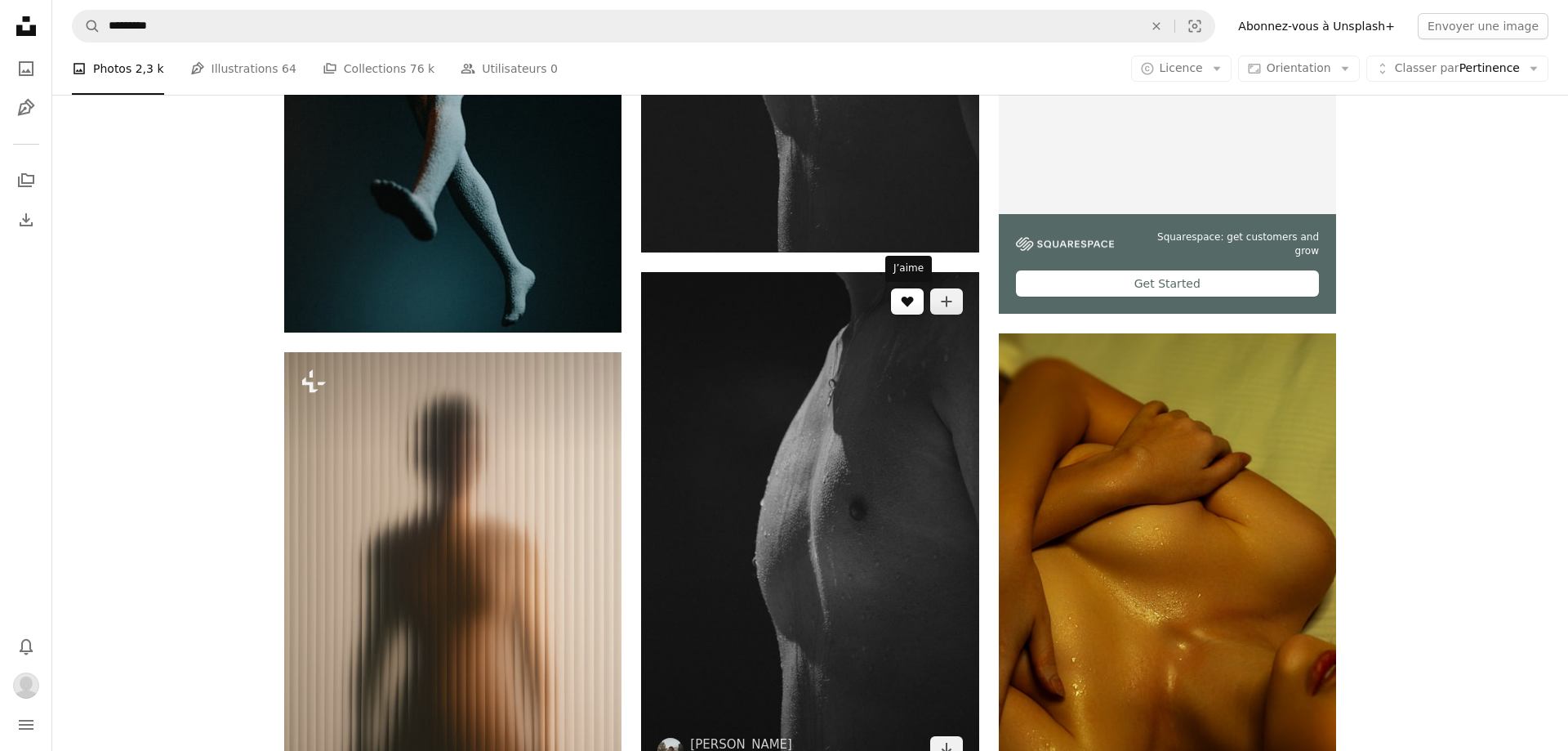
click at [910, 305] on icon "A heart" at bounding box center [906, 301] width 13 height 13
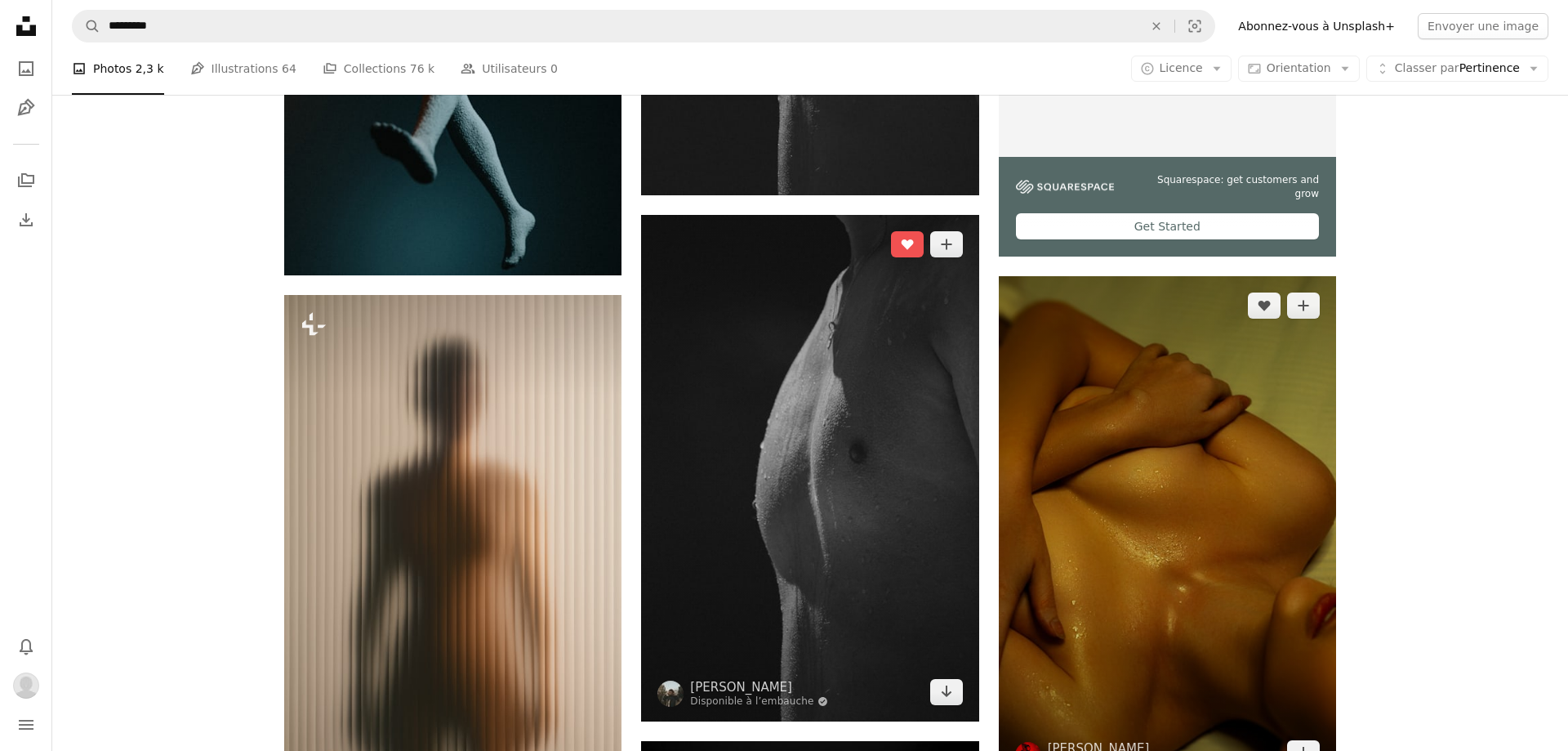
scroll to position [745, 0]
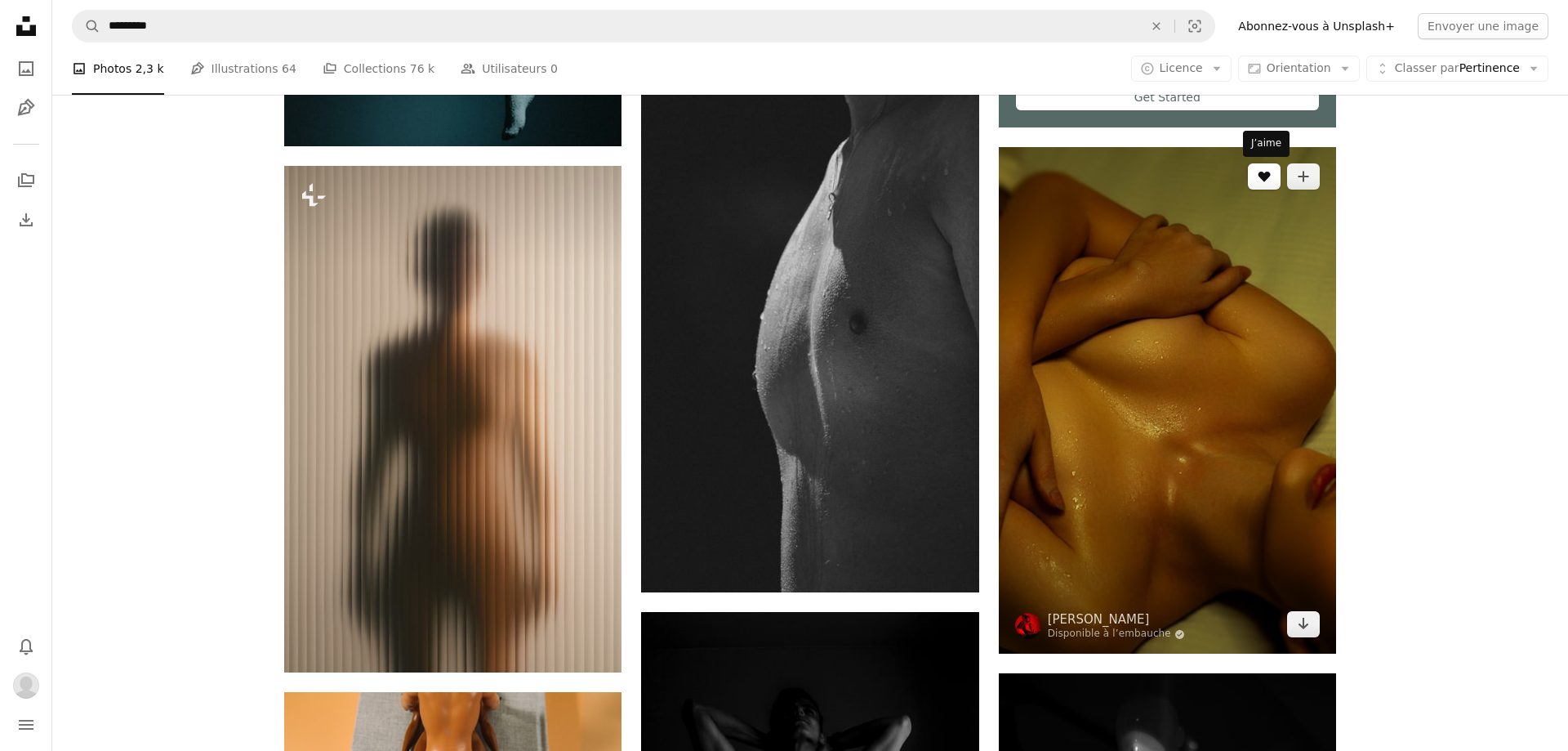
click at [1265, 178] on icon "J’aime" at bounding box center [1264, 176] width 13 height 11
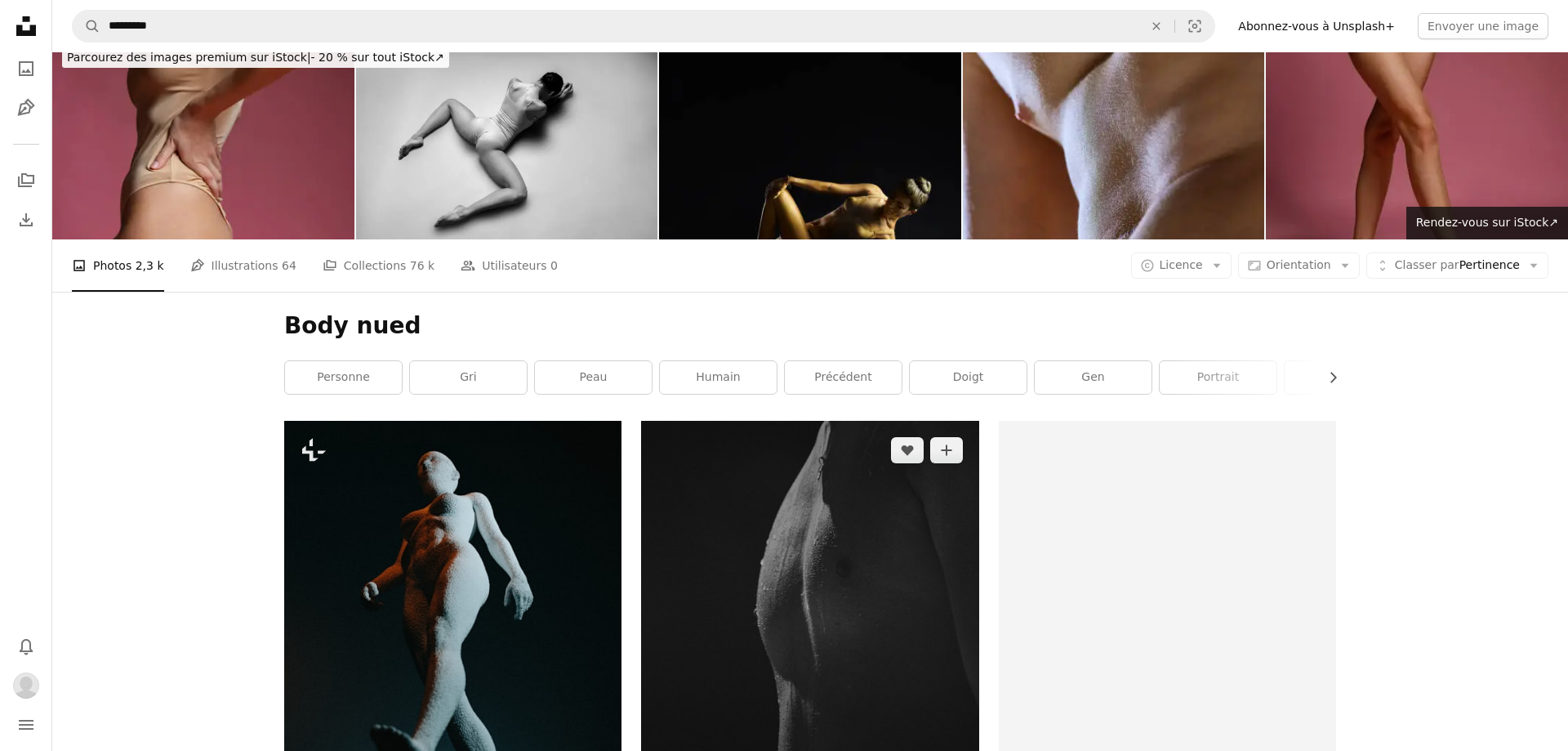
scroll to position [0, 0]
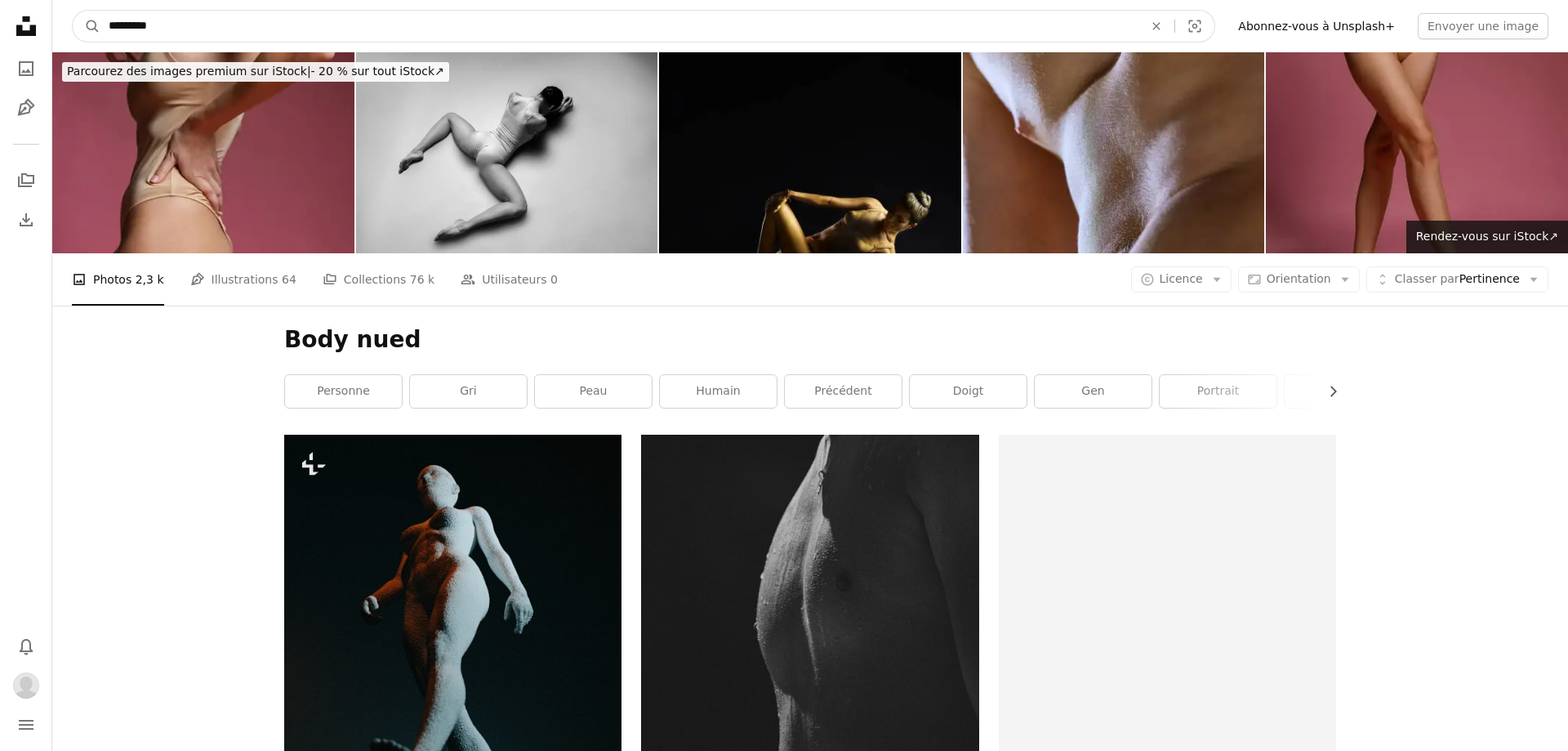
drag, startPoint x: 185, startPoint y: 29, endPoint x: 14, endPoint y: 27, distance: 171.0
click at [101, 27] on input "*********" at bounding box center [620, 26] width 1038 height 31
type input "**********"
click button "A magnifying glass" at bounding box center [86, 26] width 27 height 31
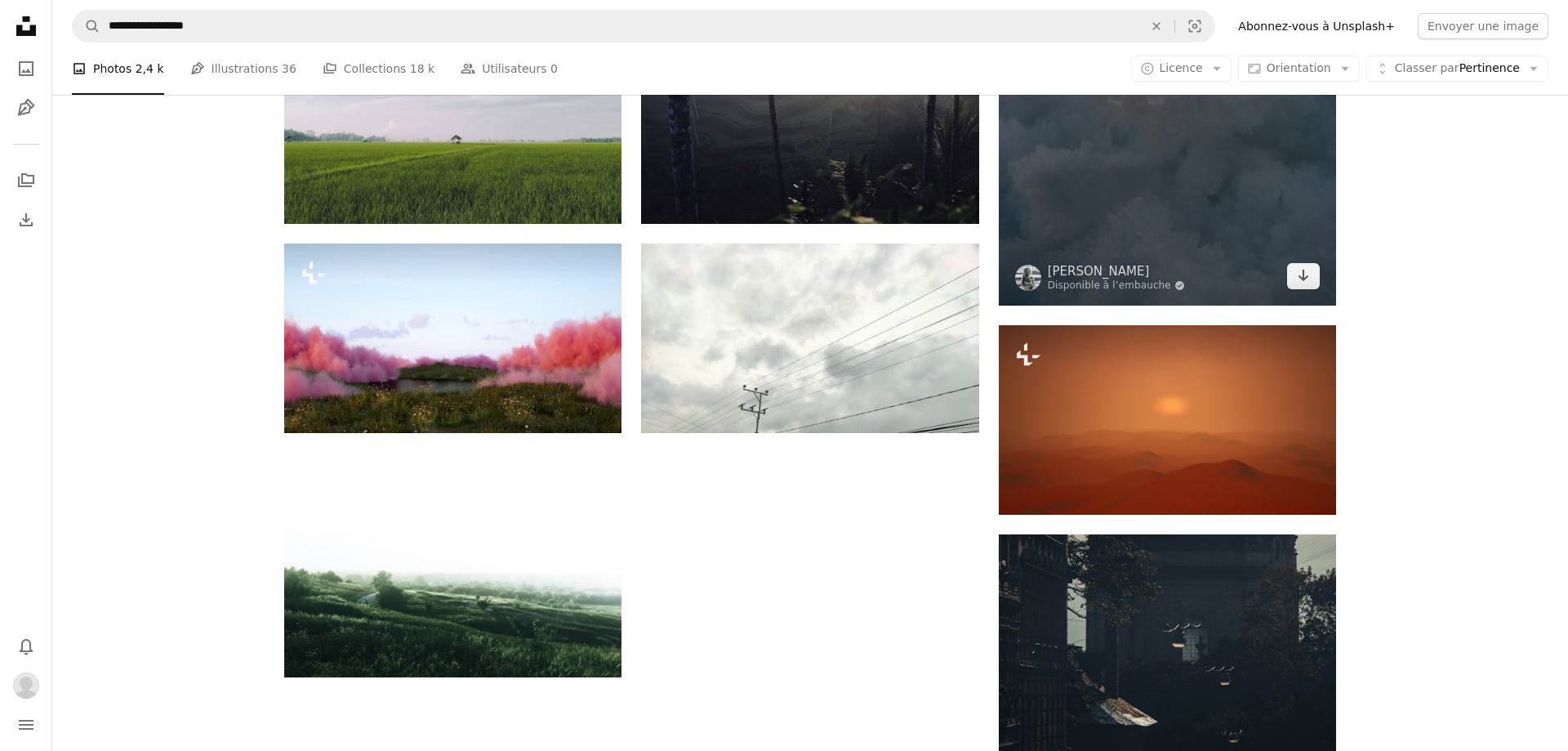
scroll to position [1583, 0]
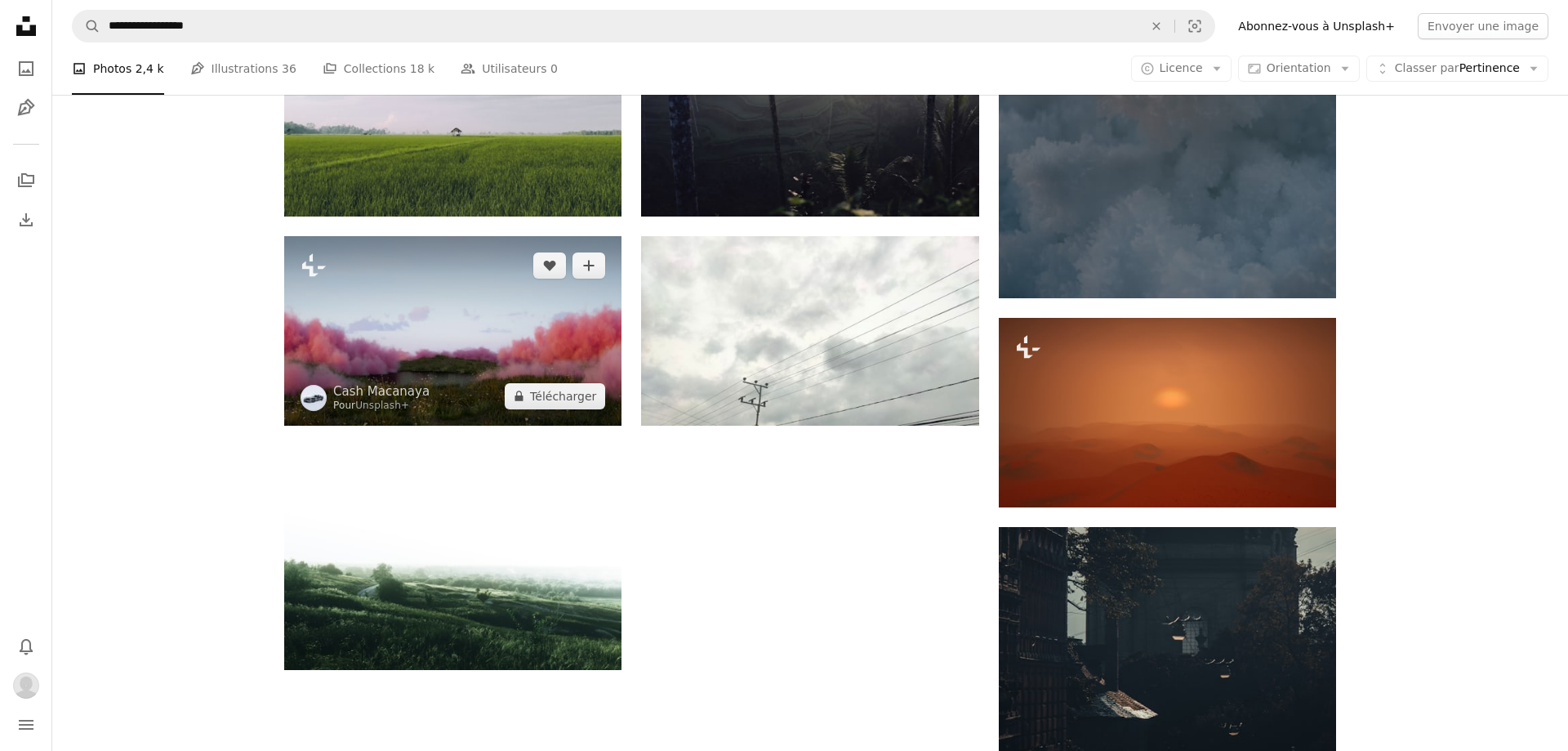
click at [457, 318] on img at bounding box center [452, 331] width 337 height 190
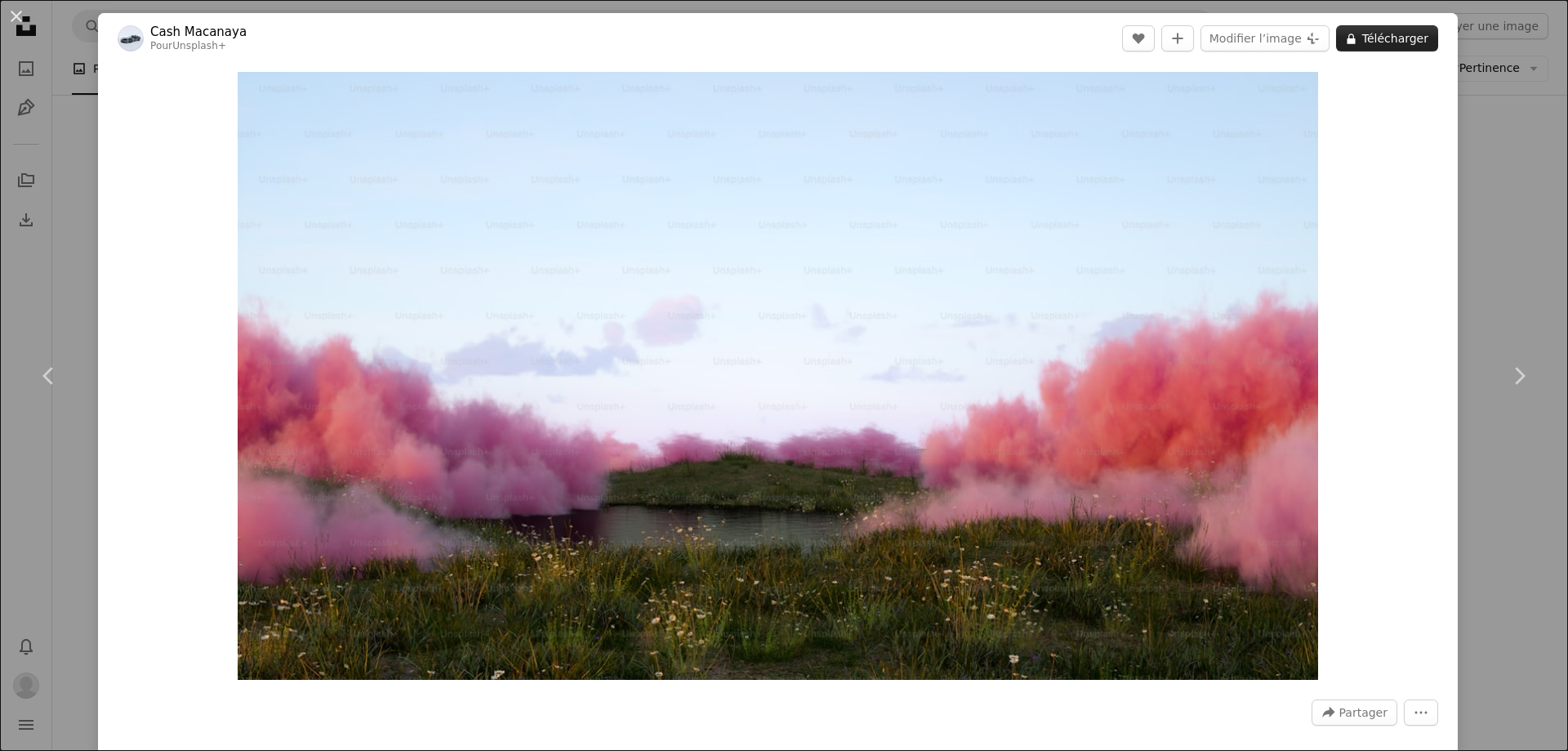
click at [1396, 44] on button "A lock Télécharger" at bounding box center [1387, 38] width 102 height 26
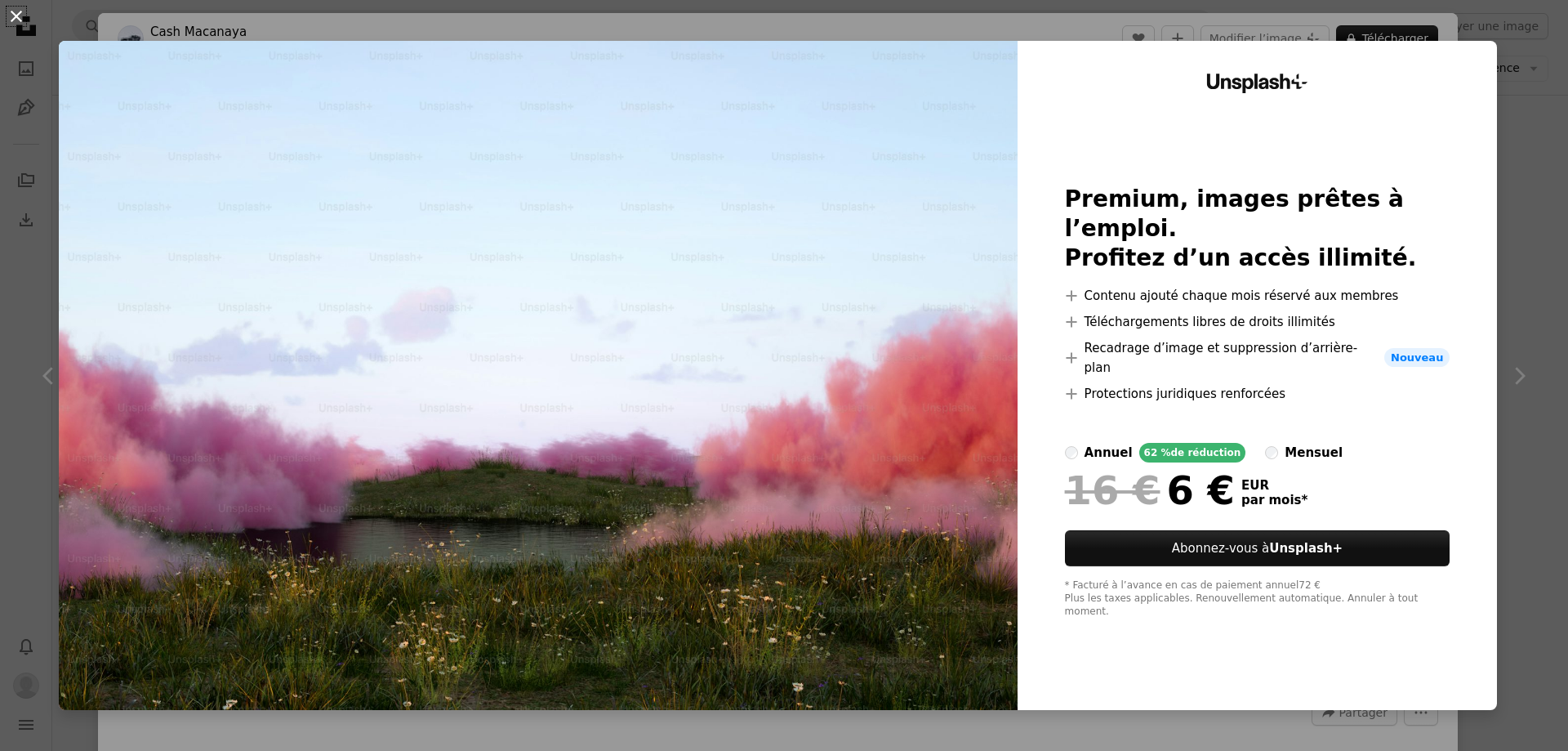
click at [17, 13] on button "An X shape" at bounding box center [17, 17] width 20 height 20
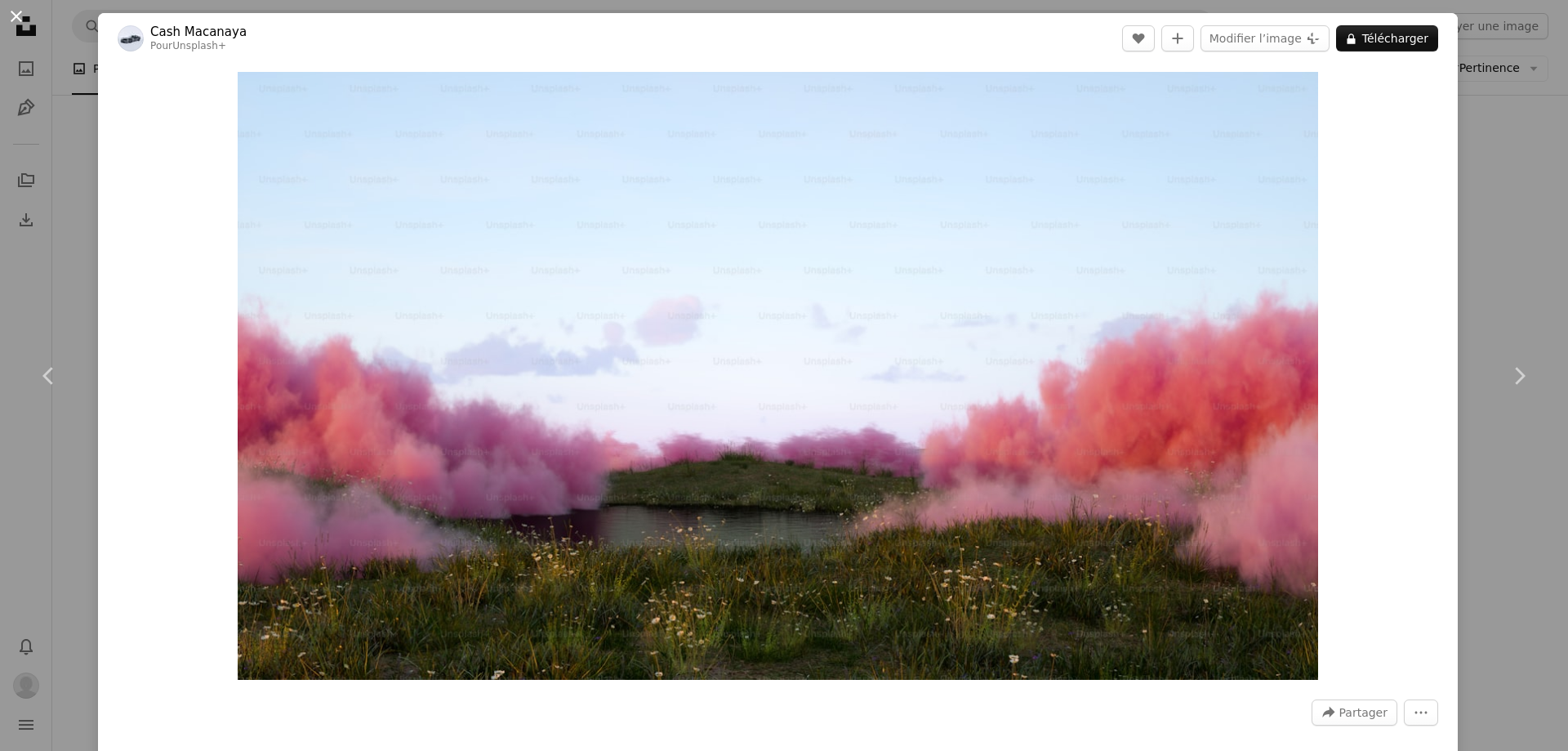
click at [14, 14] on button "An X shape" at bounding box center [17, 17] width 20 height 20
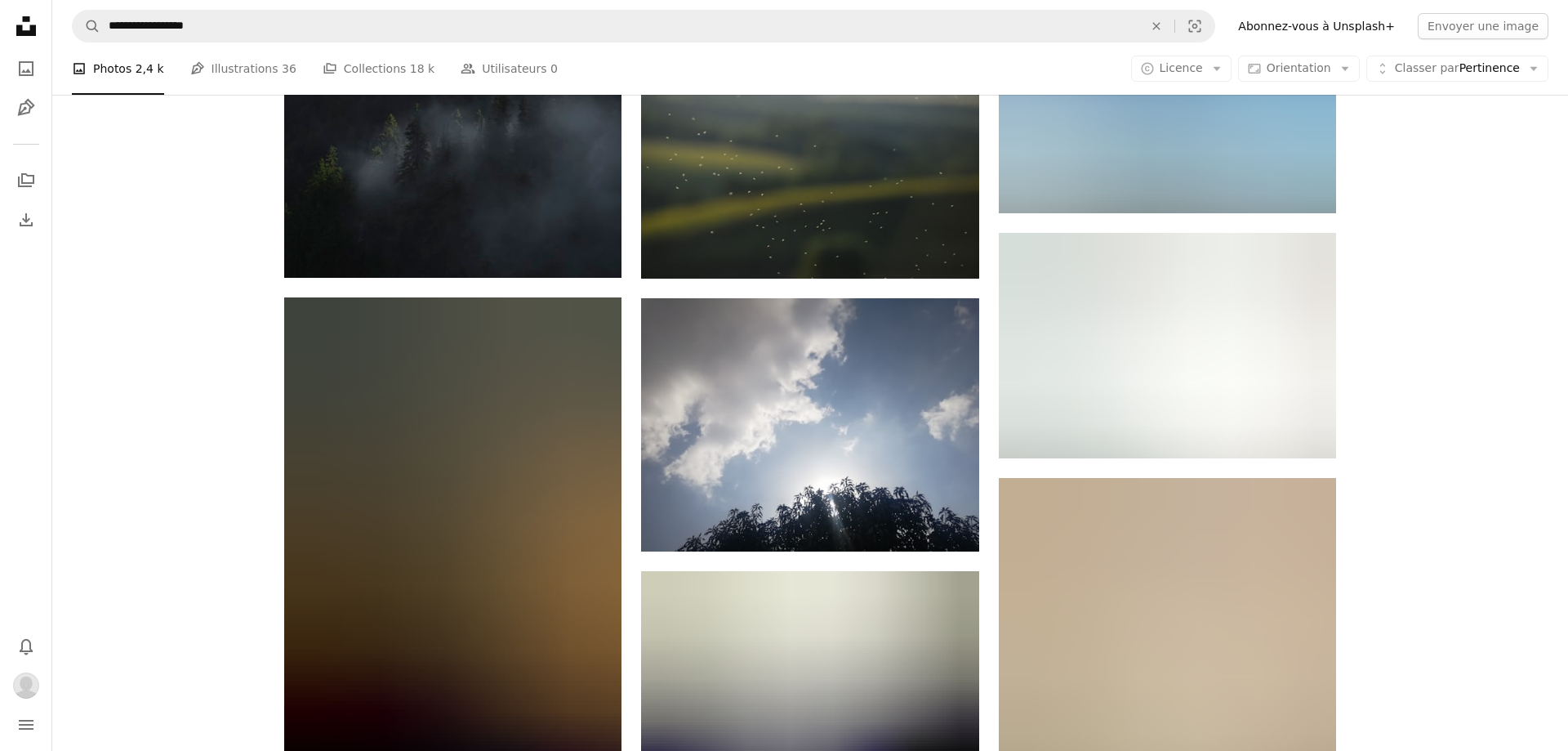
scroll to position [2700, 0]
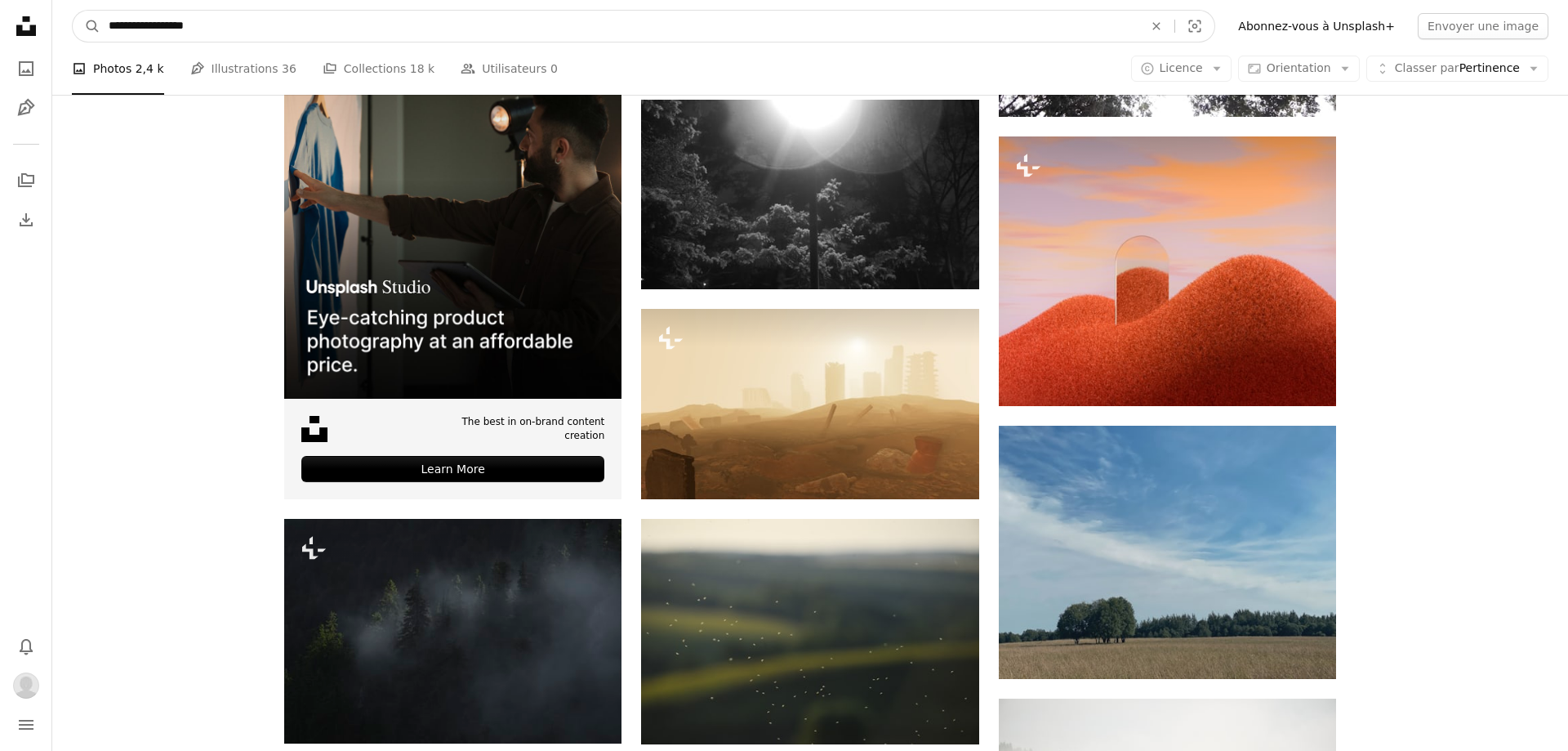
click at [145, 21] on input "**********" at bounding box center [620, 26] width 1038 height 31
type input "*********"
click button "A magnifying glass" at bounding box center [86, 26] width 27 height 31
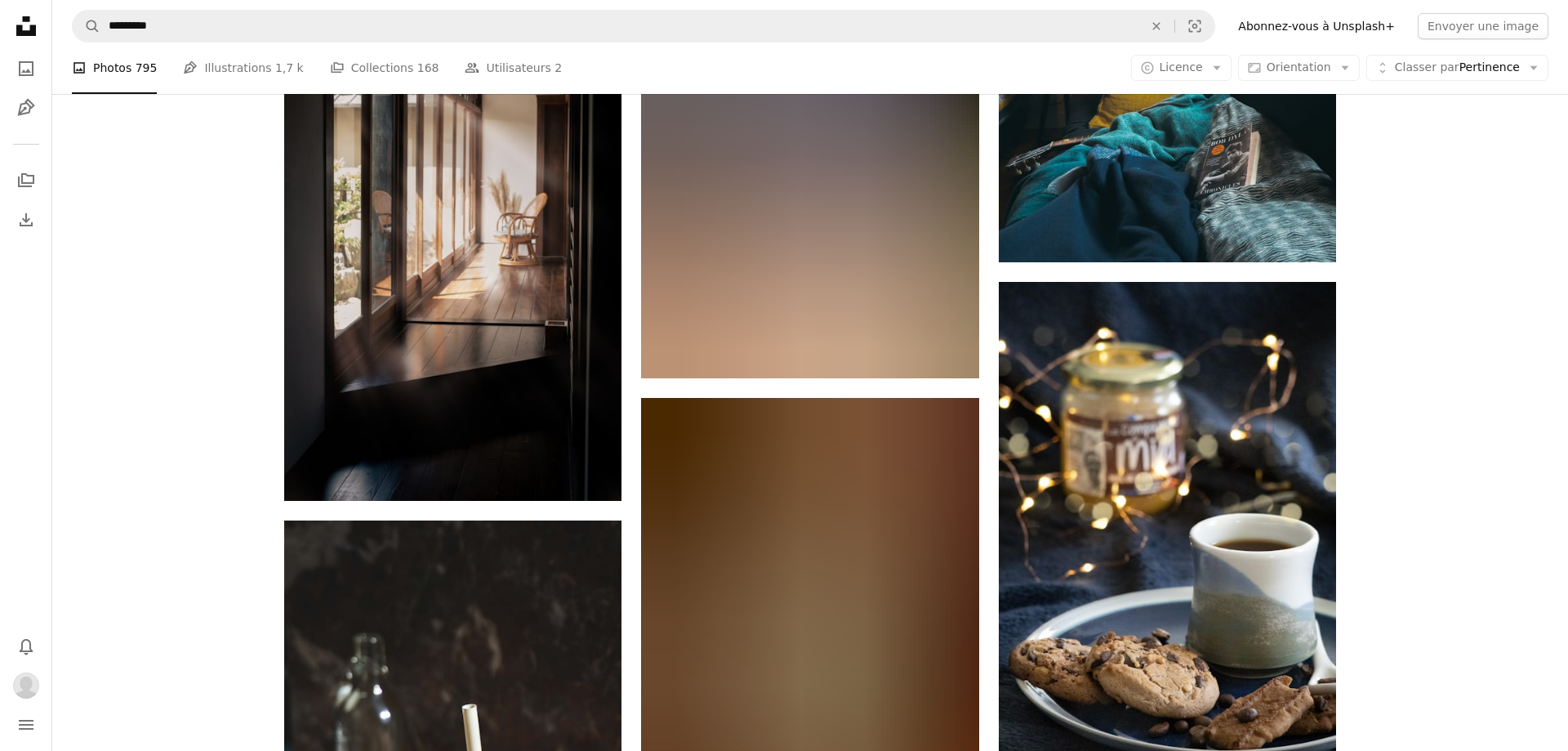
scroll to position [1117, 0]
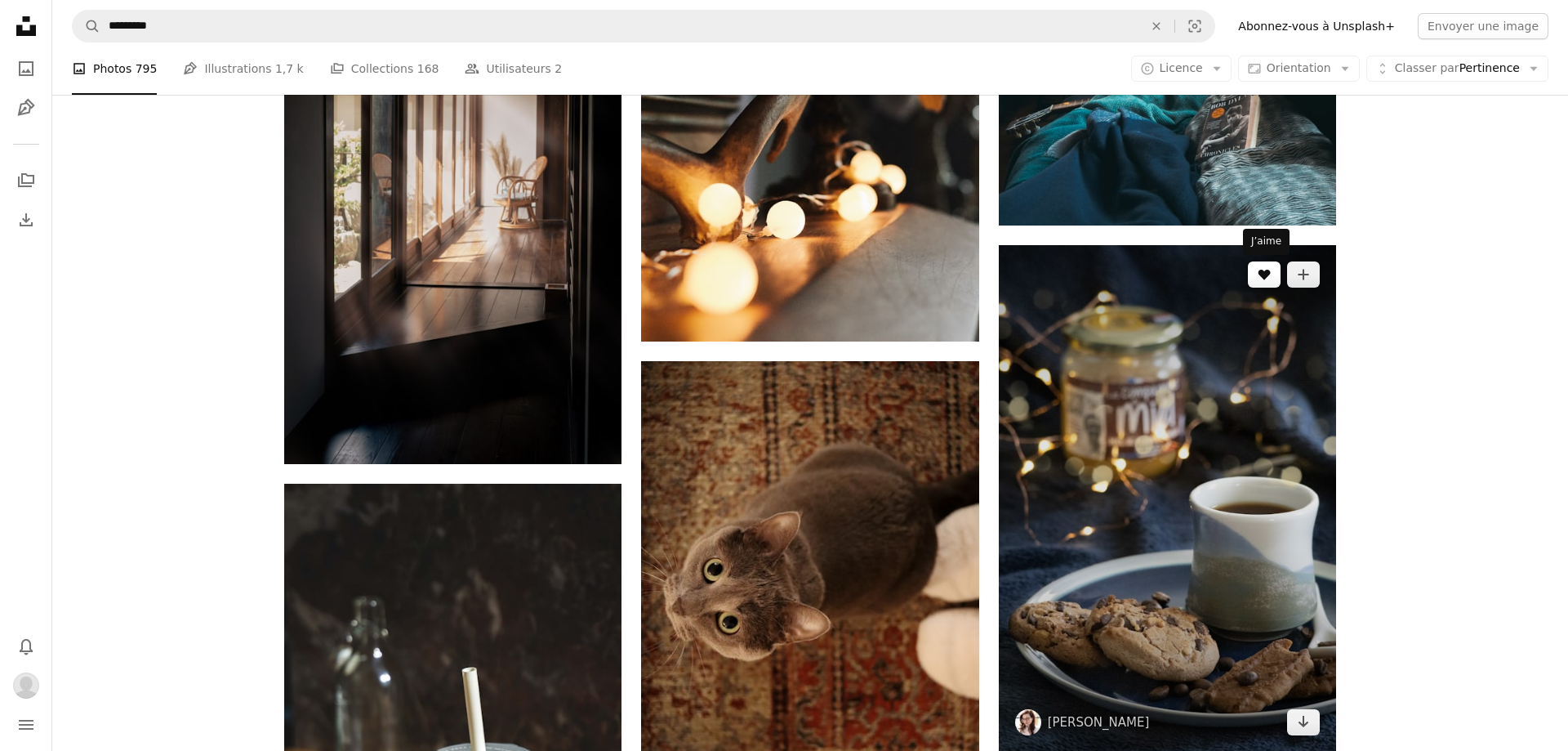
click at [1267, 274] on icon "J’aime" at bounding box center [1264, 274] width 13 height 11
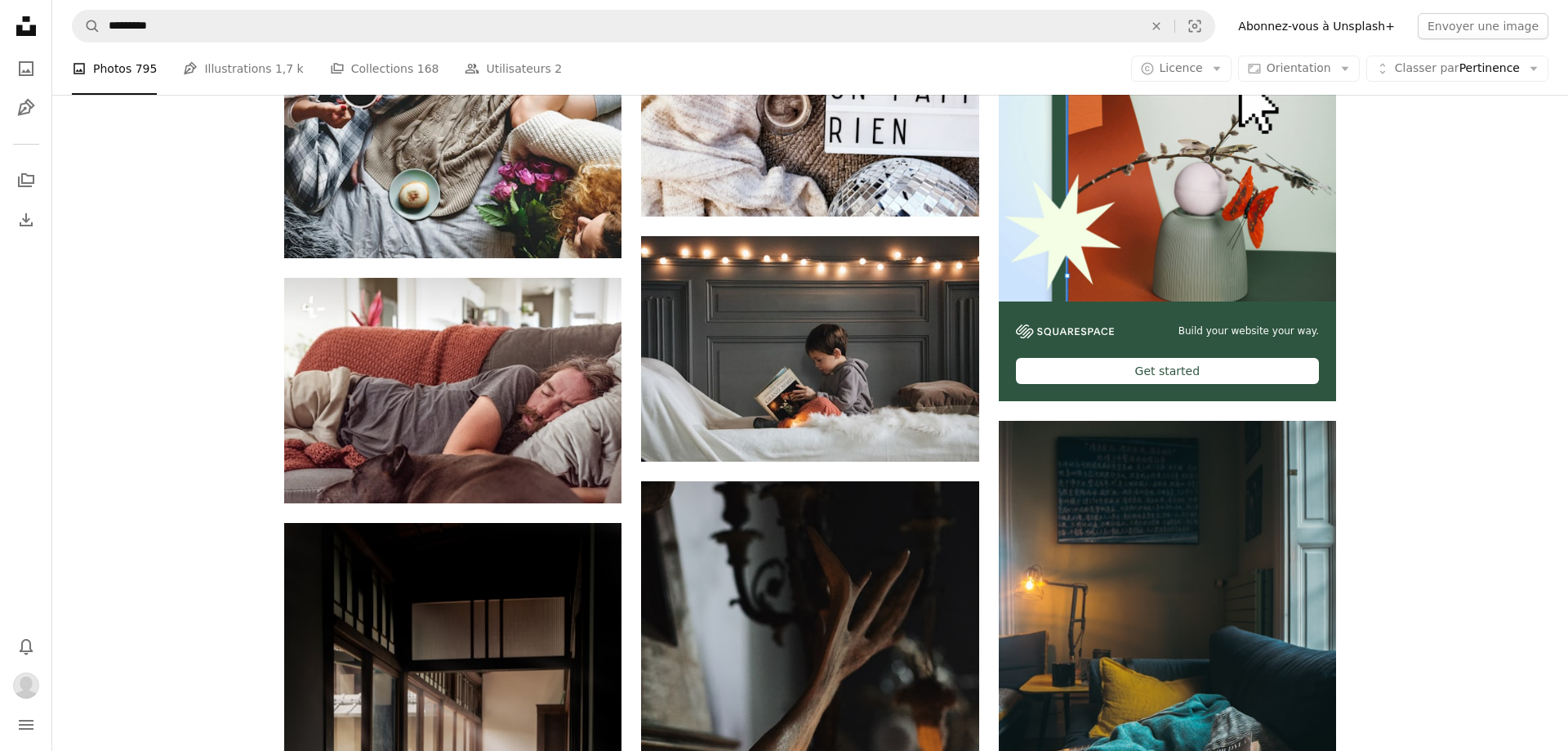
scroll to position [465, 0]
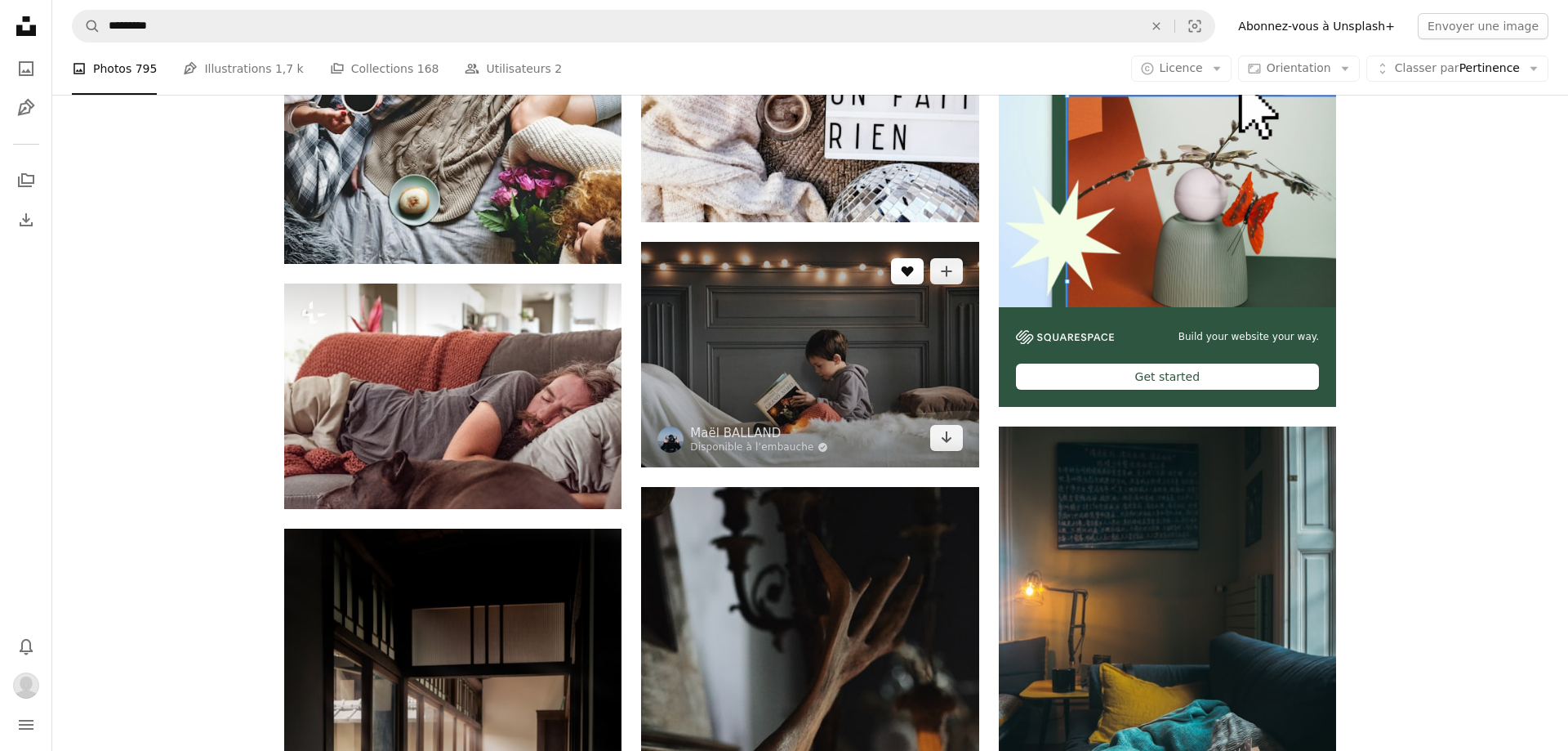
click at [912, 274] on icon "A heart" at bounding box center [906, 270] width 13 height 13
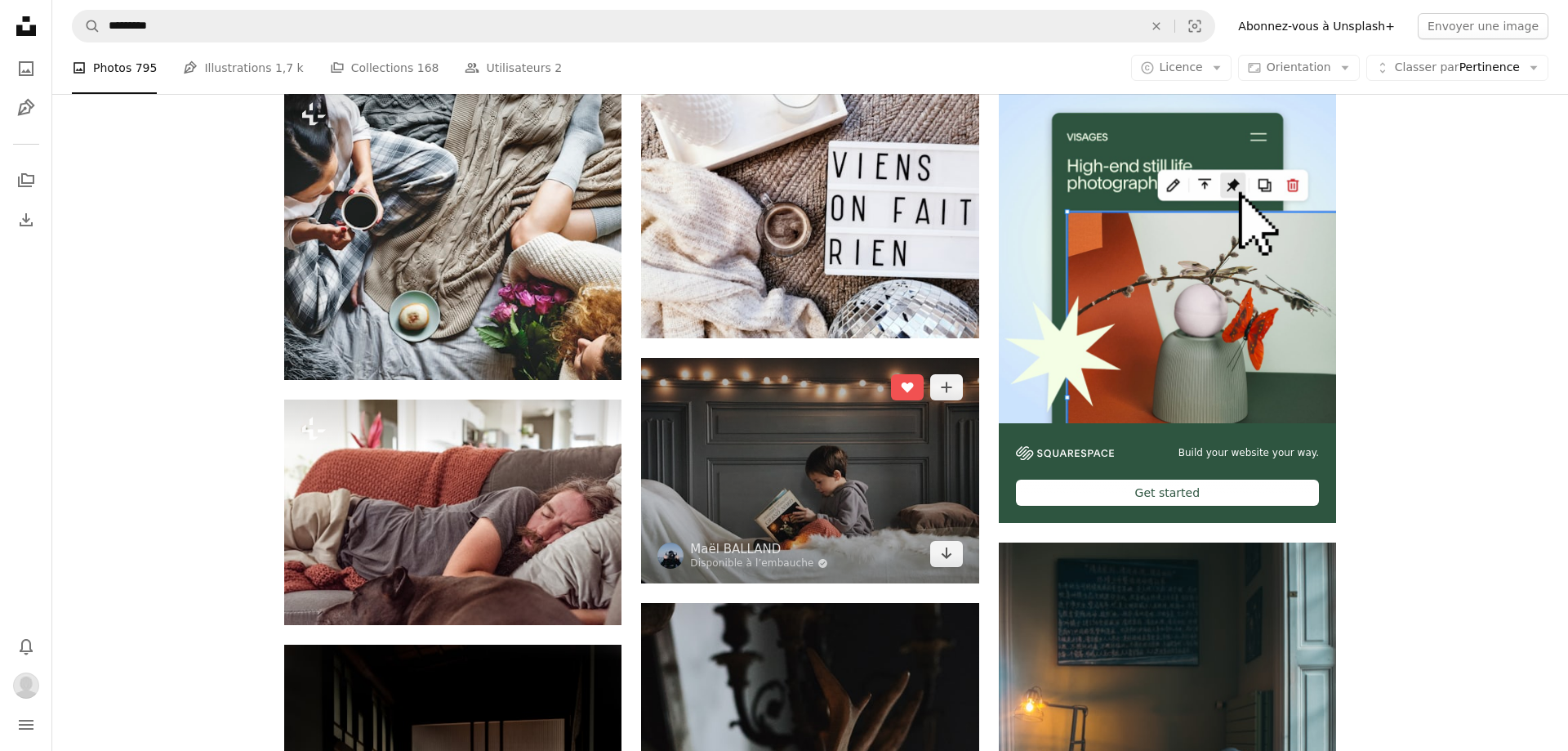
scroll to position [186, 0]
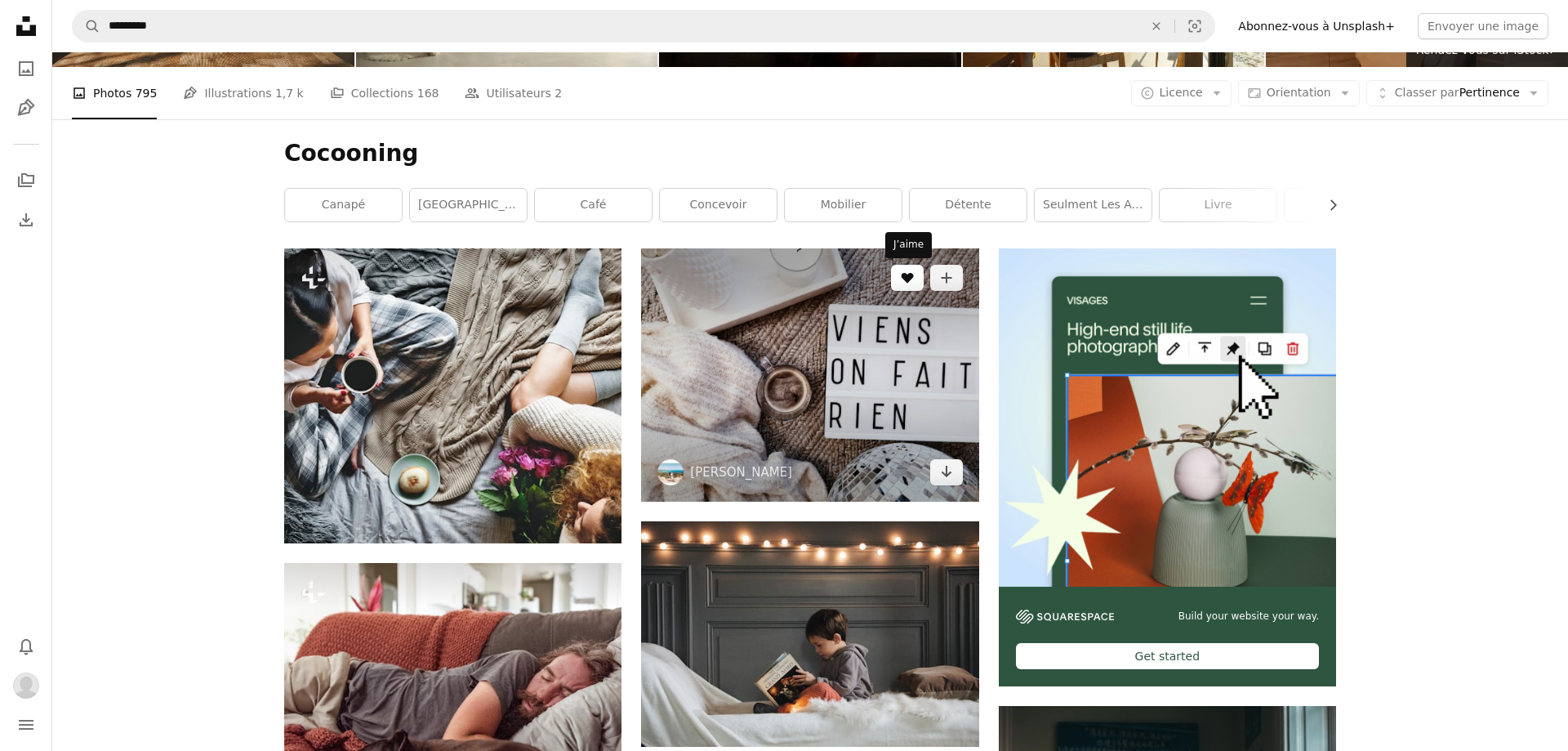
click at [907, 280] on icon "J’aime" at bounding box center [906, 278] width 13 height 11
click at [940, 466] on icon "Arrow pointing down" at bounding box center [945, 471] width 13 height 20
